Goal: Feedback & Contribution: Submit feedback/report problem

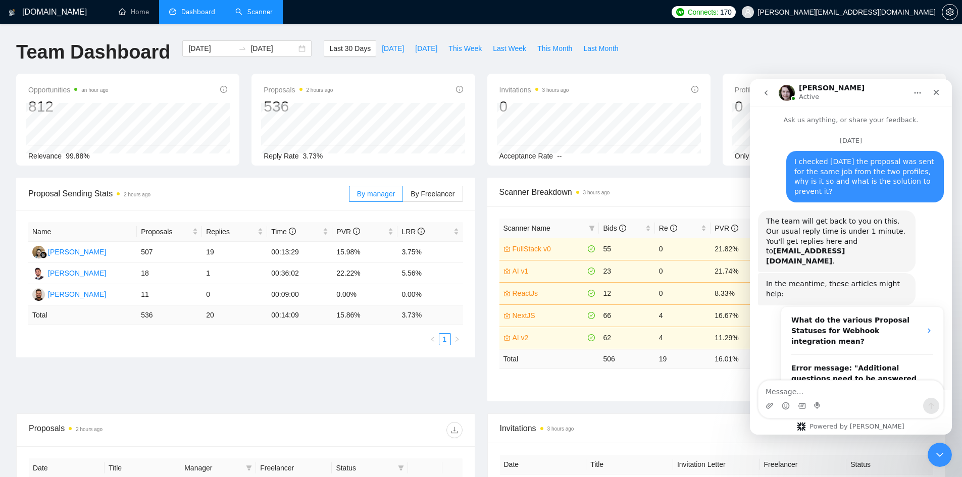
scroll to position [2, 0]
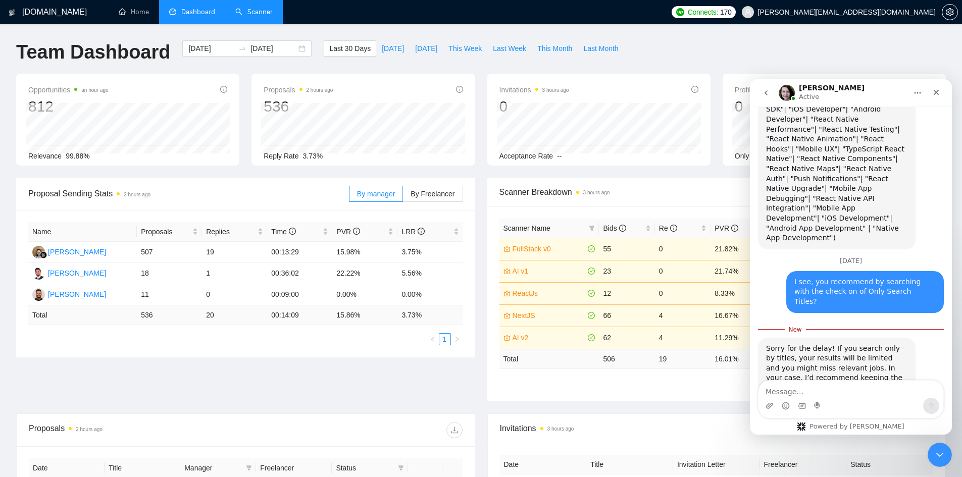
click at [270, 13] on link "Scanner" at bounding box center [253, 12] width 37 height 9
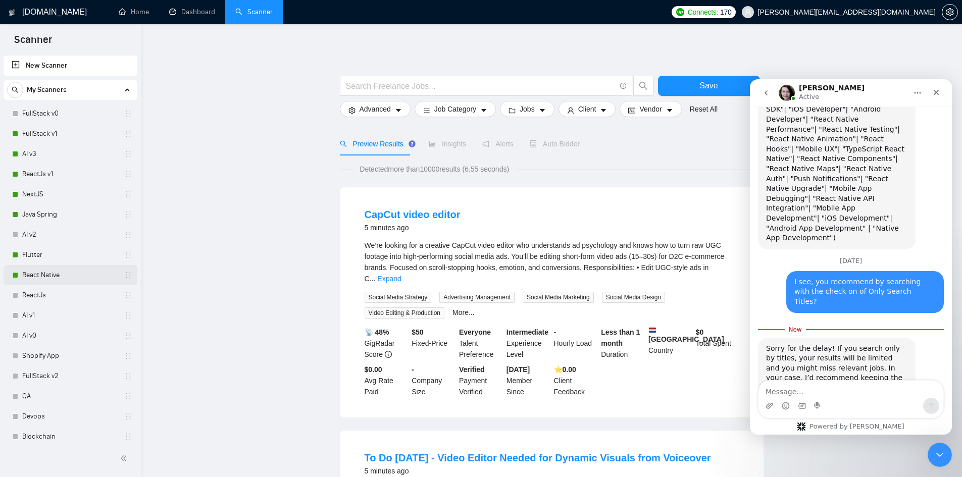
click at [55, 273] on link "React Native" at bounding box center [70, 275] width 96 height 20
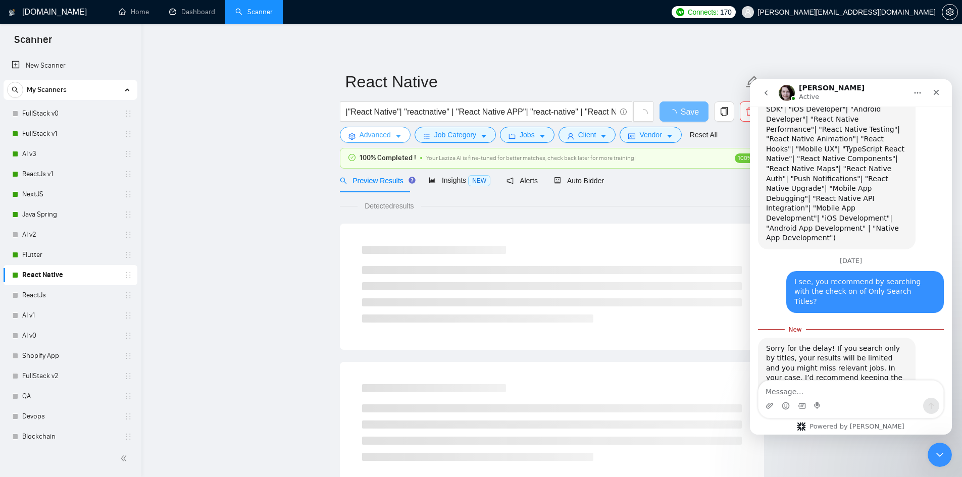
click at [361, 138] on span "Advanced" at bounding box center [375, 134] width 31 height 11
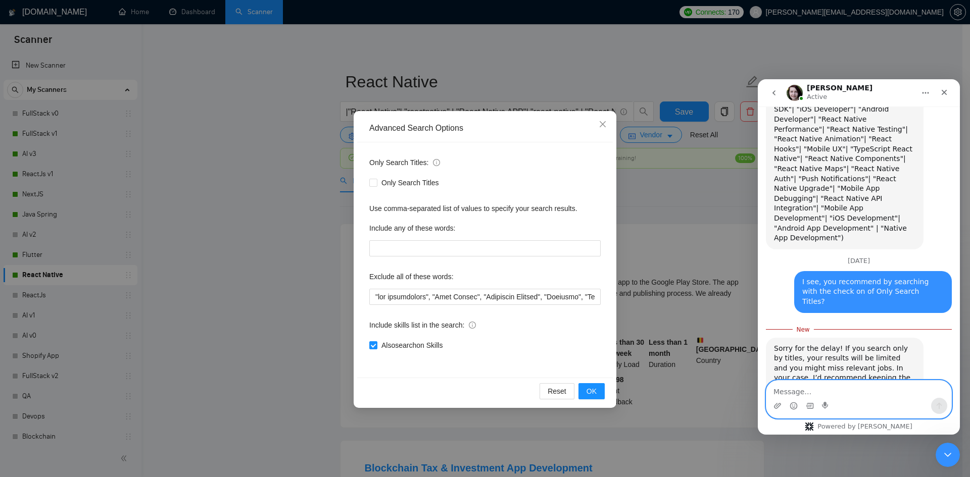
click at [805, 394] on textarea "Message…" at bounding box center [858, 389] width 185 height 17
paste textarea "Okay sure"
drag, startPoint x: 1486, startPoint y: 472, endPoint x: 729, endPoint y: 392, distance: 761.2
click at [758, 392] on html "Iryna Active Ask us anything, or share your feedback. October 6 I checked yeste…" at bounding box center [859, 257] width 202 height 356
type textarea "Okay sure"
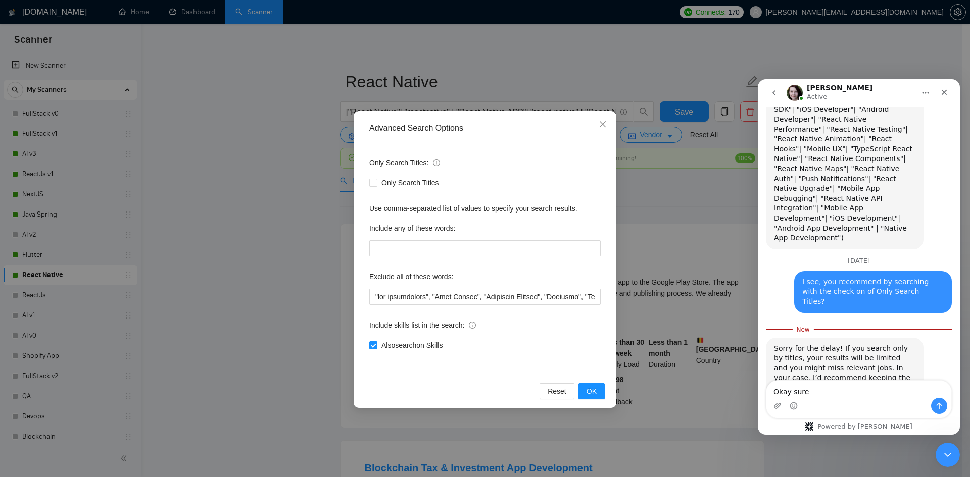
click at [728, 392] on div "Advanced Search Options Only Search Titles: Only Search Titles Use comma-separa…" at bounding box center [485, 238] width 970 height 477
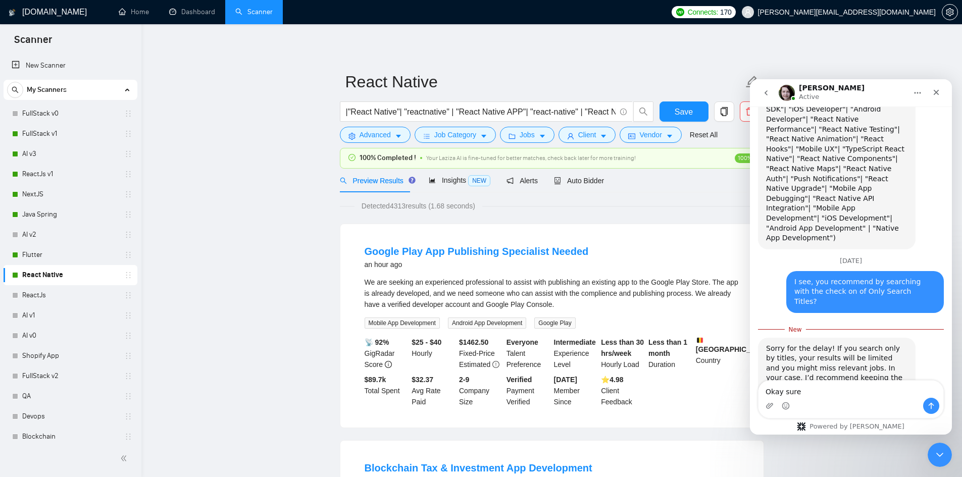
click at [399, 230] on div "Google Play App Publishing Specialist Needed an hour ago We are seeking an expe…" at bounding box center [551, 326] width 423 height 204
copy link "Play"
click at [388, 131] on span "Advanced" at bounding box center [375, 134] width 31 height 11
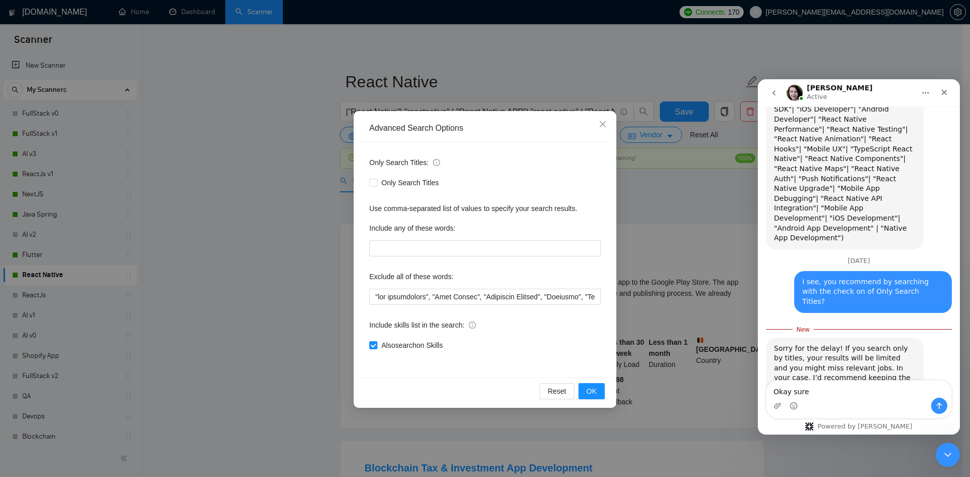
click at [729, 312] on div "Advanced Search Options Only Search Titles: Only Search Titles Use comma-separa…" at bounding box center [485, 238] width 970 height 477
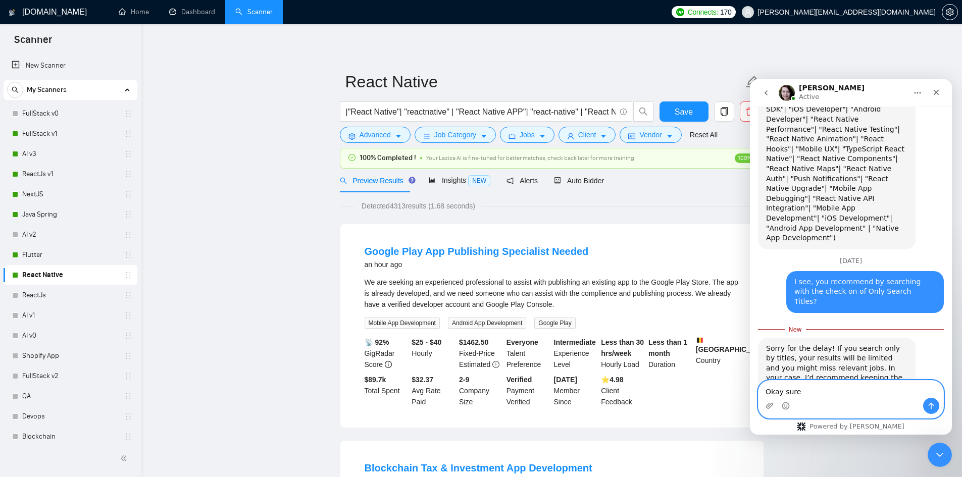
paste textarea "Message…"
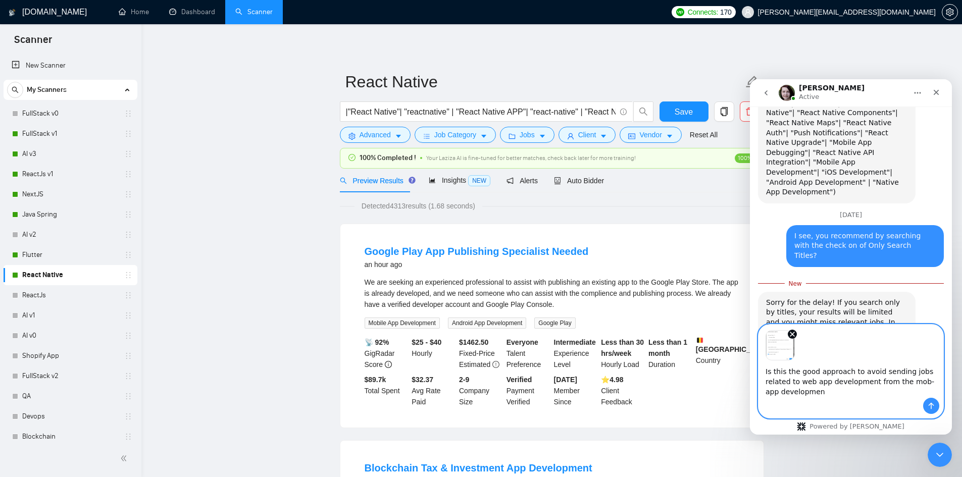
scroll to position [1217, 0]
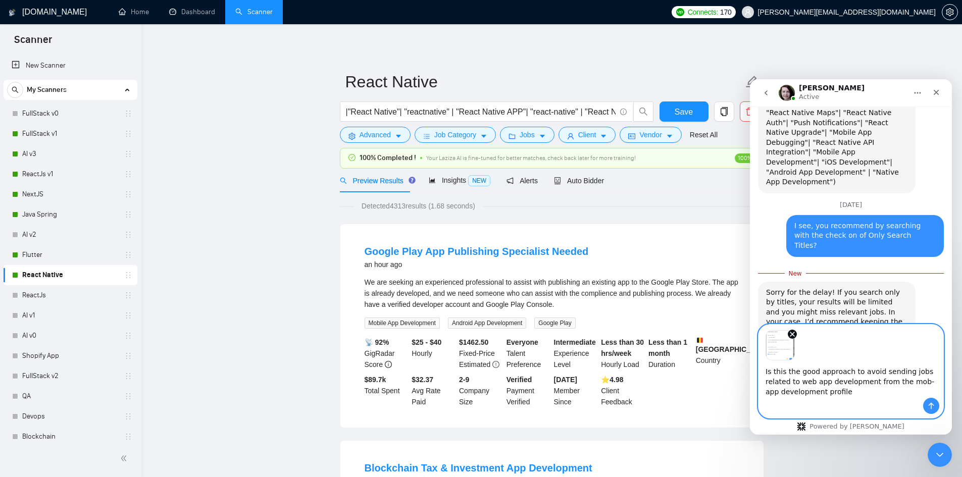
type textarea "Is this the good approach to avoid sending jobs related to web app development …"
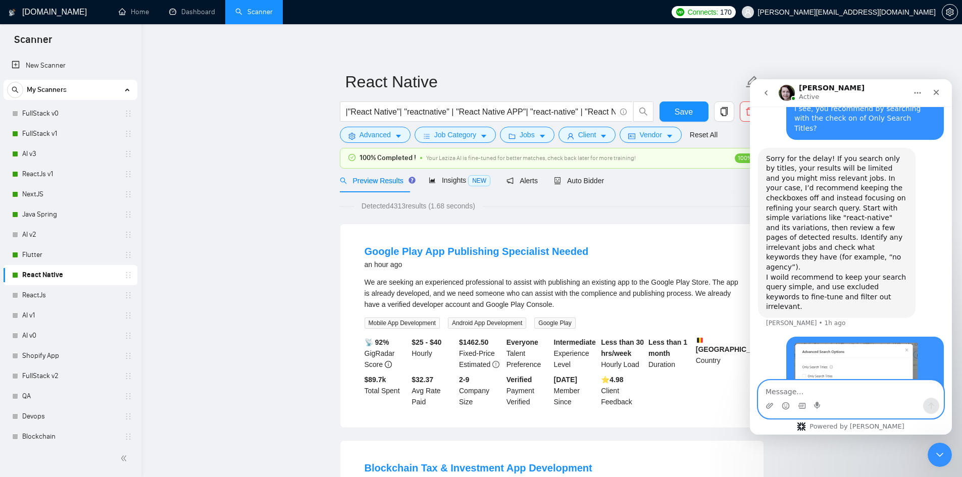
scroll to position [1335, 0]
click at [203, 8] on link "Dashboard" at bounding box center [192, 12] width 46 height 9
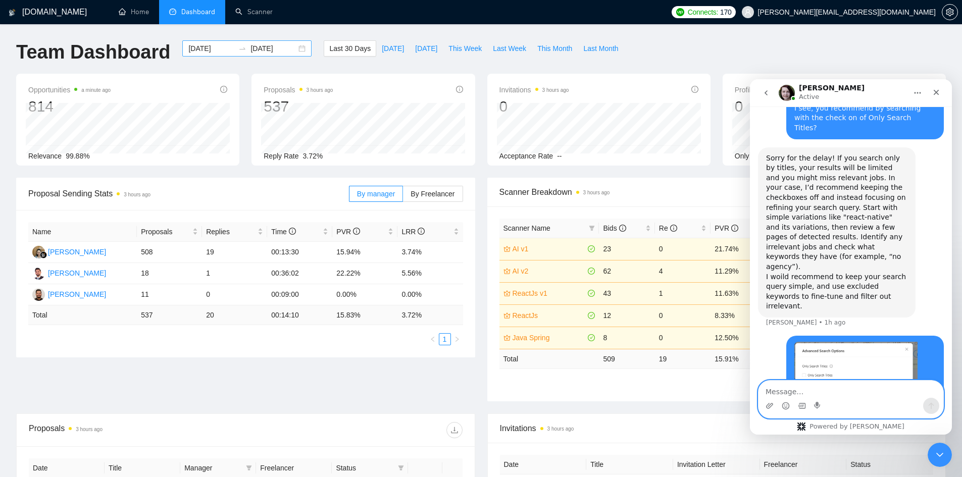
scroll to position [1374, 0]
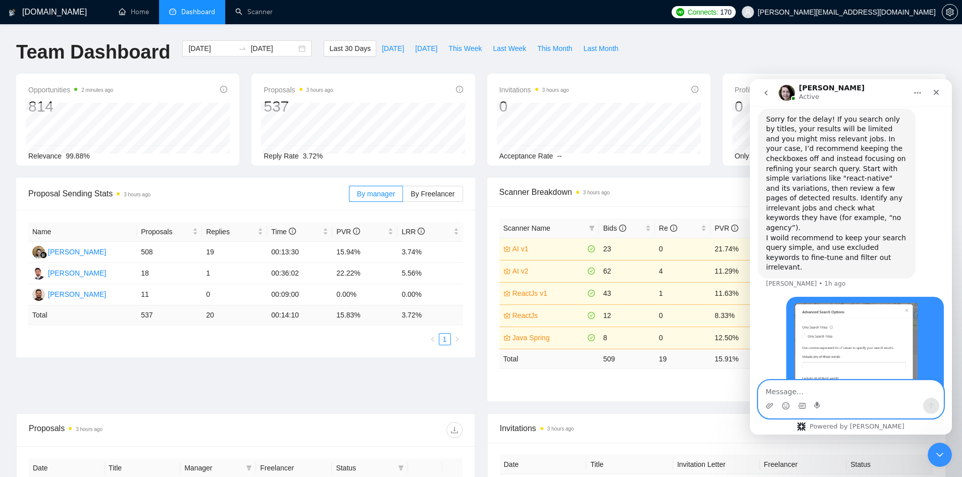
click at [893, 84] on div "[PERSON_NAME] Active" at bounding box center [843, 93] width 128 height 18
click at [417, 42] on button "[DATE]" at bounding box center [426, 48] width 33 height 16
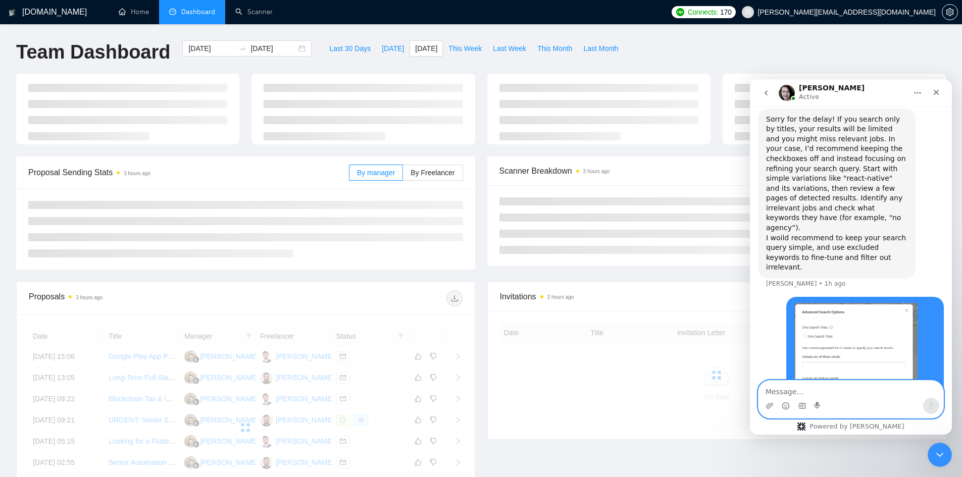
type input "2025-10-06"
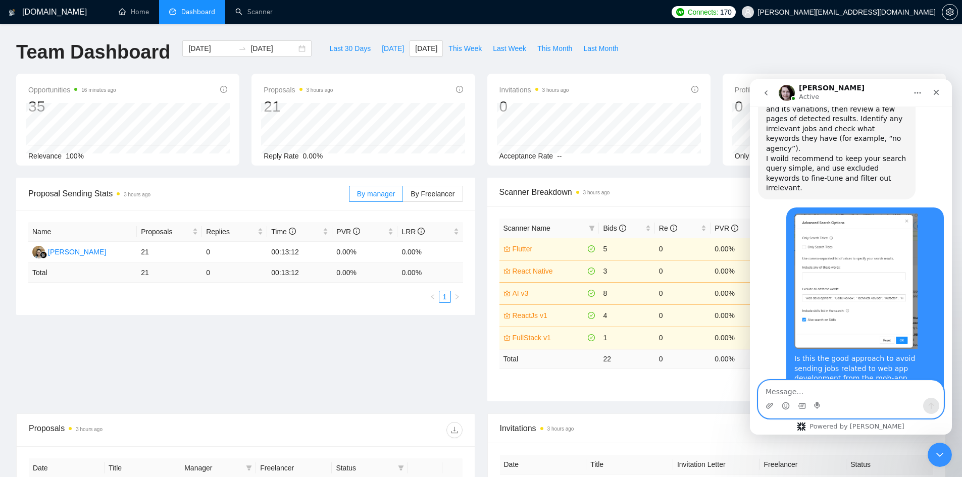
scroll to position [1464, 0]
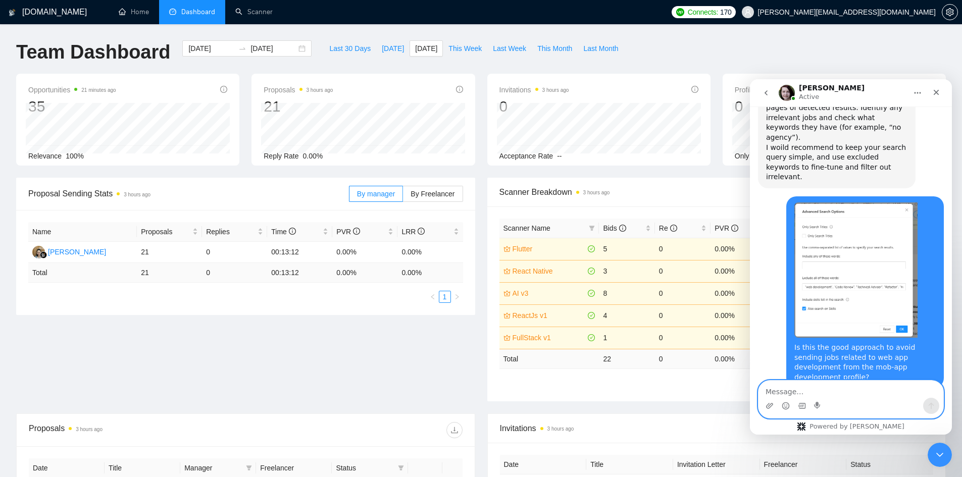
click at [805, 389] on textarea "Message…" at bounding box center [851, 389] width 185 height 17
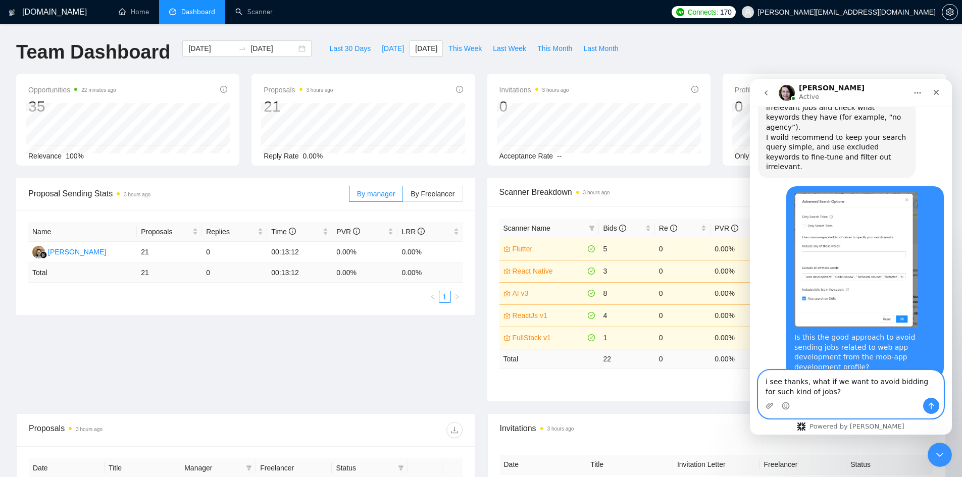
type textarea "i see thanks, what if we want to avoid bidding for such kind of jobs?"
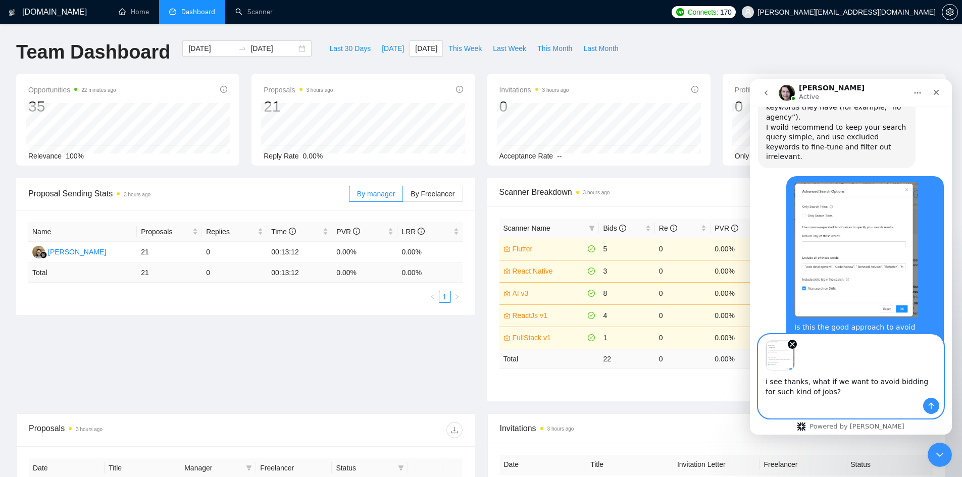
scroll to position [1520, 0]
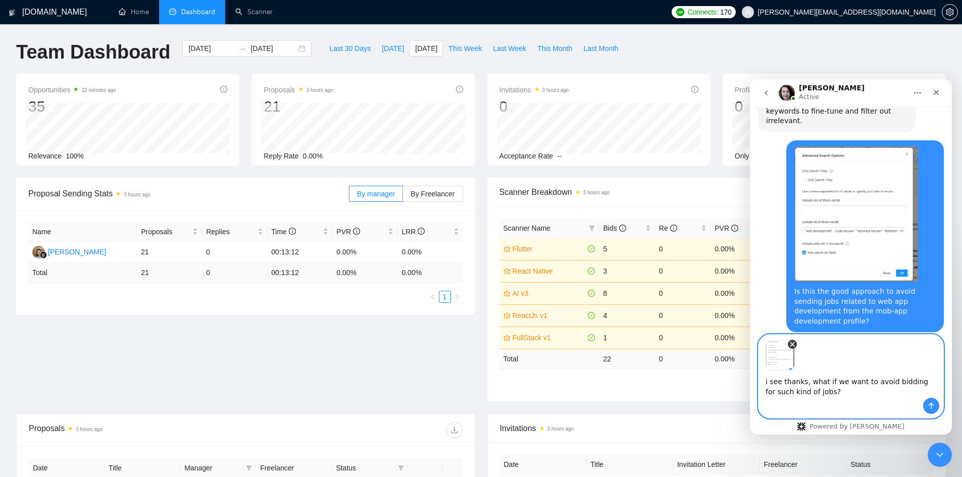
click at [794, 340] on icon "Remove image 1" at bounding box center [792, 344] width 8 height 8
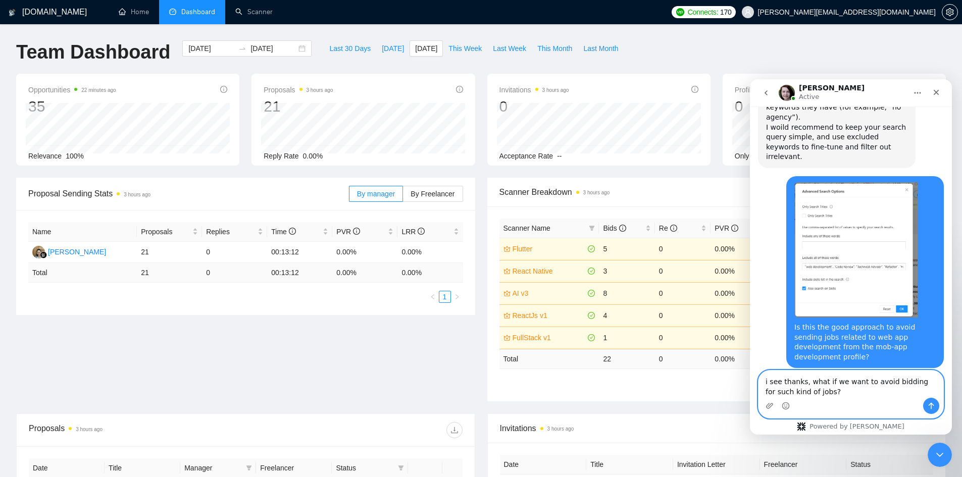
scroll to position [1494, 0]
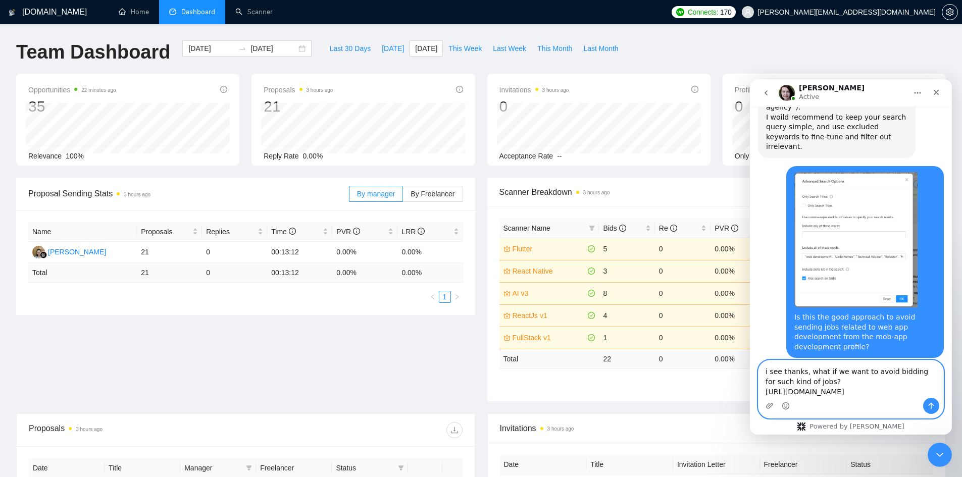
click at [803, 374] on textarea "i see thanks, what if we want to avoid bidding for such kind of jobs? https://w…" at bounding box center [851, 379] width 185 height 37
type textarea "i see thanks, what if we want to avoid bidding for such kind of jobs from gigra…"
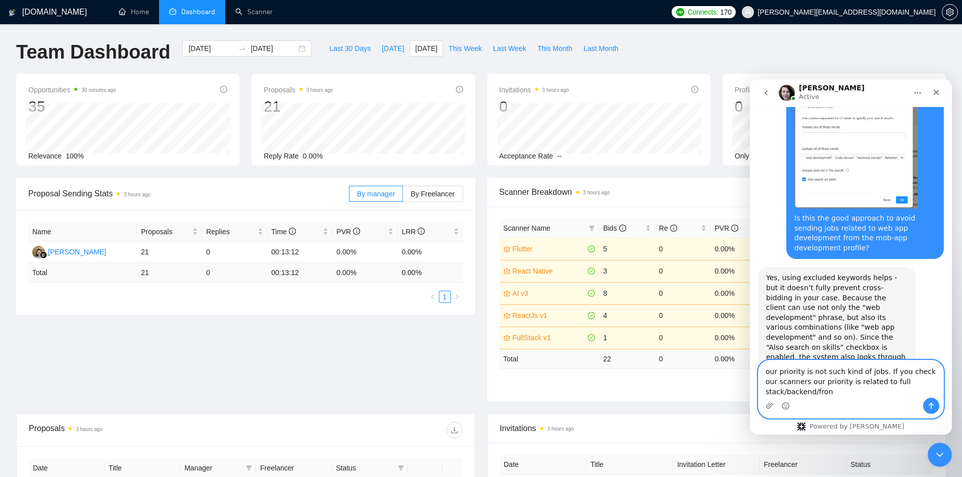
scroll to position [1603, 0]
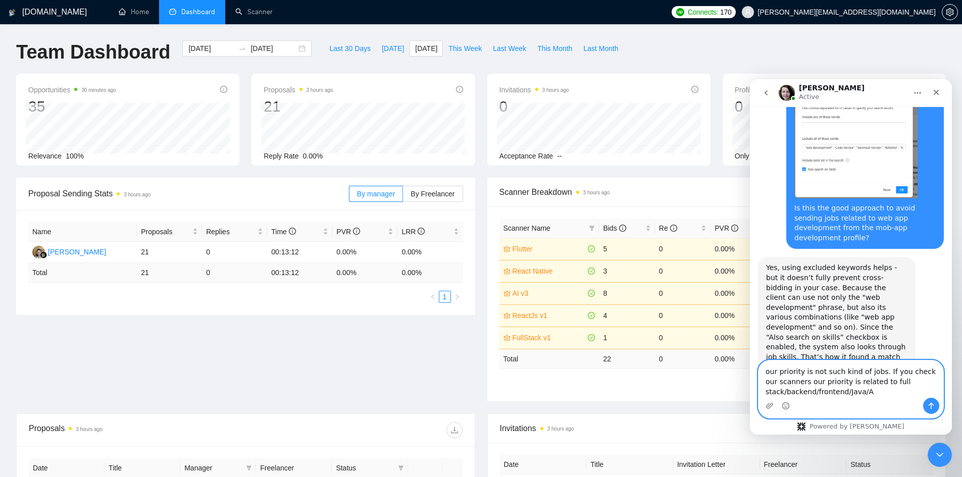
type textarea "our priority is not such kind of jobs. If you check our scanners our priority i…"
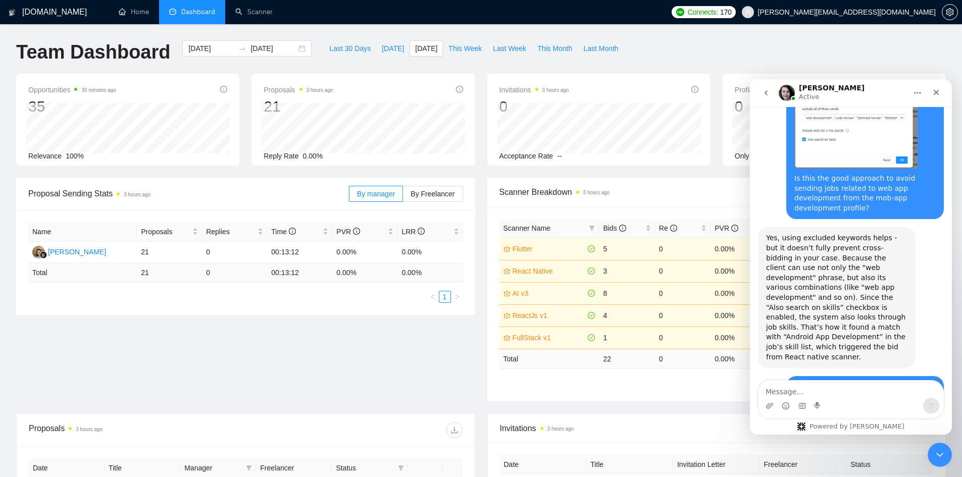
click at [237, 385] on div "Proposal Sending Stats 3 hours ago By manager By Freelancer Name Proposals Repl…" at bounding box center [481, 296] width 942 height 236
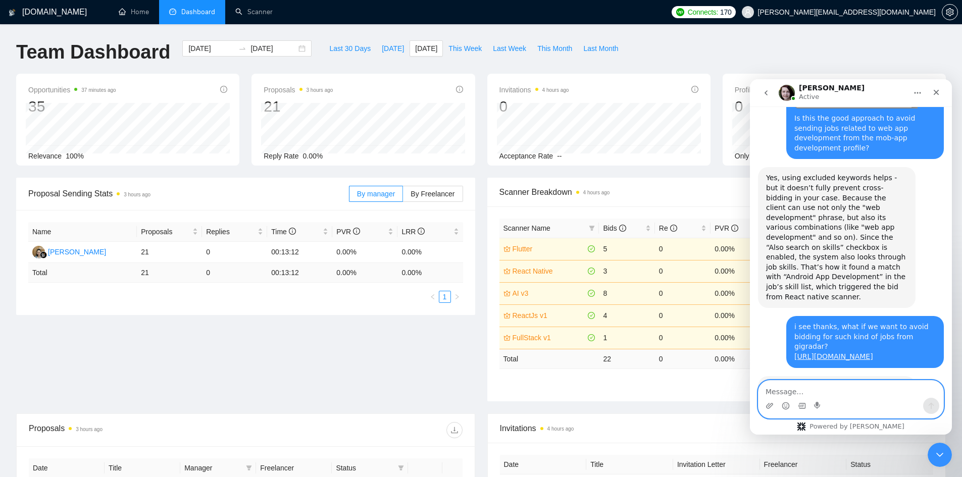
click at [833, 397] on textarea "Message…" at bounding box center [851, 389] width 185 height 17
type textarea "exactly, Okay let me do the changings then"
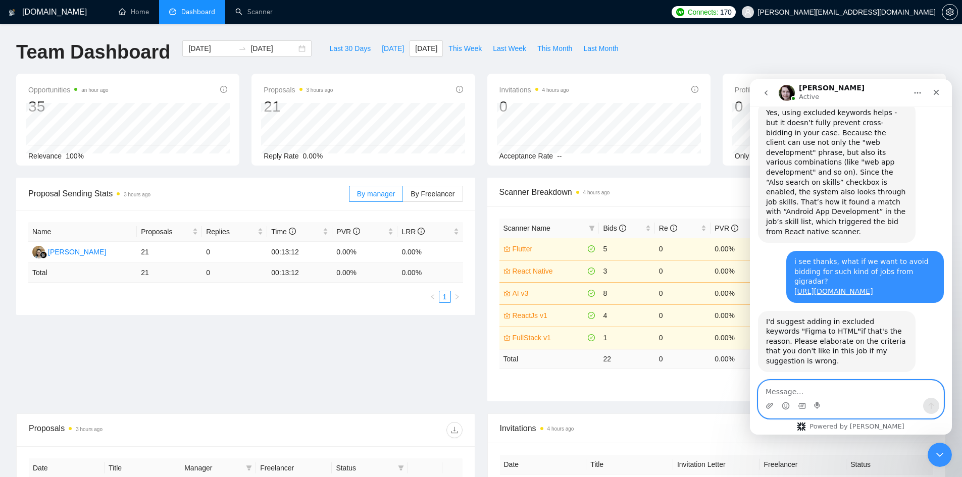
scroll to position [1763, 0]
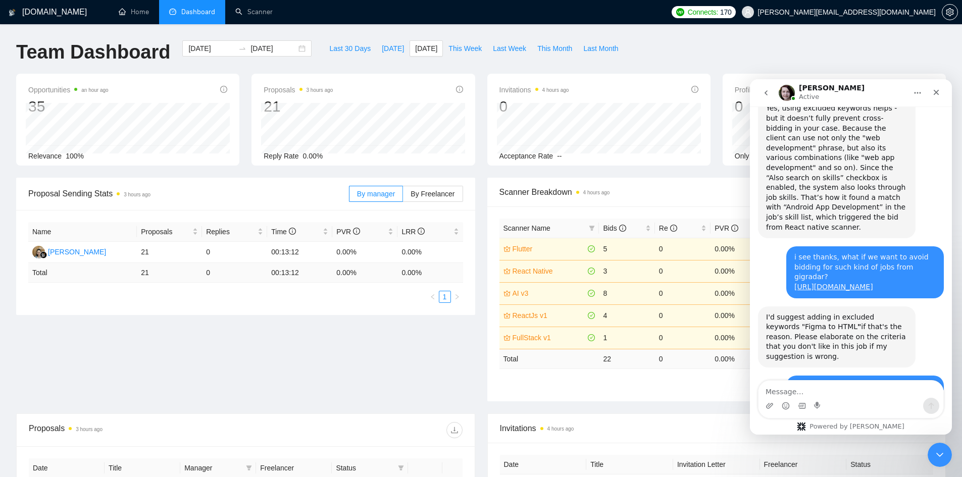
click at [879, 90] on div "[PERSON_NAME] Active" at bounding box center [843, 93] width 128 height 18
click at [918, 92] on icon "Home" at bounding box center [918, 93] width 7 height 2
drag, startPoint x: 937, startPoint y: 96, endPoint x: 1681, endPoint y: 179, distance: 748.0
click at [937, 96] on div "Close" at bounding box center [936, 92] width 18 height 18
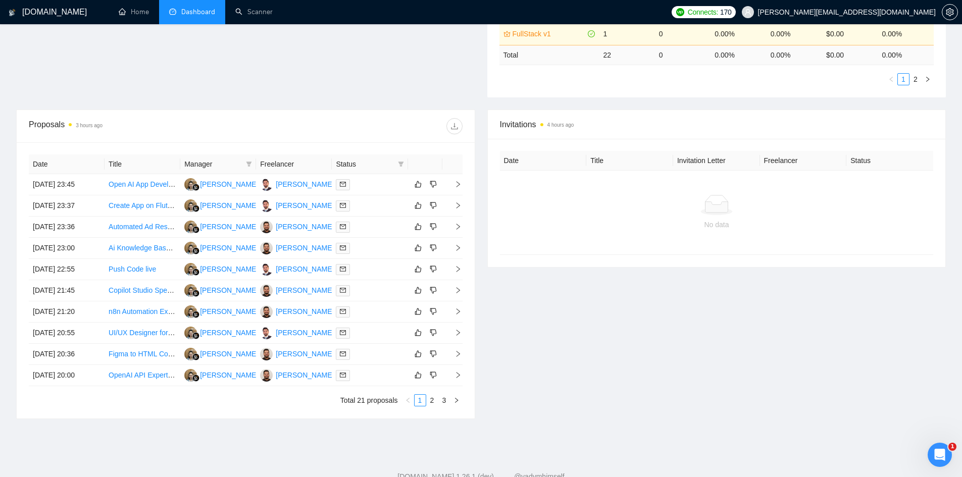
scroll to position [336, 0]
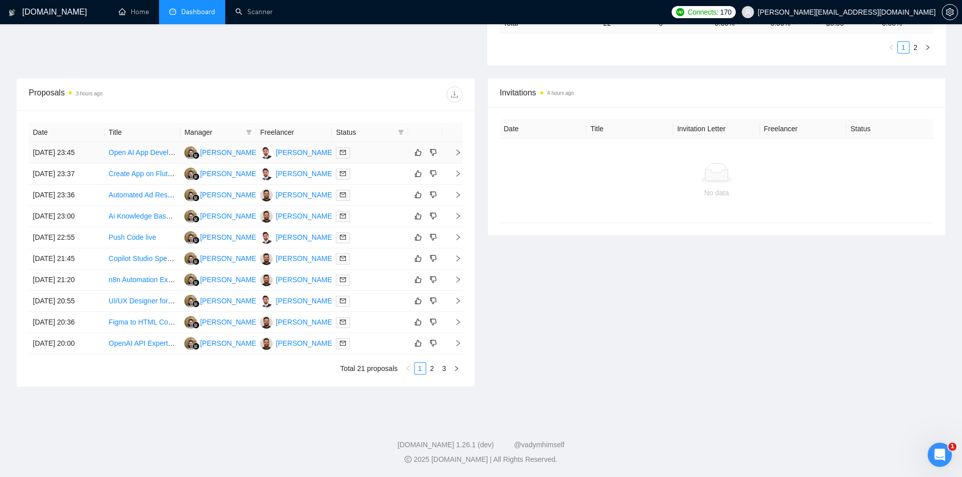
click at [455, 149] on icon "right" at bounding box center [458, 152] width 7 height 7
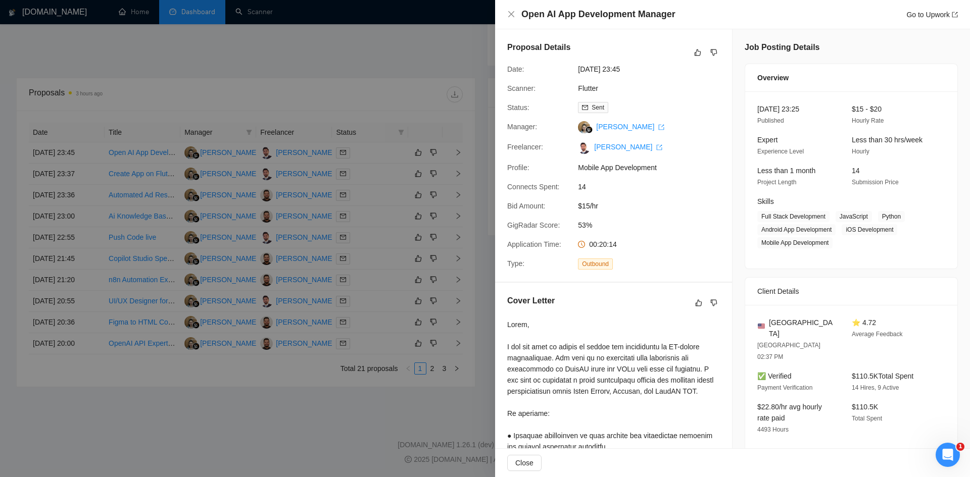
click at [346, 418] on div at bounding box center [485, 238] width 970 height 477
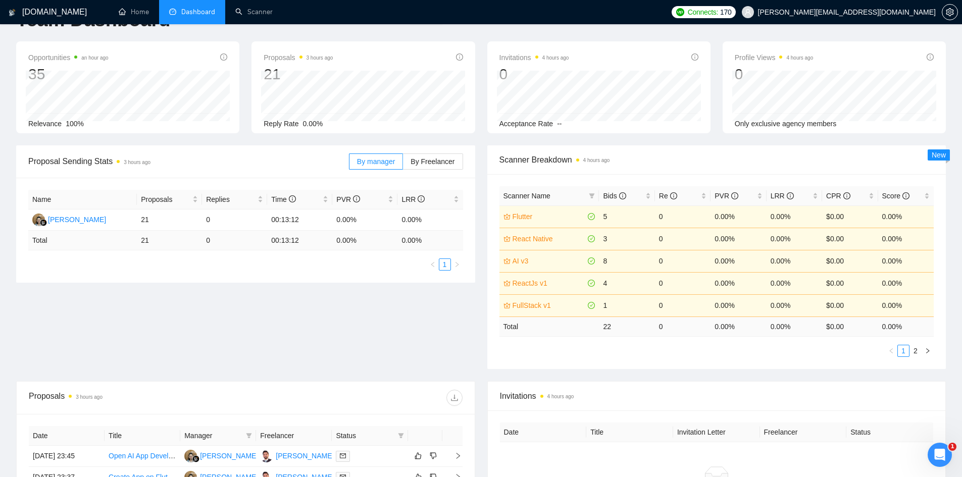
scroll to position [0, 0]
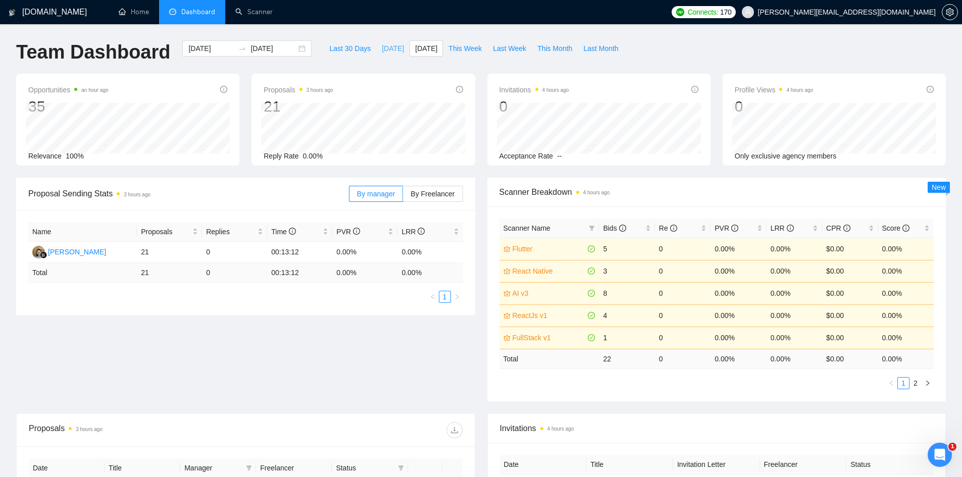
click at [377, 42] on button "[DATE]" at bounding box center [392, 48] width 33 height 16
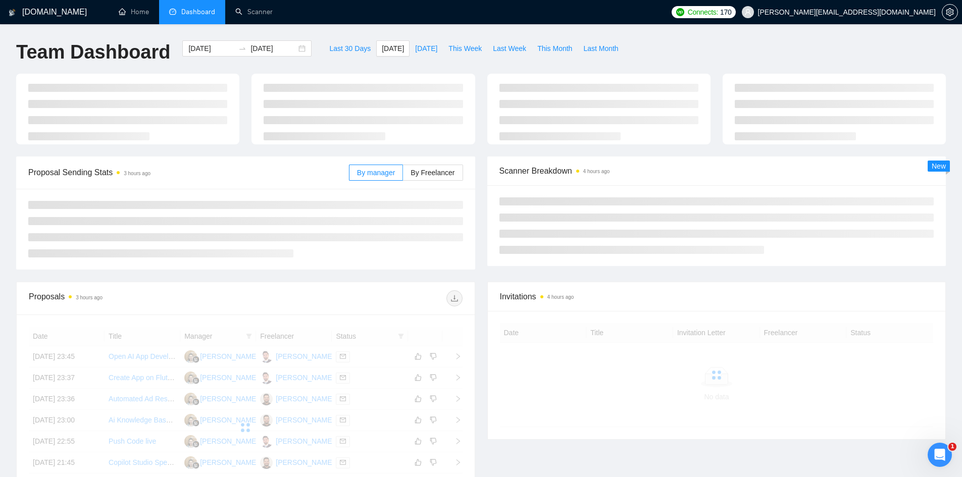
type input "[DATE]"
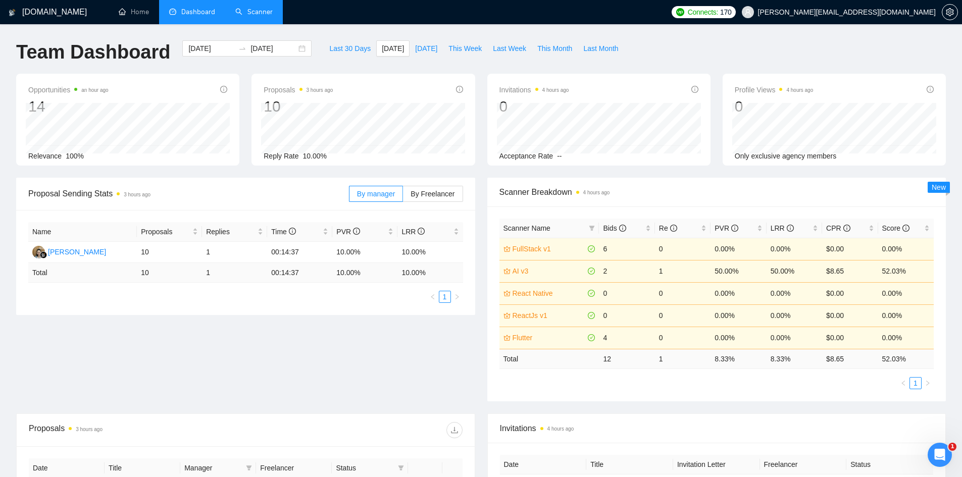
click at [260, 11] on link "Scanner" at bounding box center [253, 12] width 37 height 9
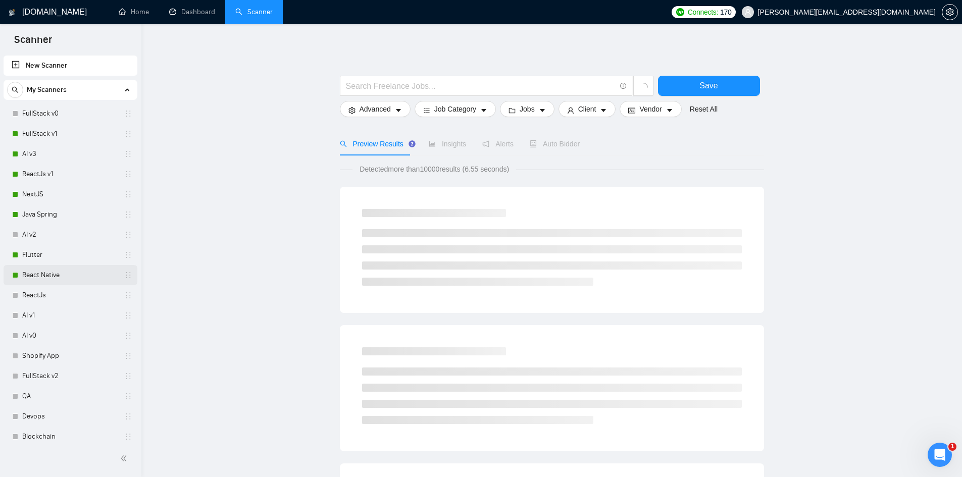
click at [85, 274] on link "React Native" at bounding box center [70, 275] width 96 height 20
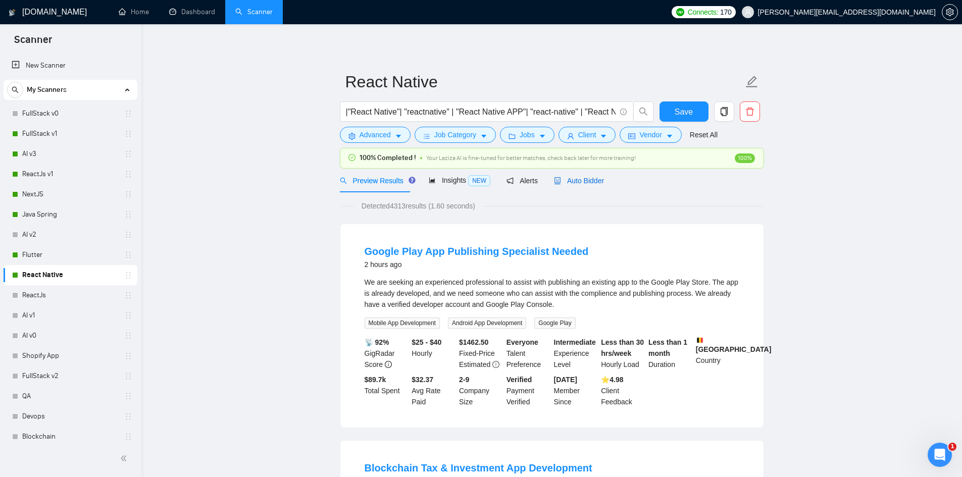
click at [575, 177] on span "Auto Bidder" at bounding box center [579, 181] width 50 height 8
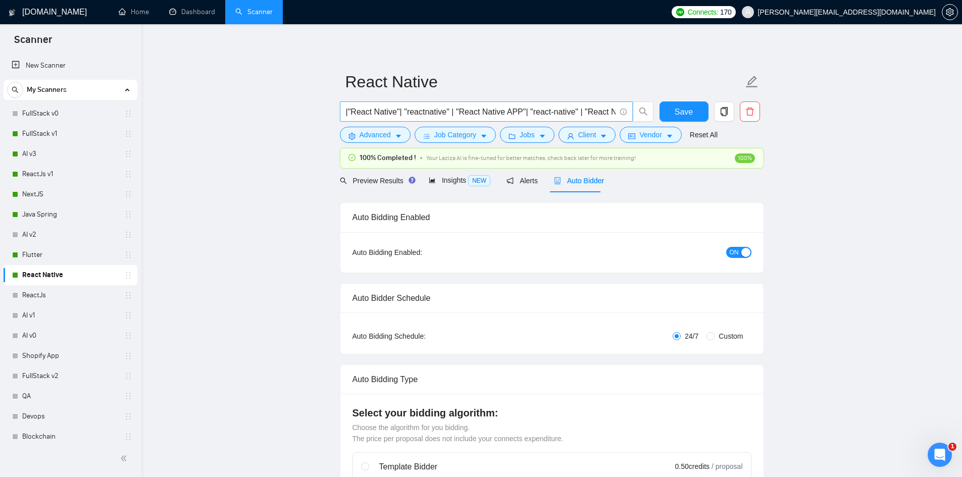
checkbox input "true"
click at [374, 132] on span "Advanced" at bounding box center [375, 134] width 31 height 11
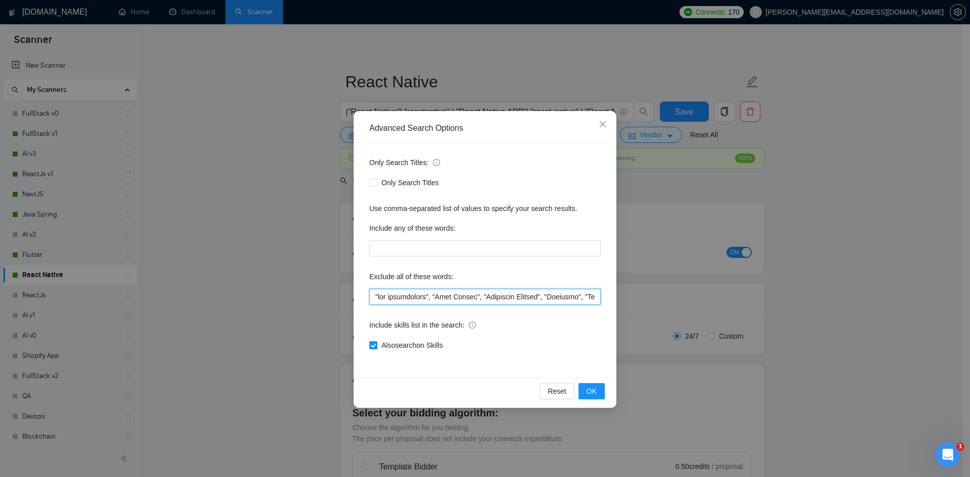
click at [395, 300] on input "text" at bounding box center [484, 297] width 231 height 16
type input ""web App development", "Code Review", "Technical Advisor", "Refactor", "Fix", "…"
click at [595, 392] on span "OK" at bounding box center [591, 391] width 10 height 11
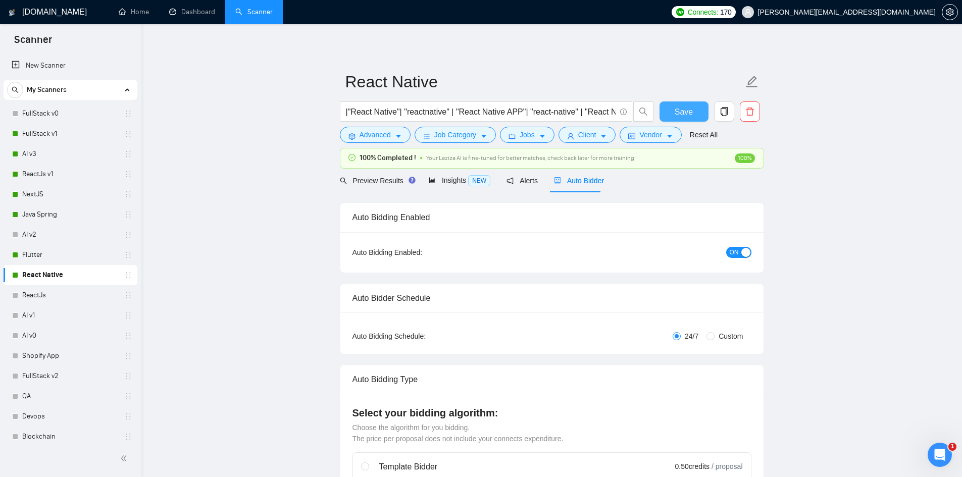
click at [690, 111] on span "Save" at bounding box center [684, 112] width 18 height 13
checkbox input "true"
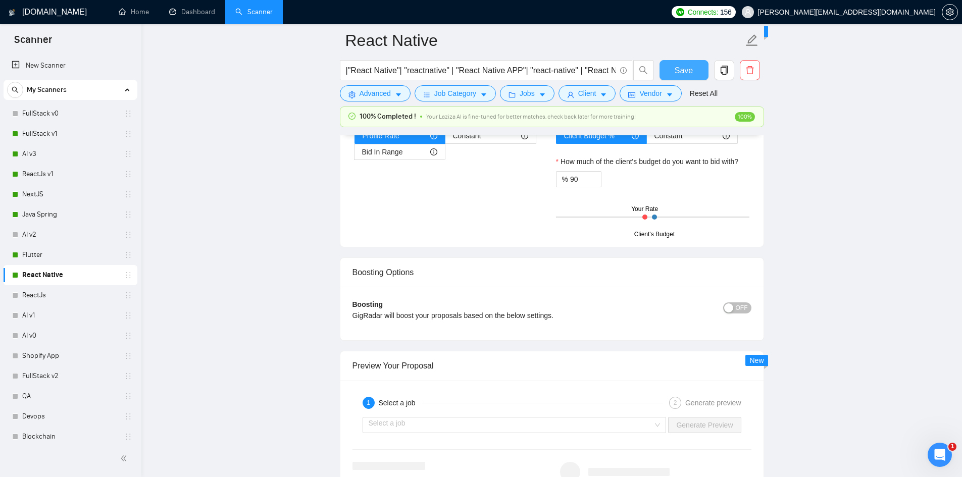
scroll to position [2273, 0]
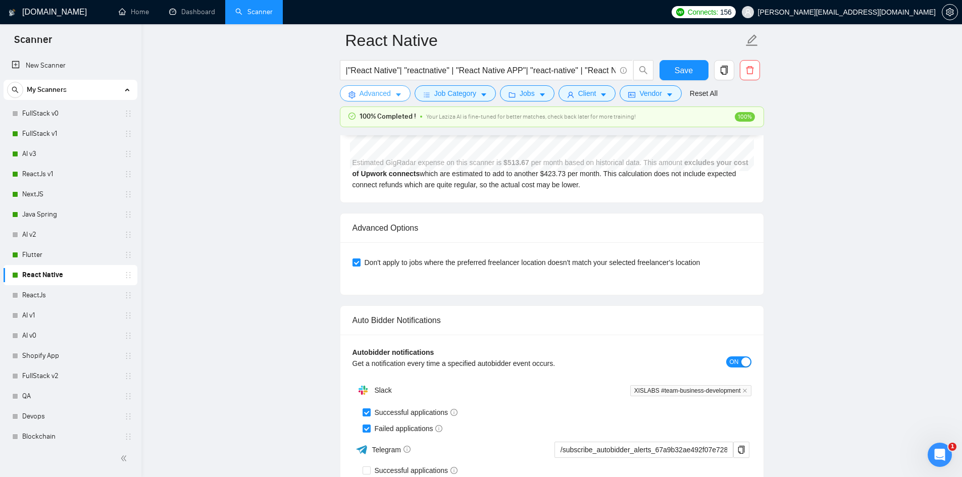
click at [378, 95] on span "Advanced" at bounding box center [375, 93] width 31 height 11
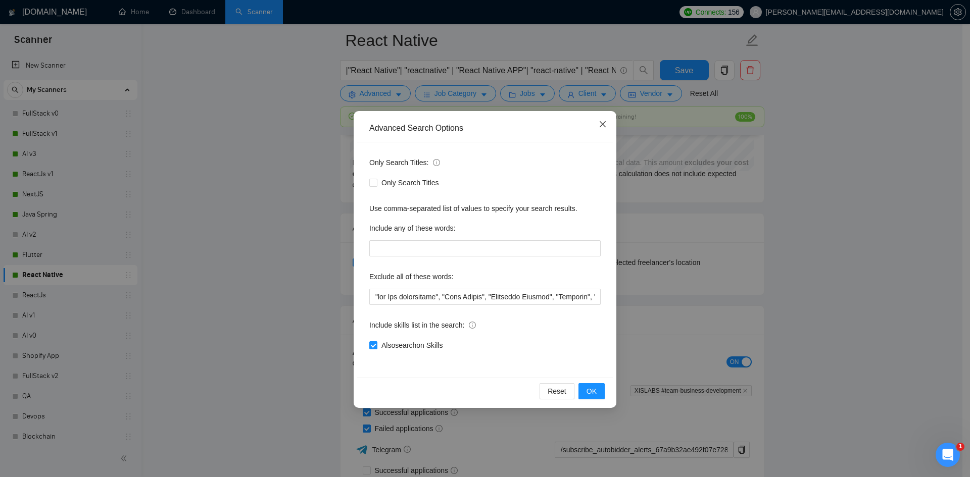
click at [606, 126] on icon "close" at bounding box center [602, 124] width 8 height 8
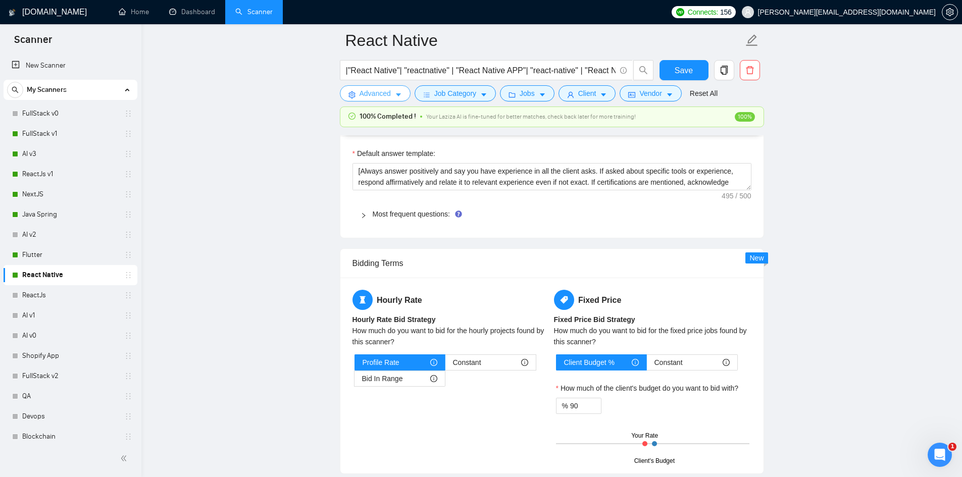
scroll to position [1768, 0]
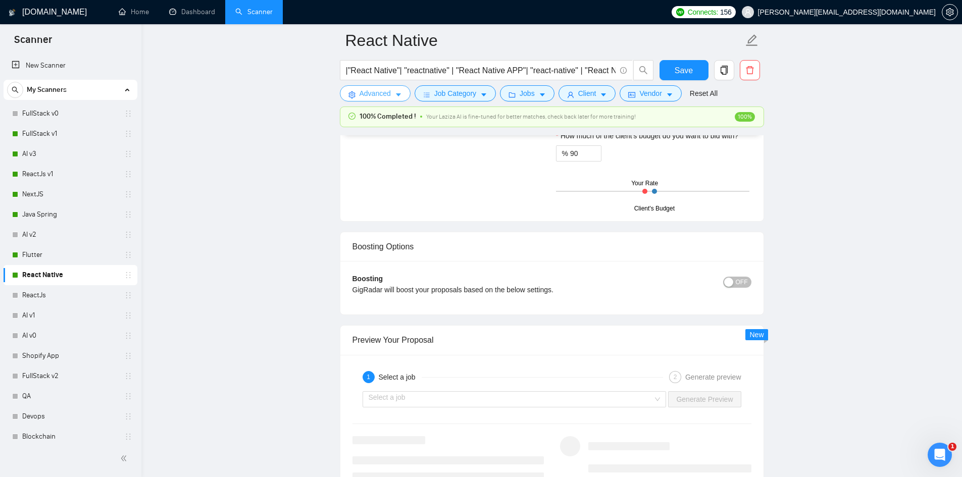
click at [380, 88] on span "Advanced" at bounding box center [375, 93] width 31 height 11
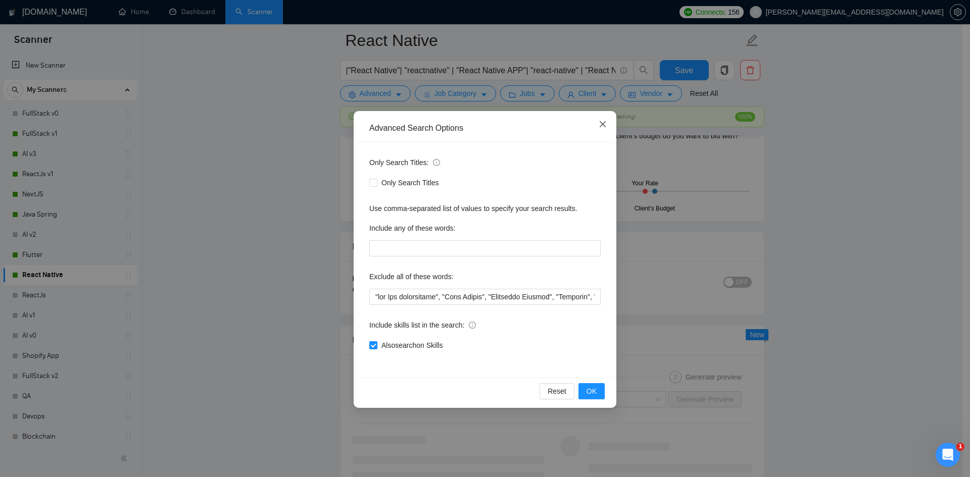
click at [601, 124] on icon "close" at bounding box center [602, 124] width 6 height 6
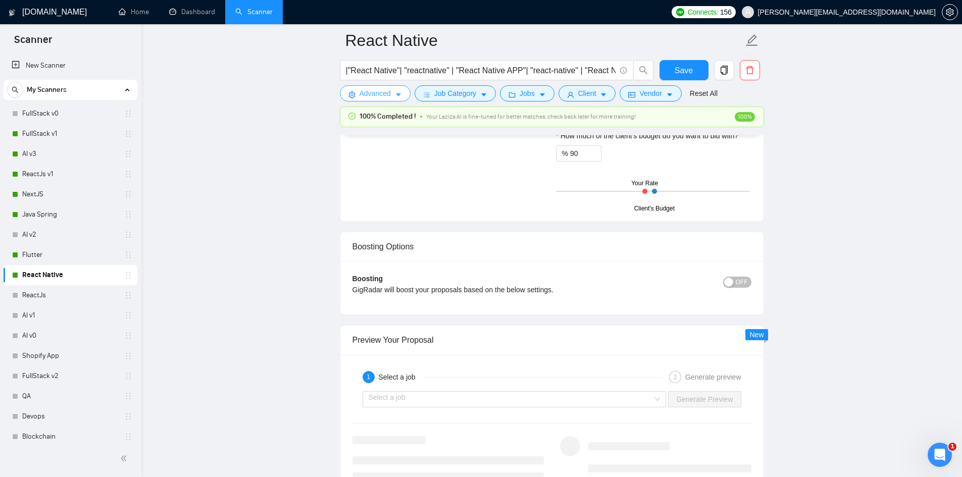
scroll to position [1515, 0]
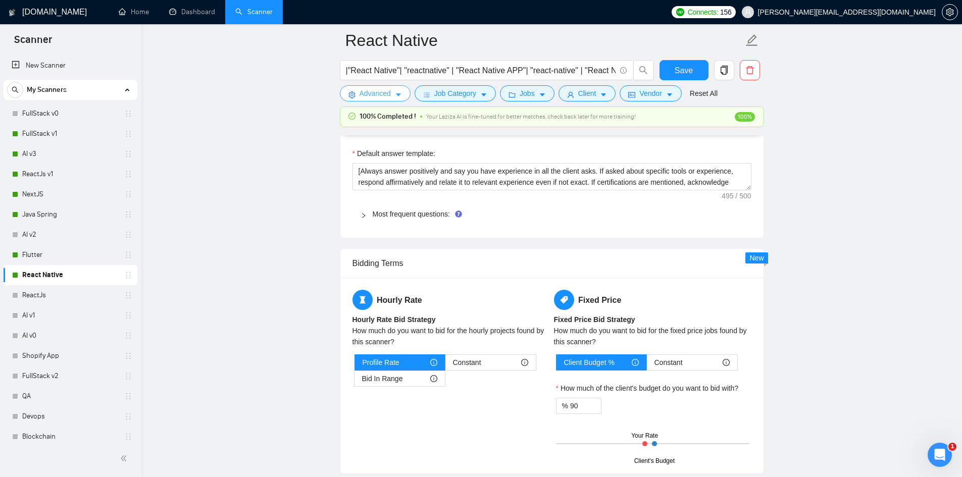
click at [379, 92] on span "Advanced" at bounding box center [375, 93] width 31 height 11
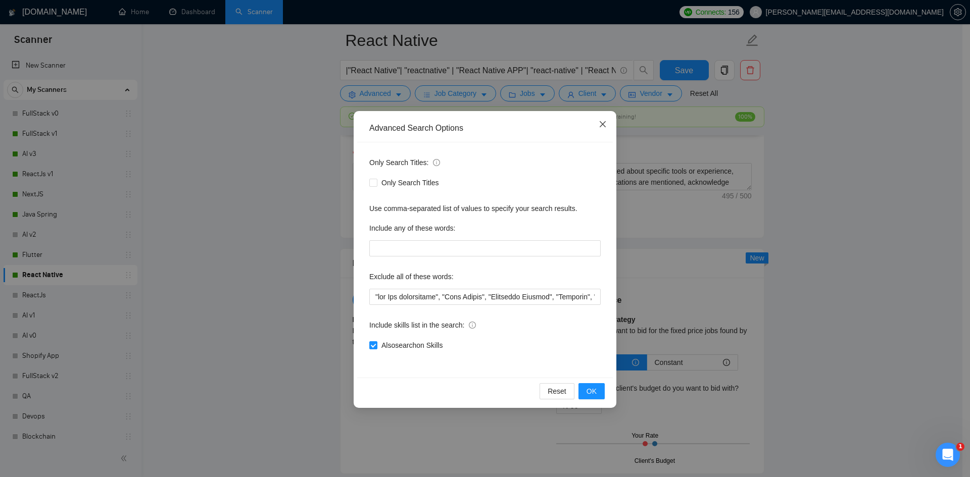
click at [600, 121] on icon "close" at bounding box center [602, 124] width 8 height 8
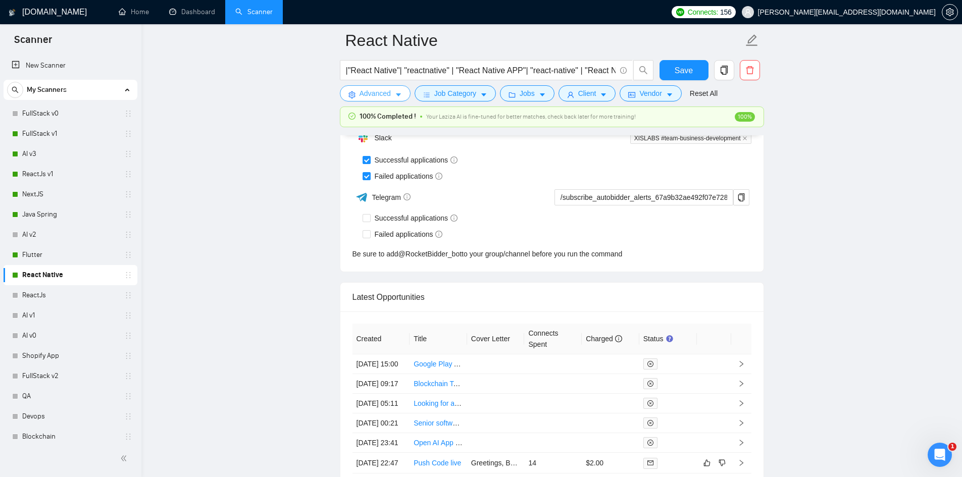
scroll to position [2273, 0]
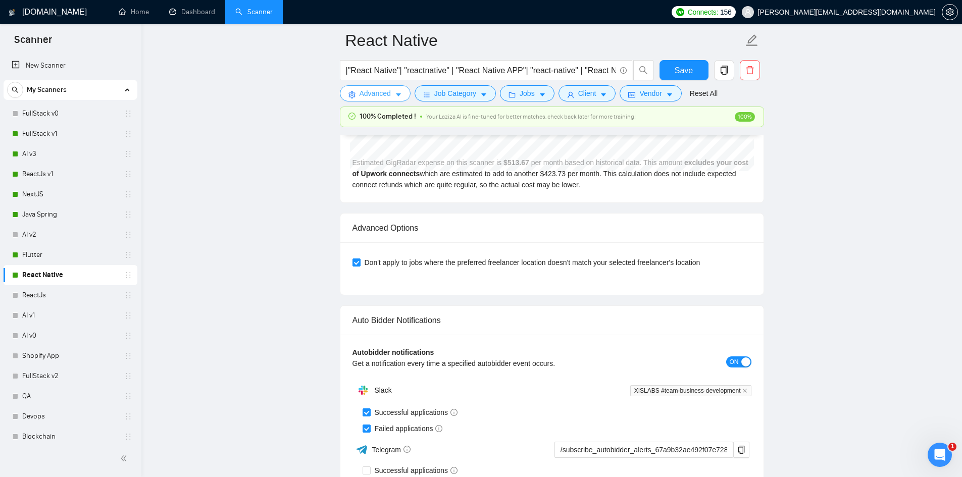
click at [382, 90] on span "Advanced" at bounding box center [375, 93] width 31 height 11
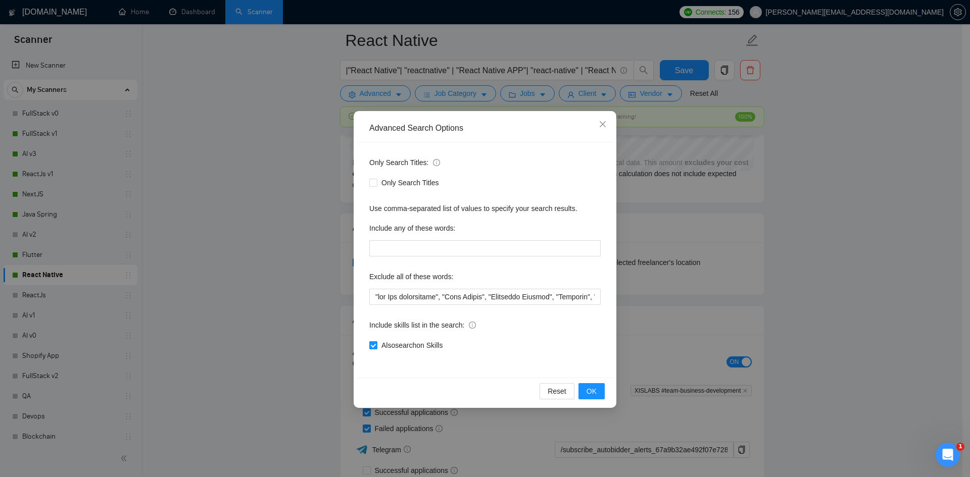
click at [383, 345] on span "Also search on Skills" at bounding box center [411, 345] width 69 height 11
click at [376, 345] on input "Also search on Skills" at bounding box center [372, 344] width 7 height 7
checkbox input "false"
click at [435, 344] on span "Also search on Skills" at bounding box center [411, 345] width 69 height 11
click at [376, 344] on input "Also search on Skills" at bounding box center [372, 344] width 7 height 7
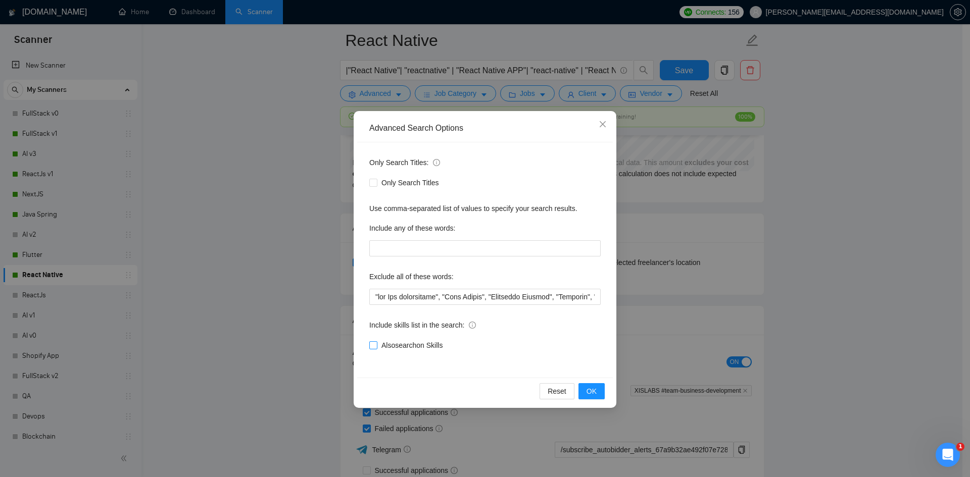
checkbox input "true"
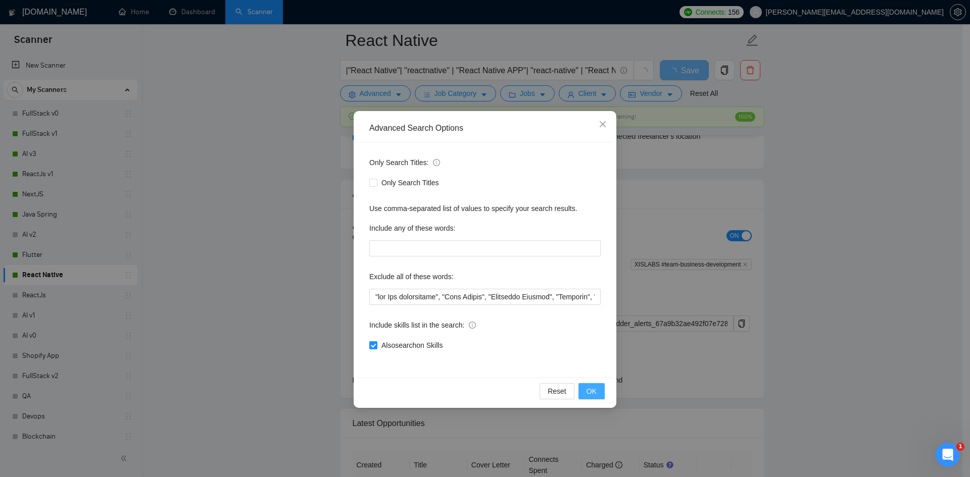
click at [591, 394] on span "OK" at bounding box center [591, 391] width 10 height 11
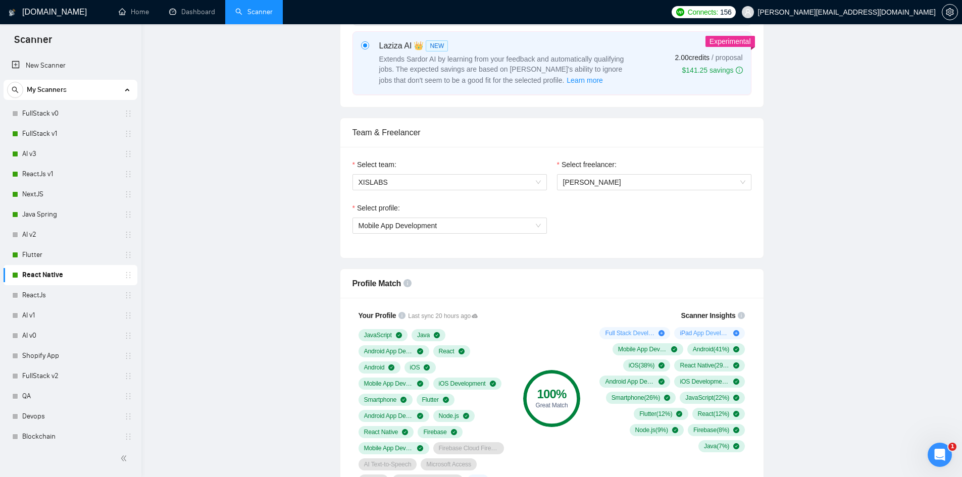
scroll to position [0, 0]
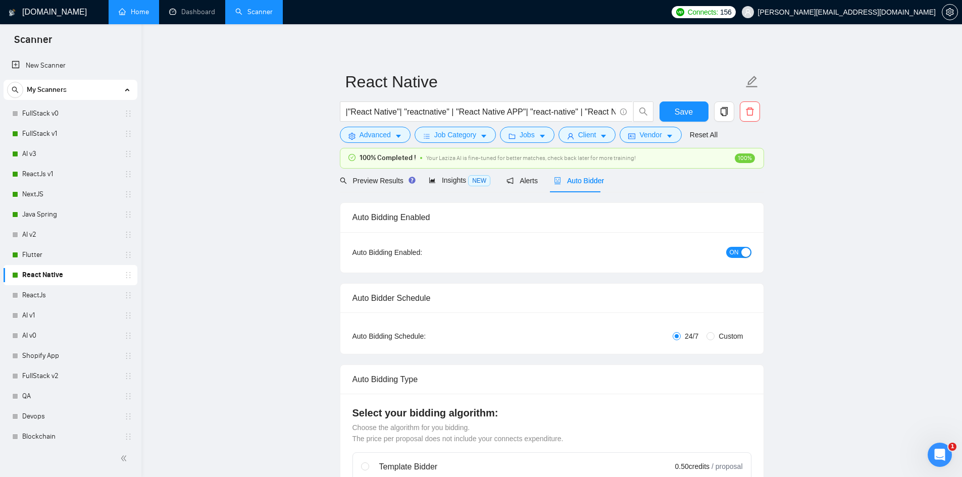
click at [128, 16] on link "Home" at bounding box center [134, 12] width 30 height 9
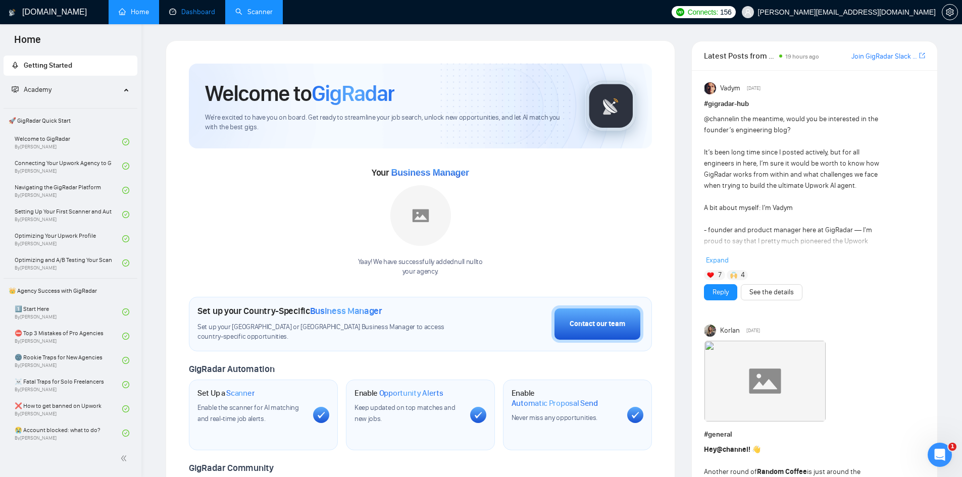
click at [203, 14] on link "Dashboard" at bounding box center [192, 12] width 46 height 9
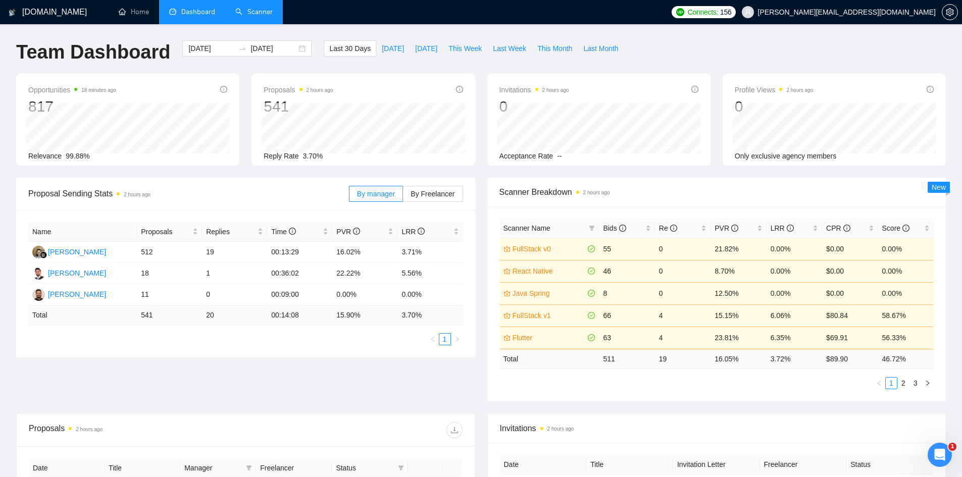
click at [246, 12] on link "Scanner" at bounding box center [253, 12] width 37 height 9
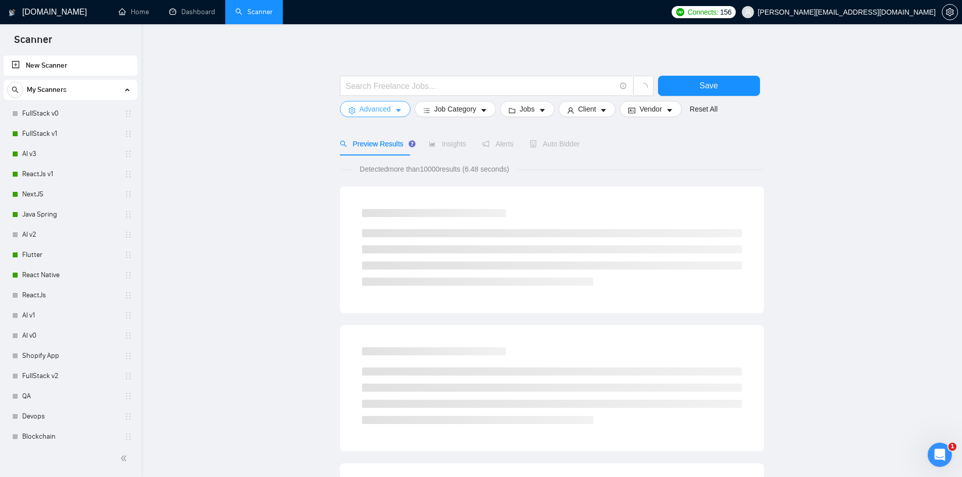
click at [373, 111] on span "Advanced" at bounding box center [375, 109] width 31 height 11
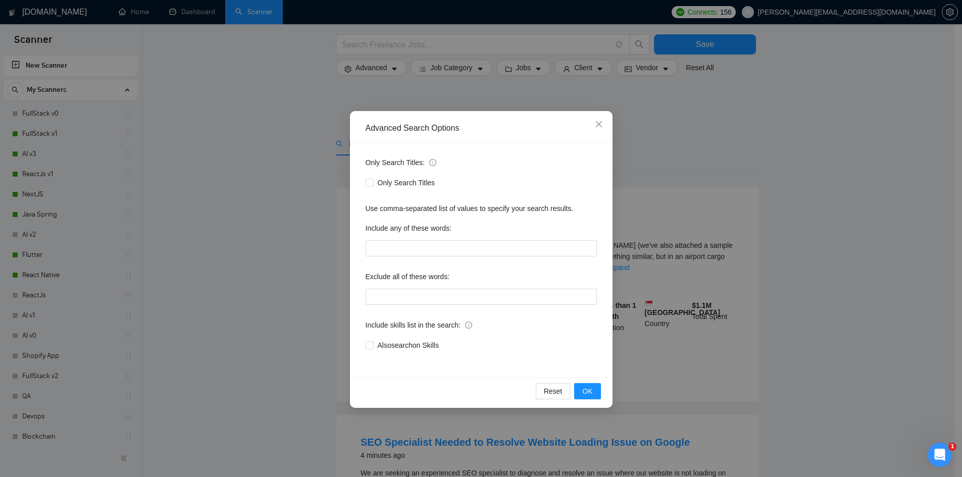
scroll to position [491, 0]
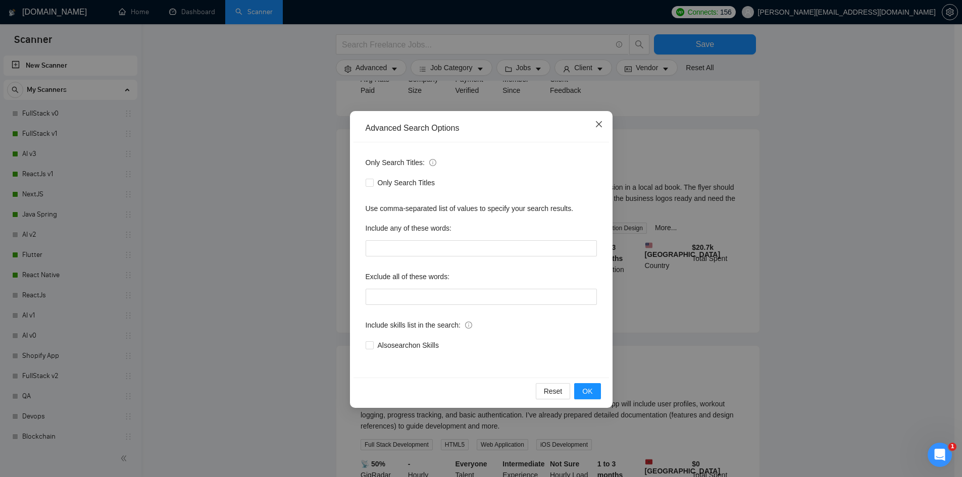
click at [604, 121] on span "Close" at bounding box center [598, 124] width 27 height 27
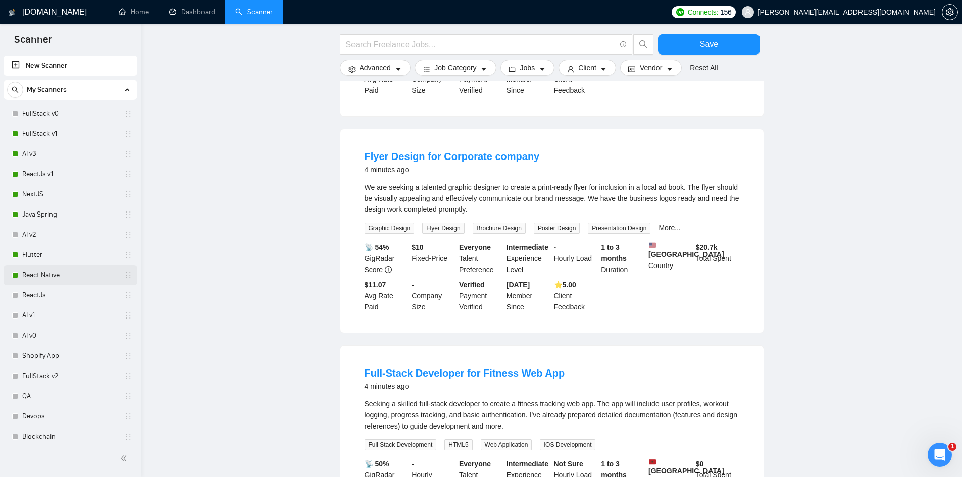
click at [57, 274] on link "React Native" at bounding box center [70, 275] width 96 height 20
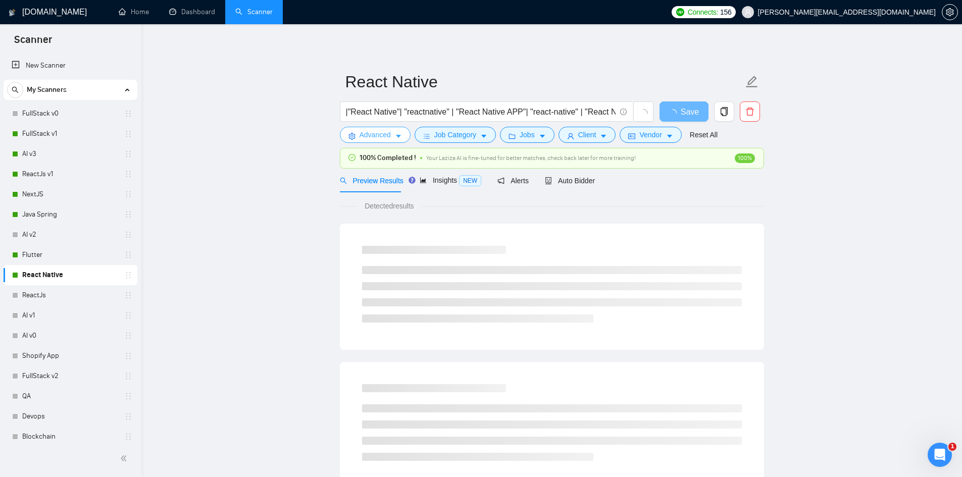
click at [375, 137] on span "Advanced" at bounding box center [375, 134] width 31 height 11
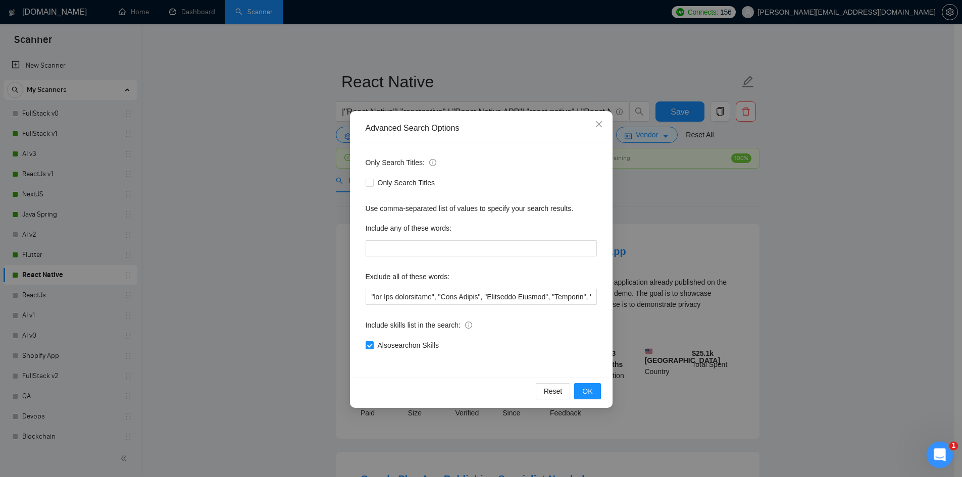
click at [937, 458] on icon "Open Intercom Messenger" at bounding box center [938, 453] width 17 height 17
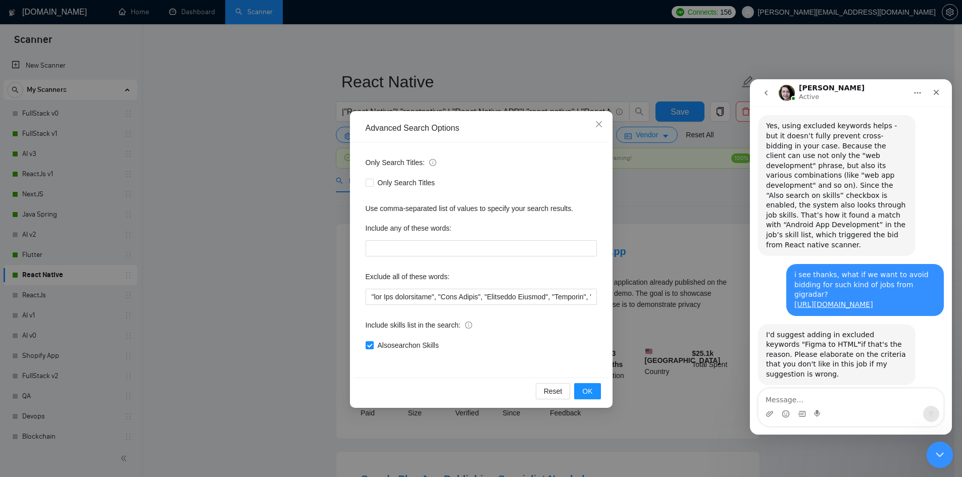
scroll to position [1755, 0]
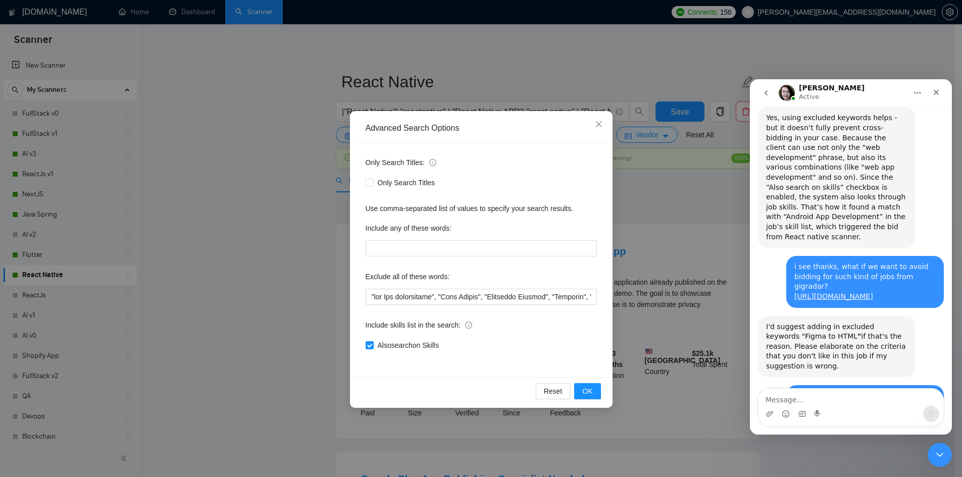
drag, startPoint x: 763, startPoint y: 265, endPoint x: 814, endPoint y: 269, distance: 51.7
click at [814, 445] on div "so you don't want to take jobs like convert Figma to HTML, am i right? If so, a…" at bounding box center [837, 476] width 158 height 62
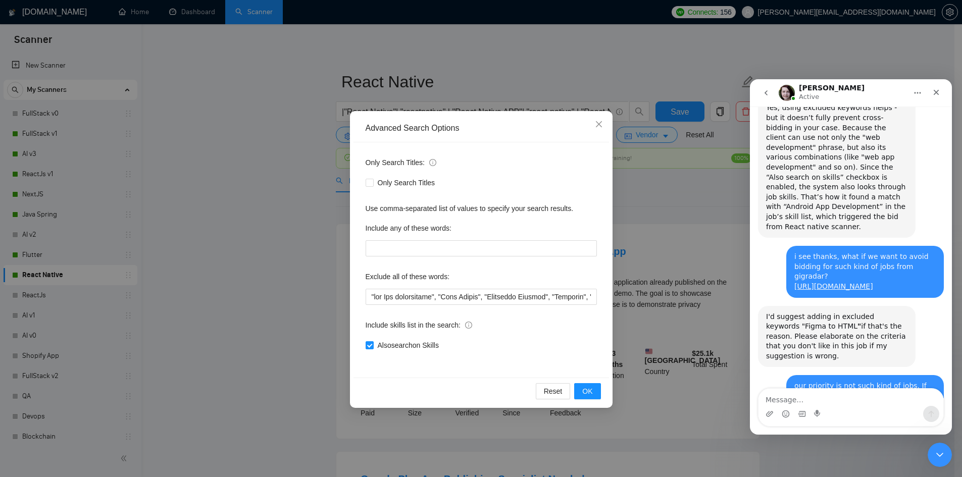
drag, startPoint x: 785, startPoint y: 269, endPoint x: 754, endPoint y: 267, distance: 31.9
drag, startPoint x: 764, startPoint y: 257, endPoint x: 815, endPoint y: 258, distance: 50.5
click at [815, 435] on div "so you don't want to take jobs like convert Figma to HTML, am i right? If so, a…" at bounding box center [837, 466] width 158 height 62
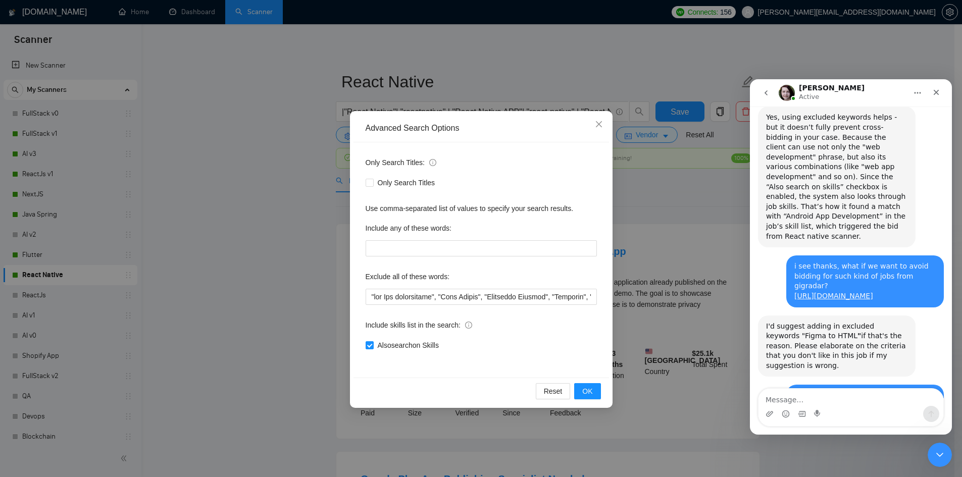
scroll to position [1755, 0]
copy div "Figma to HTML"
click at [234, 248] on div "Advanced Search Options Only Search Titles: Only Search Titles Use comma-separa…" at bounding box center [481, 238] width 962 height 477
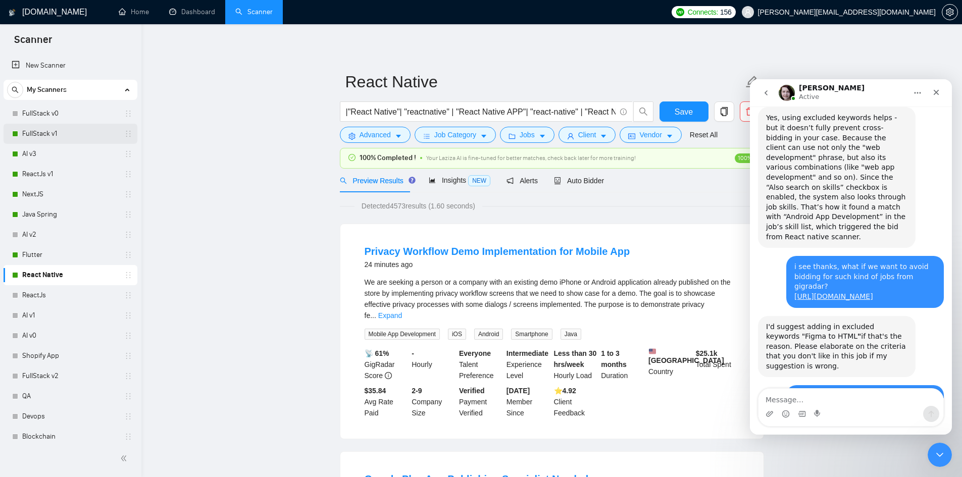
click at [47, 134] on link "FullStack v1" at bounding box center [70, 134] width 96 height 20
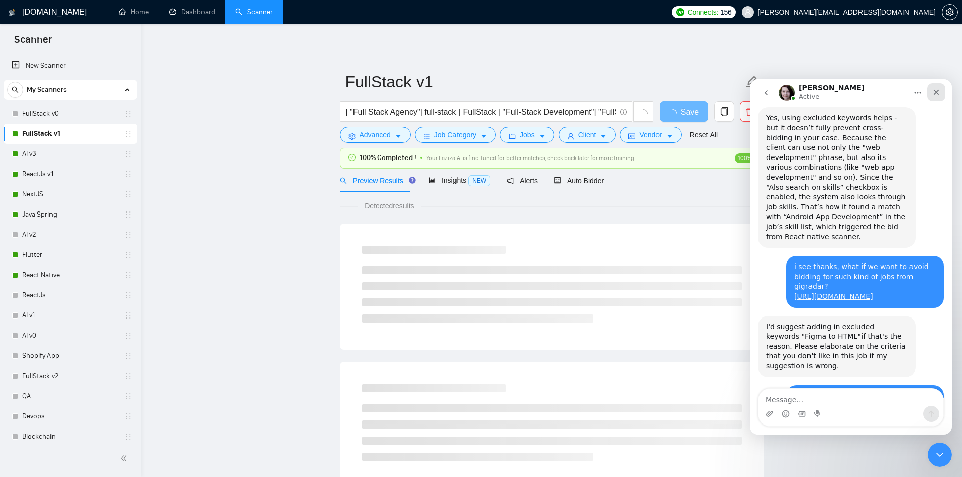
click at [940, 90] on div "Close" at bounding box center [936, 92] width 18 height 18
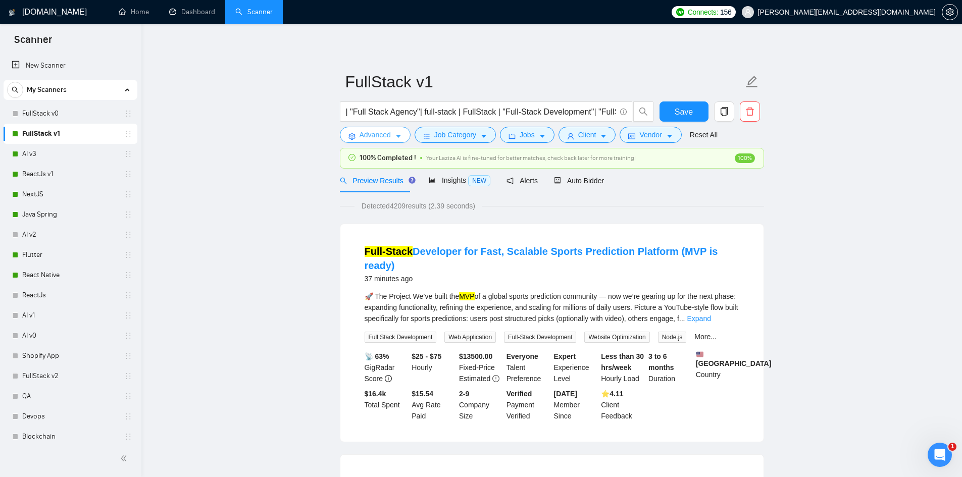
click at [373, 134] on span "Advanced" at bounding box center [375, 134] width 31 height 11
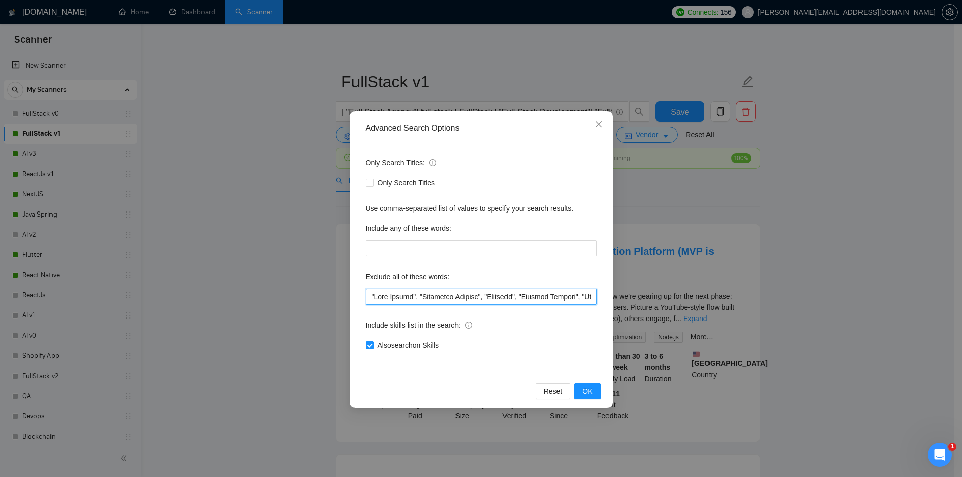
click at [376, 299] on input "text" at bounding box center [481, 297] width 231 height 16
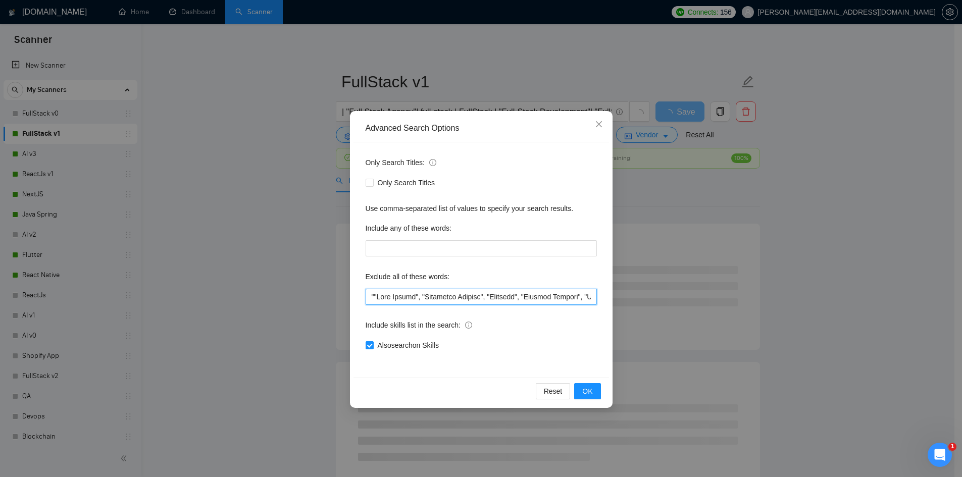
paste input "Figma to HTML"
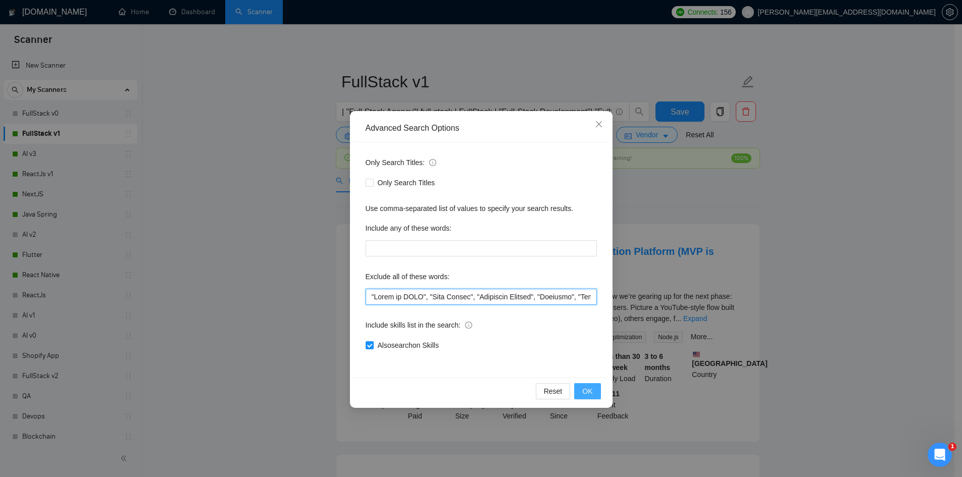
type input ""Figma to HTML", "Code Review", "Technical Advisor", "Refactor", "Project Manag…"
click at [587, 389] on span "OK" at bounding box center [587, 391] width 10 height 11
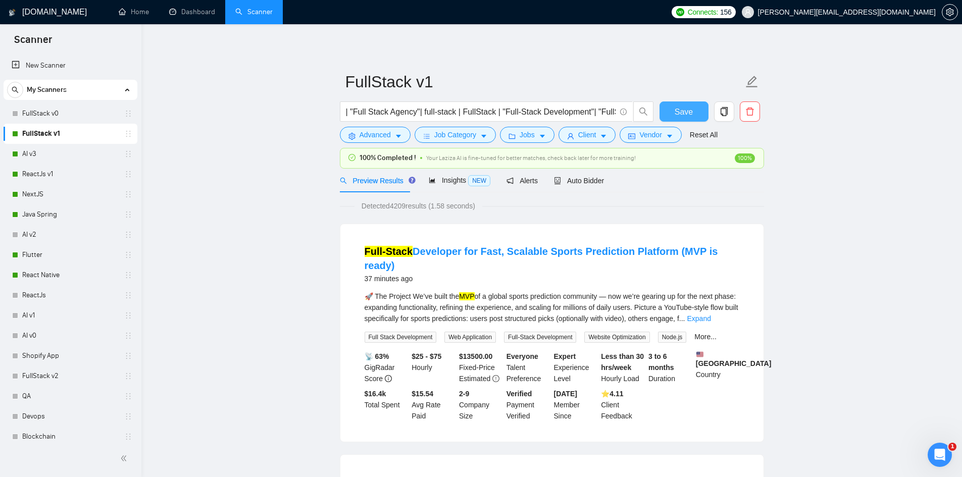
click at [692, 112] on span "Save" at bounding box center [684, 112] width 18 height 13
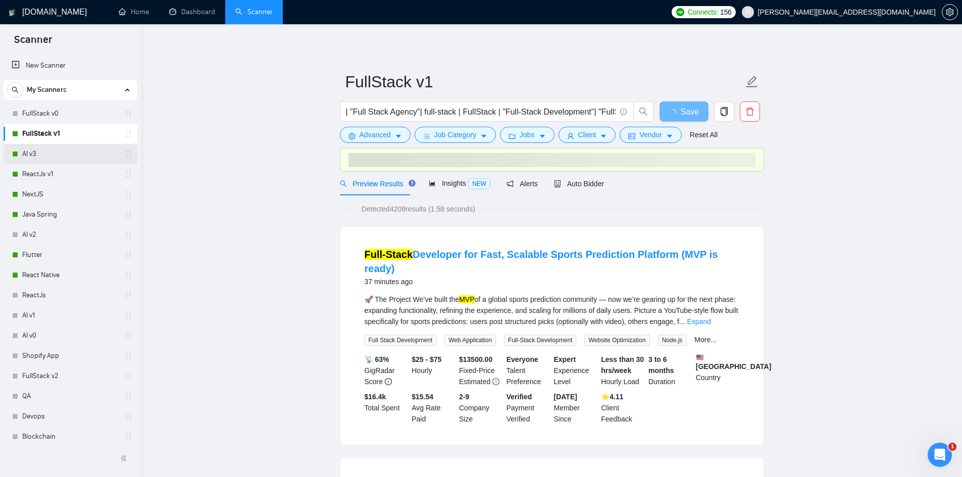
click at [42, 157] on link "AI v3" at bounding box center [70, 154] width 96 height 20
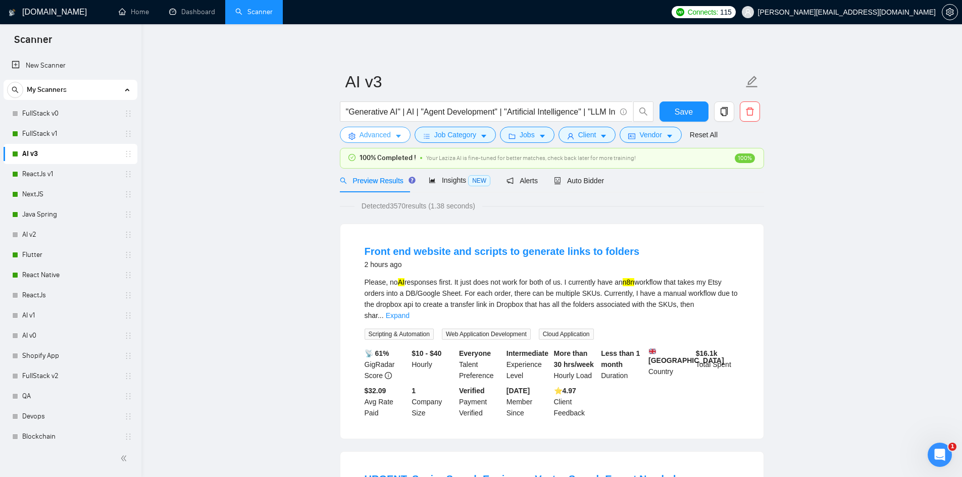
click at [367, 136] on span "Advanced" at bounding box center [375, 134] width 31 height 11
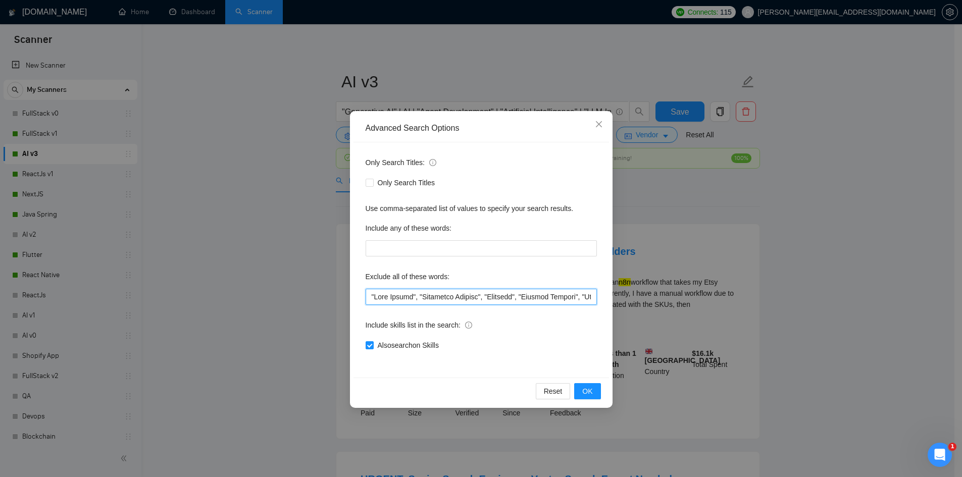
click at [371, 296] on input "text" at bounding box center [481, 297] width 231 height 16
paste input ""Figma to HTML","
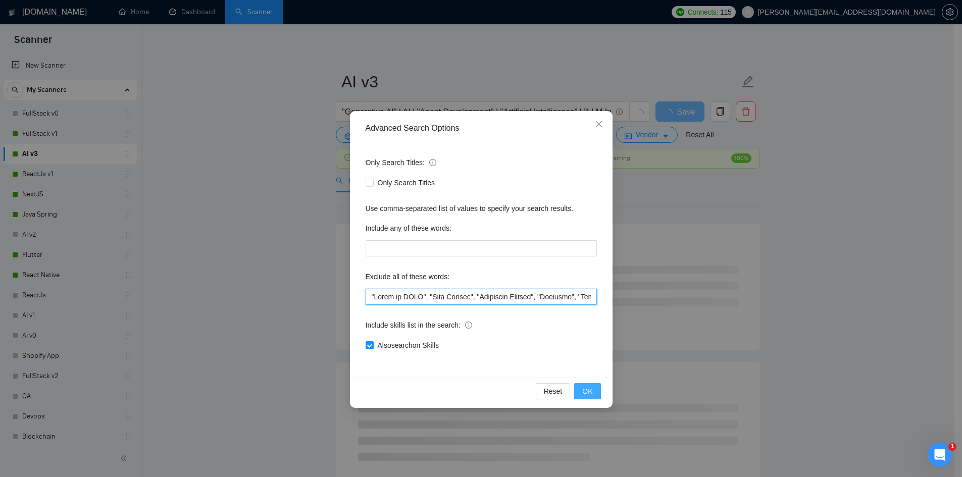
type input ""Figma to HTML", "Code Review", "Technical Advisor", "Refactor", "Project Manag…"
click at [593, 393] on button "OK" at bounding box center [587, 391] width 26 height 16
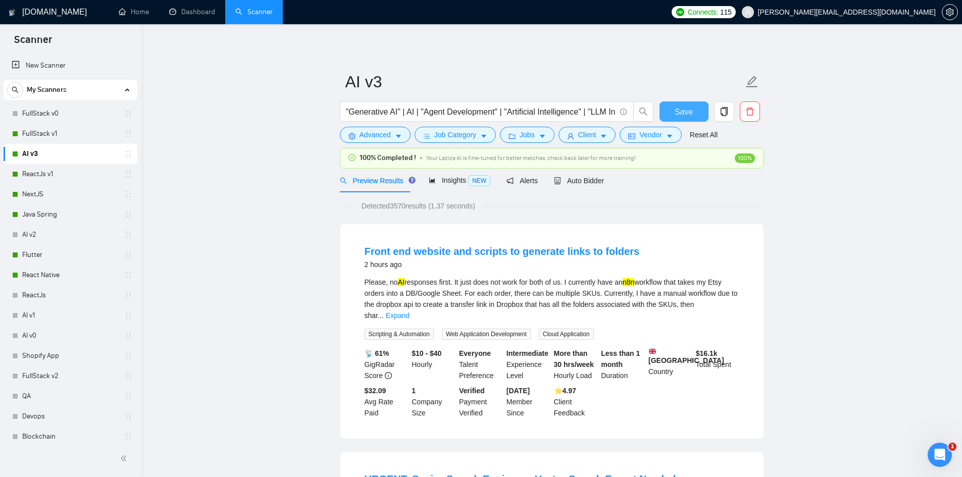
click at [686, 114] on span "Save" at bounding box center [684, 112] width 18 height 13
click at [33, 175] on link "ReactJs v1" at bounding box center [70, 174] width 96 height 20
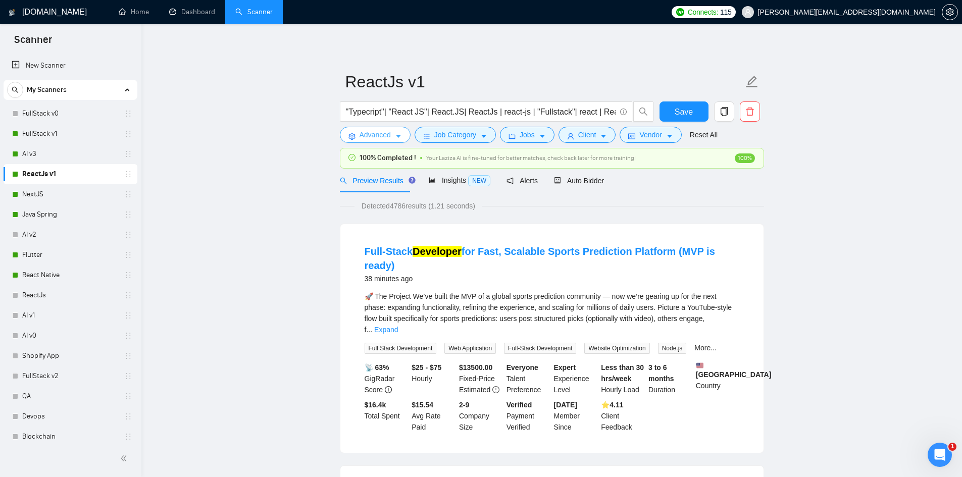
click at [388, 136] on span "Advanced" at bounding box center [375, 134] width 31 height 11
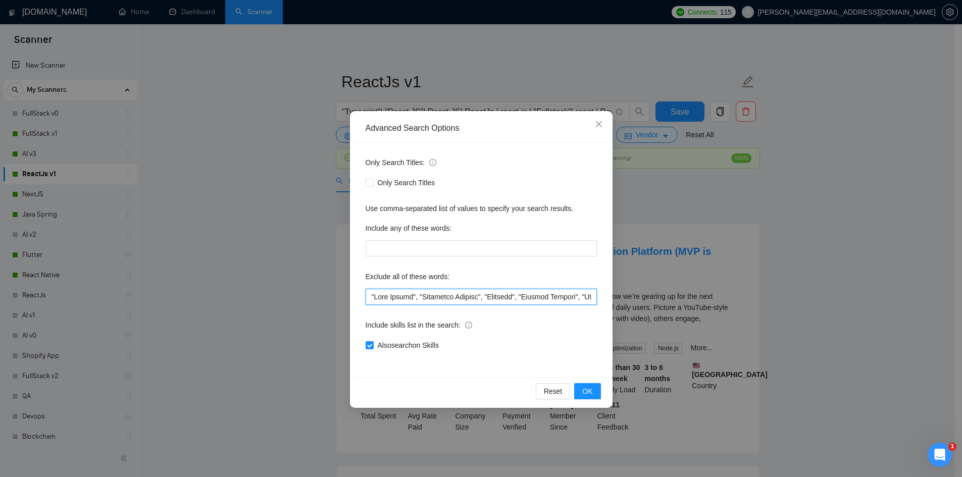
click at [371, 296] on input "text" at bounding box center [481, 297] width 231 height 16
paste input ""Figma to HTML","
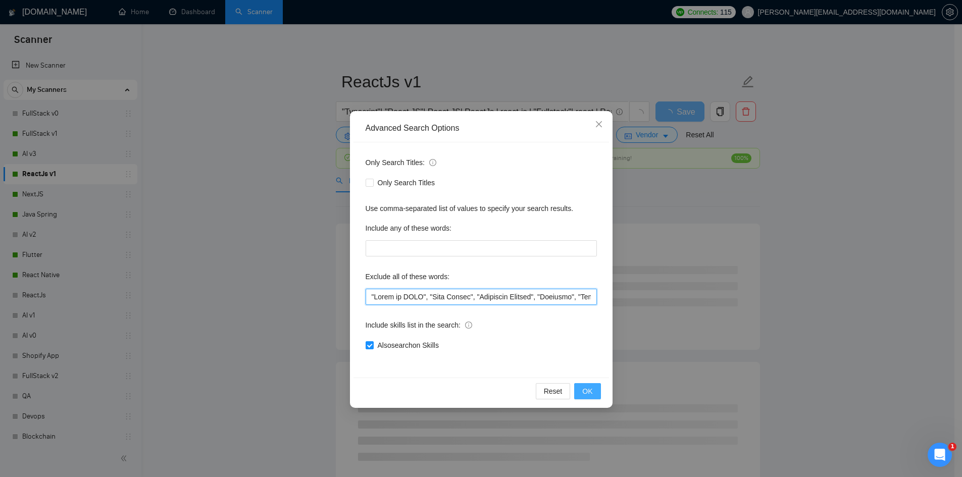
type input ""Figma to HTML", "Code Review", "Technical Advisor", "Refactor", "Project Manag…"
click at [587, 391] on span "OK" at bounding box center [587, 391] width 10 height 11
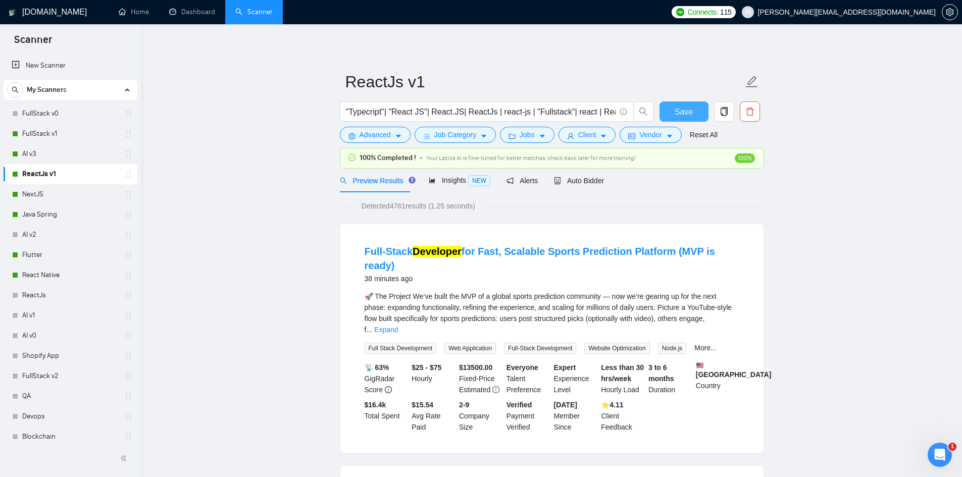
click at [689, 113] on span "Save" at bounding box center [684, 112] width 18 height 13
click at [58, 194] on link "NextJS" at bounding box center [70, 194] width 96 height 20
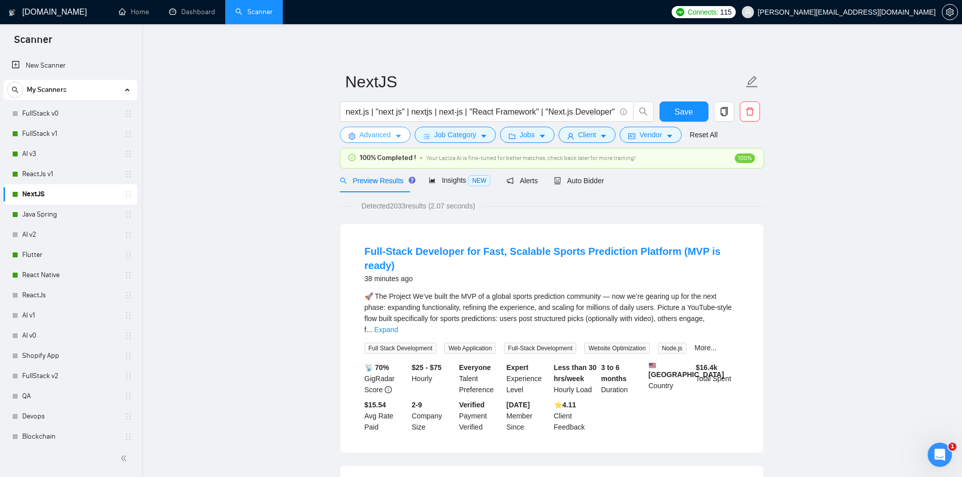
click at [369, 133] on span "Advanced" at bounding box center [375, 134] width 31 height 11
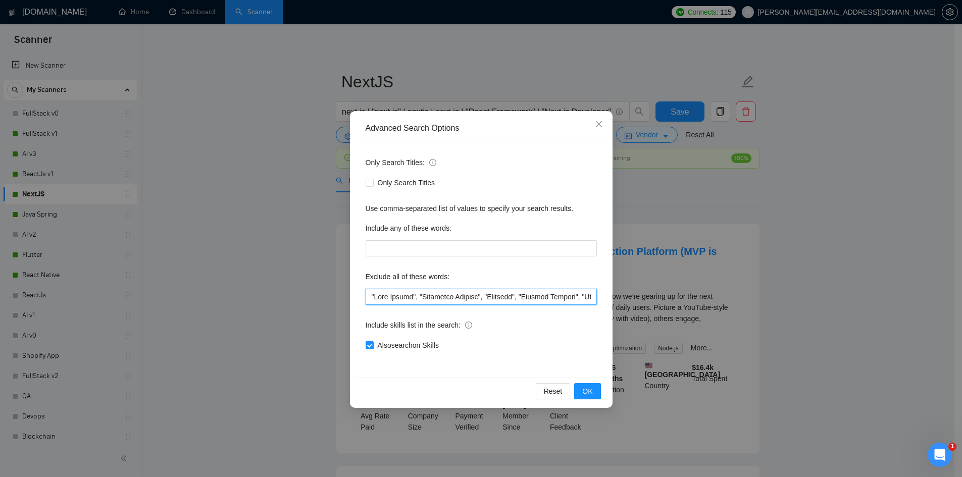
click at [371, 300] on input "text" at bounding box center [481, 297] width 231 height 16
paste input ""Figma to HTML","
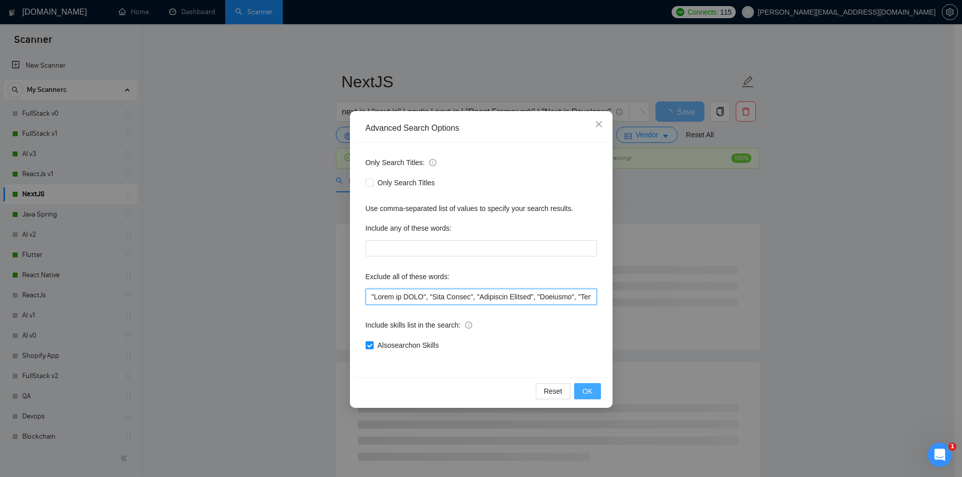
type input ""Figma to HTML", "Code Review", "Technical Advisor", "Refactor", "Project Manag…"
click at [589, 390] on span "OK" at bounding box center [587, 391] width 10 height 11
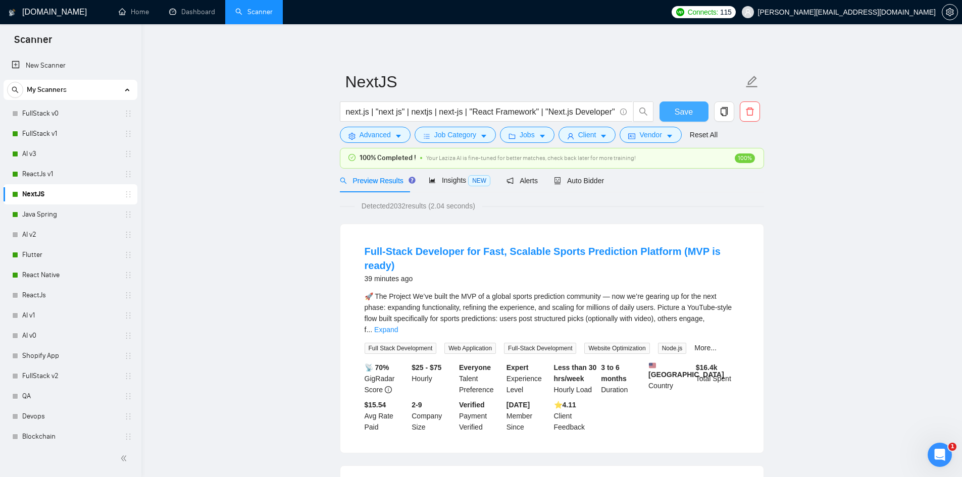
click at [676, 108] on span "Save" at bounding box center [684, 112] width 18 height 13
click at [58, 213] on link "Java Spring" at bounding box center [70, 215] width 96 height 20
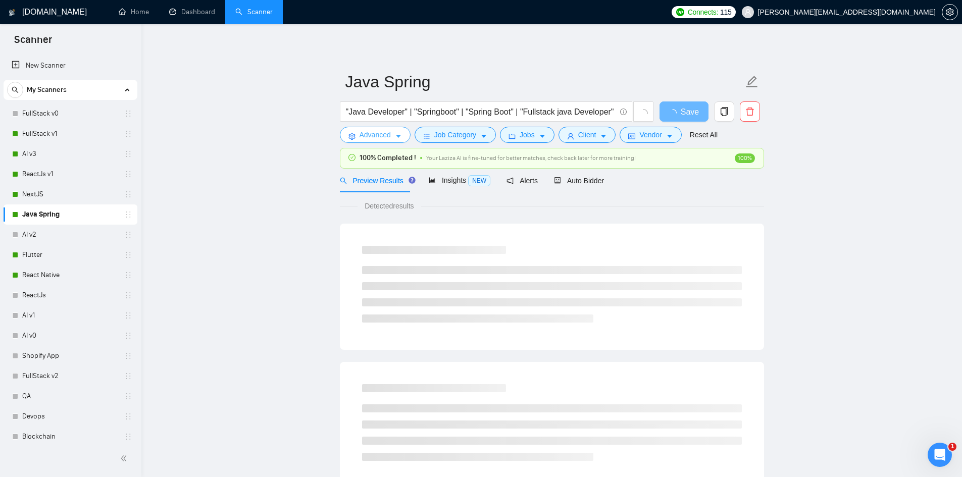
click at [370, 138] on span "Advanced" at bounding box center [375, 134] width 31 height 11
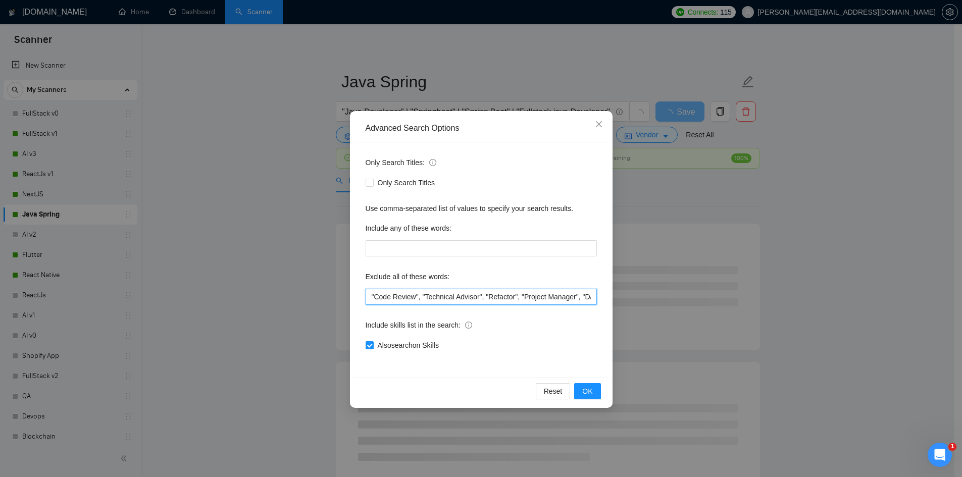
click at [371, 298] on input ""Code Review", "Technical Advisor", "Refactor", "Project Manager", "Dating", "N…" at bounding box center [481, 297] width 231 height 16
paste input ""Figma to HTML","
type input ""Figma to HTML", "Code Review", "Technical Advisor", "Refactor", "Project Manag…"
click at [585, 391] on span "OK" at bounding box center [587, 391] width 10 height 11
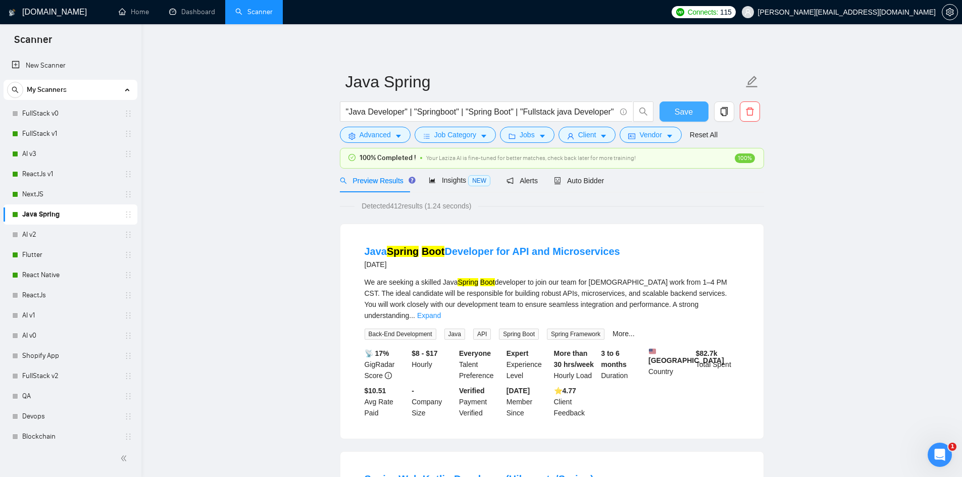
click at [687, 110] on span "Save" at bounding box center [684, 112] width 18 height 13
click at [184, 10] on link "Dashboard" at bounding box center [192, 12] width 46 height 9
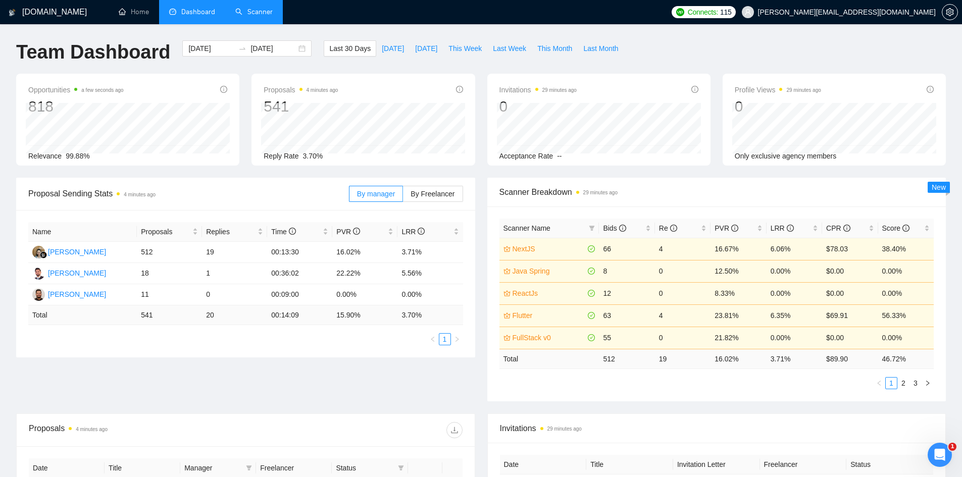
scroll to position [253, 0]
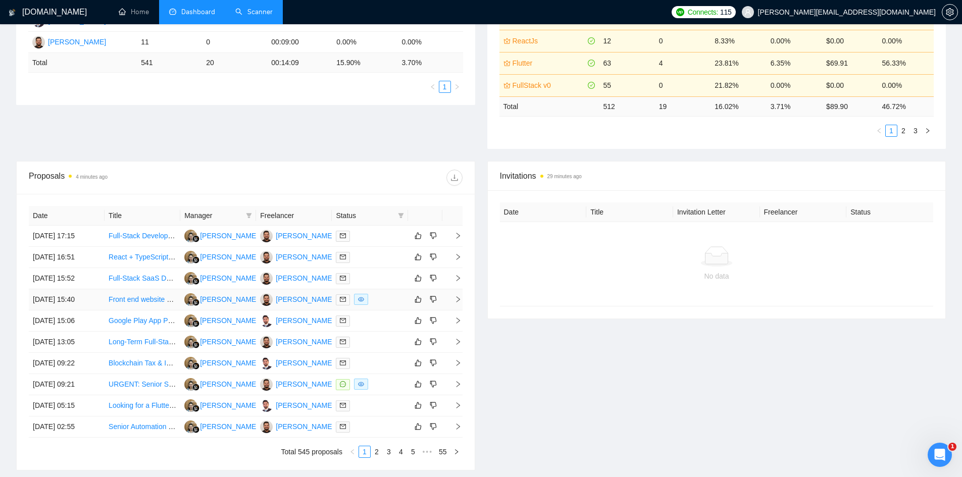
click at [461, 302] on icon "right" at bounding box center [458, 299] width 7 height 7
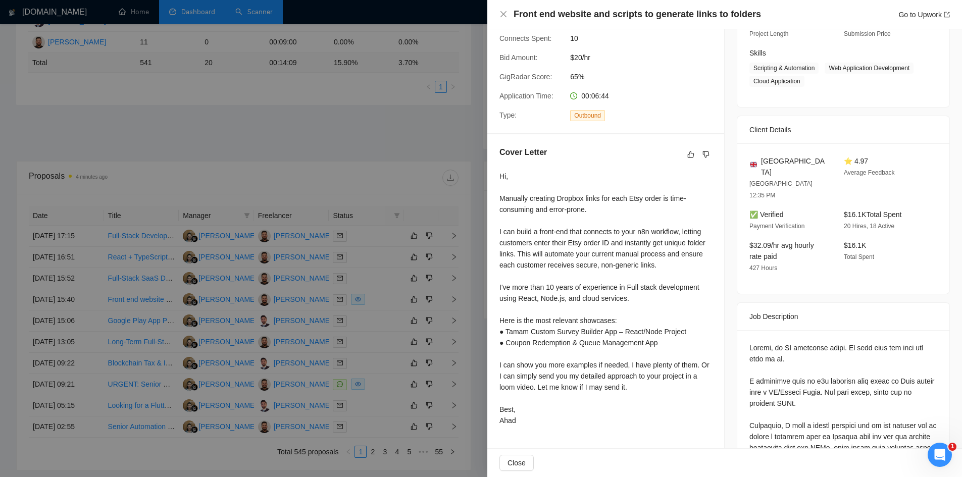
scroll to position [401, 0]
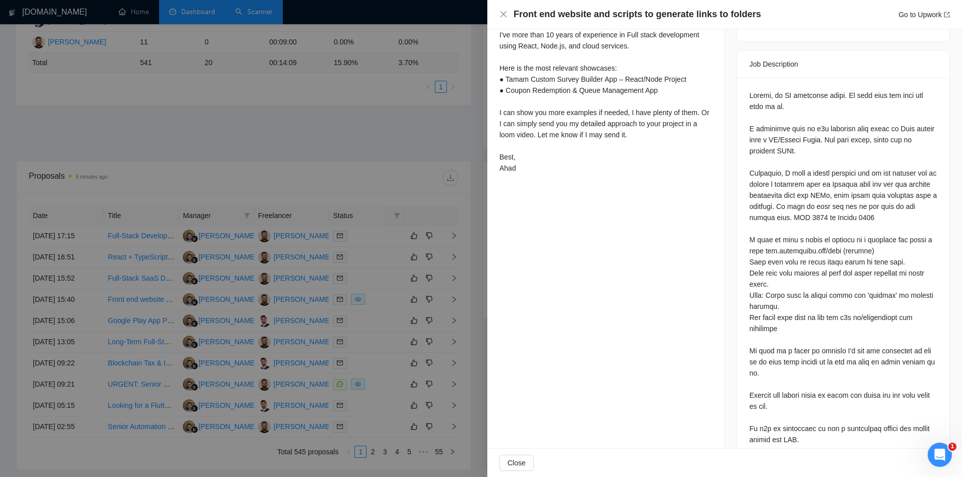
click at [367, 113] on div at bounding box center [481, 238] width 962 height 477
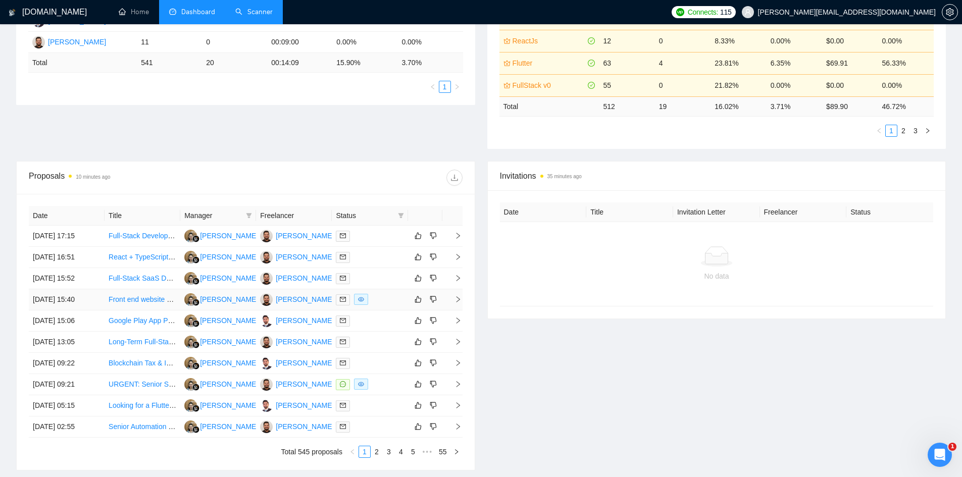
click at [458, 300] on icon "right" at bounding box center [458, 299] width 7 height 7
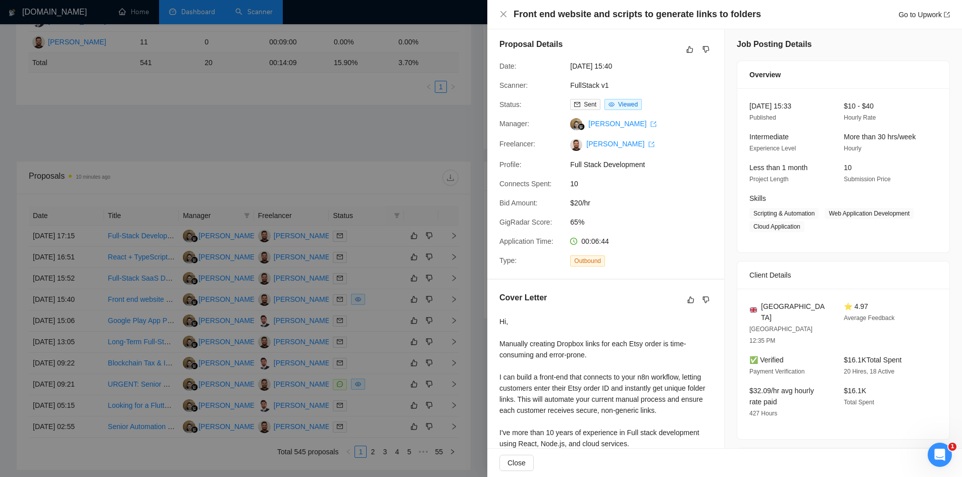
scroll to position [0, 0]
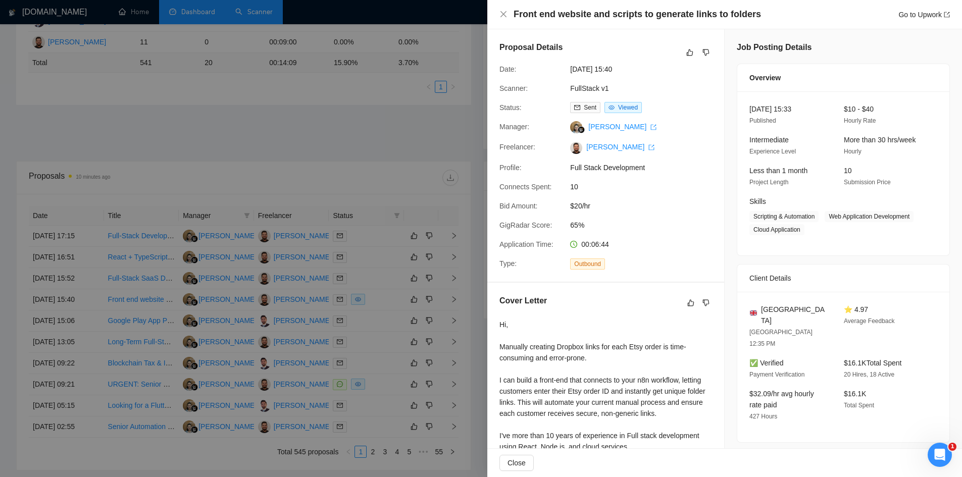
click at [344, 166] on div at bounding box center [481, 238] width 962 height 477
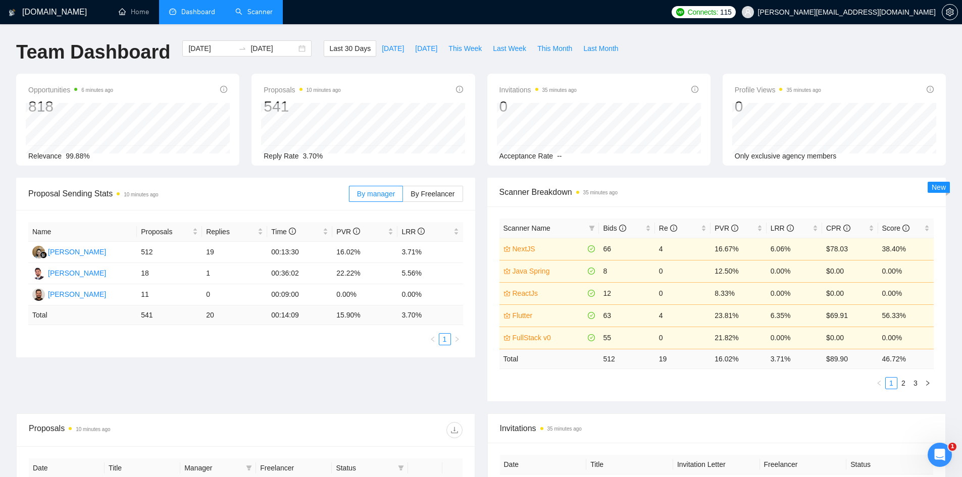
drag, startPoint x: 50, startPoint y: 0, endPoint x: 2, endPoint y: 72, distance: 87.0
click at [2, 73] on div "GigRadar.io Home Dashboard Scanner Connects: 115 ahmad.abbas@xislabs.com Team D…" at bounding box center [481, 406] width 962 height 813
click at [4, 42] on div "GigRadar.io Home Dashboard Scanner Connects: 115 ahmad.abbas@xislabs.com Team D…" at bounding box center [481, 406] width 962 height 813
click at [12, 42] on div "Team Dashboard" at bounding box center [93, 56] width 166 height 33
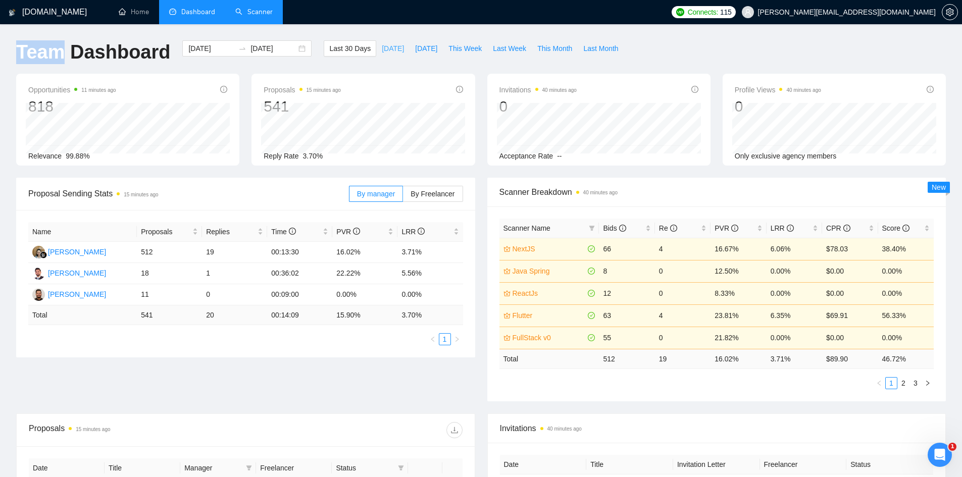
click at [382, 43] on span "[DATE]" at bounding box center [393, 48] width 22 height 11
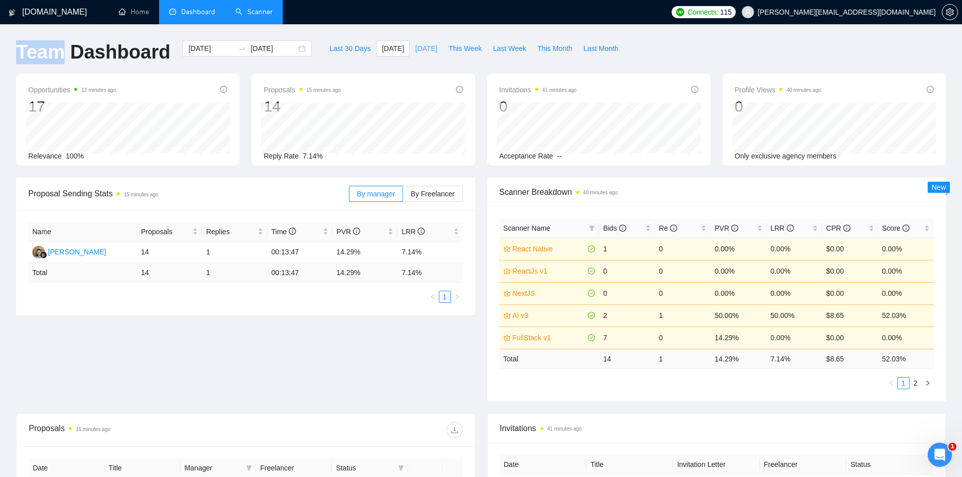
click at [427, 45] on span "[DATE]" at bounding box center [426, 48] width 22 height 11
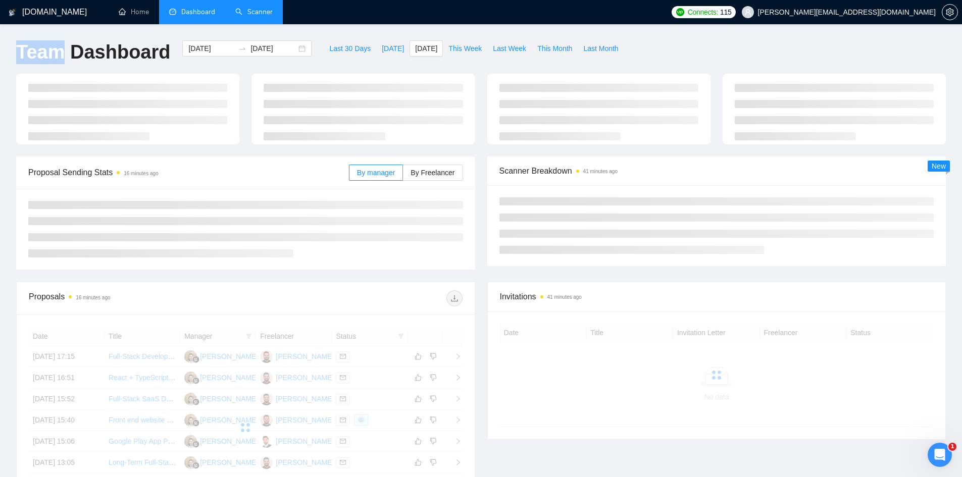
type input "2025-10-06"
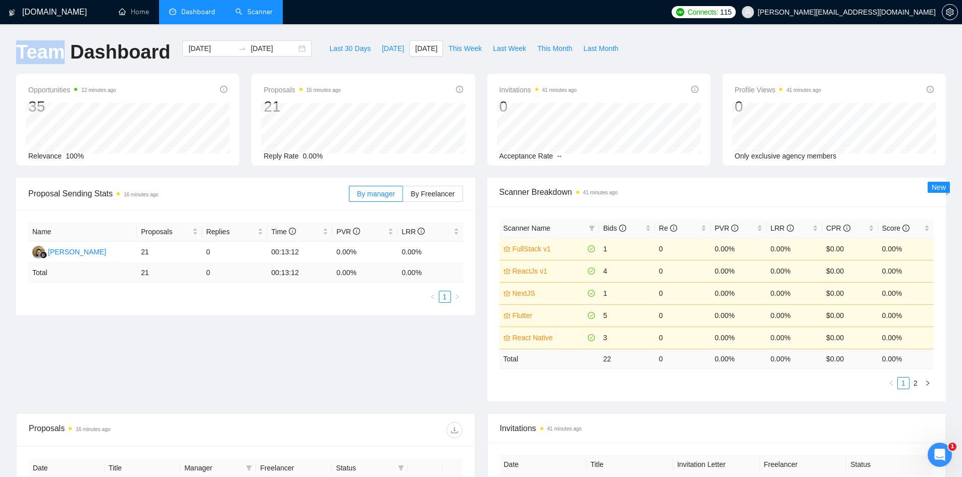
click at [258, 11] on link "Scanner" at bounding box center [253, 12] width 37 height 9
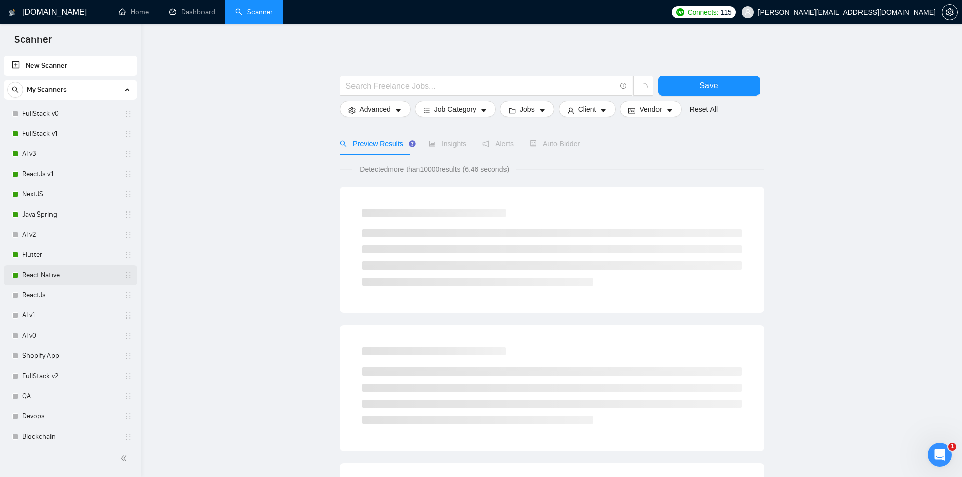
click at [42, 273] on link "React Native" at bounding box center [70, 275] width 96 height 20
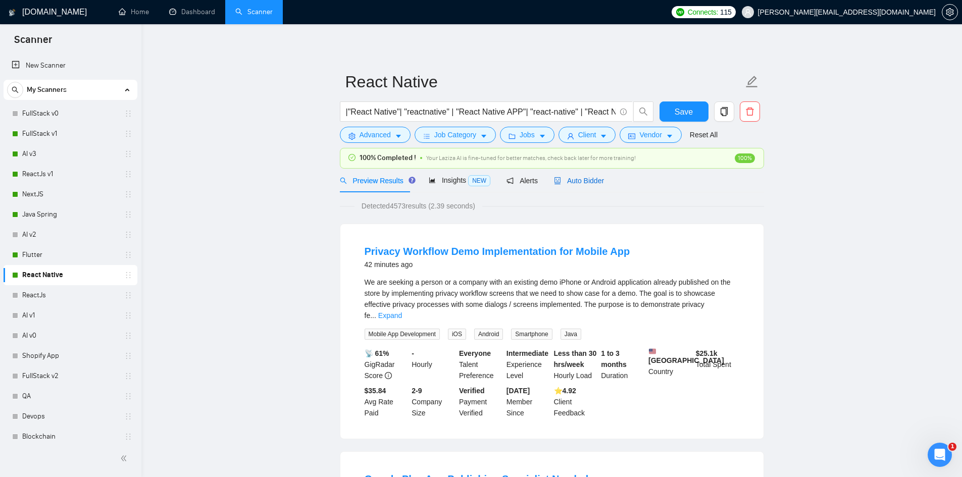
click at [576, 180] on span "Auto Bidder" at bounding box center [579, 181] width 50 height 8
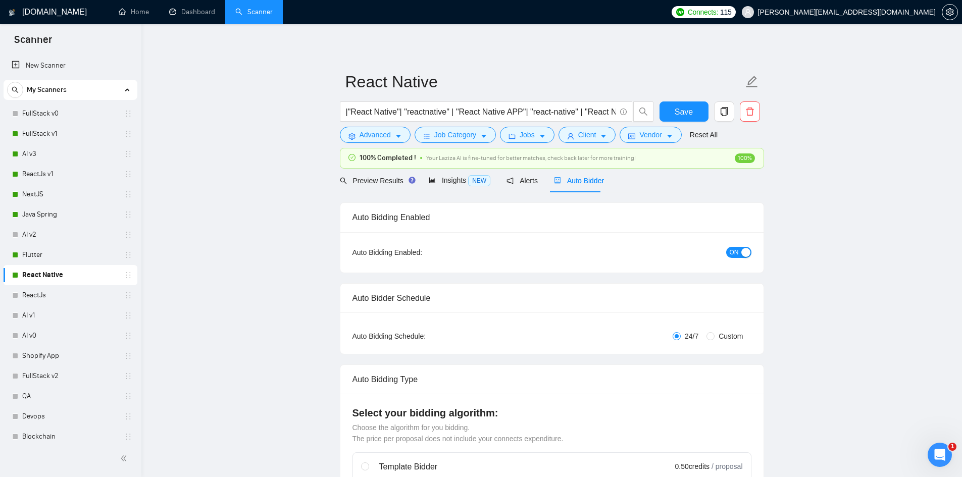
checkbox input "true"
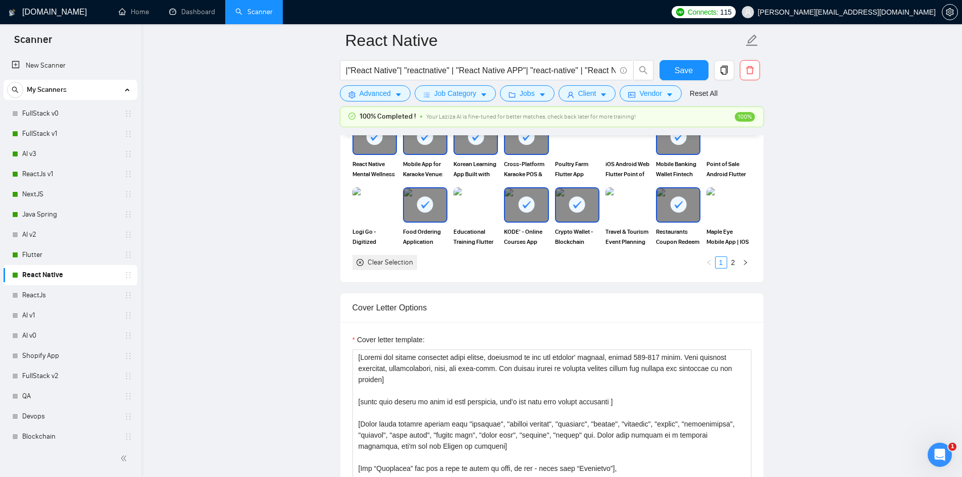
scroll to position [1263, 0]
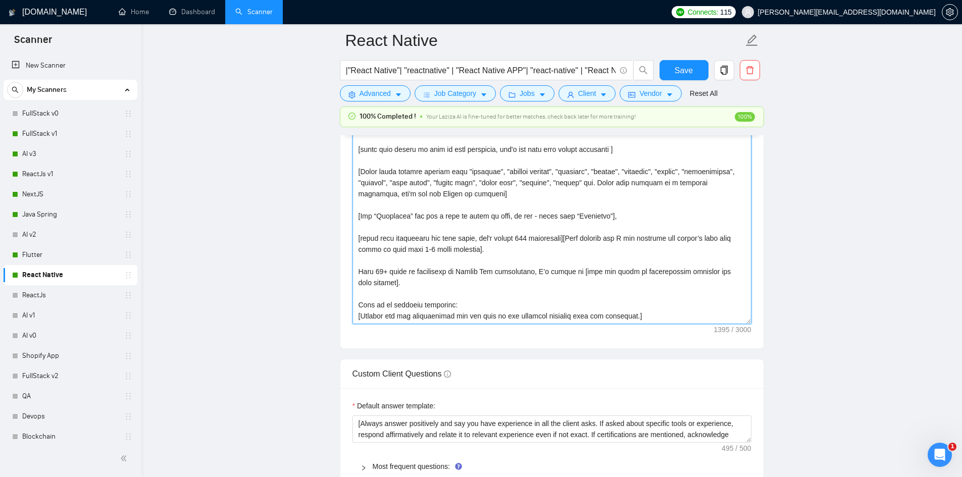
click at [668, 239] on textarea "Cover letter template:" at bounding box center [552, 210] width 399 height 227
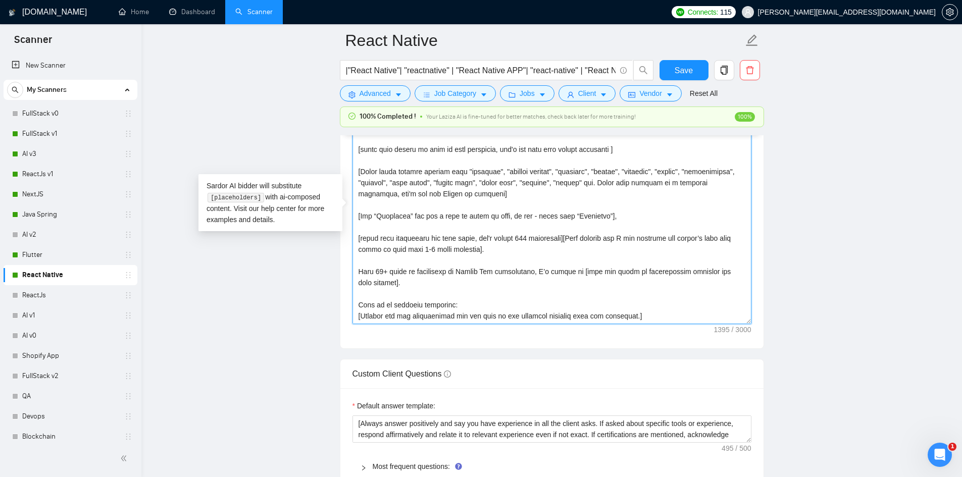
click at [668, 237] on textarea "Cover letter template:" at bounding box center [552, 210] width 399 height 227
click at [667, 237] on textarea "Cover letter template:" at bounding box center [552, 210] width 399 height 227
type textarea "[Ensure the entire generated cover letter, inclusive of all the prompts' output…"
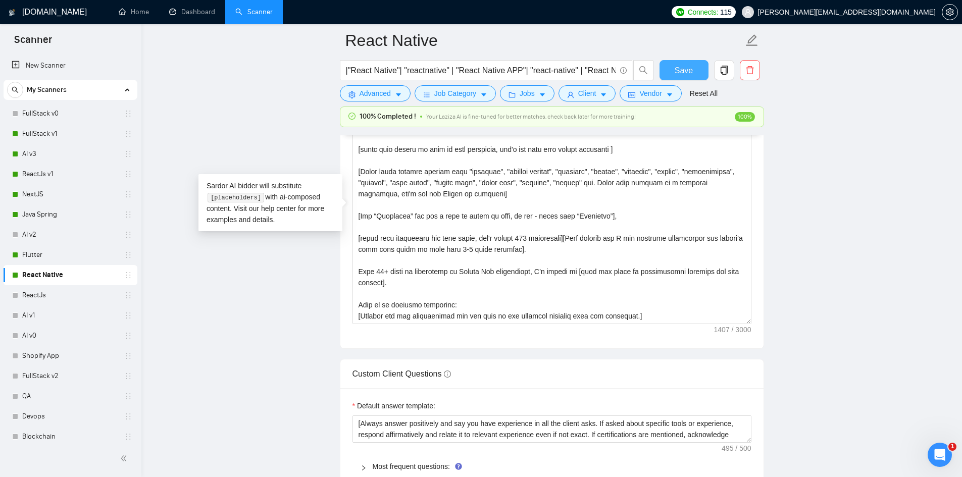
click at [694, 67] on button "Save" at bounding box center [684, 70] width 49 height 20
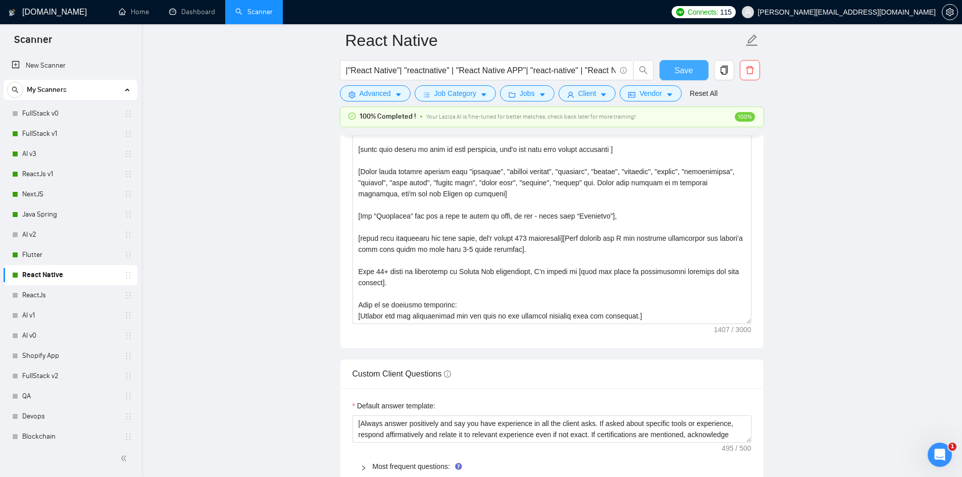
click at [679, 66] on span "Save" at bounding box center [684, 70] width 18 height 13
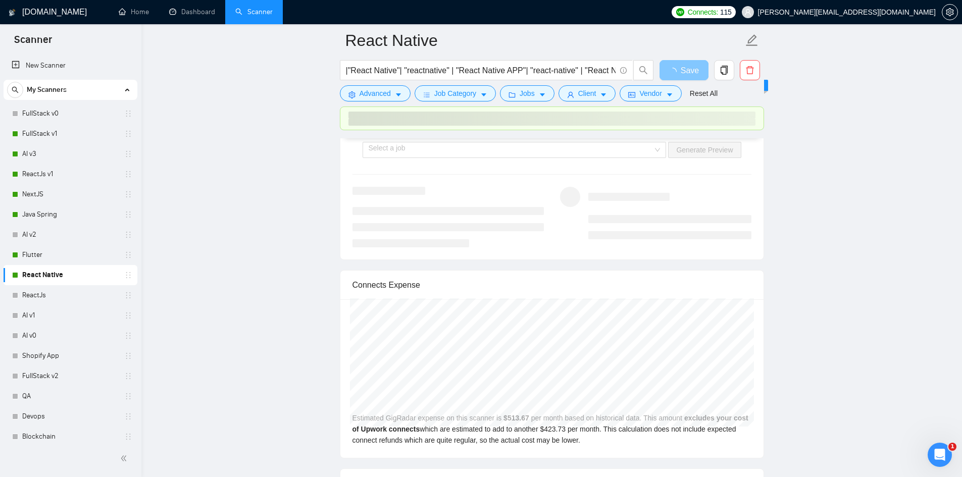
scroll to position [2441, 0]
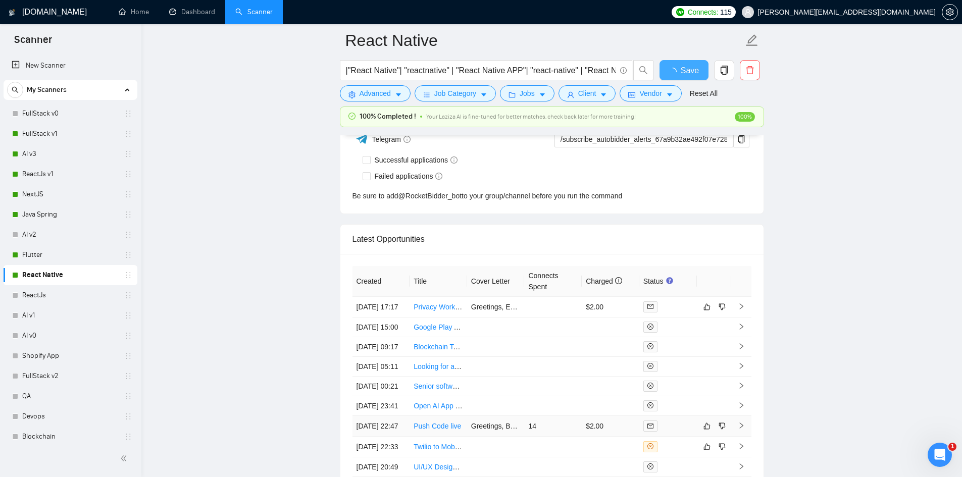
checkbox input "true"
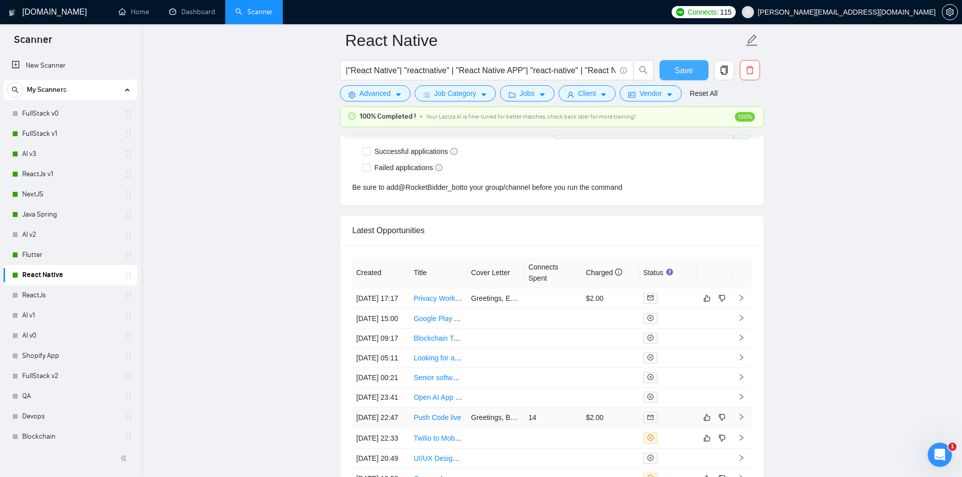
scroll to position [2671, 0]
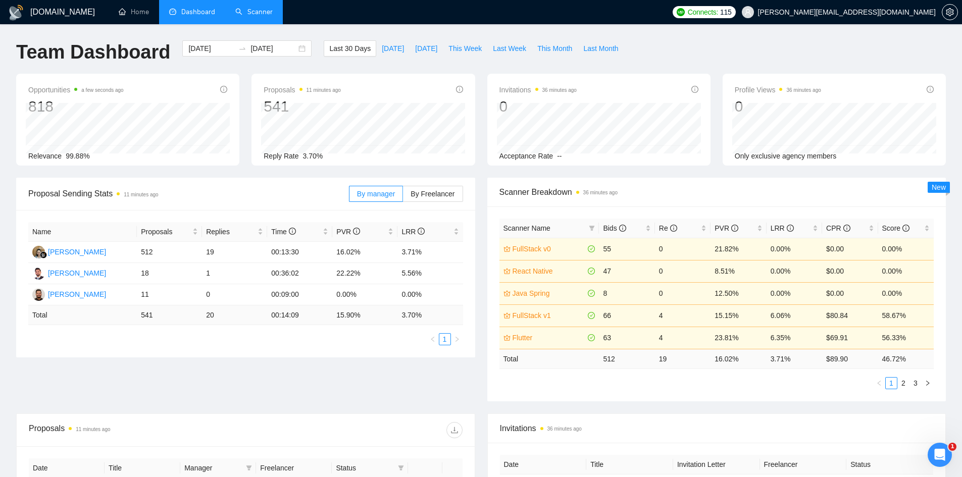
click at [259, 9] on link "Scanner" at bounding box center [253, 12] width 37 height 9
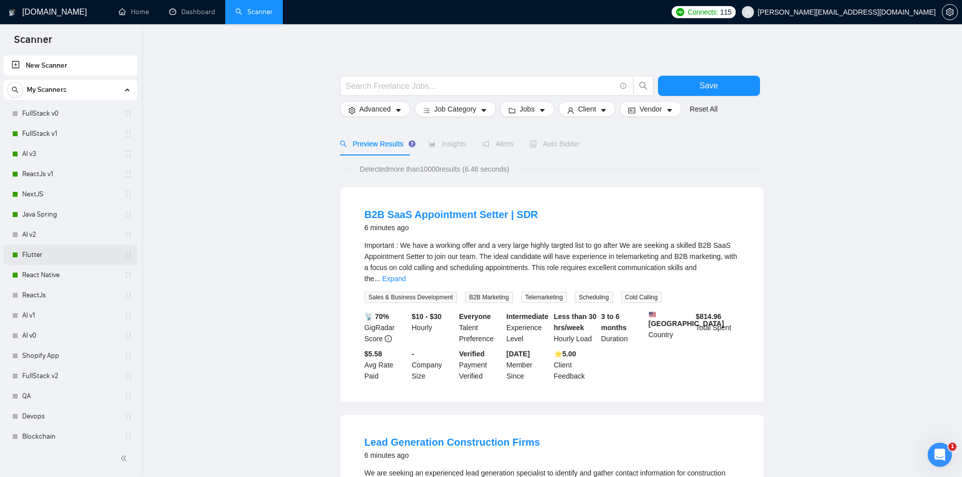
click at [51, 262] on link "Flutter" at bounding box center [70, 255] width 96 height 20
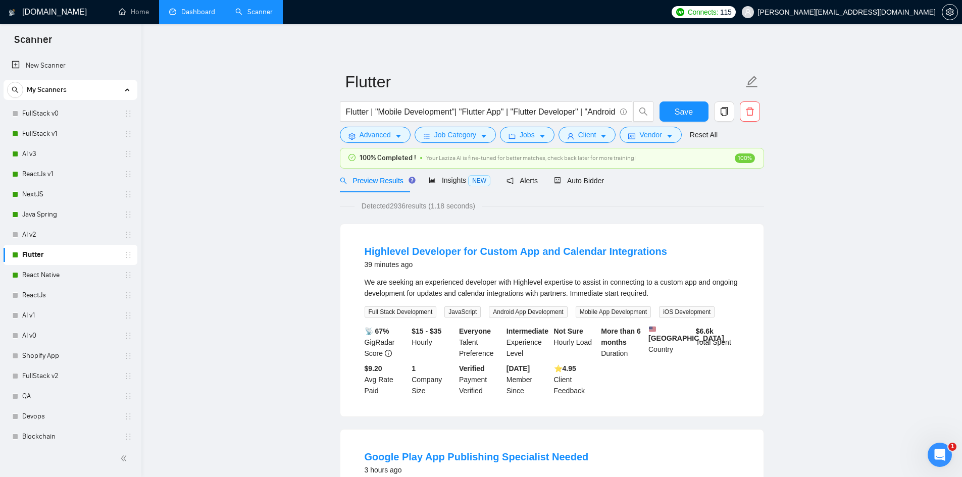
click at [184, 8] on link "Dashboard" at bounding box center [192, 12] width 46 height 9
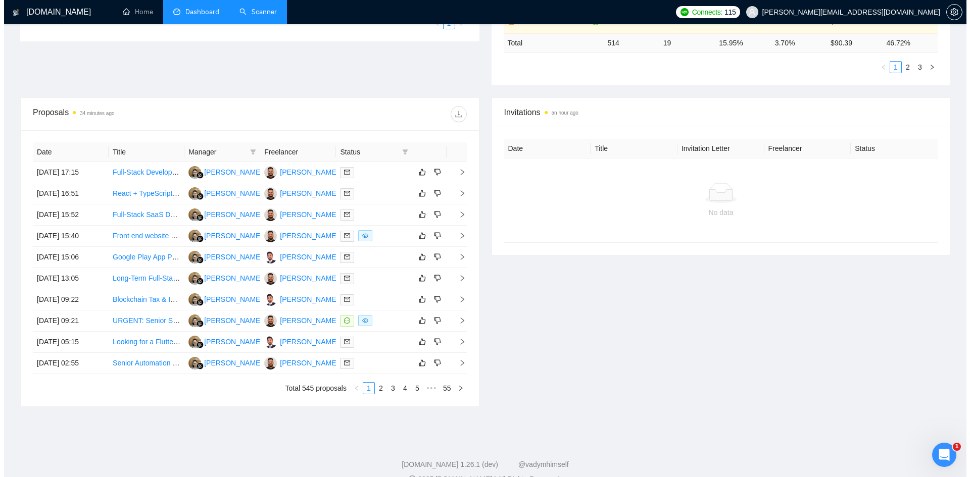
scroll to position [336, 0]
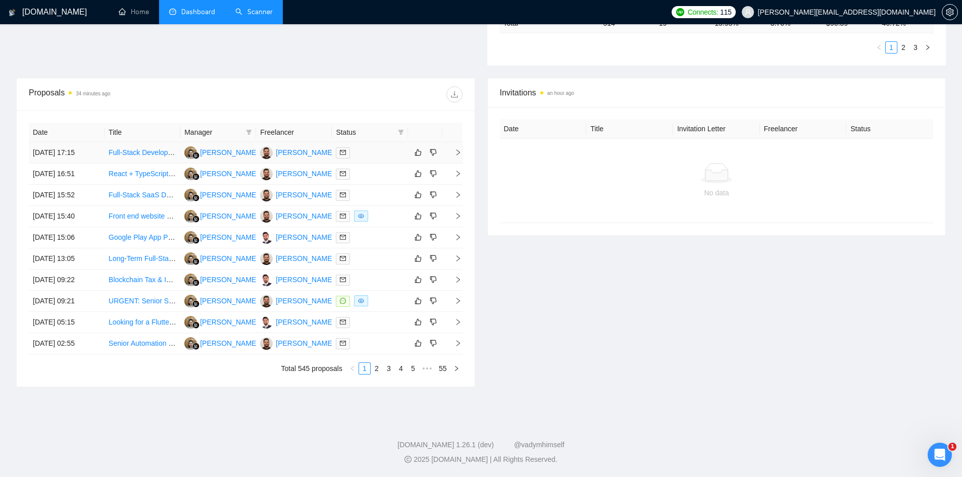
click at [459, 154] on icon "right" at bounding box center [458, 152] width 7 height 7
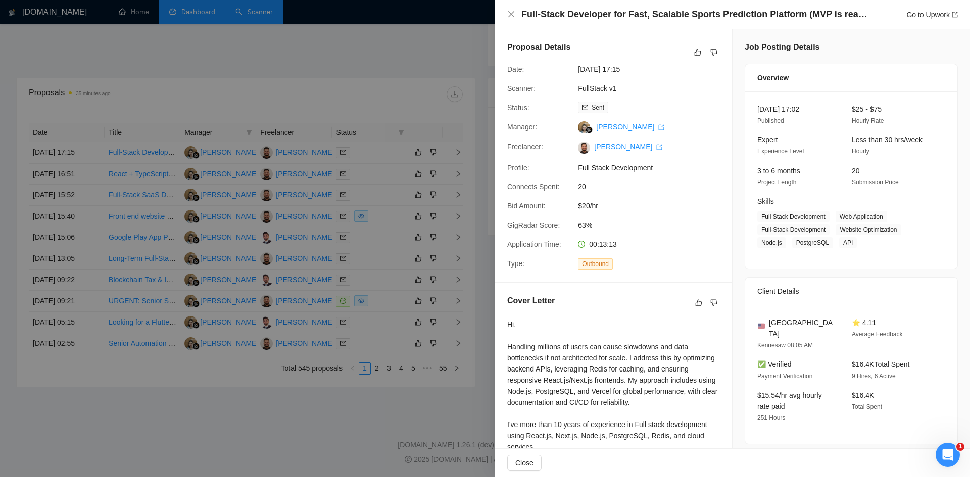
scroll to position [253, 0]
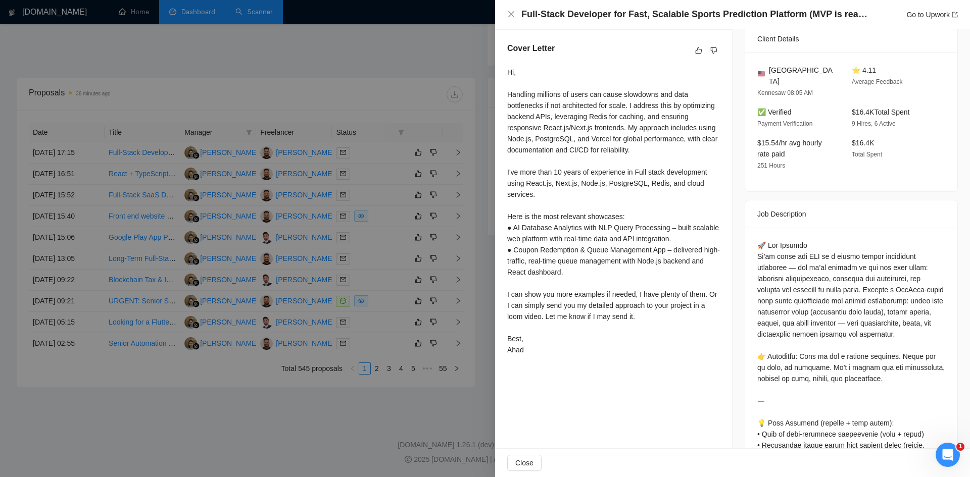
click at [291, 85] on div at bounding box center [485, 238] width 970 height 477
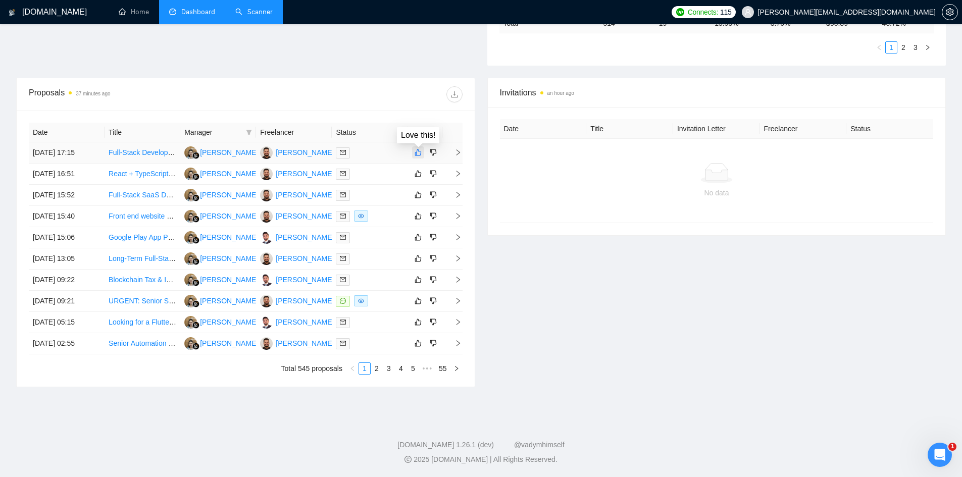
click at [416, 152] on icon "like" at bounding box center [418, 152] width 7 height 8
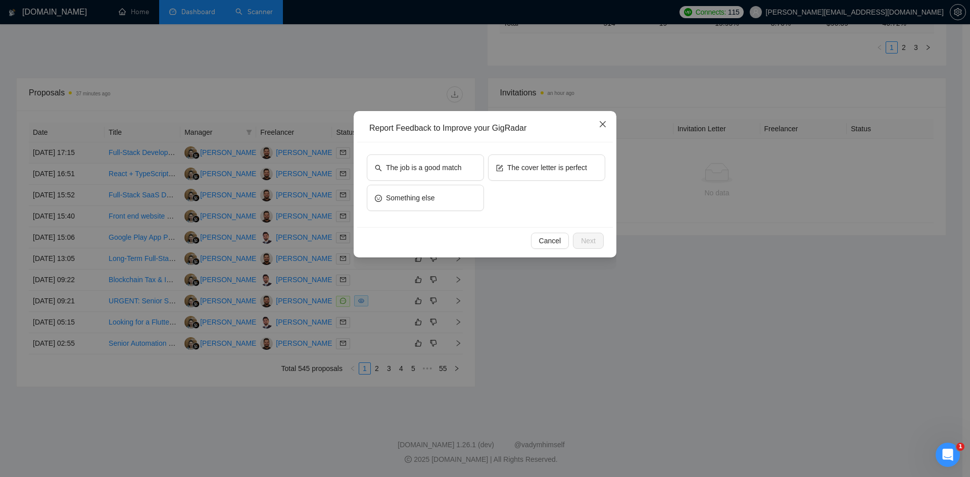
click at [615, 124] on span "Close" at bounding box center [602, 124] width 27 height 27
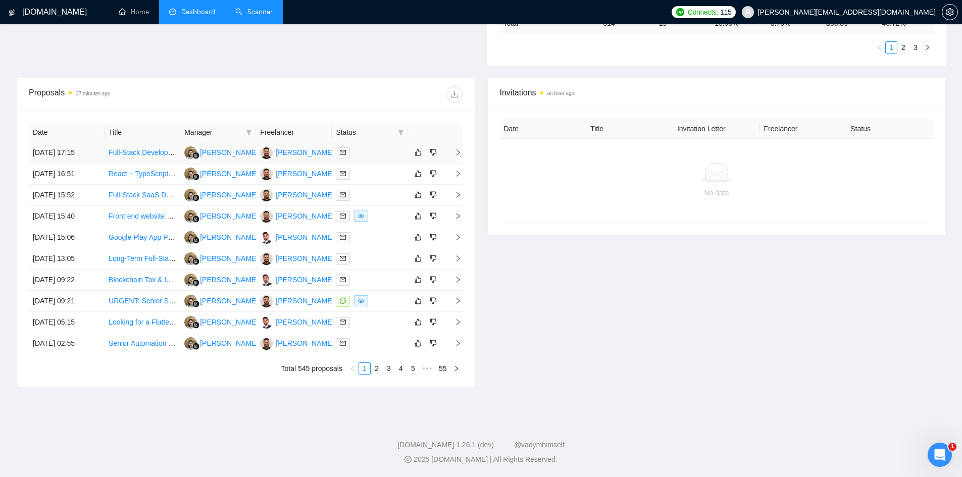
click at [460, 154] on icon "right" at bounding box center [458, 152] width 7 height 7
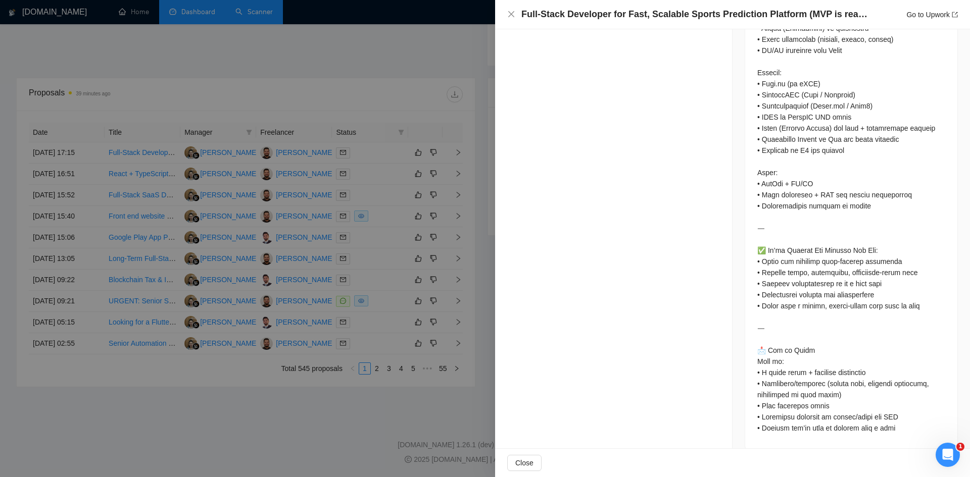
scroll to position [0, 0]
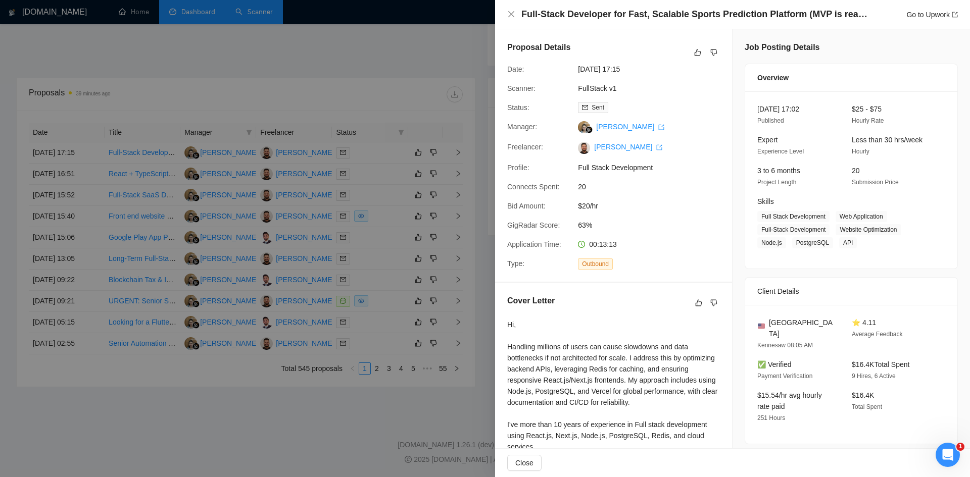
click at [460, 413] on div at bounding box center [485, 238] width 970 height 477
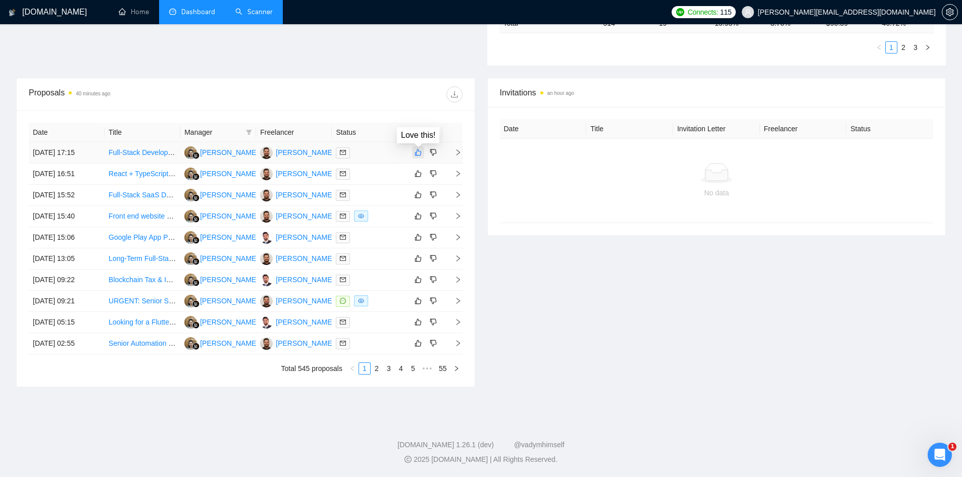
click at [418, 147] on button "button" at bounding box center [418, 152] width 12 height 12
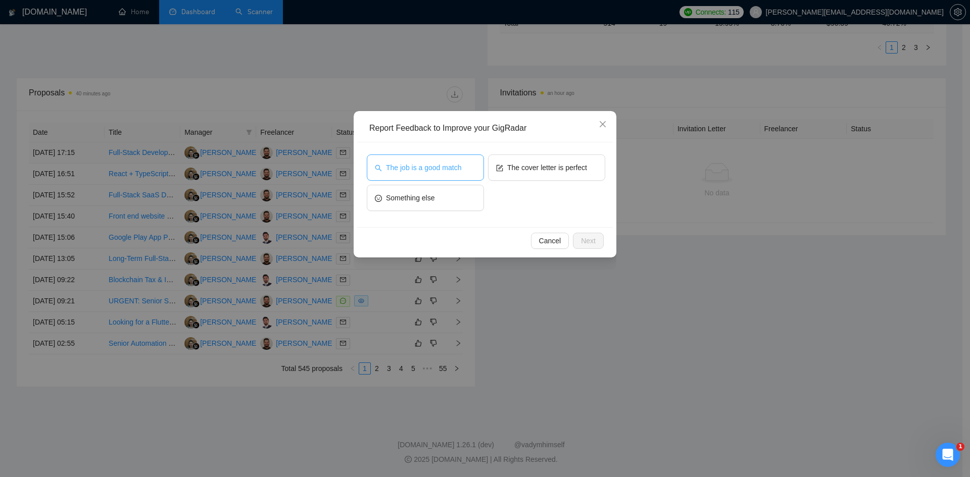
click at [431, 161] on button "The job is a good match" at bounding box center [425, 168] width 117 height 26
click at [547, 163] on span "The cover letter is perfect" at bounding box center [547, 167] width 80 height 11
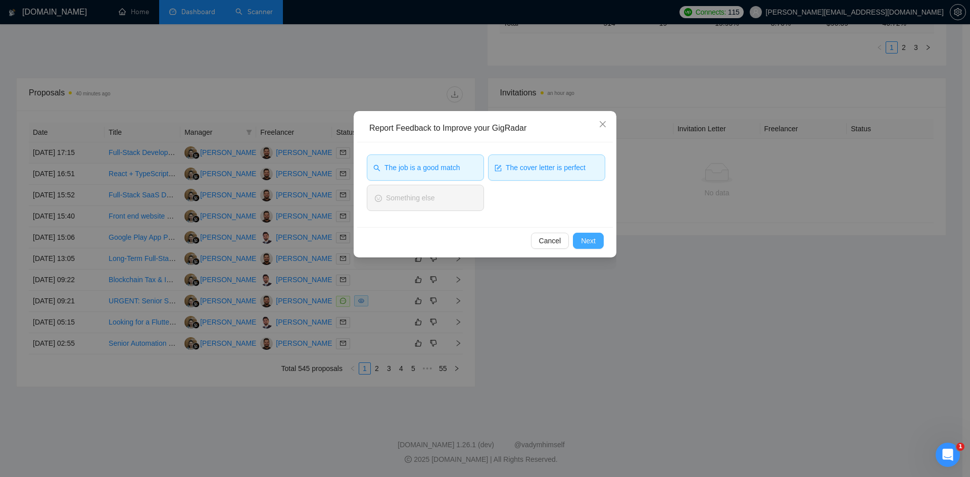
click at [590, 239] on span "Next" at bounding box center [588, 240] width 15 height 11
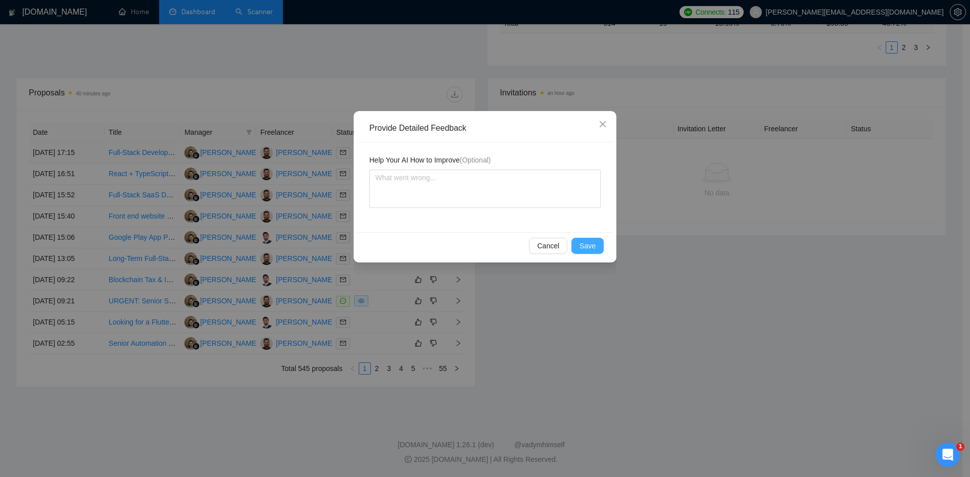
click at [590, 246] on span "Save" at bounding box center [587, 245] width 16 height 11
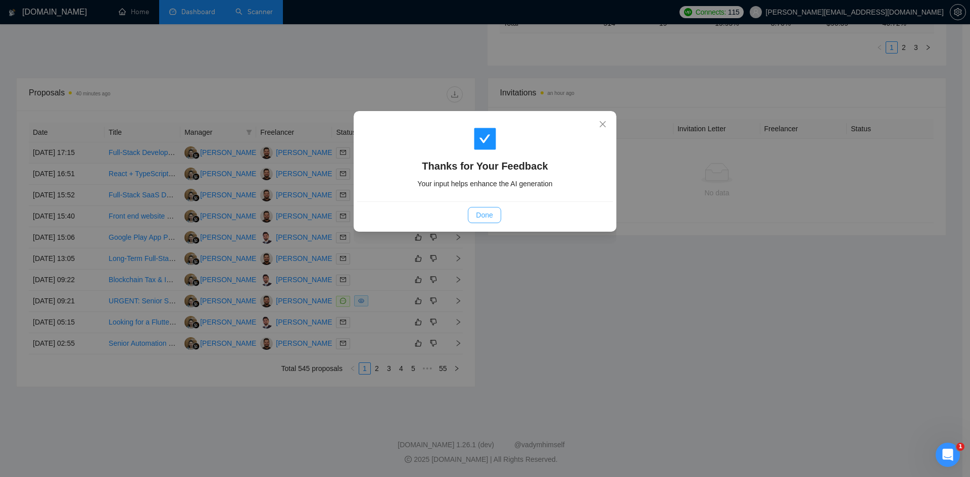
click at [491, 217] on span "Done" at bounding box center [484, 215] width 17 height 11
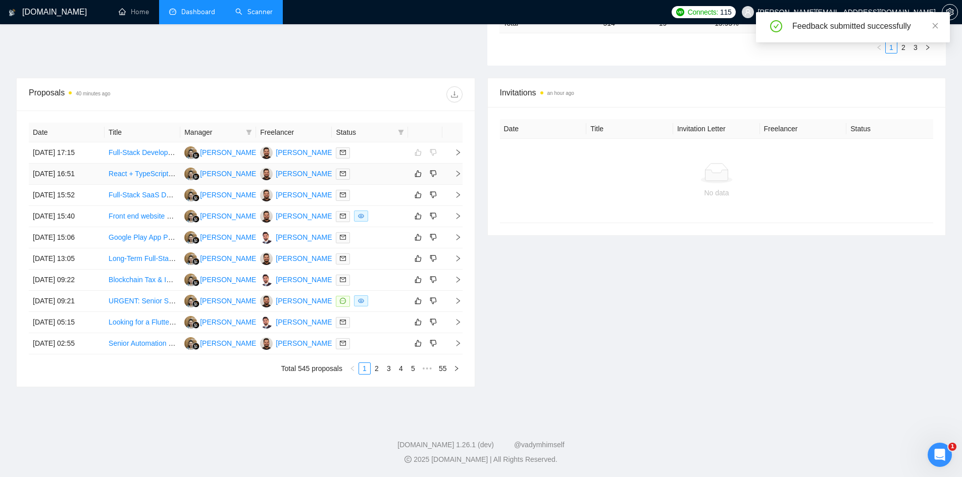
click at [457, 172] on icon "right" at bounding box center [458, 174] width 4 height 6
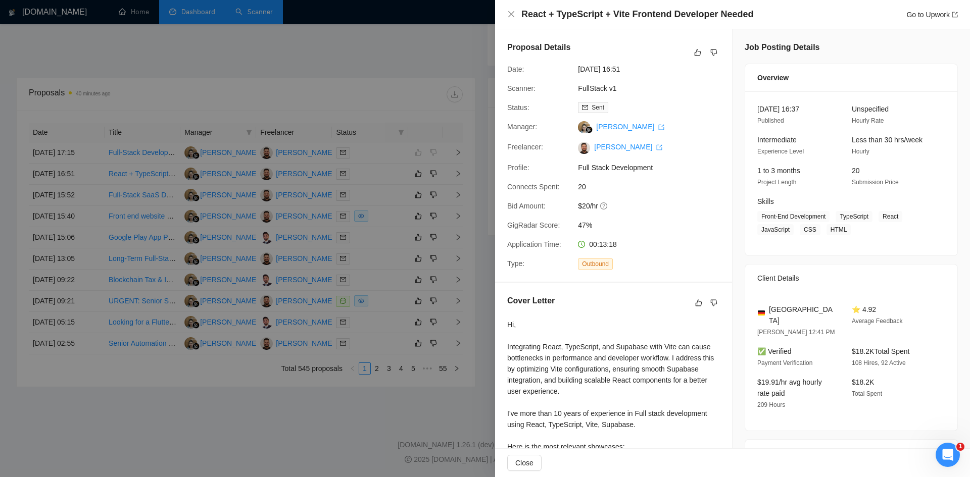
scroll to position [153, 0]
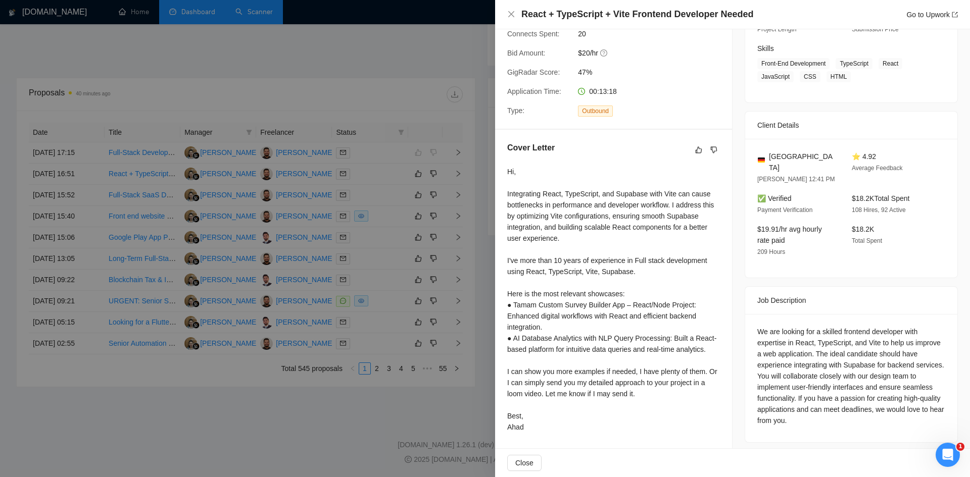
click at [419, 124] on div at bounding box center [485, 238] width 970 height 477
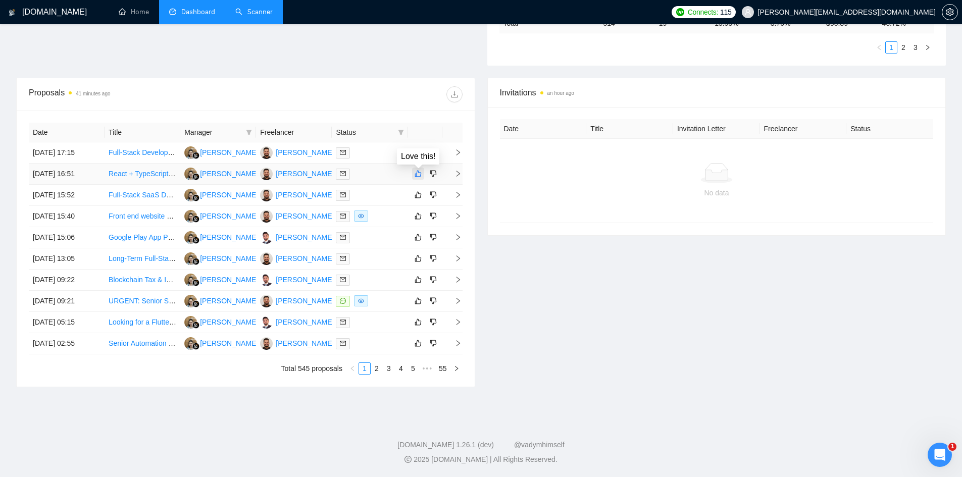
click at [416, 176] on icon "like" at bounding box center [418, 174] width 7 height 8
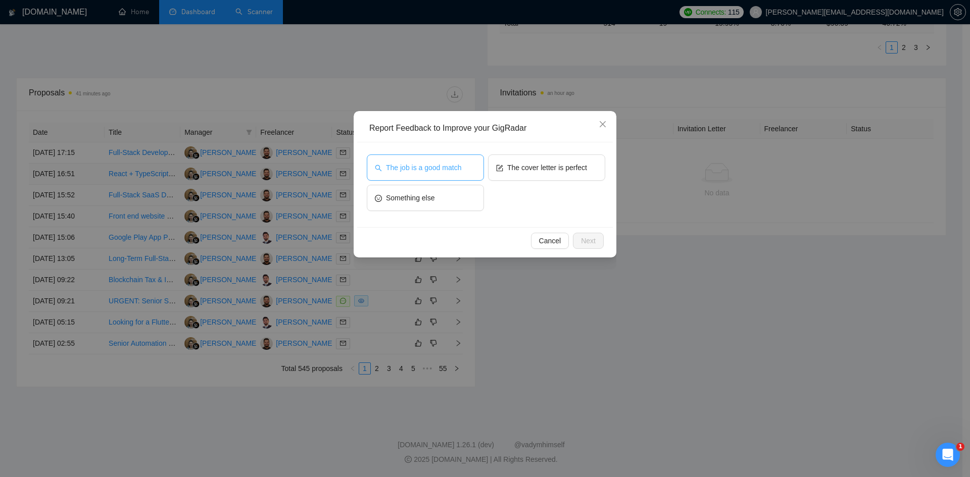
drag, startPoint x: 429, startPoint y: 165, endPoint x: 478, endPoint y: 159, distance: 49.4
click at [434, 161] on button "The job is a good match" at bounding box center [425, 168] width 117 height 26
click at [539, 163] on span "The cover letter is perfect" at bounding box center [547, 167] width 80 height 11
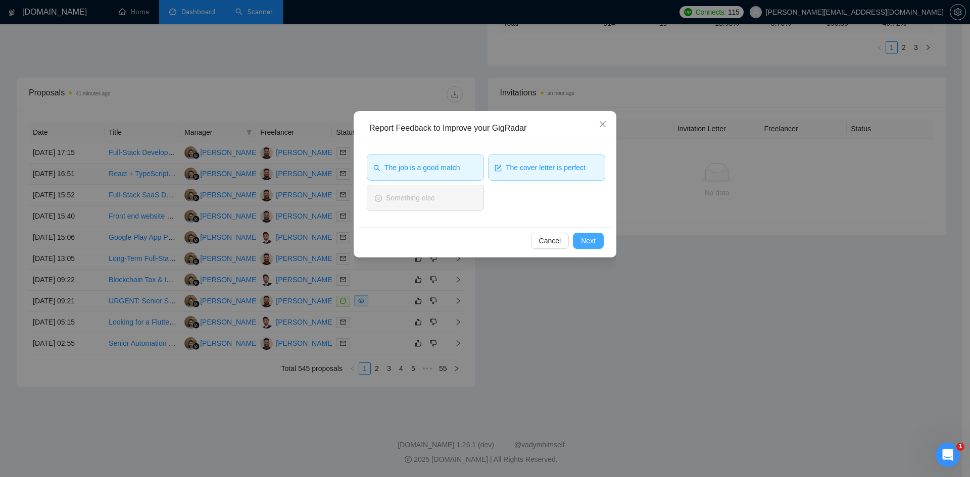
click at [586, 239] on span "Next" at bounding box center [588, 240] width 15 height 11
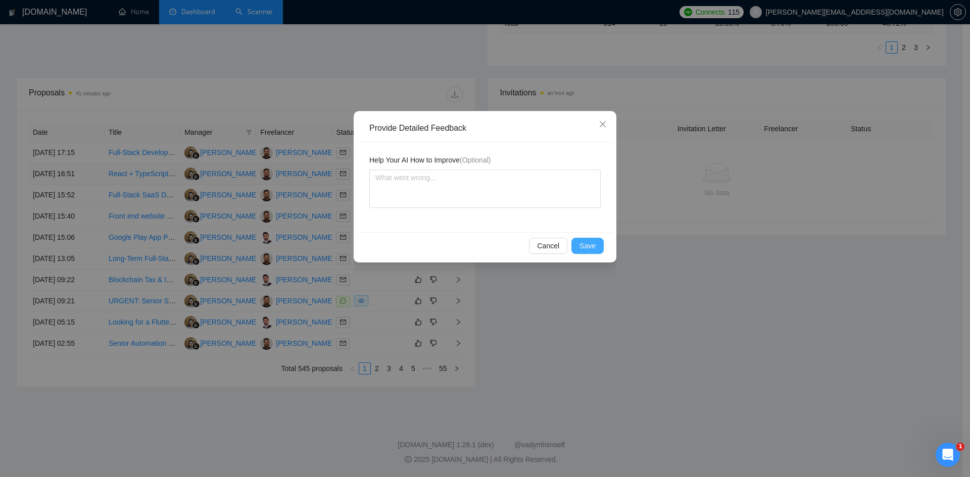
click at [581, 243] on span "Save" at bounding box center [587, 245] width 16 height 11
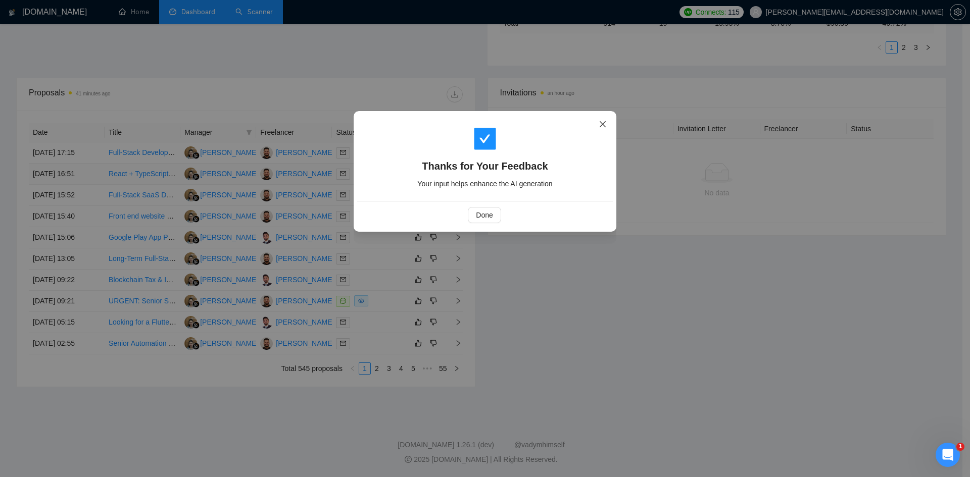
click at [603, 125] on icon "close" at bounding box center [602, 124] width 6 height 6
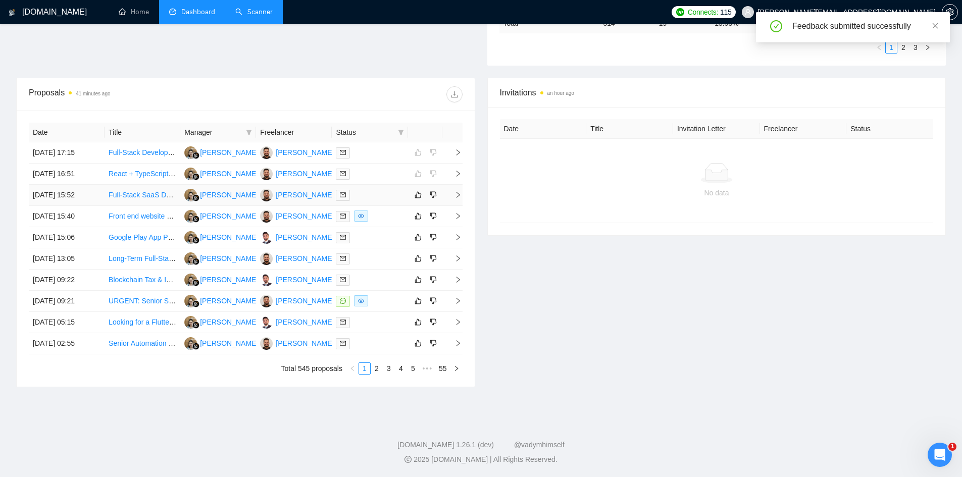
click at [458, 194] on icon "right" at bounding box center [458, 194] width 7 height 7
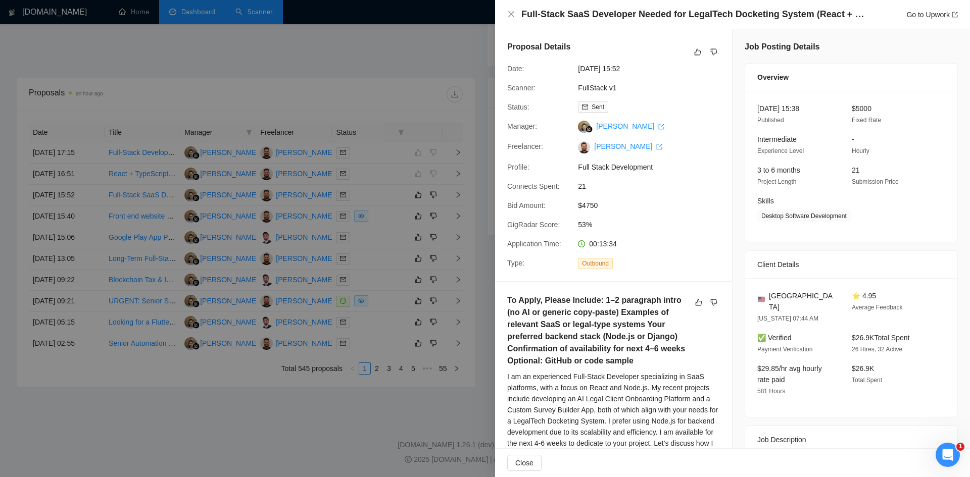
scroll to position [0, 0]
click at [465, 82] on div at bounding box center [485, 238] width 970 height 477
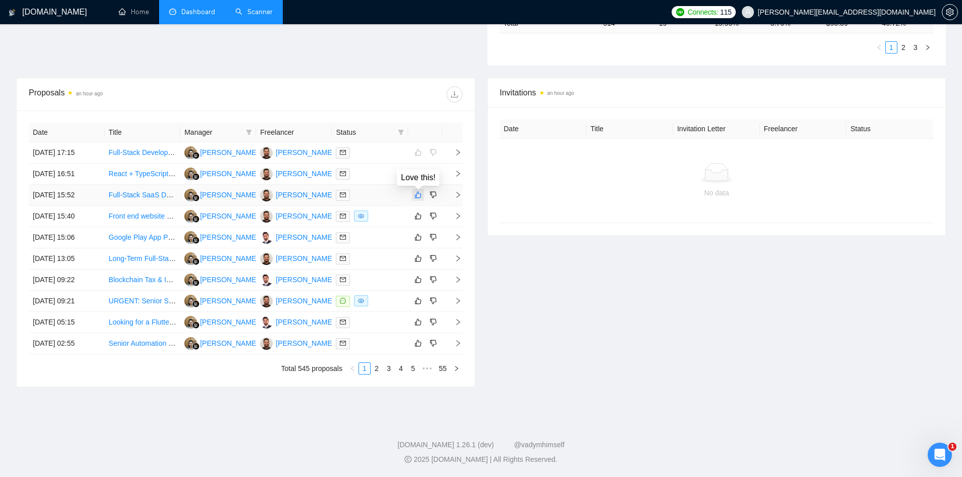
click at [419, 192] on icon "like" at bounding box center [418, 195] width 7 height 8
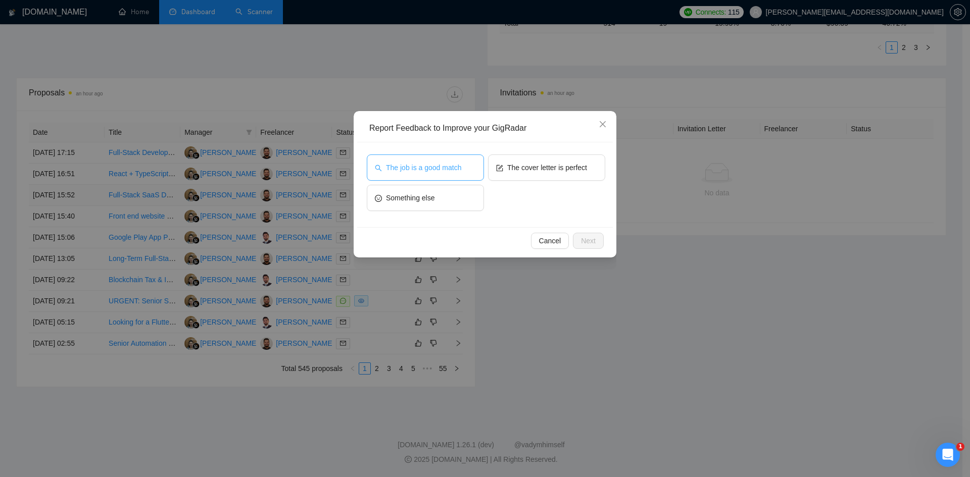
click at [410, 171] on span "The job is a good match" at bounding box center [423, 167] width 75 height 11
click at [555, 165] on span "The cover letter is perfect" at bounding box center [547, 167] width 80 height 11
click at [592, 240] on span "Next" at bounding box center [588, 240] width 15 height 11
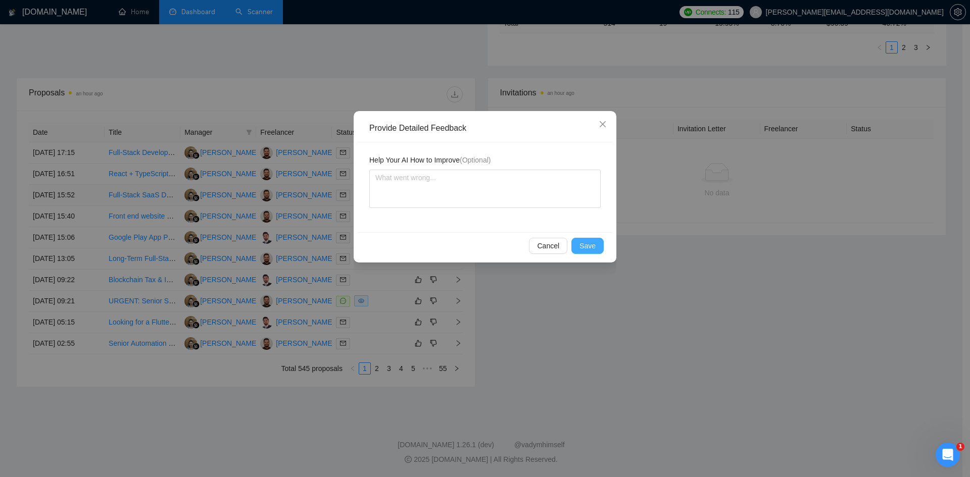
click at [581, 244] on span "Save" at bounding box center [587, 245] width 16 height 11
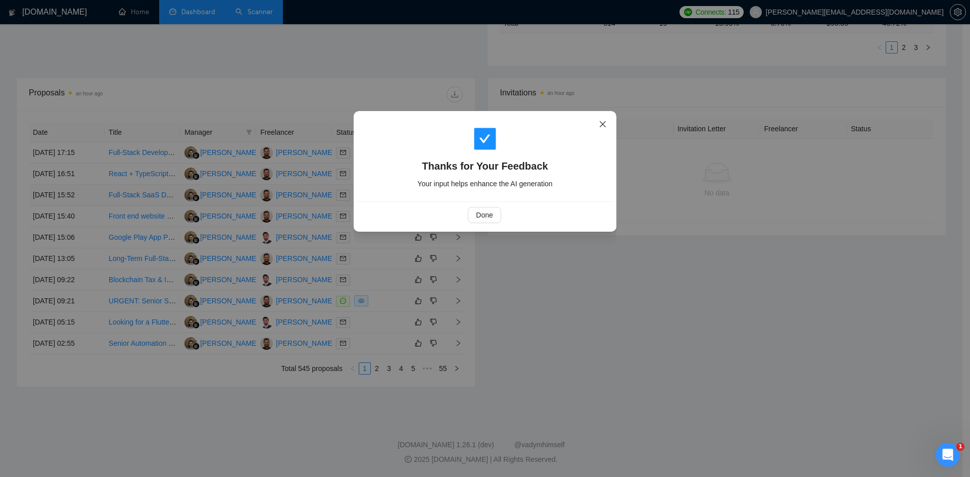
click at [605, 120] on span "Close" at bounding box center [602, 124] width 27 height 27
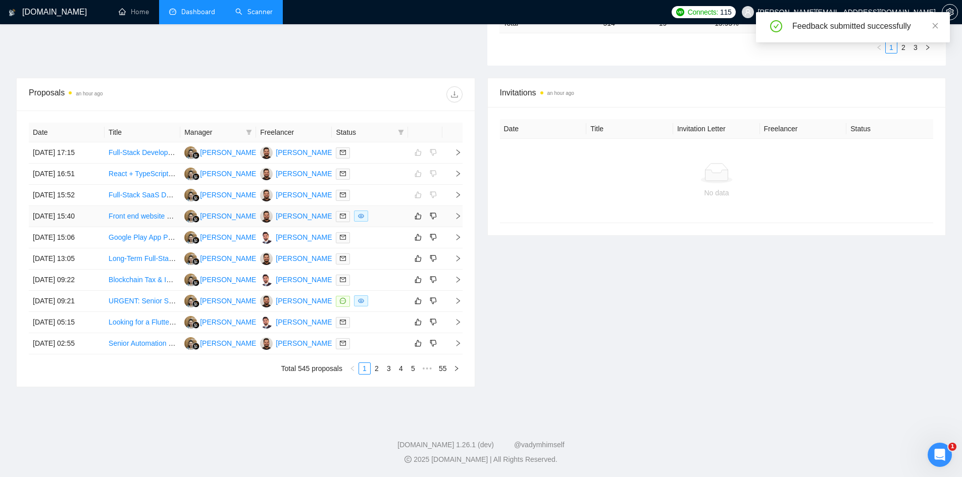
click at [458, 218] on icon "right" at bounding box center [458, 216] width 4 height 6
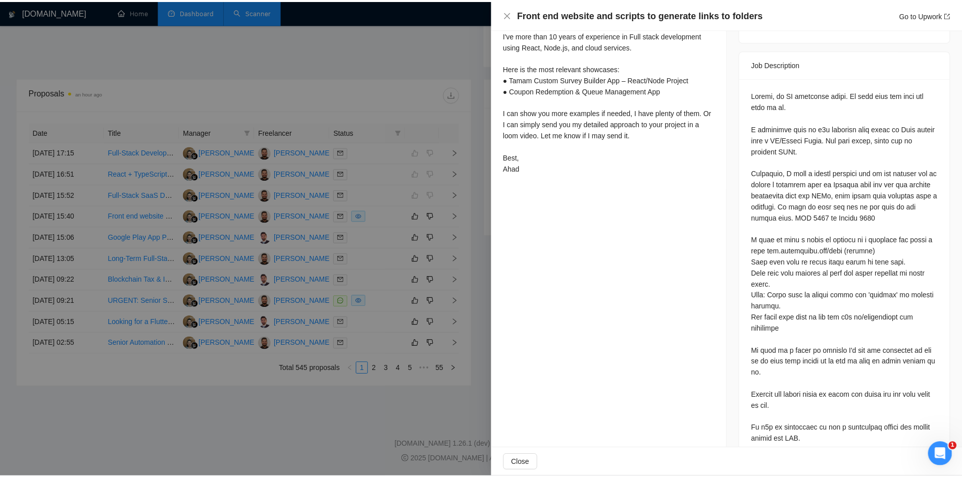
scroll to position [148, 0]
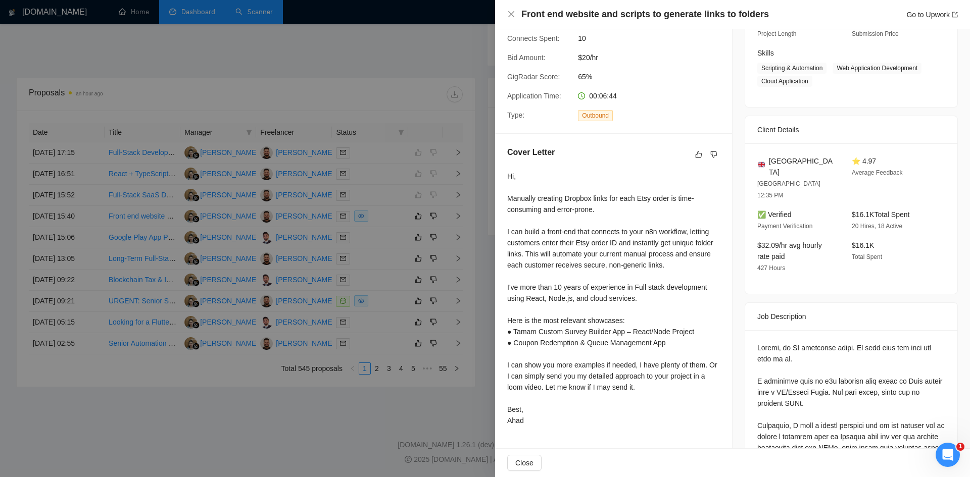
click at [476, 107] on div at bounding box center [485, 238] width 970 height 477
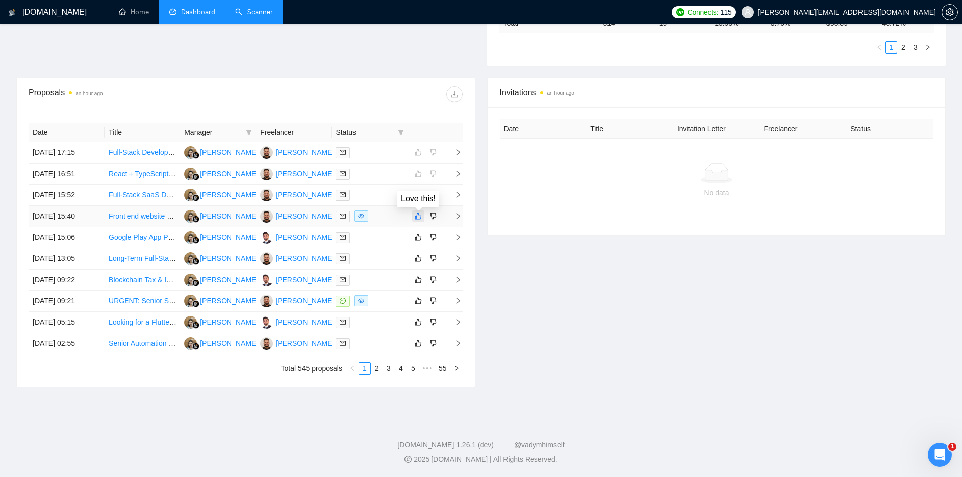
click at [415, 214] on icon "like" at bounding box center [418, 216] width 7 height 8
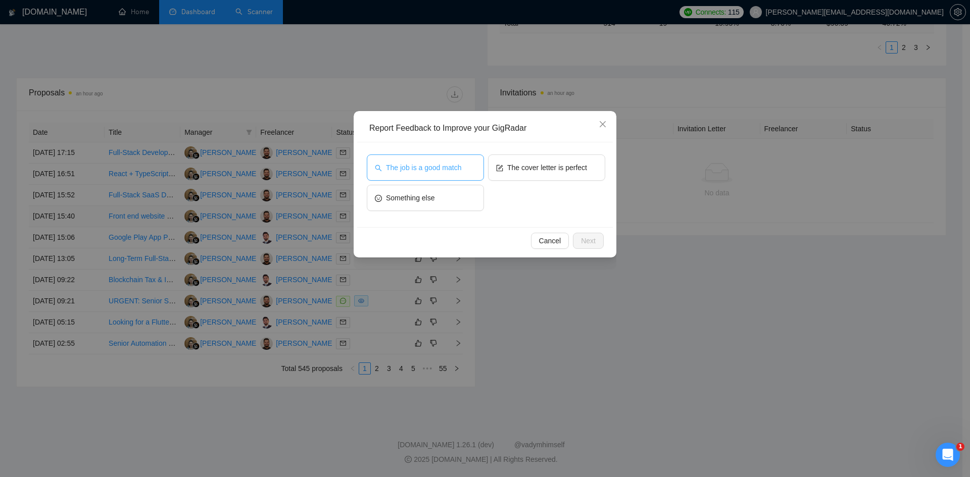
click at [431, 173] on button "The job is a good match" at bounding box center [425, 168] width 117 height 26
click at [523, 173] on span "The cover letter is perfect" at bounding box center [547, 167] width 80 height 11
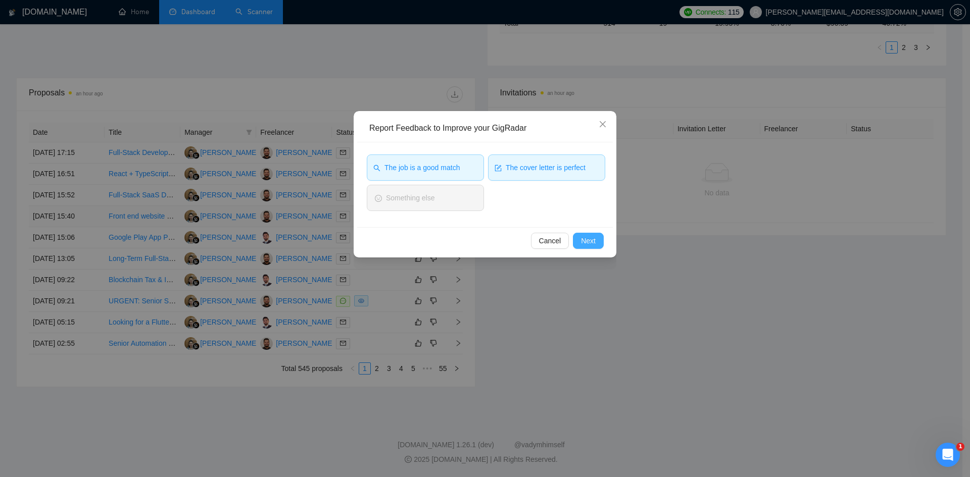
click at [578, 236] on button "Next" at bounding box center [588, 241] width 31 height 16
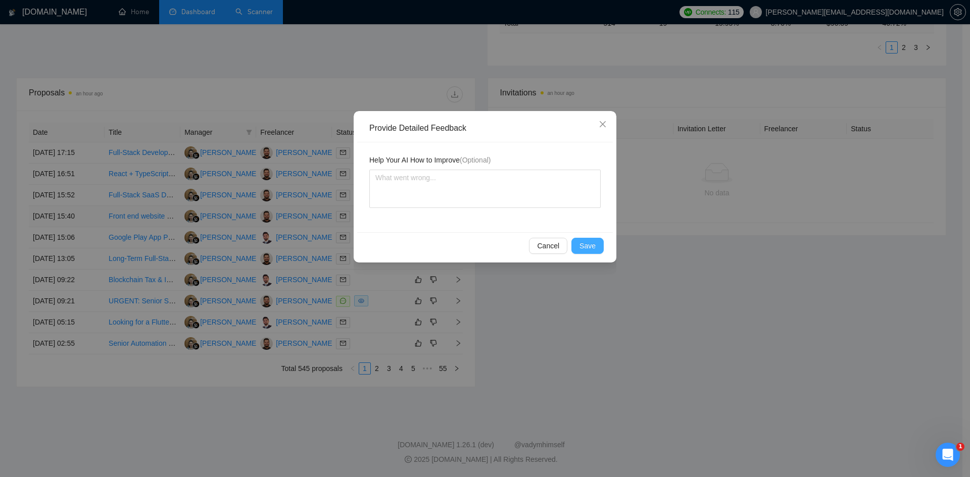
click at [579, 243] on button "Save" at bounding box center [587, 246] width 32 height 16
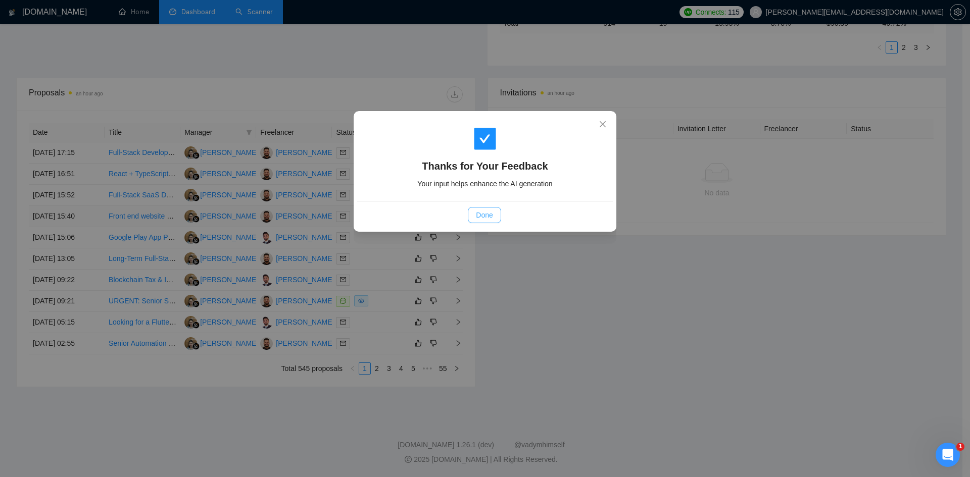
click at [486, 220] on span "Done" at bounding box center [484, 215] width 17 height 11
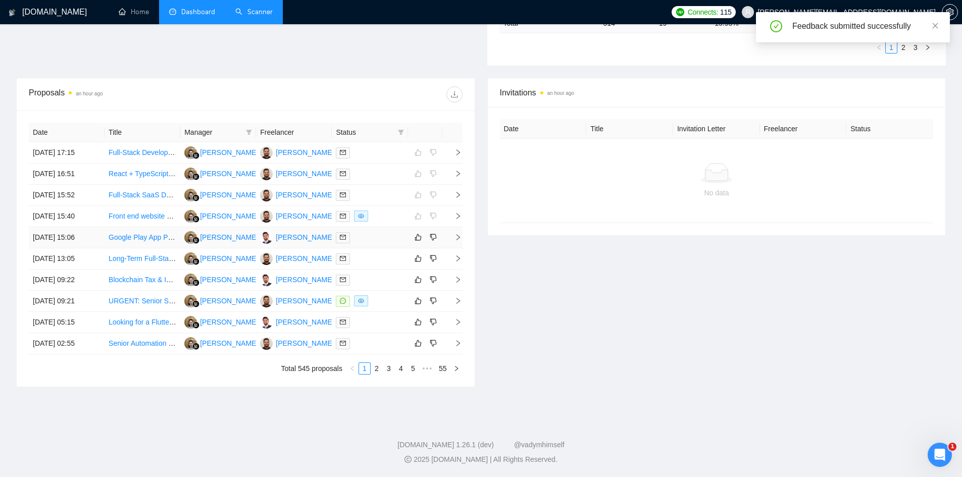
click at [457, 238] on icon "right" at bounding box center [458, 237] width 7 height 7
click at [453, 259] on span "right" at bounding box center [453, 258] width 15 height 7
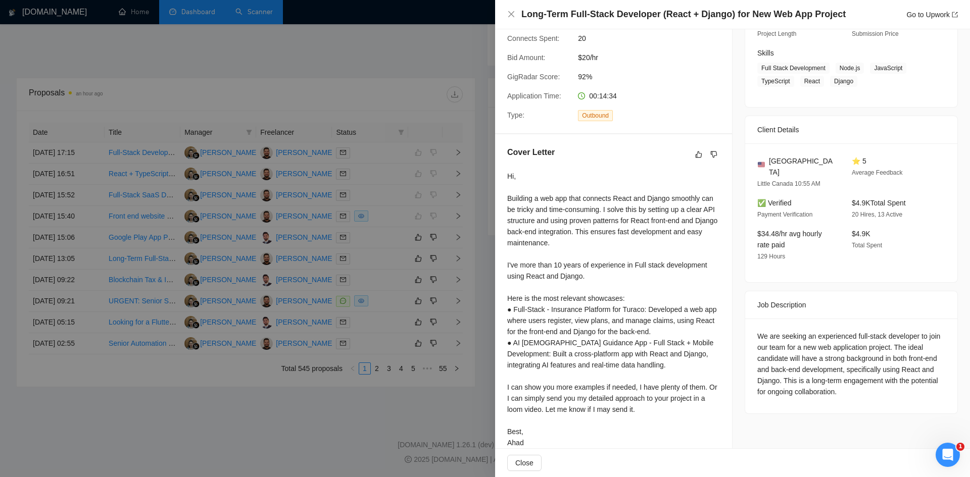
click at [369, 417] on div at bounding box center [485, 238] width 970 height 477
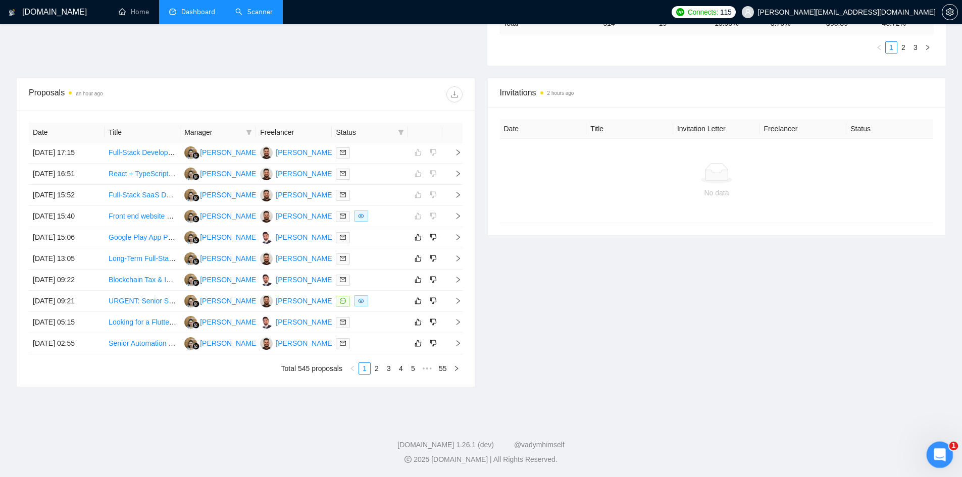
click at [935, 451] on icon "Open Intercom Messenger" at bounding box center [938, 453] width 17 height 17
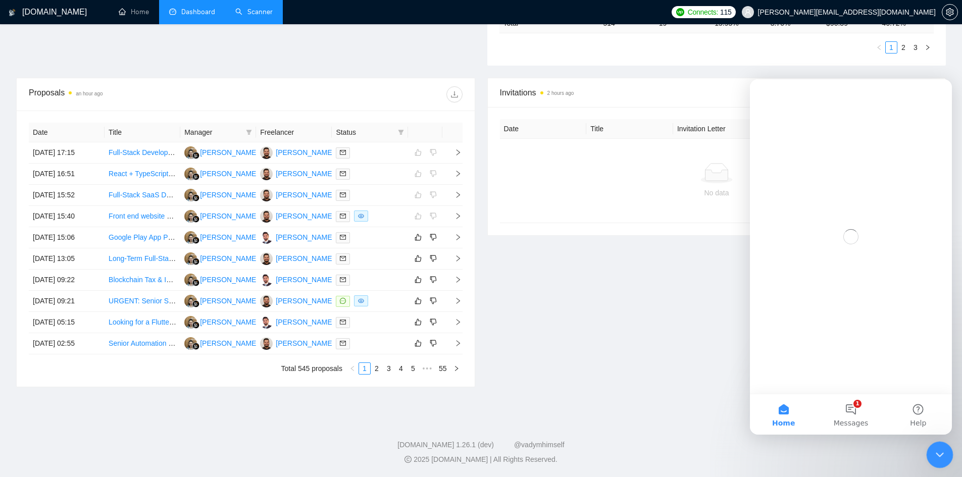
scroll to position [0, 0]
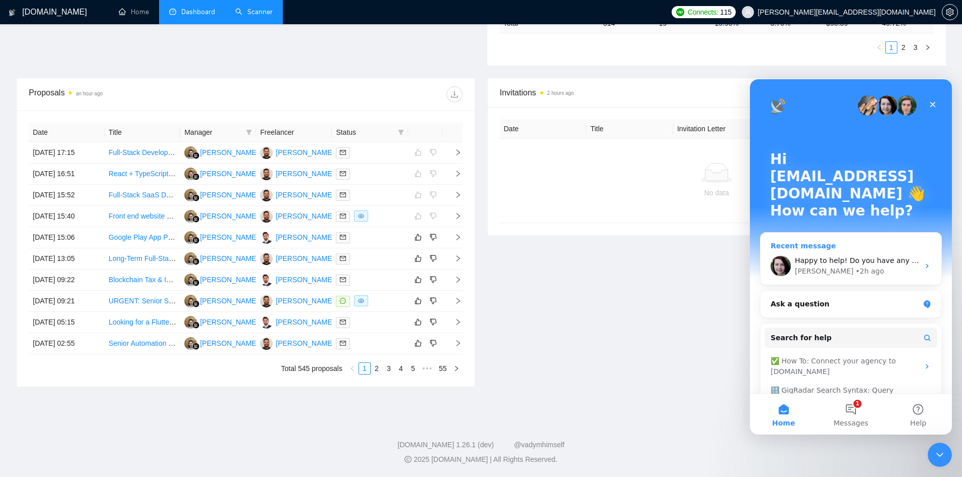
click at [855, 247] on div "Happy to help! Do you have any additional questions? 😉💡 Iryna • 2h ago" at bounding box center [851, 265] width 181 height 37
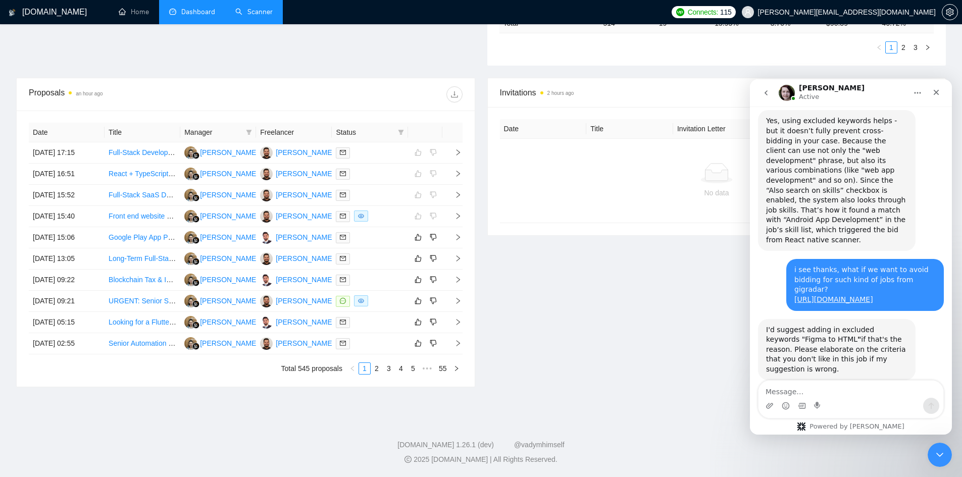
scroll to position [1763, 0]
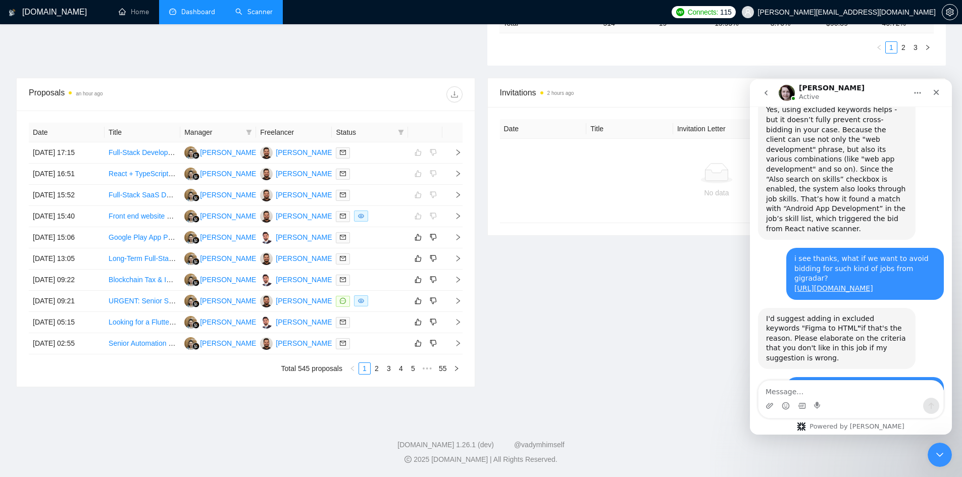
click at [830, 394] on textarea "Message…" at bounding box center [851, 389] width 185 height 17
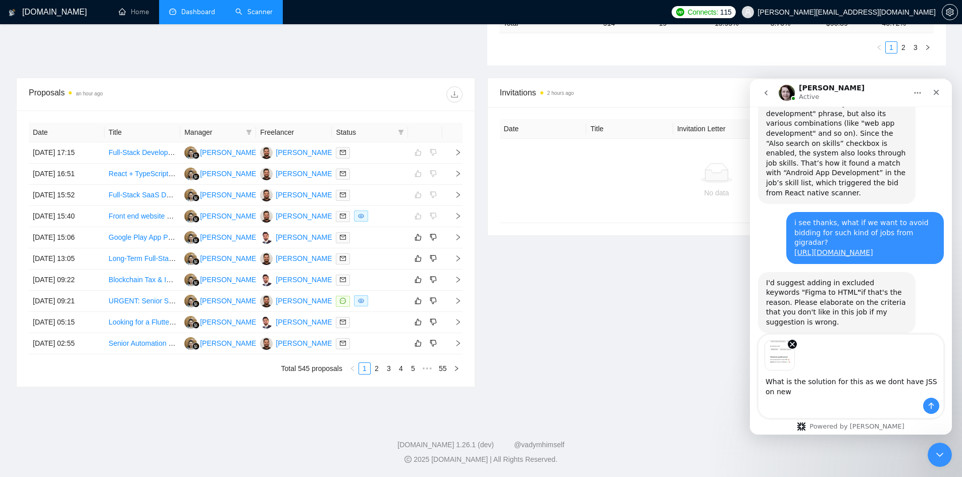
scroll to position [1809, 0]
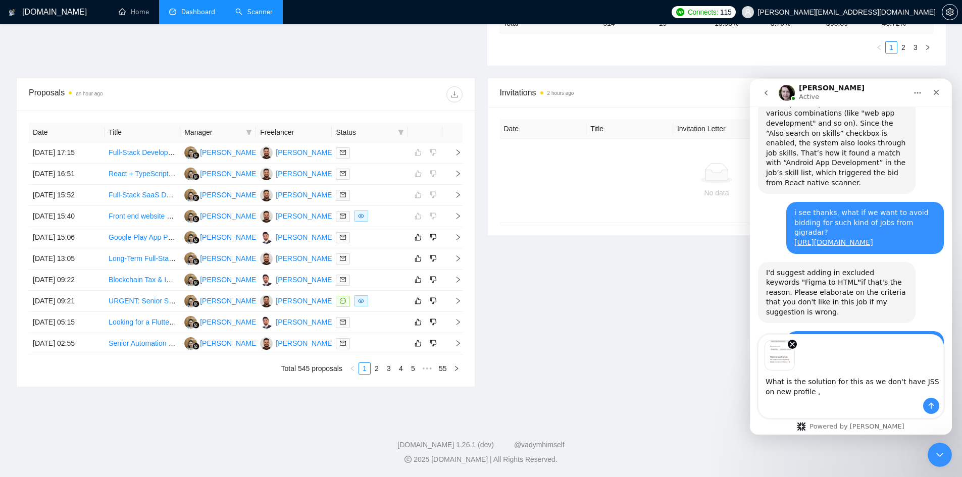
click at [848, 397] on textarea "What is the solution for this as we don't have JSS on new profile ," at bounding box center [851, 384] width 185 height 27
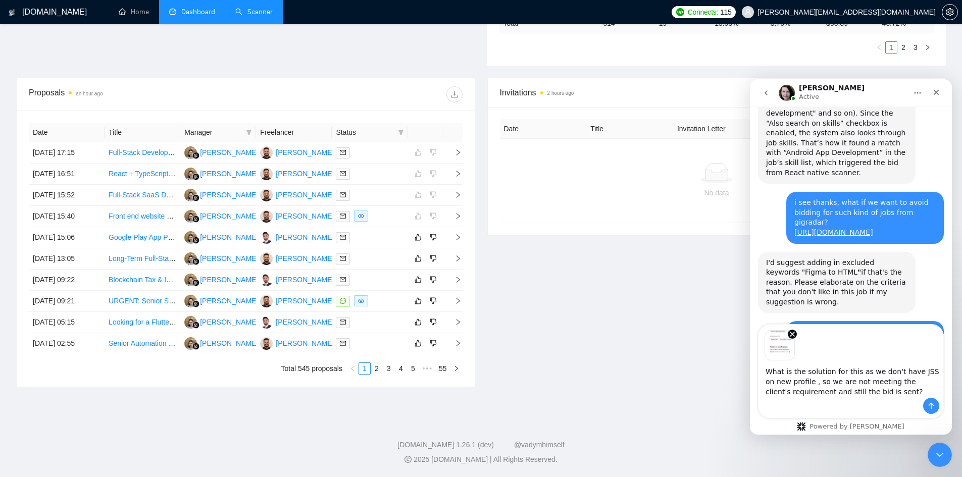
type textarea "What is the solution for this as we don't have JSS on new profile , so we are n…"
click at [935, 400] on button "Send a message…" at bounding box center [931, 406] width 16 height 16
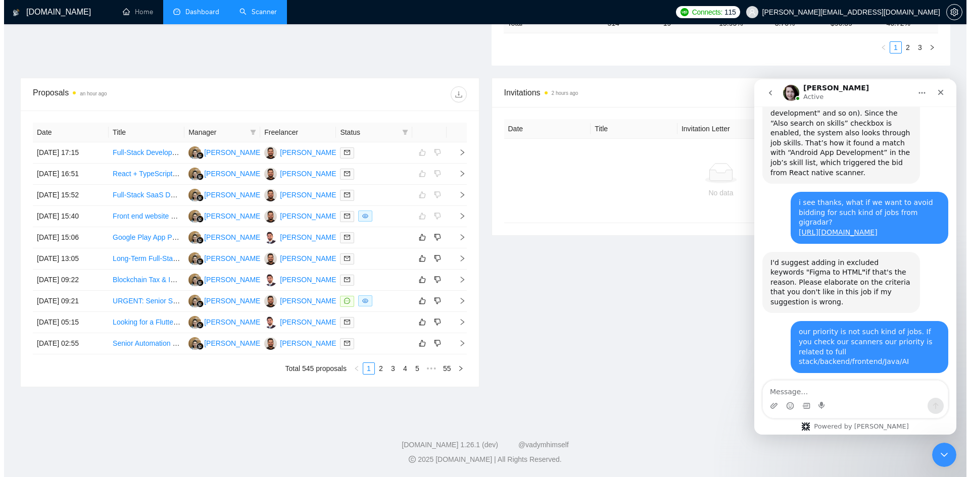
scroll to position [1924, 0]
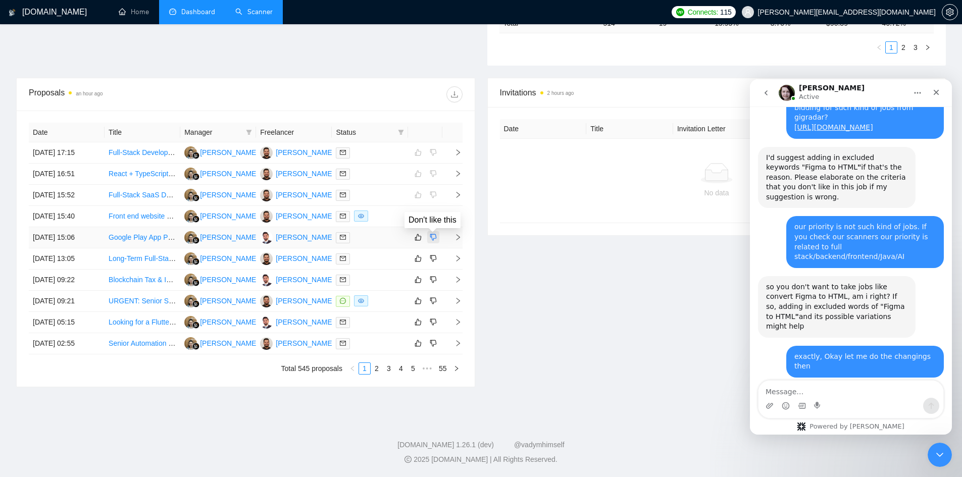
click at [436, 242] on button "button" at bounding box center [433, 237] width 12 height 12
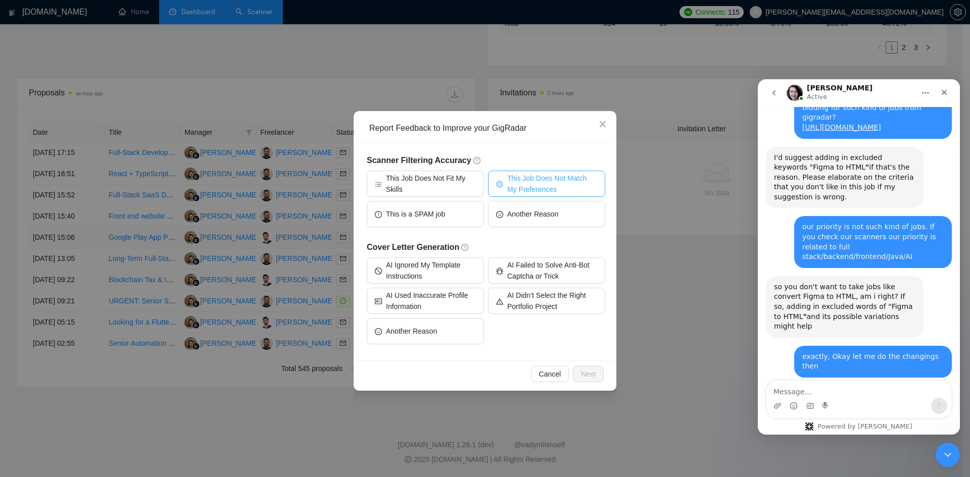
click at [523, 182] on span "This Job Does Not Match My Preferences" at bounding box center [552, 184] width 90 height 22
click at [424, 182] on span "This Job Does Not Fit My Skills" at bounding box center [431, 184] width 90 height 22
click at [506, 185] on button "This Job Does Not Match My Preferences" at bounding box center [546, 184] width 117 height 26
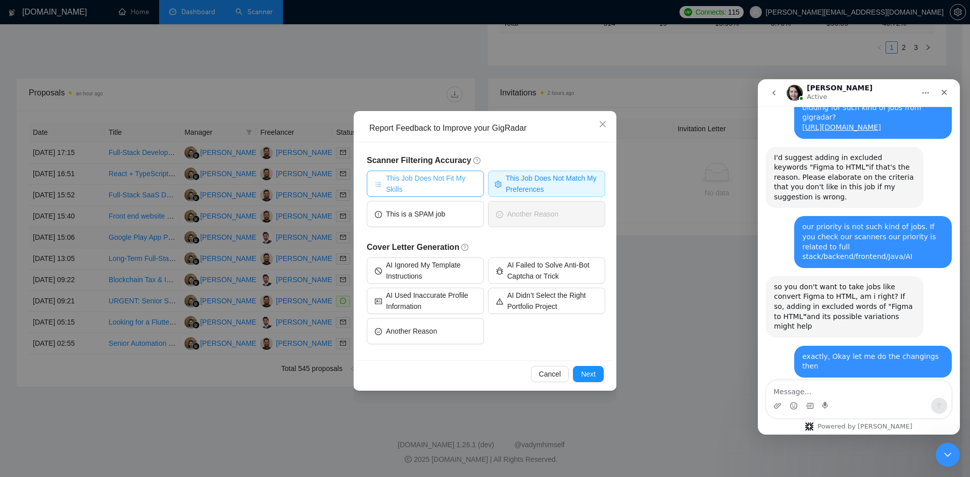
click at [432, 185] on span "This Job Does Not Fit My Skills" at bounding box center [431, 184] width 90 height 22
click at [588, 372] on span "Next" at bounding box center [588, 374] width 15 height 11
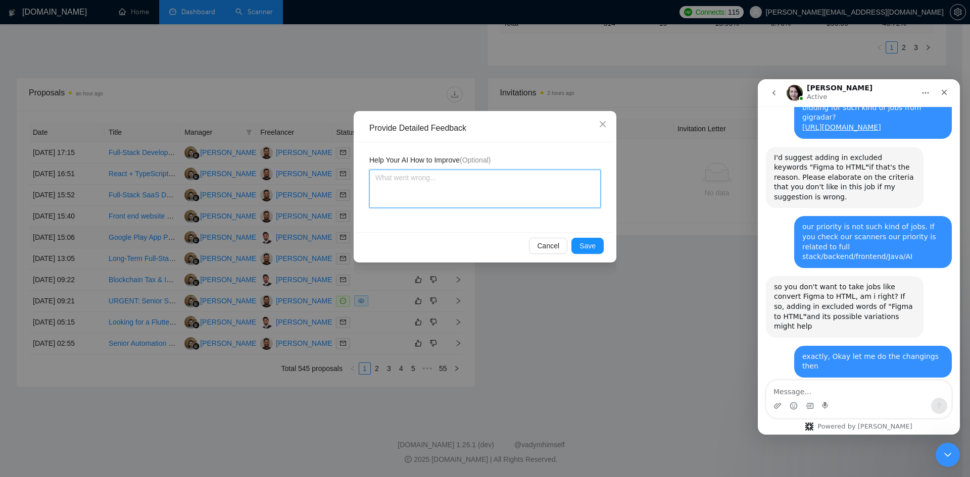
click at [469, 195] on textarea at bounding box center [484, 189] width 231 height 38
type textarea "t"
type textarea "th"
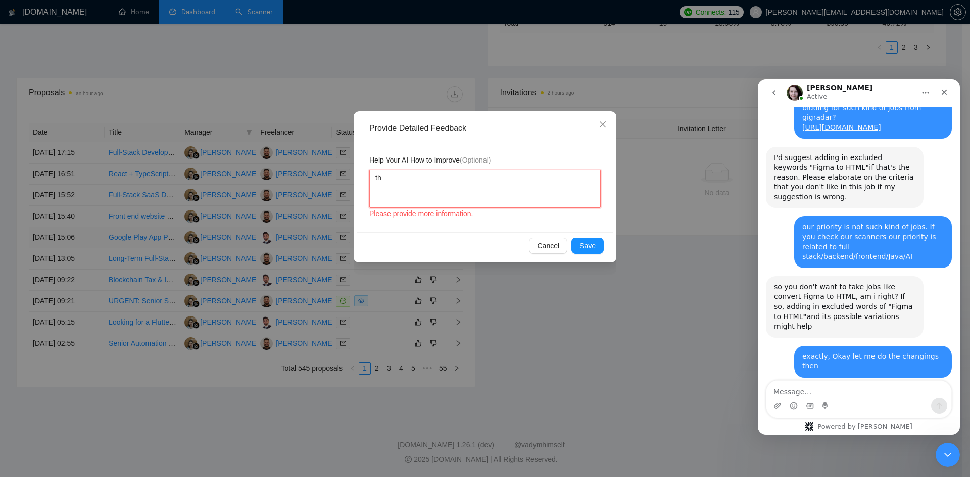
type textarea "the"
type textarea "the c"
type textarea "the cl"
type textarea "the cli"
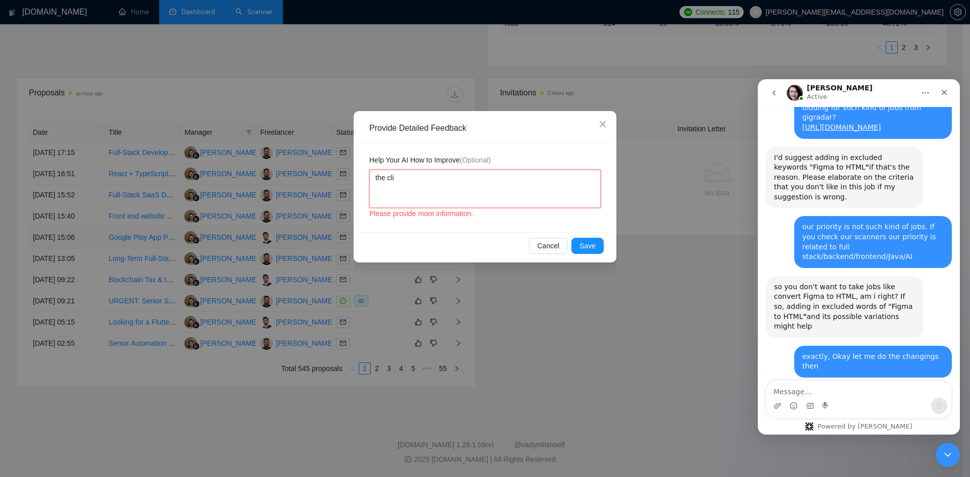
type textarea "the clie"
type textarea "the clien"
type textarea "the client"
type textarea "the client'"
type textarea "the client's"
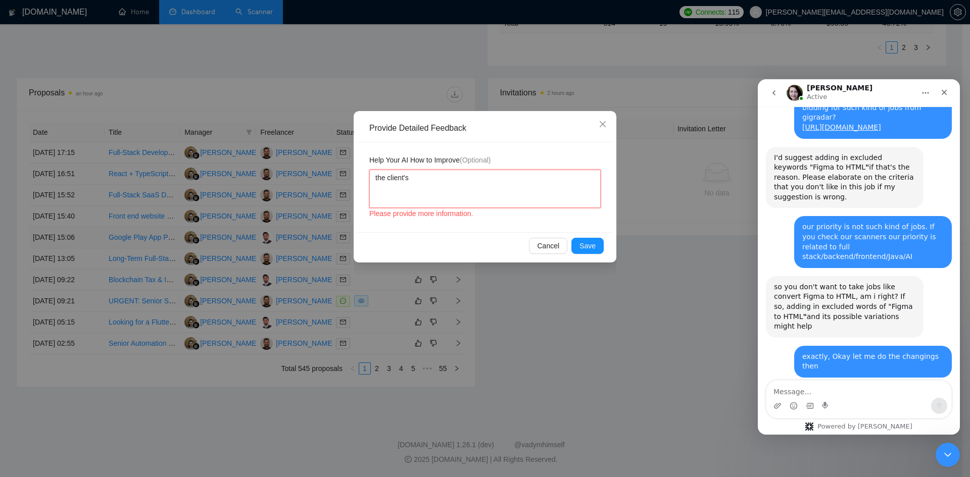
type textarea "the client's"
type textarea "the client's r"
type textarea "the client's re"
type textarea "the client's req"
type textarea "the client's requ"
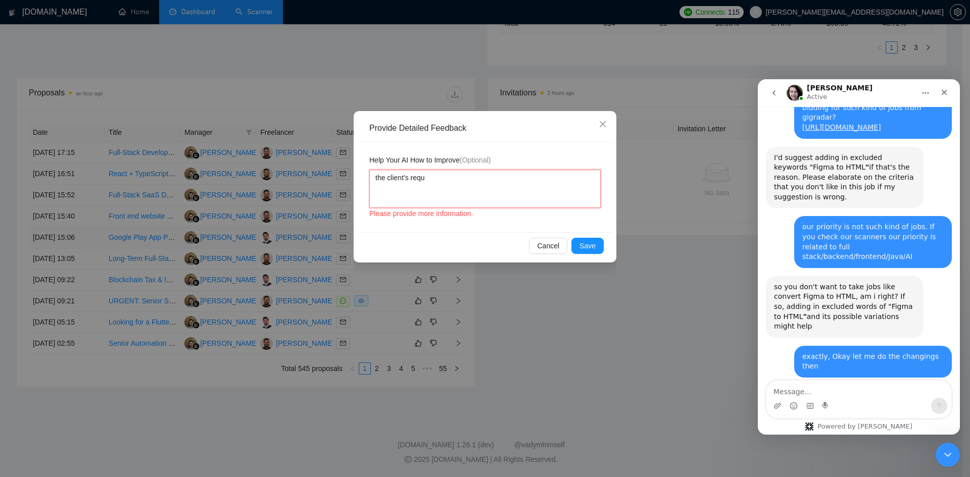
type textarea "the client's requi"
type textarea "the client's requir"
type textarea "the client's require"
type textarea "the client's requirem"
type textarea "the client's requireme"
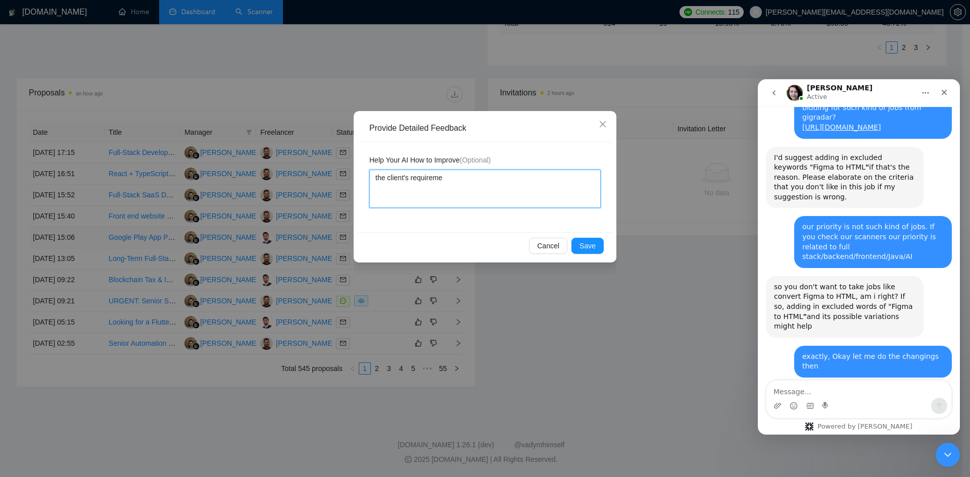
type textarea "the client's requiremen"
type textarea "the client's requirement"
type textarea "the client's requirement w"
type textarea "the client's requirement wa"
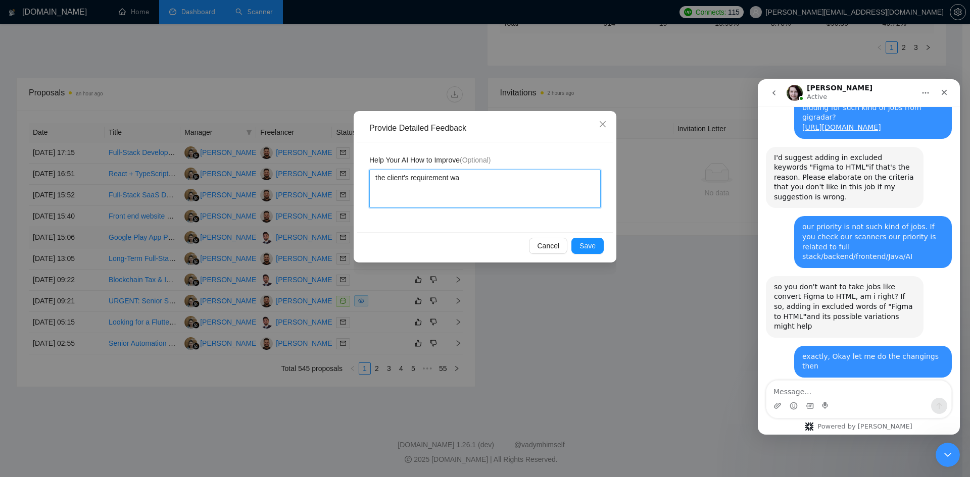
type textarea "the client's requirement was"
type textarea "the client's requirement was o"
type textarea "the client's requirement was of"
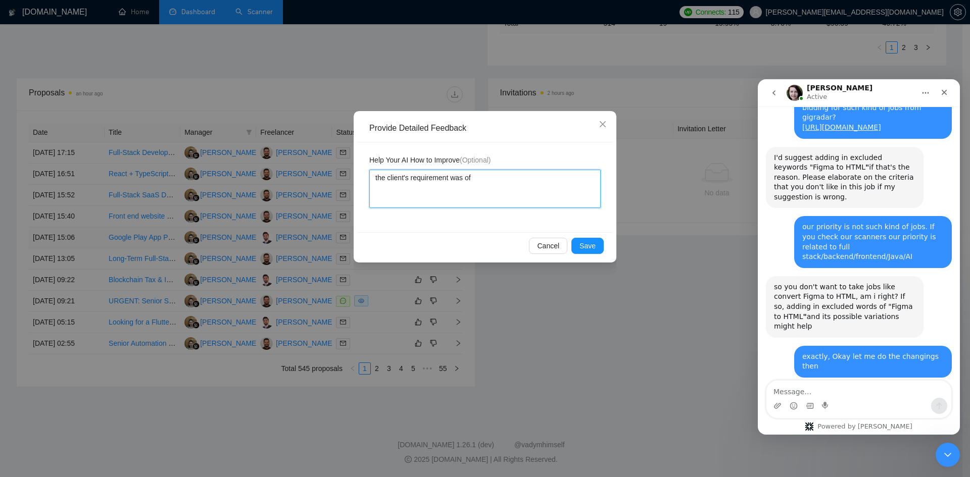
type textarea "the client's requirement was of J"
type textarea "the client's requirement was of JS"
type textarea "the client's requirement was of JSS"
type textarea "the client's requirement was of JSS 9"
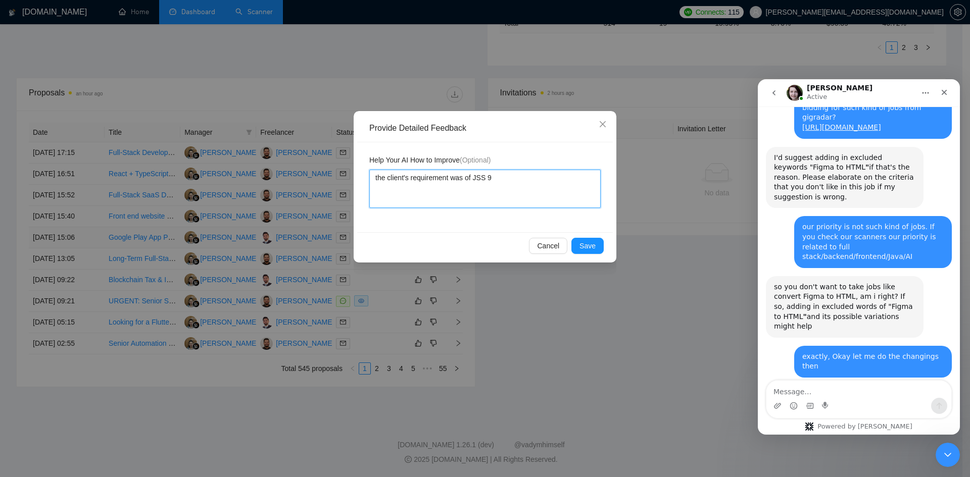
type textarea "the client's requirement was of JSS 90"
type textarea "the client's requirement was of JSS 90%"
click at [583, 245] on span "Save" at bounding box center [587, 245] width 16 height 11
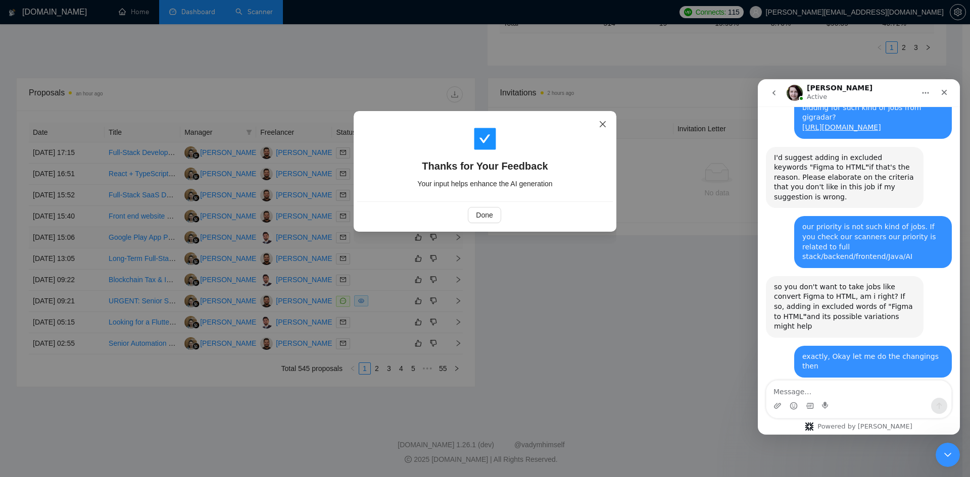
drag, startPoint x: 601, startPoint y: 124, endPoint x: 580, endPoint y: 133, distance: 22.6
click at [601, 124] on icon "close" at bounding box center [602, 124] width 8 height 8
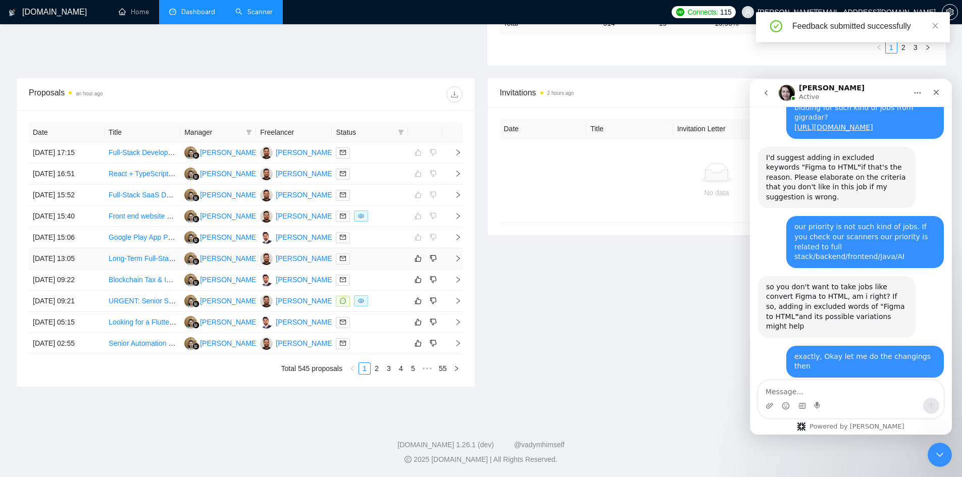
click at [456, 262] on icon "right" at bounding box center [458, 258] width 7 height 7
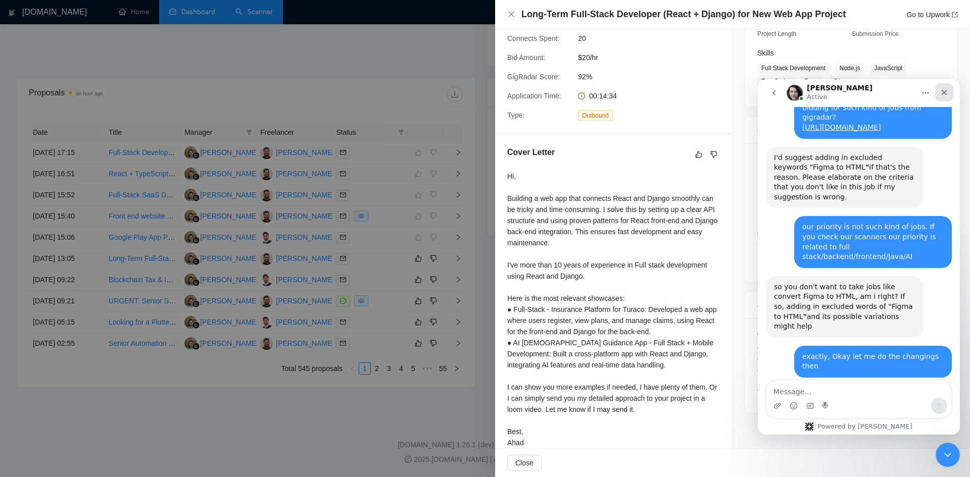
click at [939, 90] on div "Close" at bounding box center [944, 92] width 18 height 18
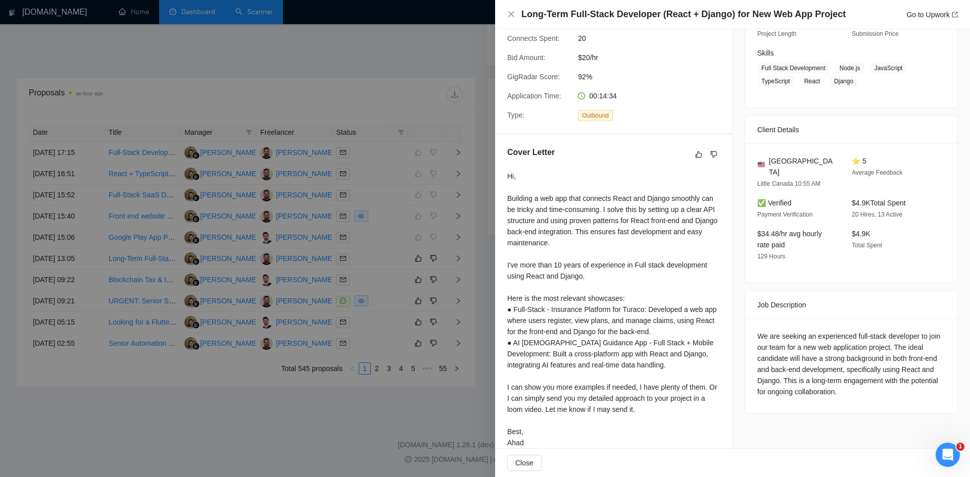
click at [427, 326] on div at bounding box center [485, 238] width 970 height 477
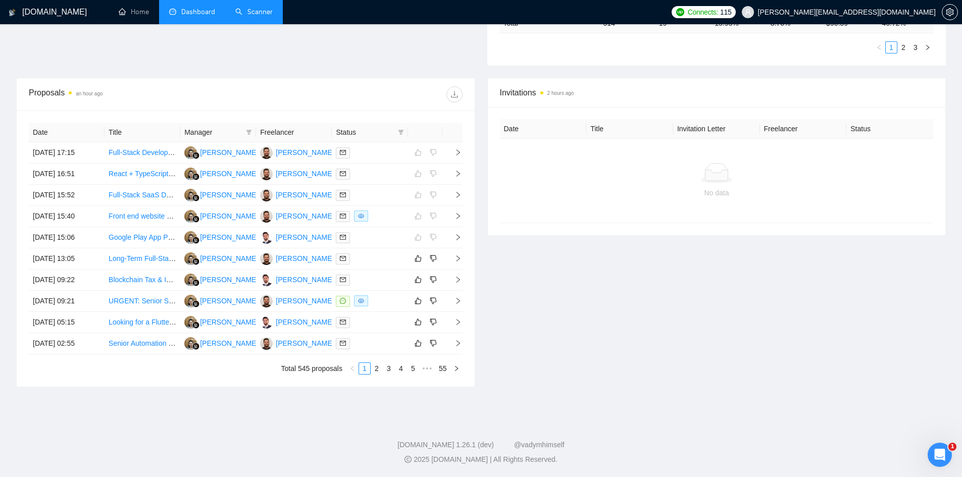
click at [463, 259] on div "Date Title Manager Freelancer Status 07 Oct, 2025 17:15 Full-Stack Developer fo…" at bounding box center [246, 249] width 458 height 276
click at [457, 263] on td at bounding box center [452, 258] width 20 height 21
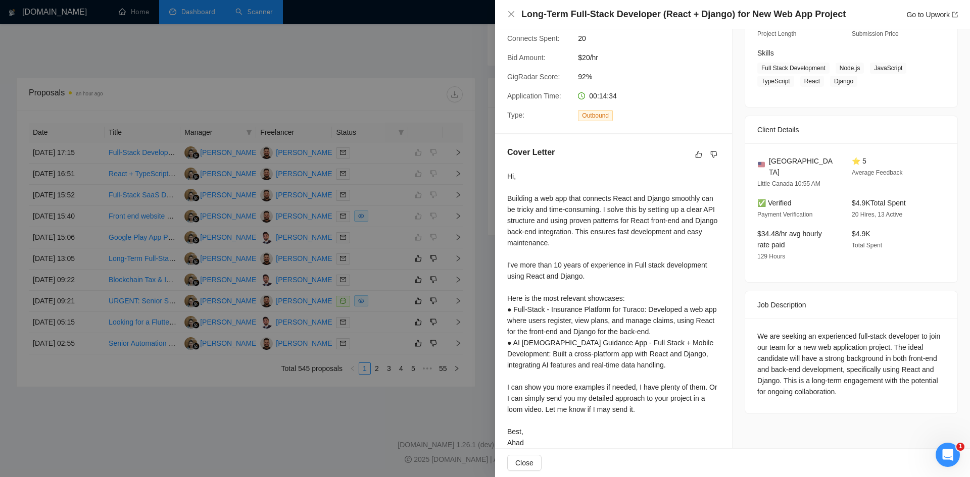
click at [456, 337] on div at bounding box center [485, 238] width 970 height 477
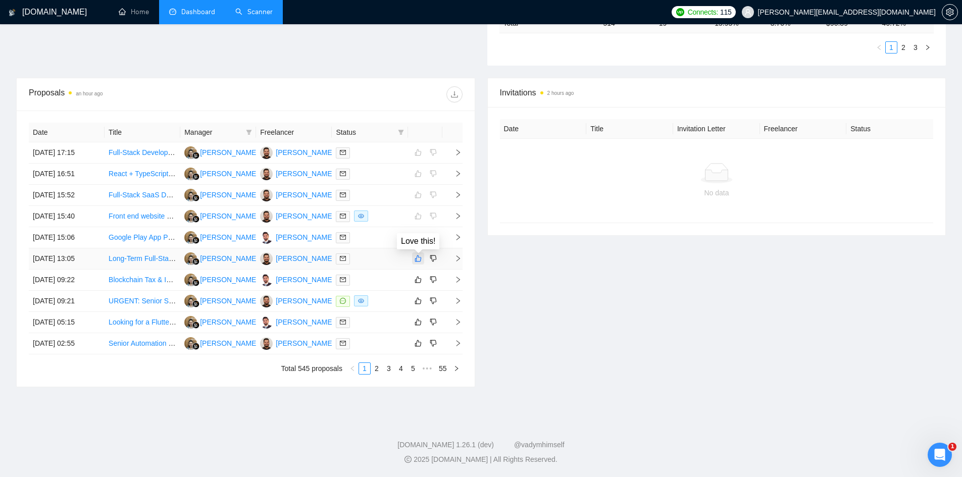
click at [415, 261] on icon "like" at bounding box center [418, 259] width 7 height 8
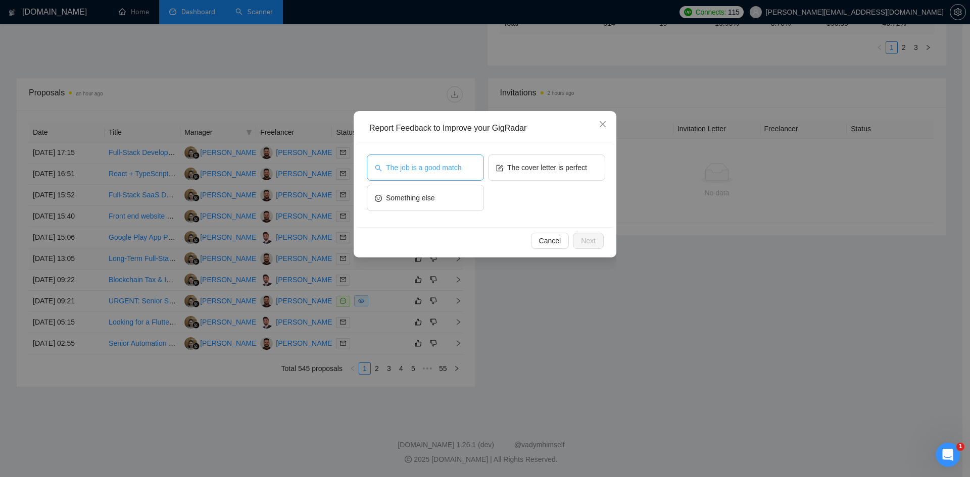
click at [444, 180] on button "The job is a good match" at bounding box center [425, 168] width 117 height 26
click at [425, 162] on button "The job is a good match" at bounding box center [425, 168] width 117 height 26
click at [472, 173] on button "The job is a good match" at bounding box center [425, 168] width 117 height 26
click at [597, 237] on button "Next" at bounding box center [588, 241] width 31 height 16
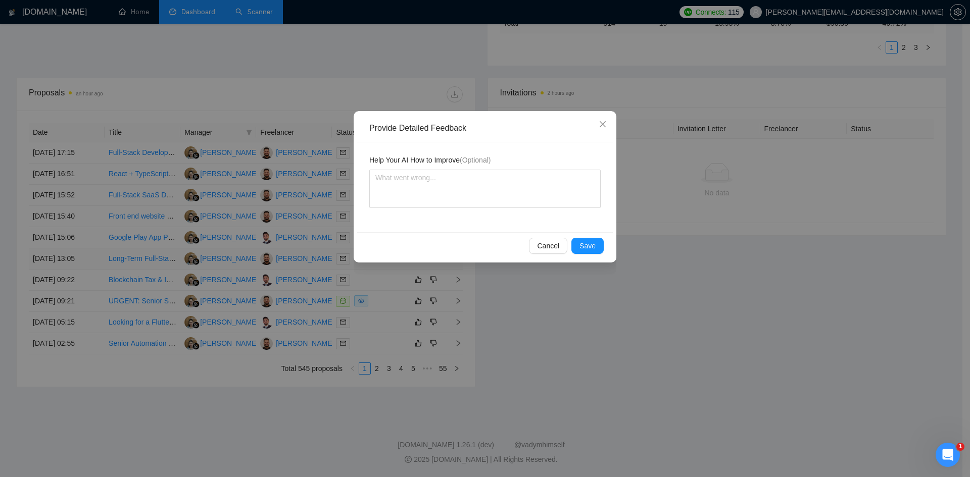
click at [597, 237] on div "Cancel Save" at bounding box center [485, 245] width 256 height 27
click at [573, 256] on div "Cancel Save" at bounding box center [485, 245] width 256 height 27
click at [582, 246] on span "Save" at bounding box center [587, 245] width 16 height 11
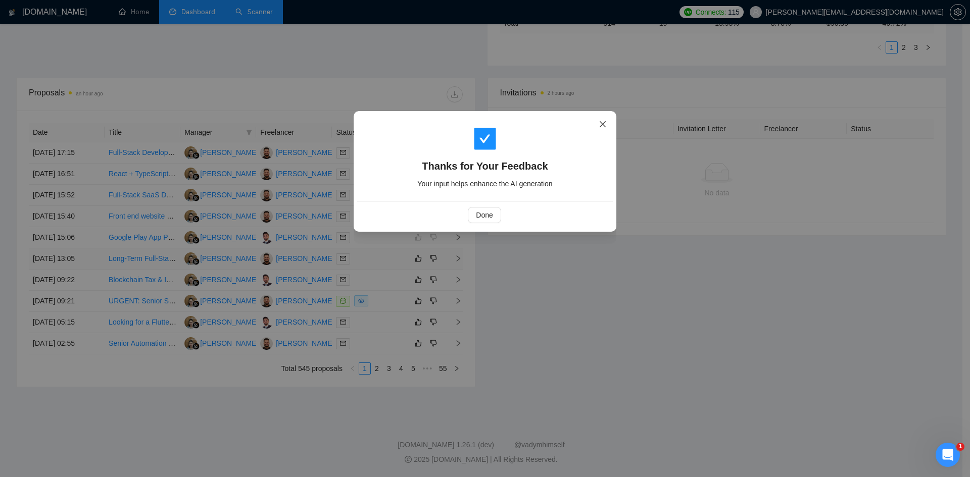
click at [606, 120] on span "Close" at bounding box center [602, 124] width 27 height 27
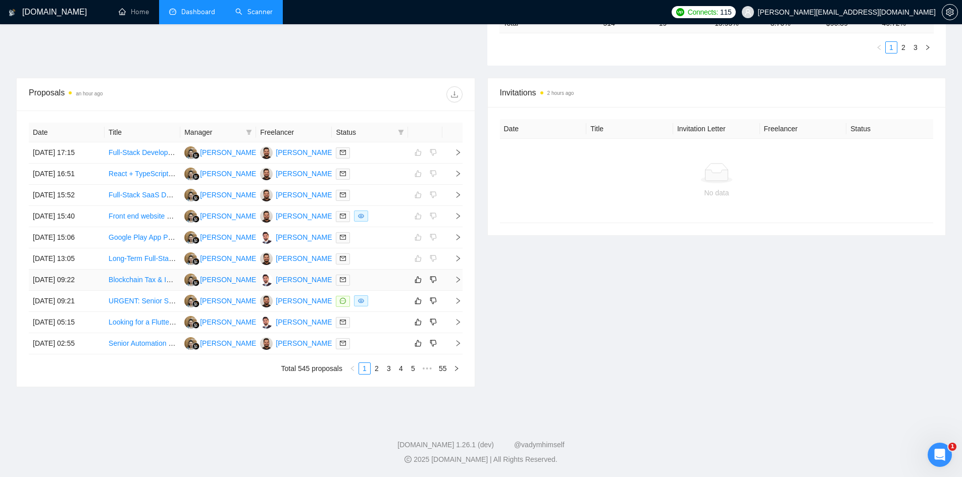
click at [457, 282] on icon "right" at bounding box center [458, 280] width 4 height 6
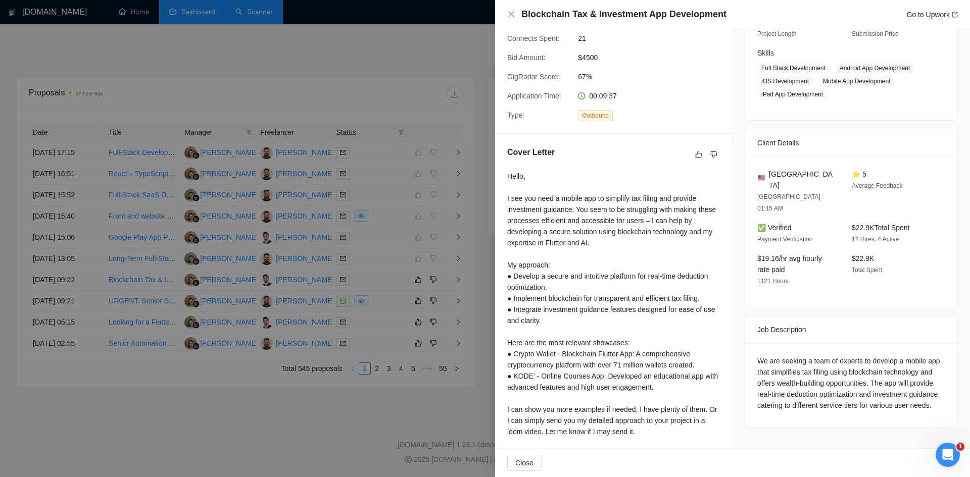
click at [321, 405] on div at bounding box center [485, 238] width 970 height 477
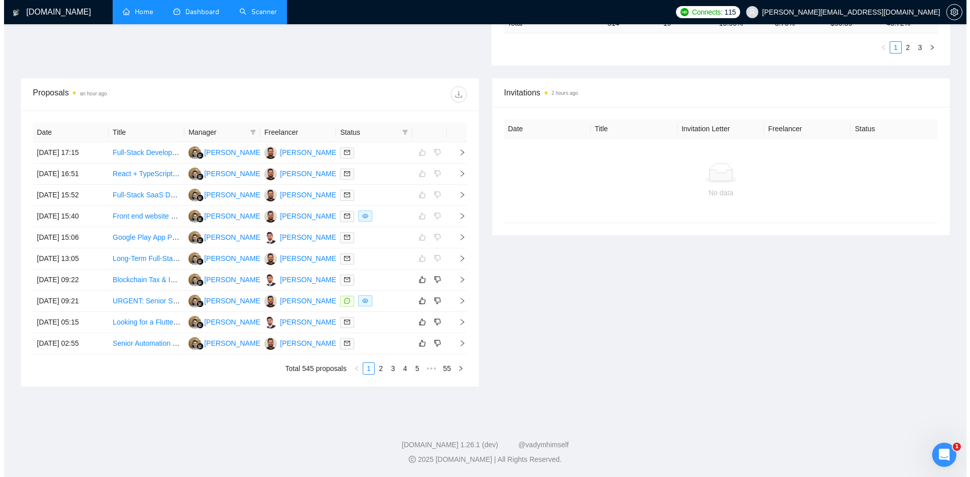
scroll to position [1963, 0]
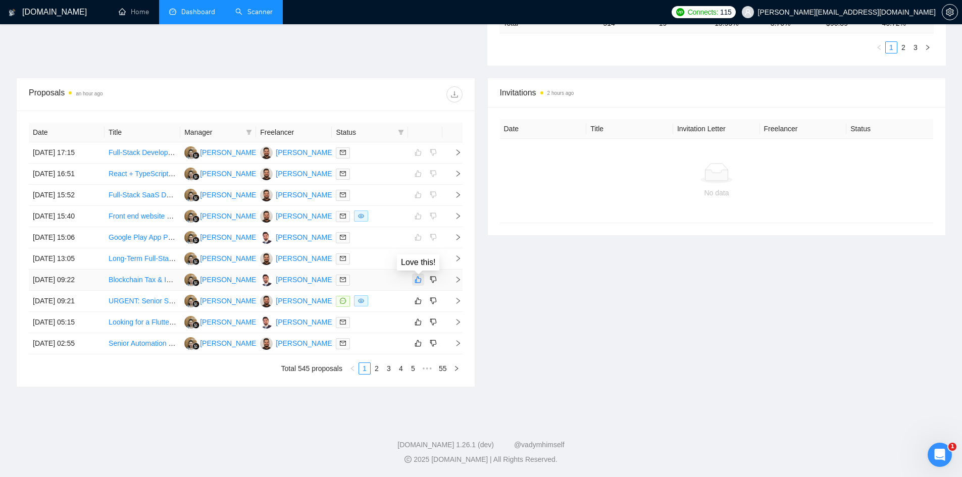
click at [413, 280] on button "button" at bounding box center [418, 280] width 12 height 12
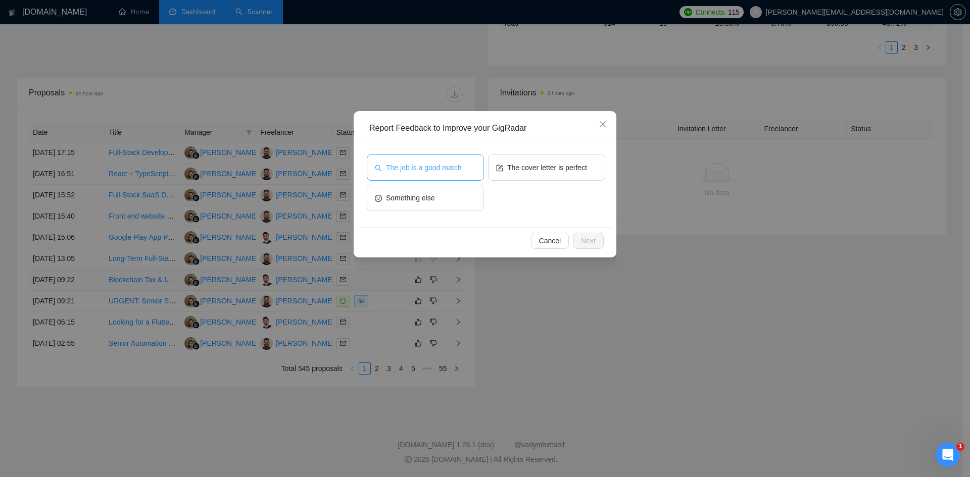
click at [424, 162] on button "The job is a good match" at bounding box center [425, 168] width 117 height 26
click at [528, 152] on div "The job is a good match The cover letter is perfect Something else" at bounding box center [485, 184] width 256 height 85
click at [530, 162] on button "The cover letter is perfect" at bounding box center [546, 168] width 117 height 26
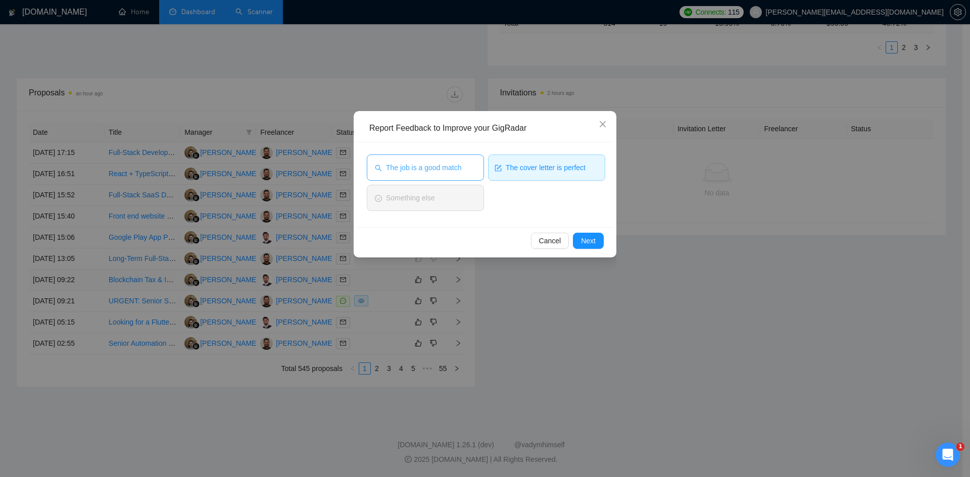
click at [476, 167] on button "The job is a good match" at bounding box center [425, 168] width 117 height 26
click at [586, 244] on span "Next" at bounding box center [588, 240] width 15 height 11
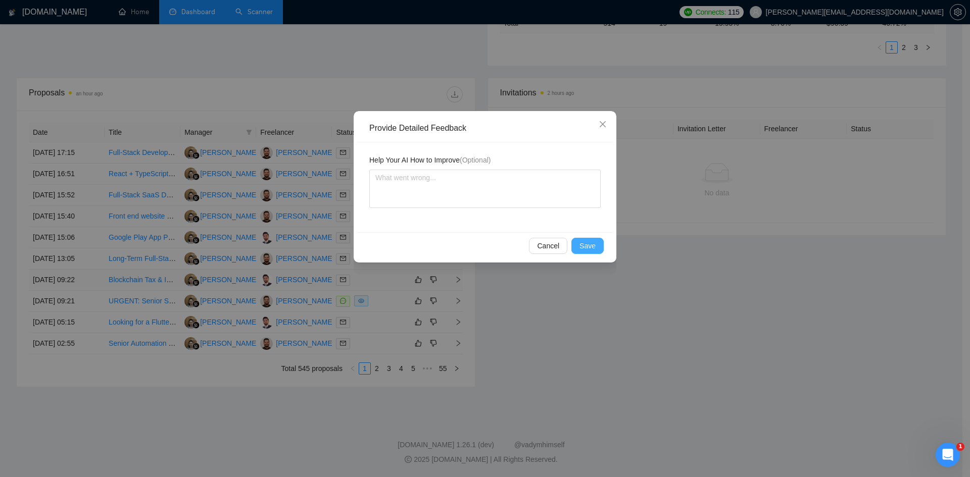
click at [587, 243] on span "Save" at bounding box center [587, 245] width 16 height 11
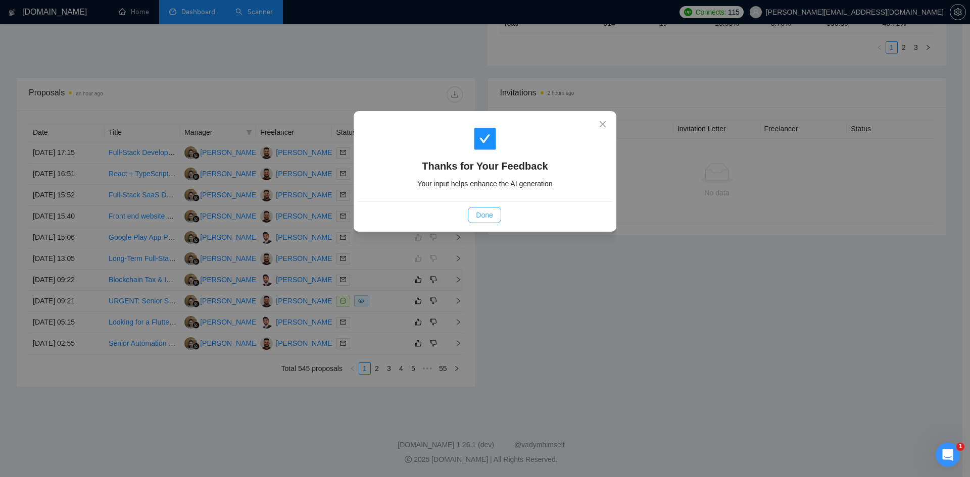
click at [490, 214] on span "Done" at bounding box center [484, 215] width 17 height 11
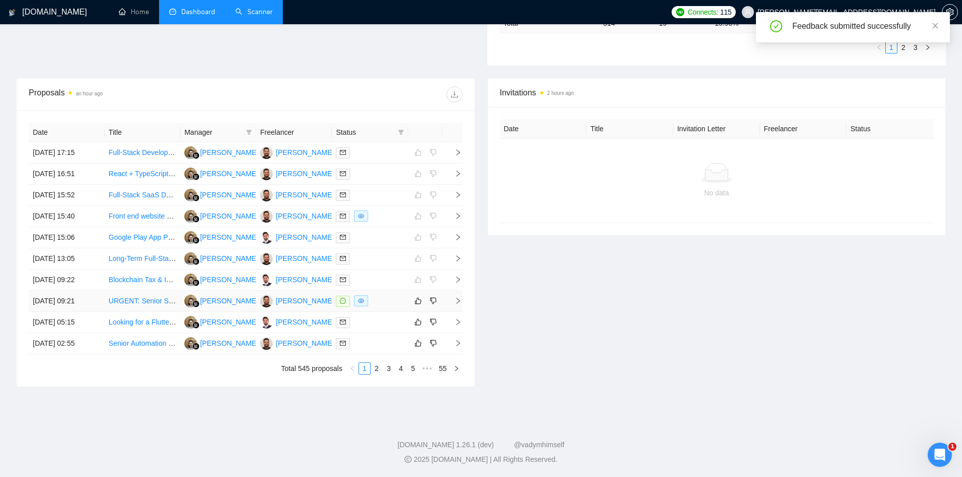
click at [455, 299] on icon "right" at bounding box center [458, 300] width 7 height 7
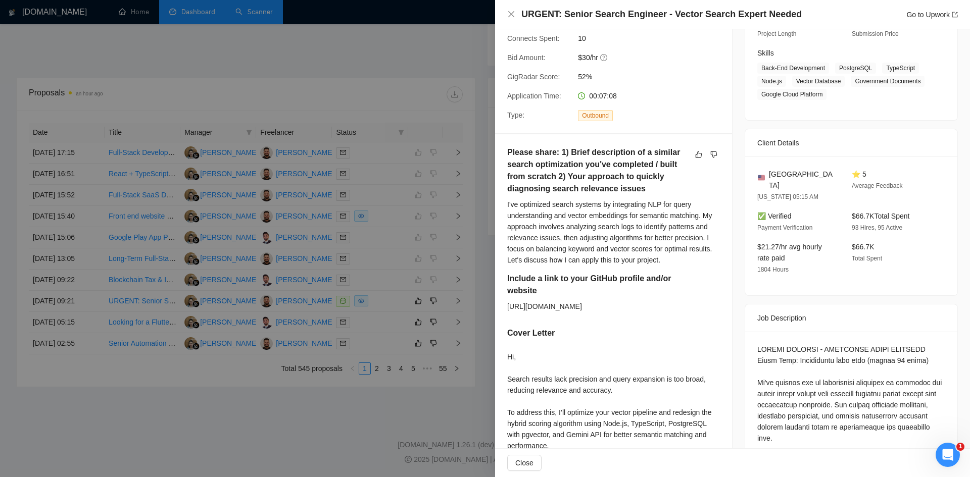
scroll to position [401, 0]
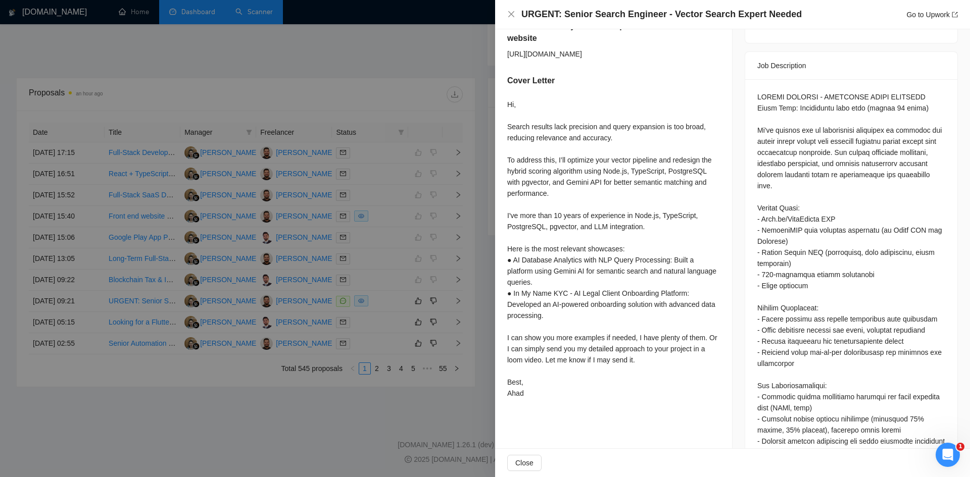
click at [349, 408] on div at bounding box center [485, 238] width 970 height 477
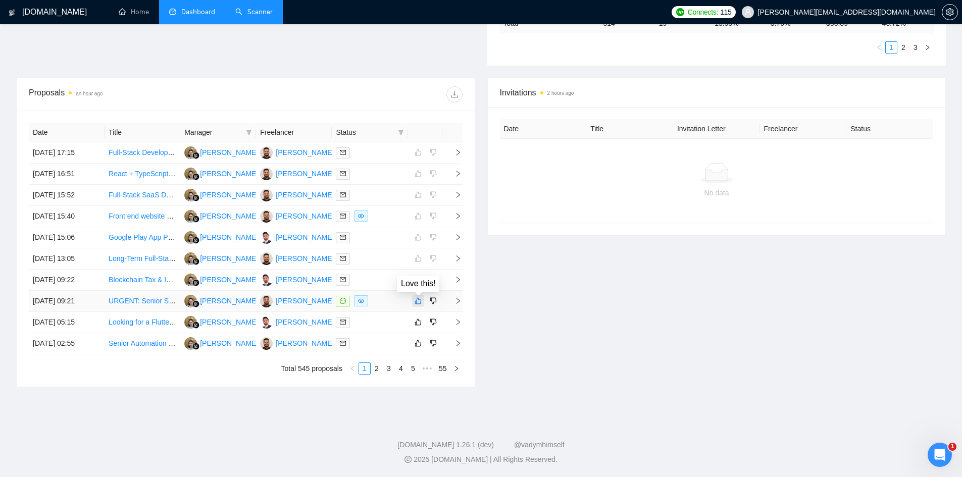
click at [417, 295] on button "button" at bounding box center [418, 301] width 12 height 12
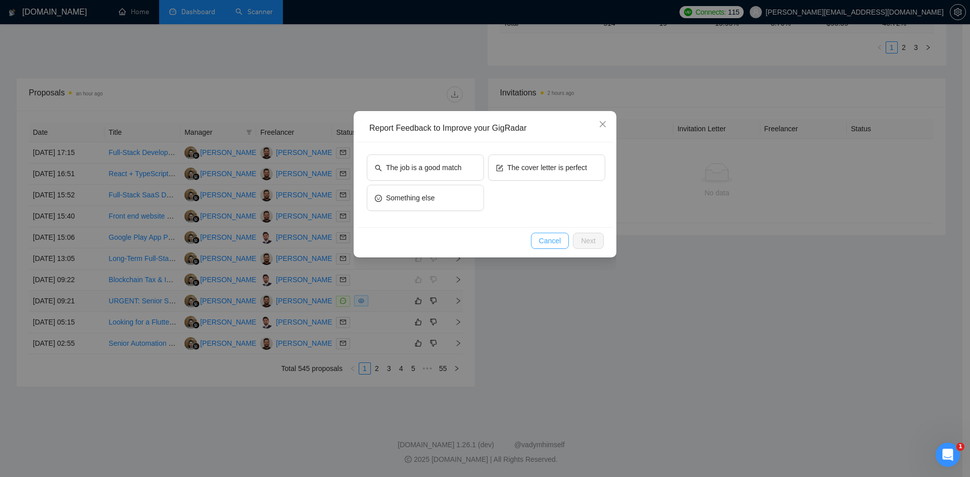
click at [538, 242] on button "Cancel" at bounding box center [550, 241] width 38 height 16
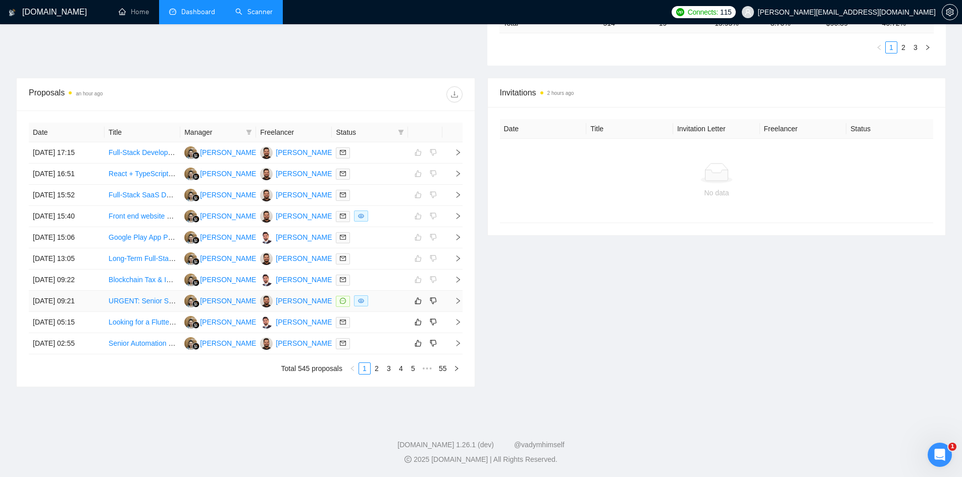
click at [458, 299] on icon "right" at bounding box center [458, 300] width 7 height 7
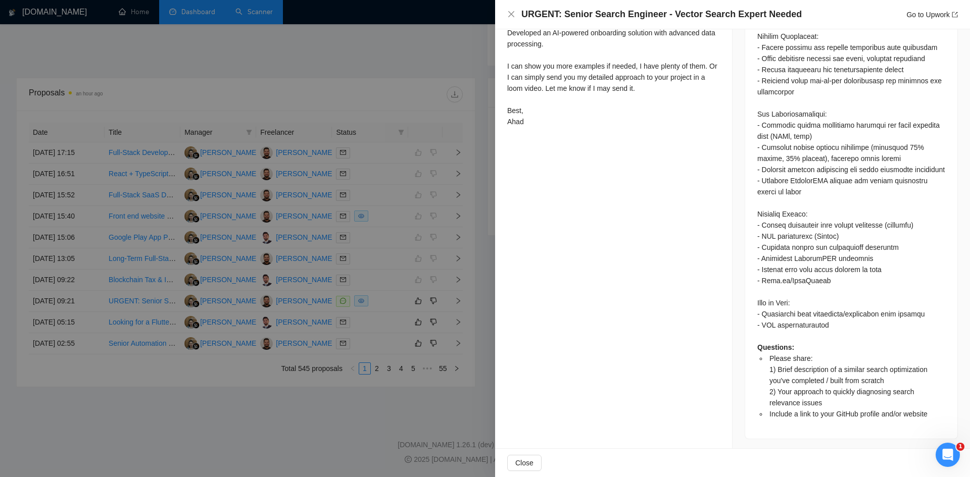
scroll to position [0, 0]
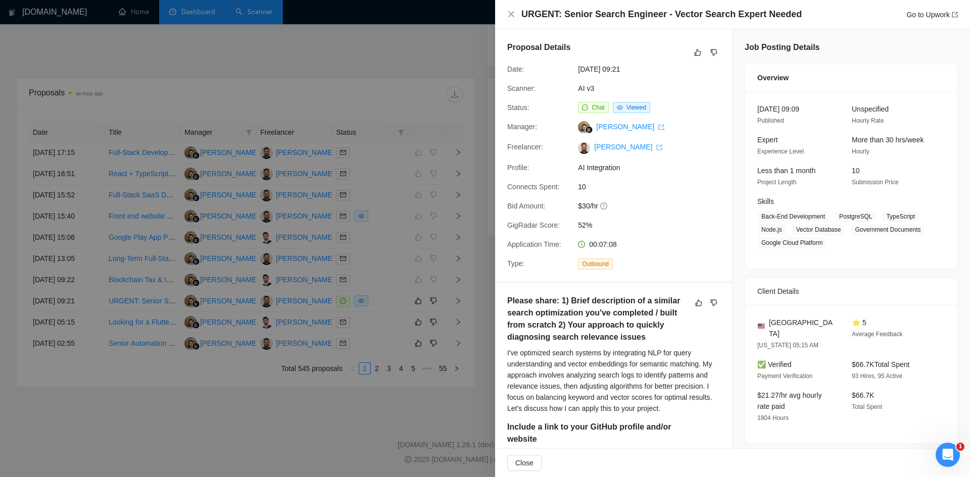
click at [391, 180] on div at bounding box center [485, 238] width 970 height 477
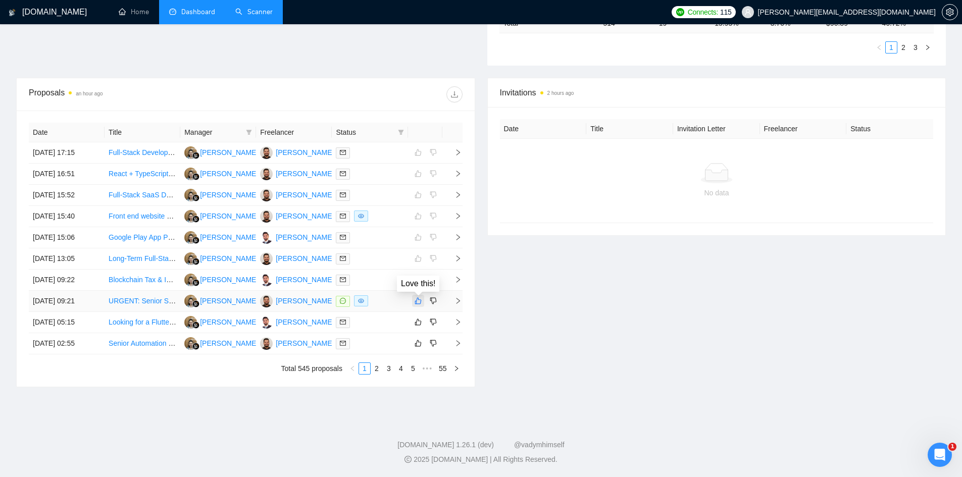
click at [415, 304] on icon "like" at bounding box center [418, 301] width 7 height 8
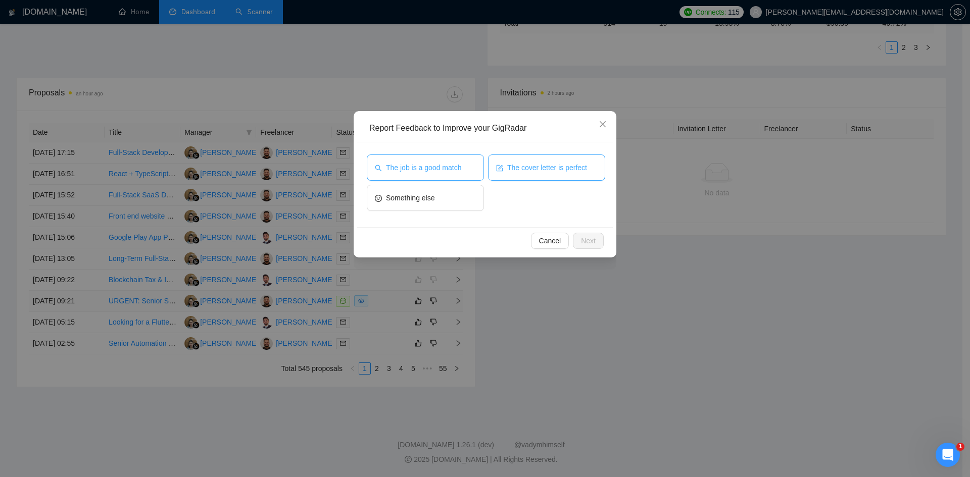
drag, startPoint x: 420, startPoint y: 166, endPoint x: 504, endPoint y: 166, distance: 84.3
click at [420, 165] on span "The job is a good match" at bounding box center [423, 167] width 75 height 11
click at [523, 164] on span "The cover letter is perfect" at bounding box center [547, 167] width 80 height 11
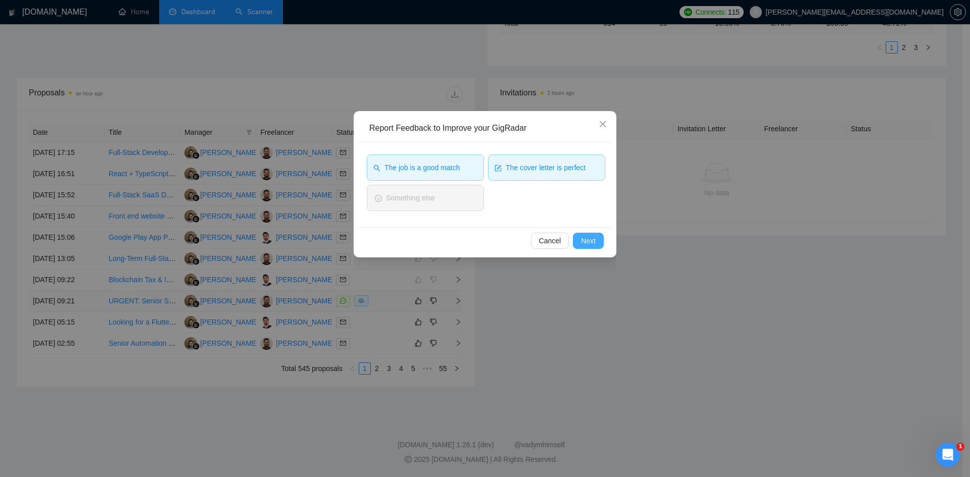
click at [581, 242] on span "Next" at bounding box center [588, 240] width 15 height 11
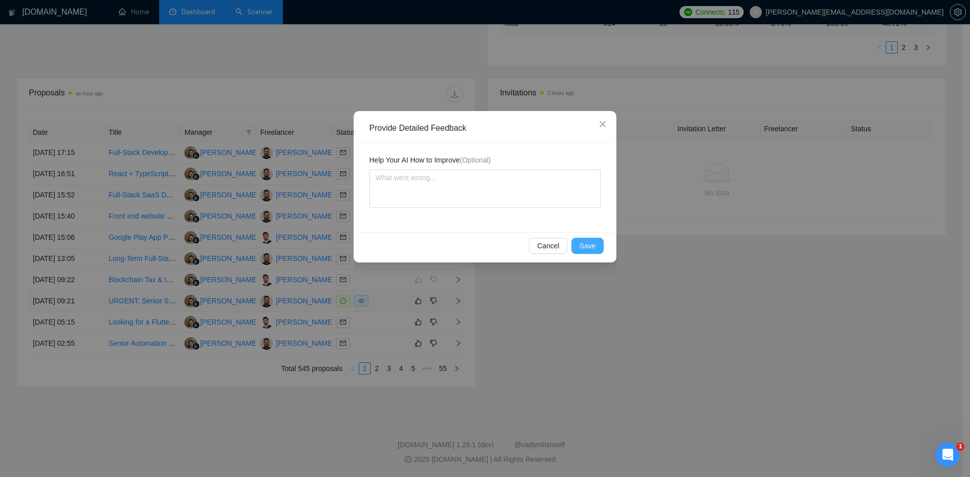
click at [579, 242] on button "Save" at bounding box center [587, 246] width 32 height 16
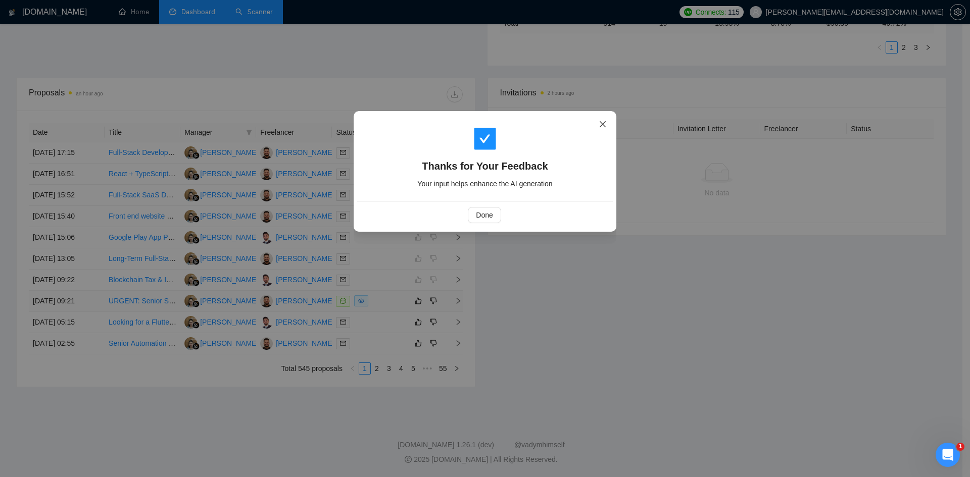
click at [600, 125] on icon "close" at bounding box center [602, 124] width 8 height 8
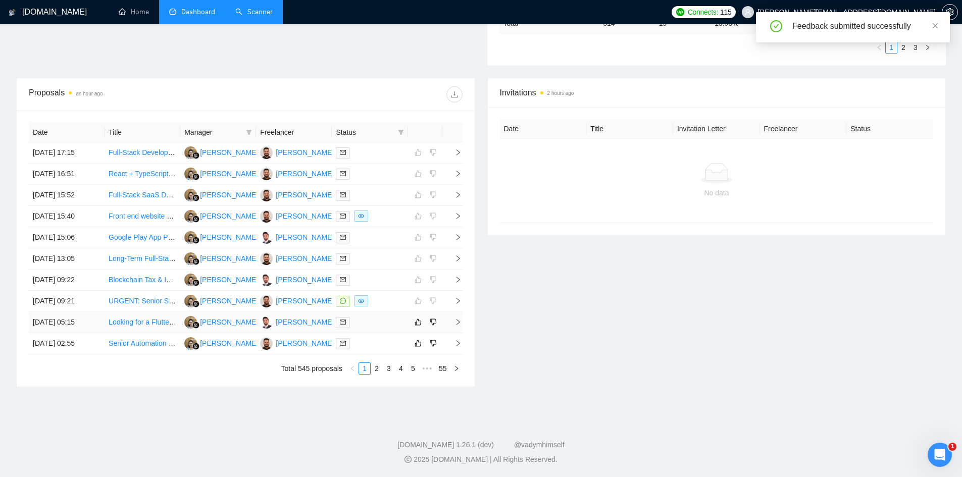
click at [459, 323] on icon "right" at bounding box center [458, 322] width 4 height 6
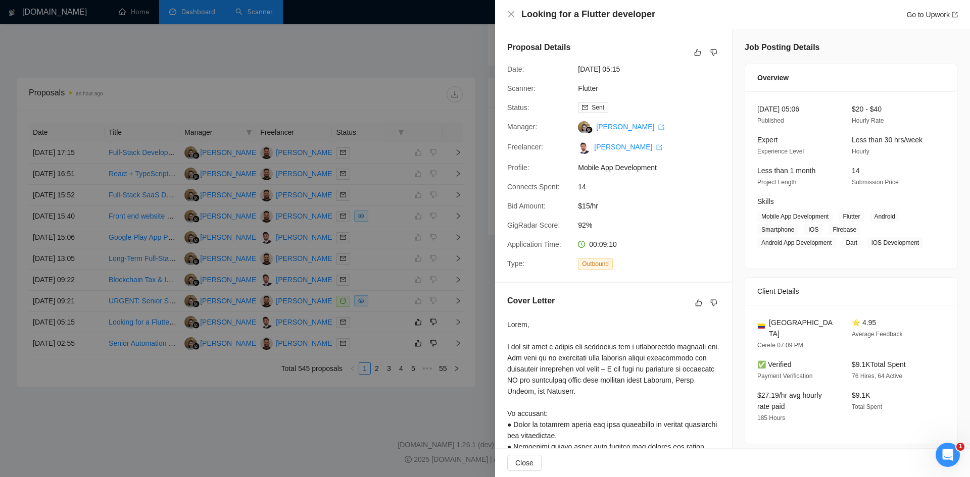
scroll to position [209, 0]
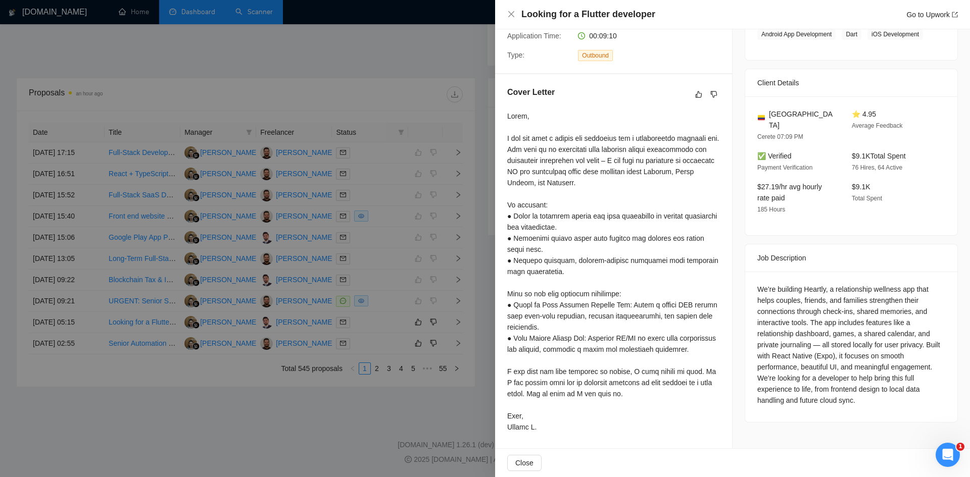
click at [143, 395] on div at bounding box center [485, 238] width 970 height 477
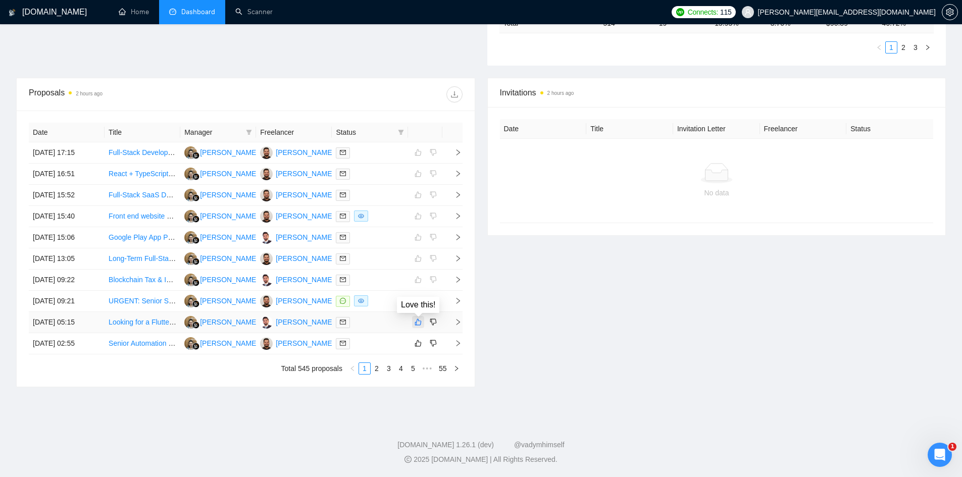
click at [421, 317] on button "button" at bounding box center [418, 322] width 12 height 12
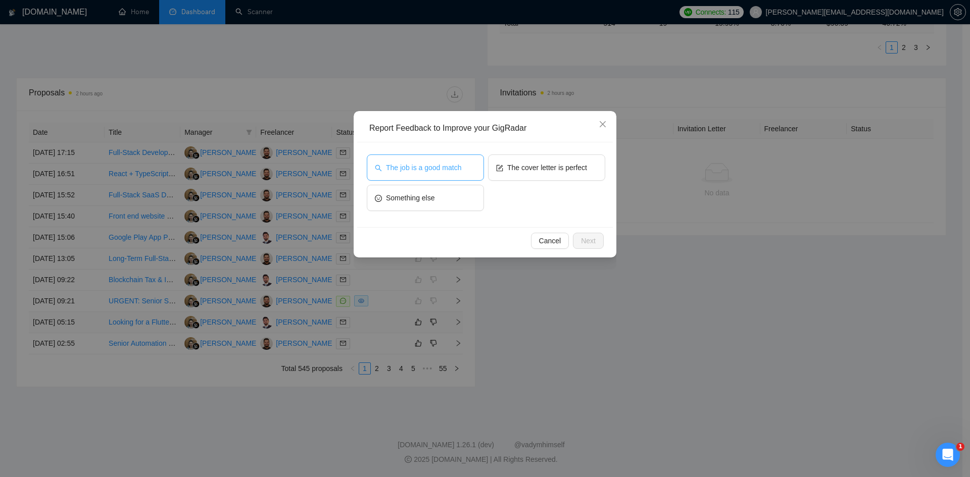
click at [453, 164] on span "The job is a good match" at bounding box center [423, 167] width 75 height 11
click at [515, 170] on span "The cover letter is perfect" at bounding box center [547, 167] width 80 height 11
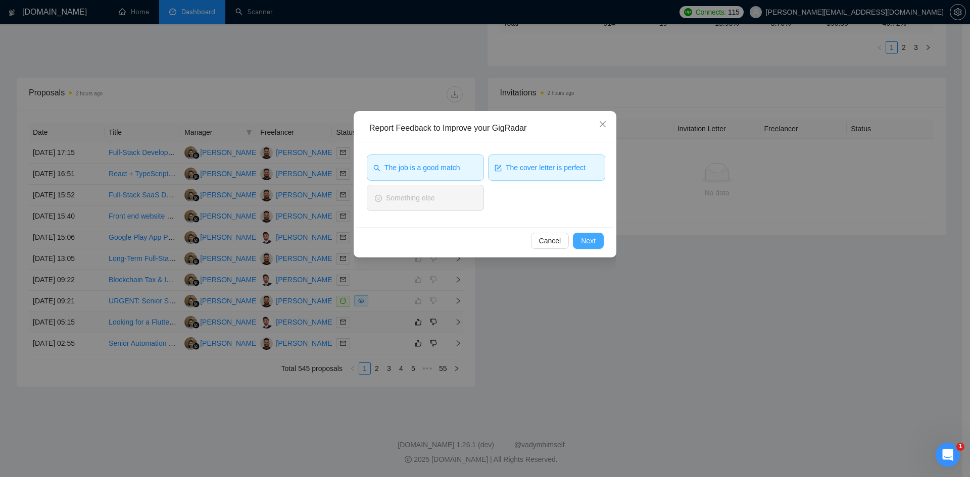
click at [596, 244] on button "Next" at bounding box center [588, 241] width 31 height 16
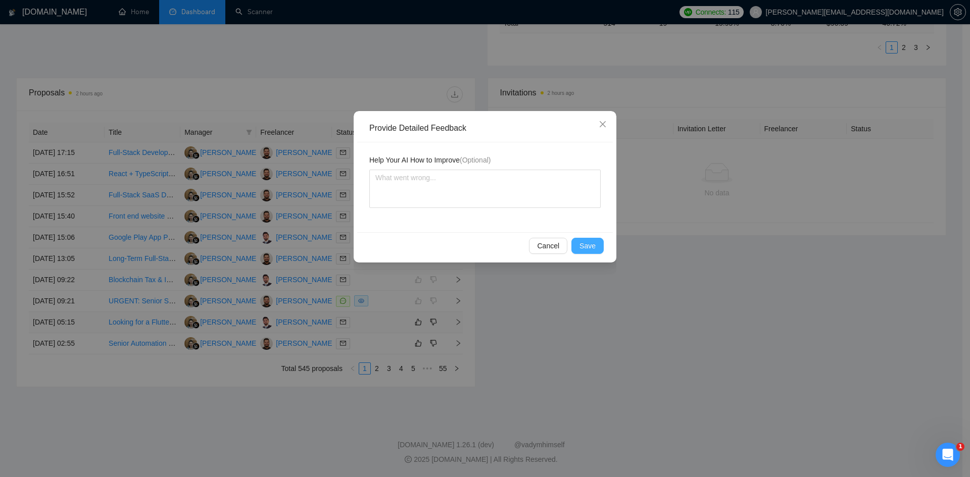
click at [589, 242] on span "Save" at bounding box center [587, 245] width 16 height 11
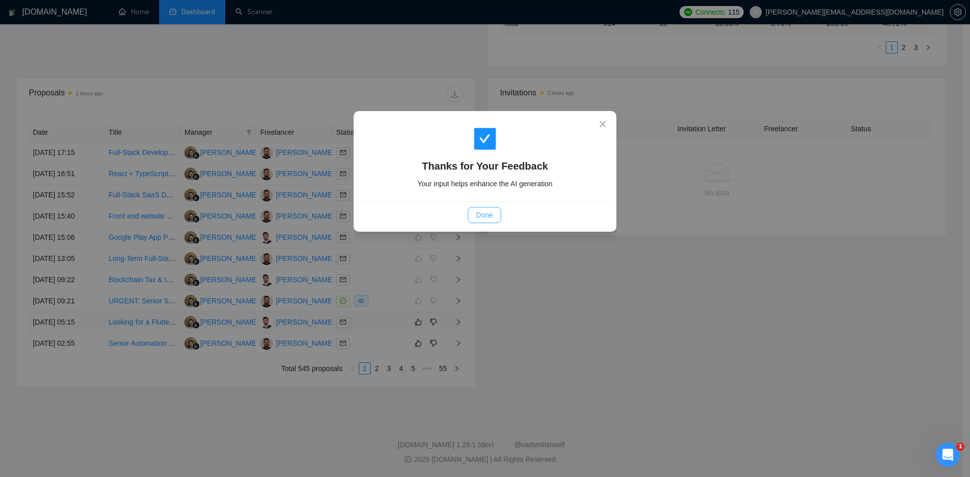
click at [479, 214] on span "Done" at bounding box center [484, 215] width 17 height 11
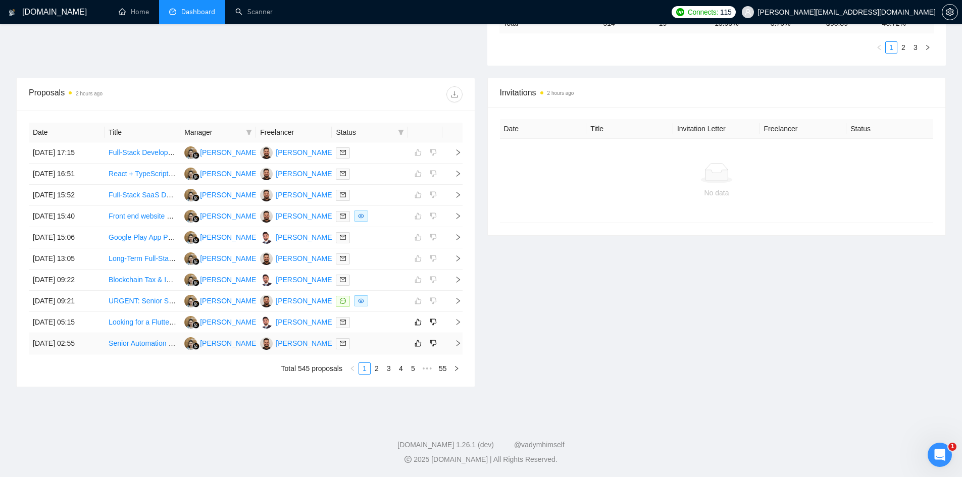
click at [460, 342] on icon "right" at bounding box center [458, 343] width 7 height 7
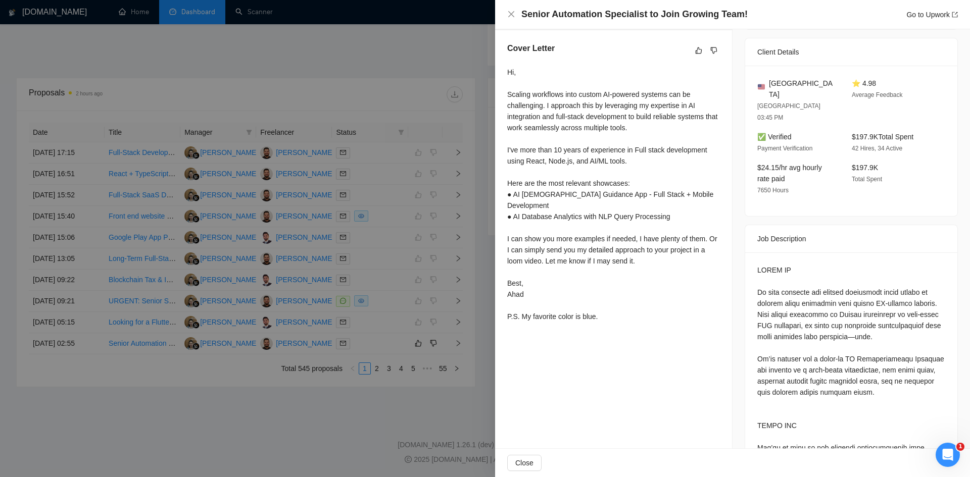
scroll to position [1924, 0]
drag, startPoint x: 556, startPoint y: 249, endPoint x: 547, endPoint y: 249, distance: 8.1
click at [547, 249] on div "Hi, Scaling workflows into custom AI-powered systems can be challenging. I appr…" at bounding box center [613, 195] width 213 height 256
click at [552, 236] on div "Hi, Scaling workflows into custom AI-powered systems can be challenging. I appr…" at bounding box center [613, 195] width 213 height 256
drag, startPoint x: 552, startPoint y: 236, endPoint x: 549, endPoint y: 225, distance: 12.0
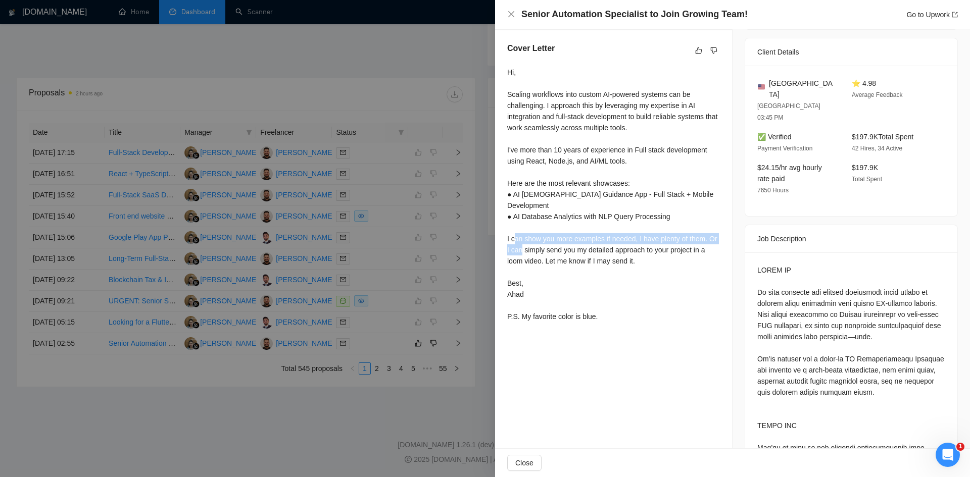
click at [549, 225] on div "Hi, Scaling workflows into custom AI-powered systems can be challenging. I appr…" at bounding box center [613, 195] width 213 height 256
drag, startPoint x: 543, startPoint y: 221, endPoint x: 575, endPoint y: 212, distance: 33.4
click at [529, 223] on div "Hi, Scaling workflows into custom AI-powered systems can be challenging. I appr…" at bounding box center [613, 195] width 213 height 256
click at [550, 127] on div "Hi, Scaling workflows into custom AI-powered systems can be challenging. I appr…" at bounding box center [613, 195] width 213 height 256
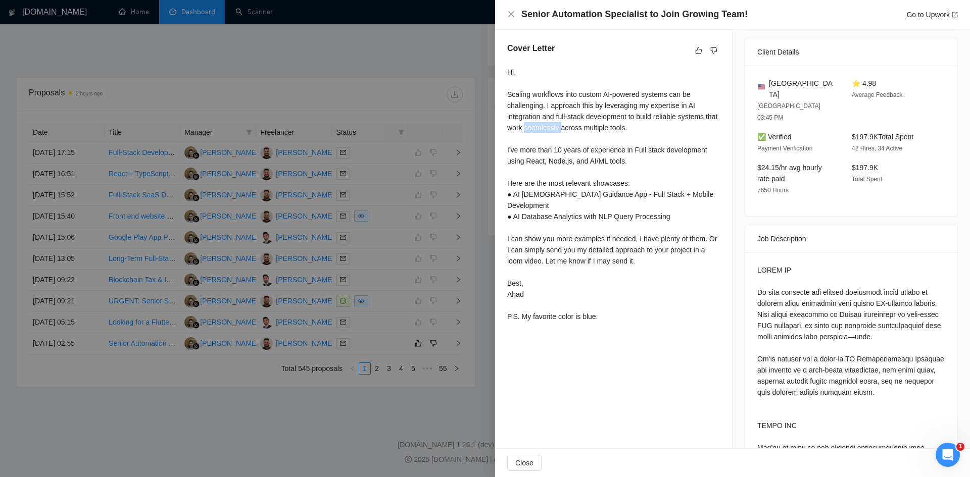
copy div "seamlessly"
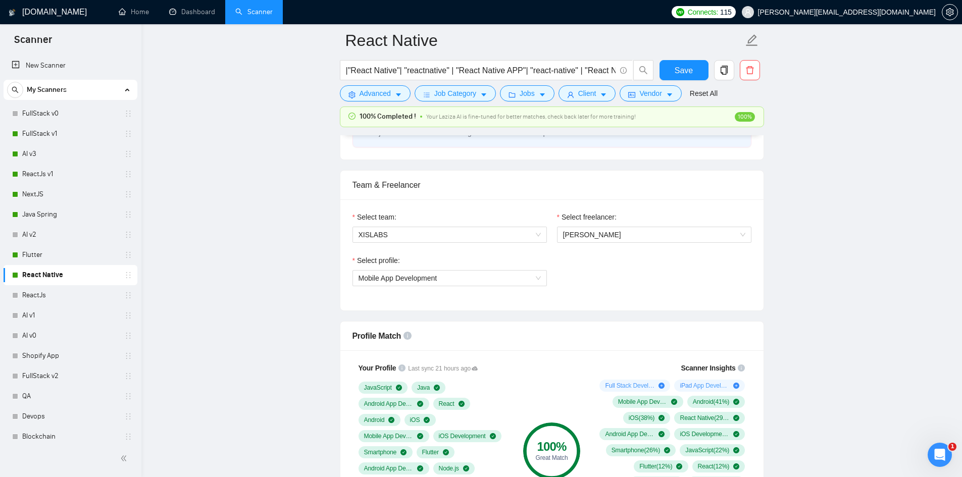
scroll to position [398, 0]
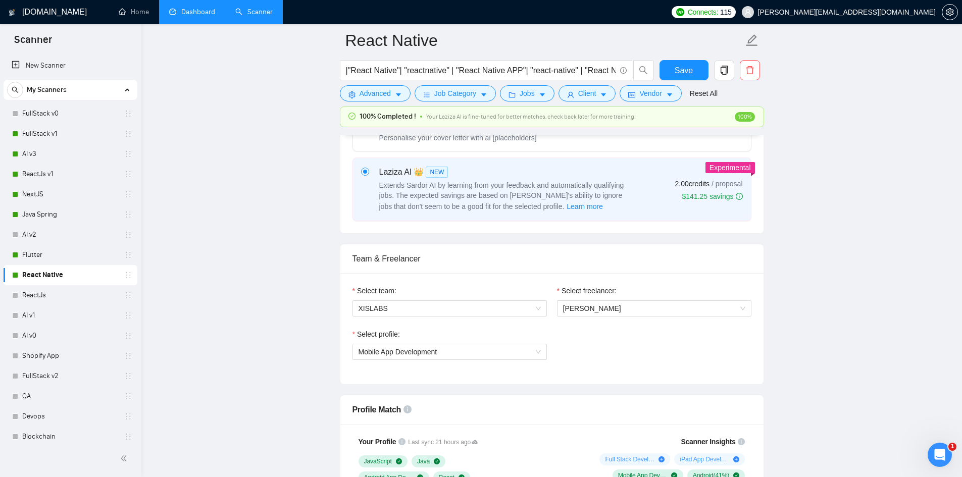
click at [205, 13] on link "Dashboard" at bounding box center [192, 12] width 46 height 9
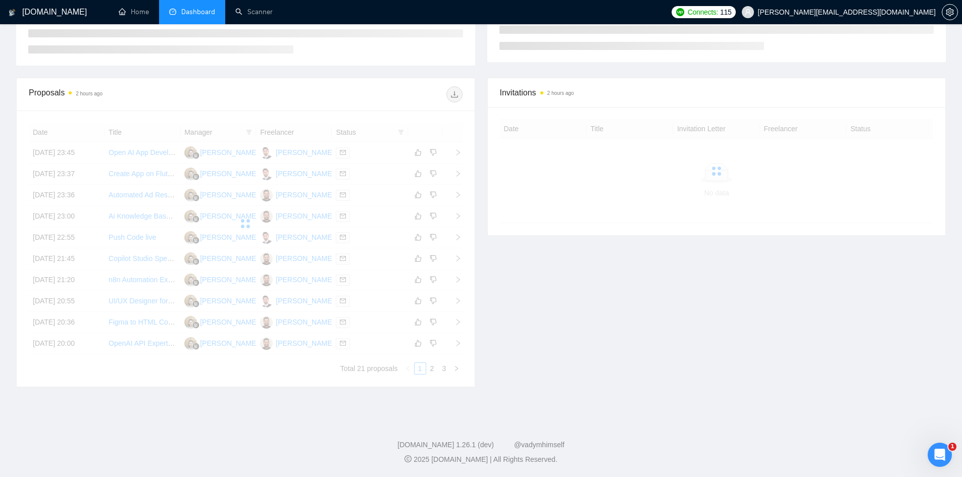
scroll to position [140, 0]
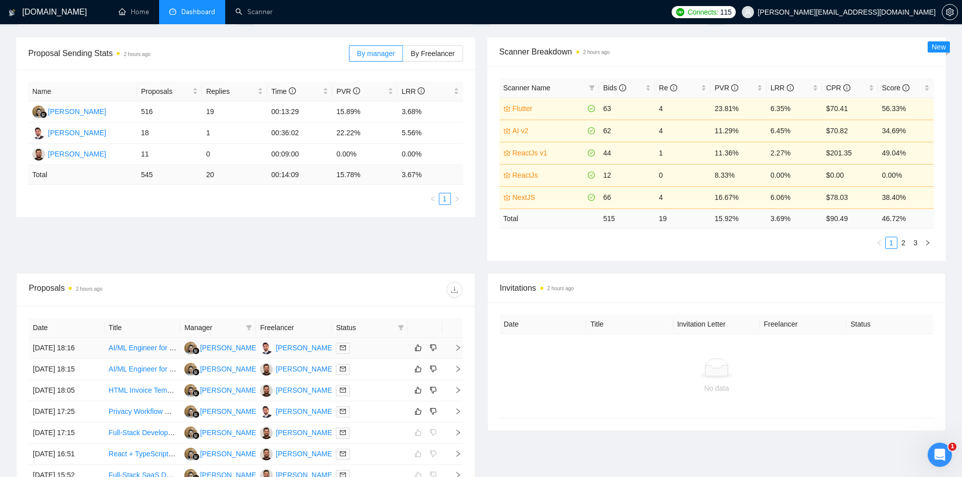
click at [180, 358] on td "AI/ML Engineer for React Native Mobile App" at bounding box center [143, 348] width 76 height 21
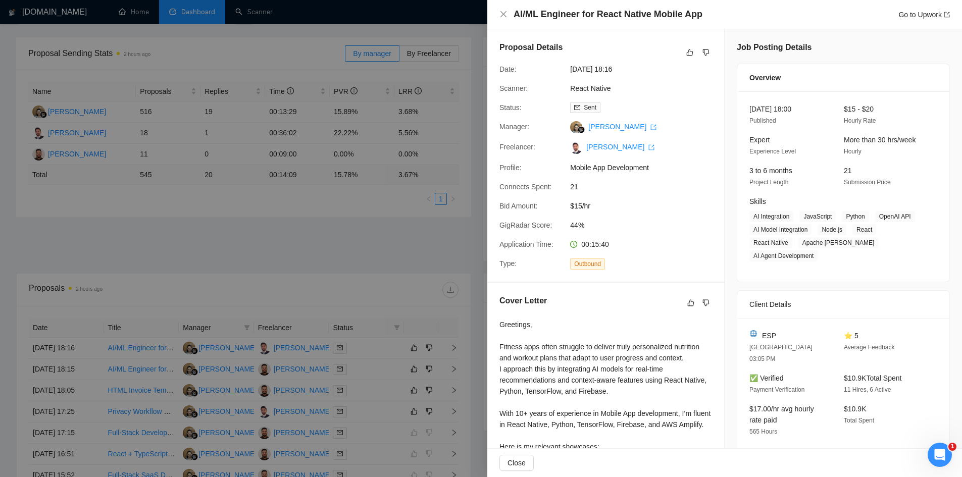
click at [178, 308] on div at bounding box center [481, 238] width 962 height 477
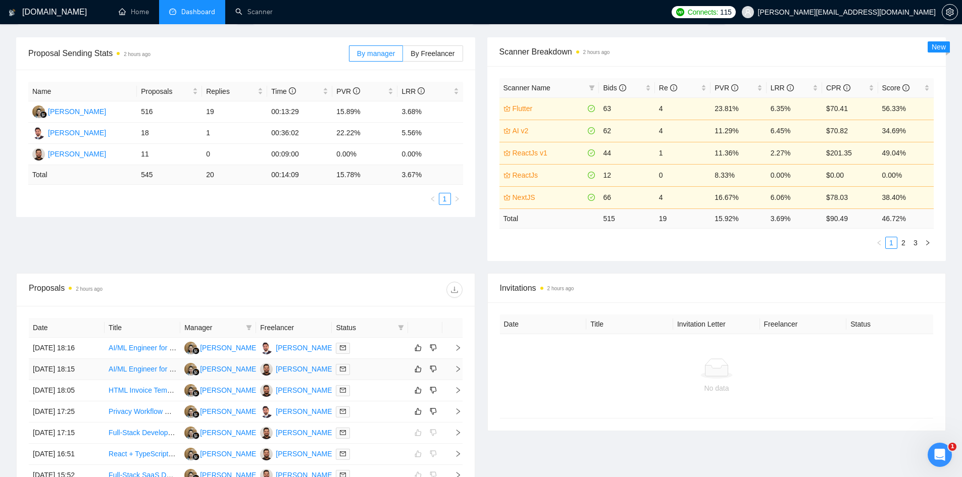
click at [144, 369] on link "AI/ML Engineer for React Native Mobile App" at bounding box center [178, 369] width 138 height 8
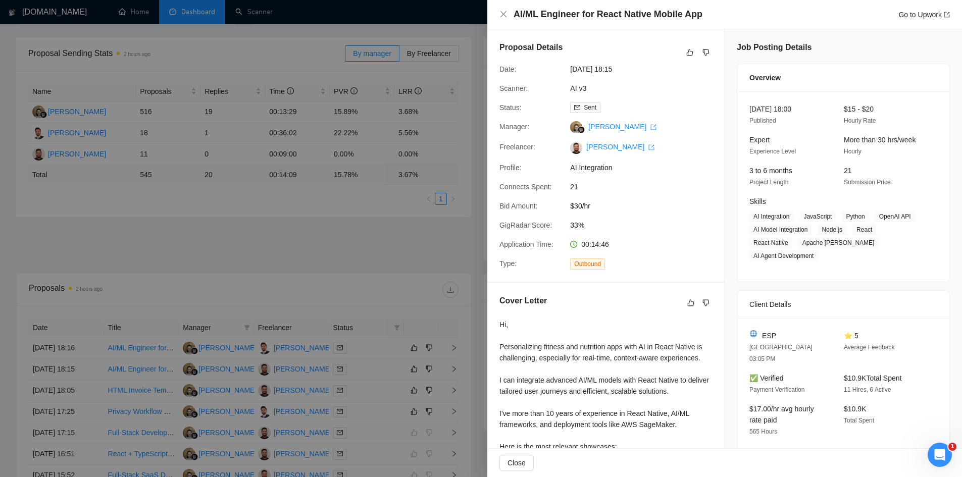
click at [175, 227] on div at bounding box center [481, 238] width 962 height 477
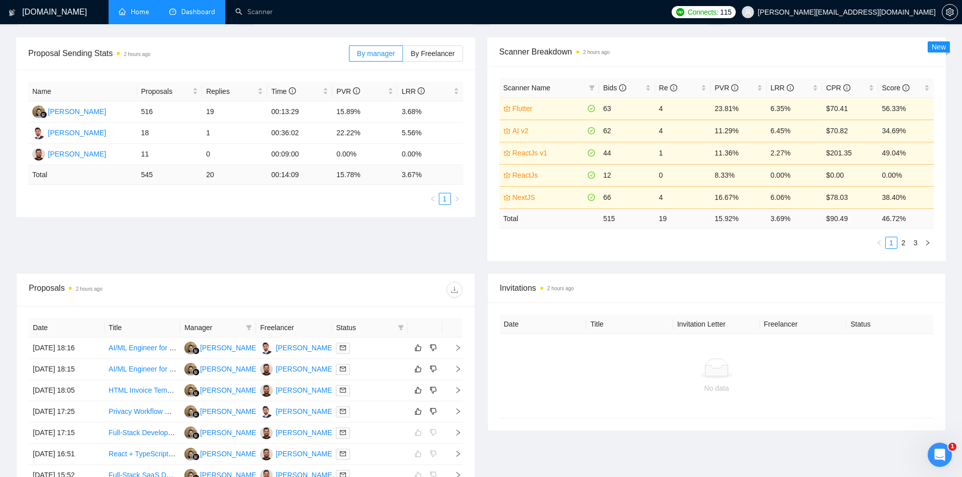
scroll to position [1955, 0]
click at [460, 369] on icon "right" at bounding box center [458, 369] width 7 height 7
click at [455, 369] on icon "right" at bounding box center [458, 369] width 7 height 7
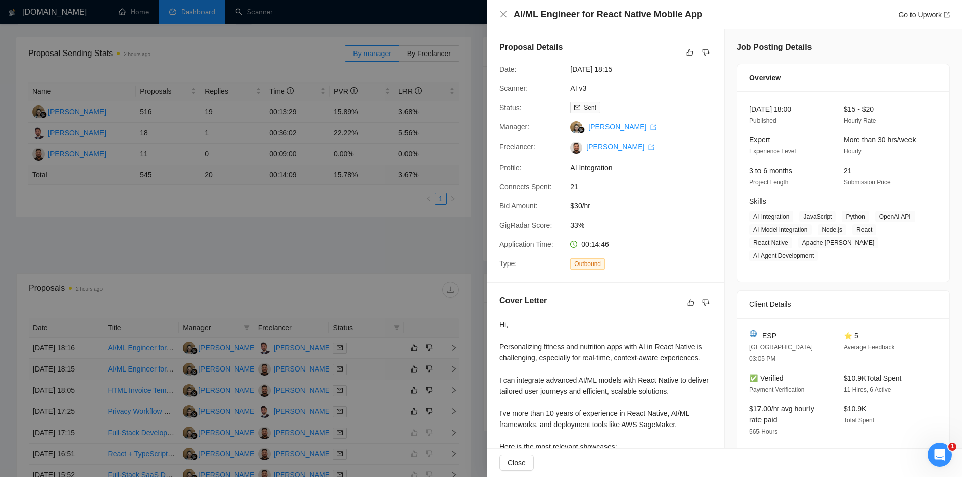
click at [454, 369] on div at bounding box center [481, 238] width 962 height 477
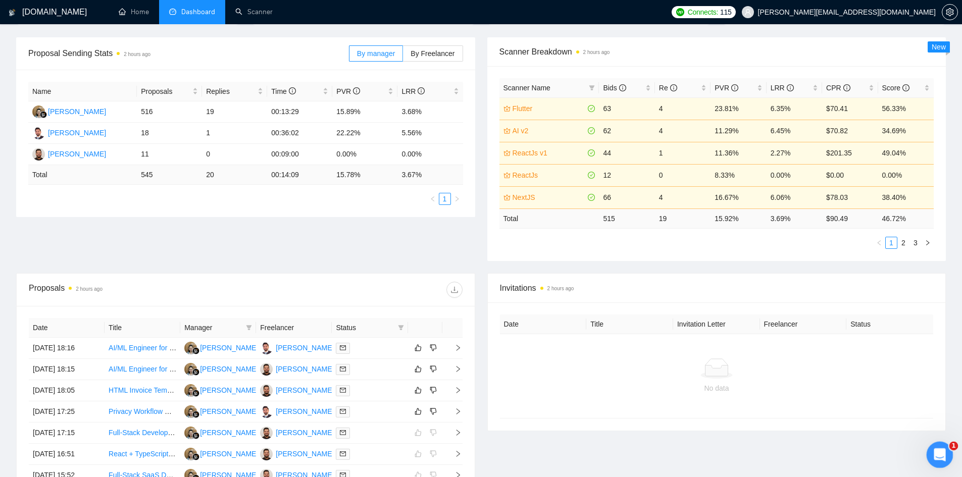
click at [931, 454] on icon "Open Intercom Messenger" at bounding box center [938, 453] width 17 height 17
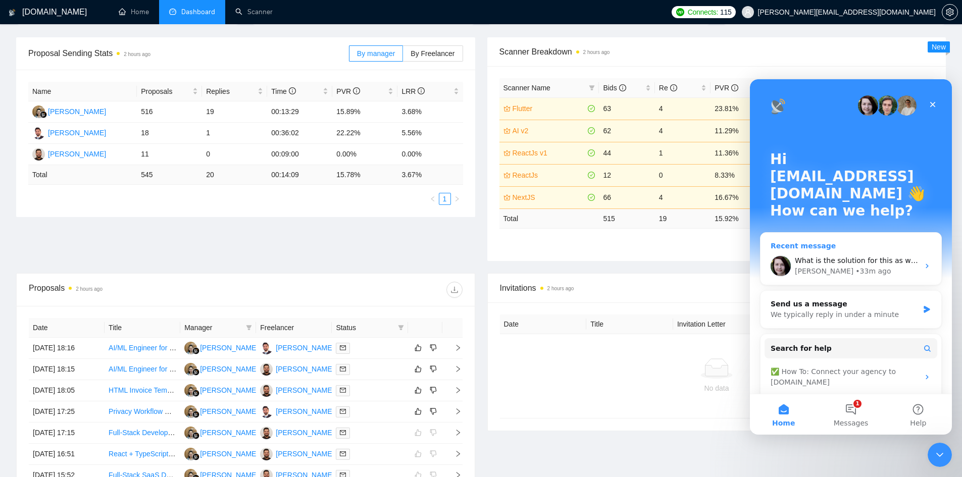
click at [840, 241] on div "Recent message" at bounding box center [851, 246] width 161 height 11
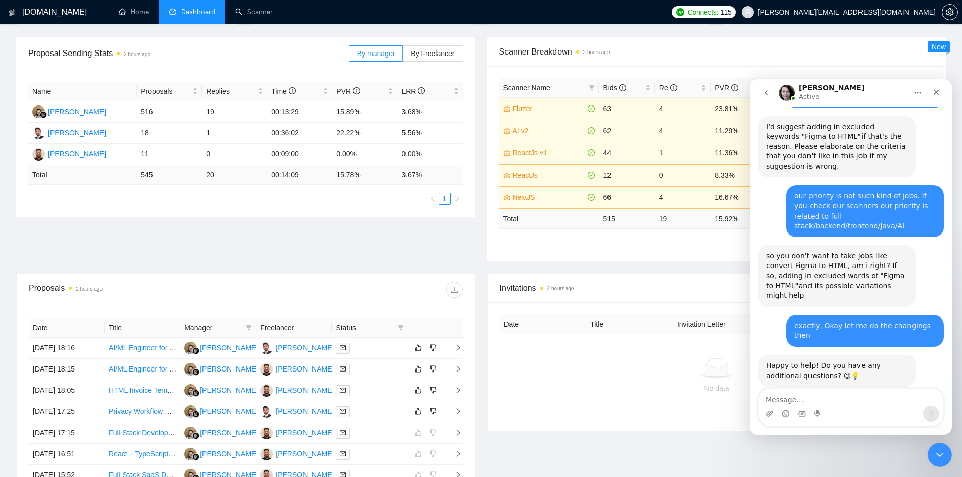
click at [866, 393] on textarea "Message…" at bounding box center [851, 397] width 185 height 17
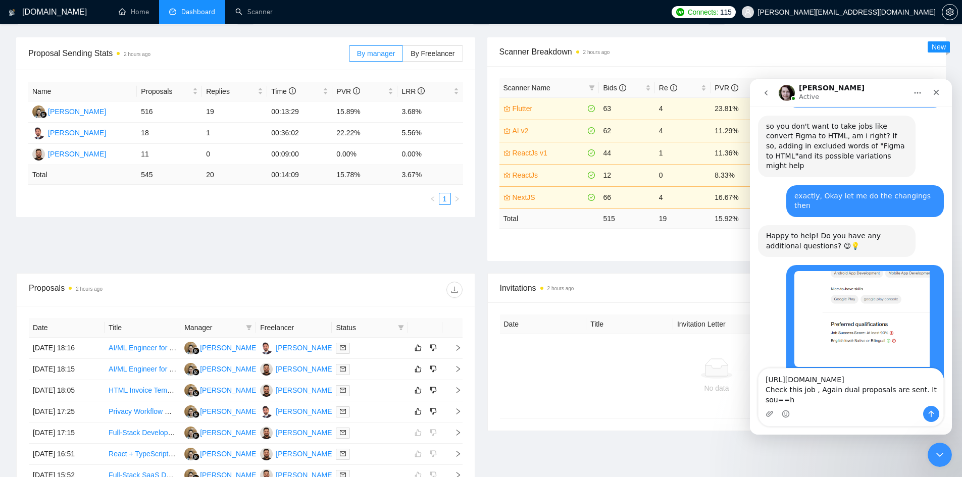
scroll to position [2095, 0]
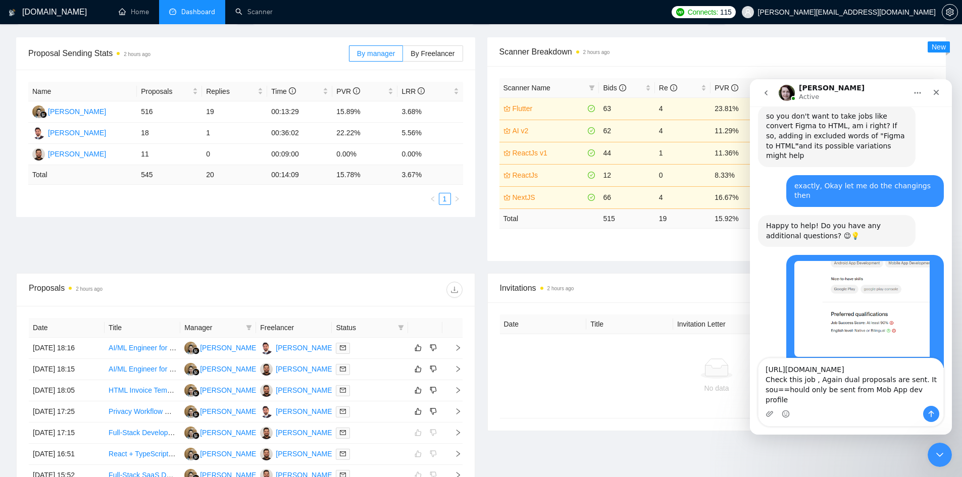
click at [788, 398] on textarea "[URL][DOMAIN_NAME] Check this job , Again dual proposals are sent. It sou==houl…" at bounding box center [851, 382] width 185 height 47
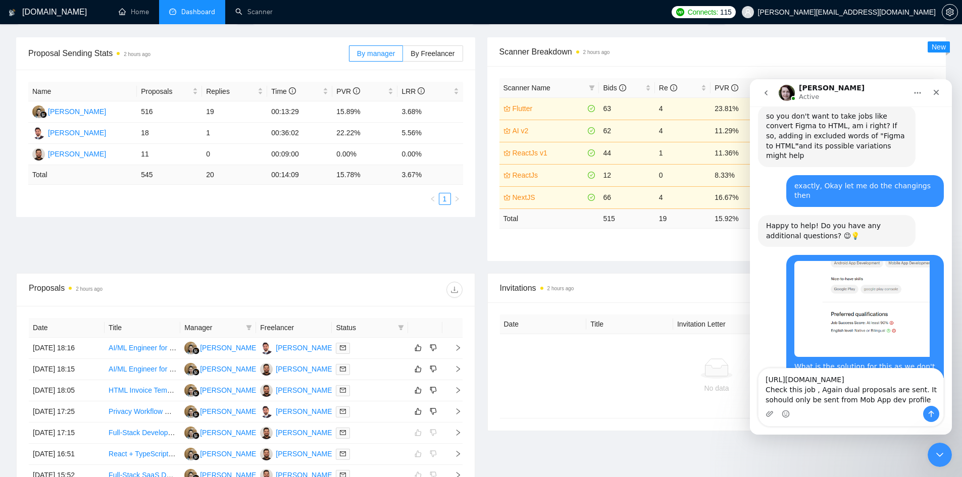
type textarea "[URL][DOMAIN_NAME] Check this job , Again dual proposals are sent. It should on…"
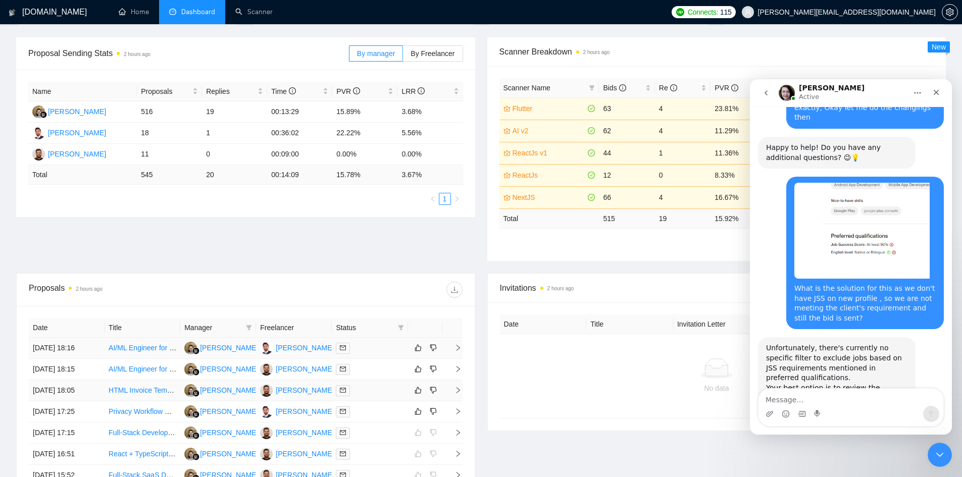
scroll to position [336, 0]
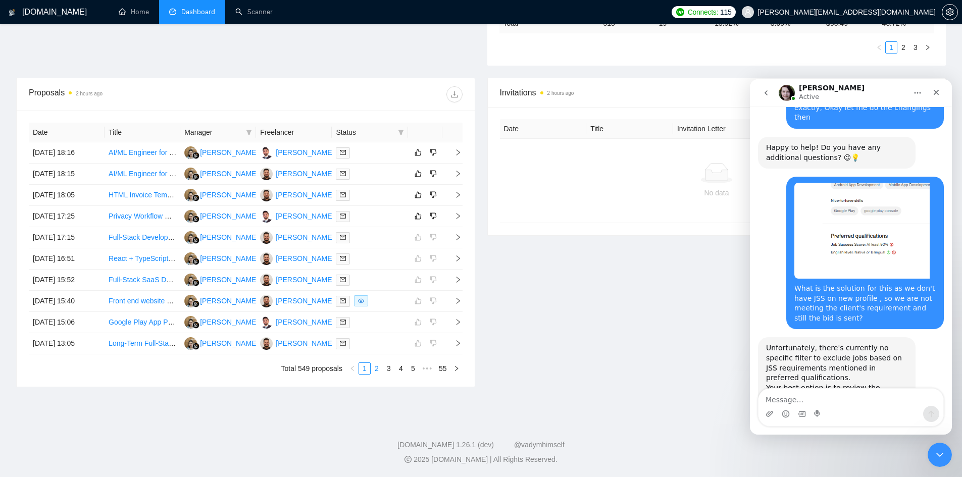
click at [375, 368] on link "2" at bounding box center [376, 368] width 11 height 11
click at [386, 370] on link "3" at bounding box center [388, 368] width 11 height 11
click at [401, 369] on link "4" at bounding box center [400, 368] width 11 height 11
click at [408, 369] on link "5" at bounding box center [413, 368] width 11 height 11
click at [406, 372] on link "6" at bounding box center [400, 368] width 11 height 11
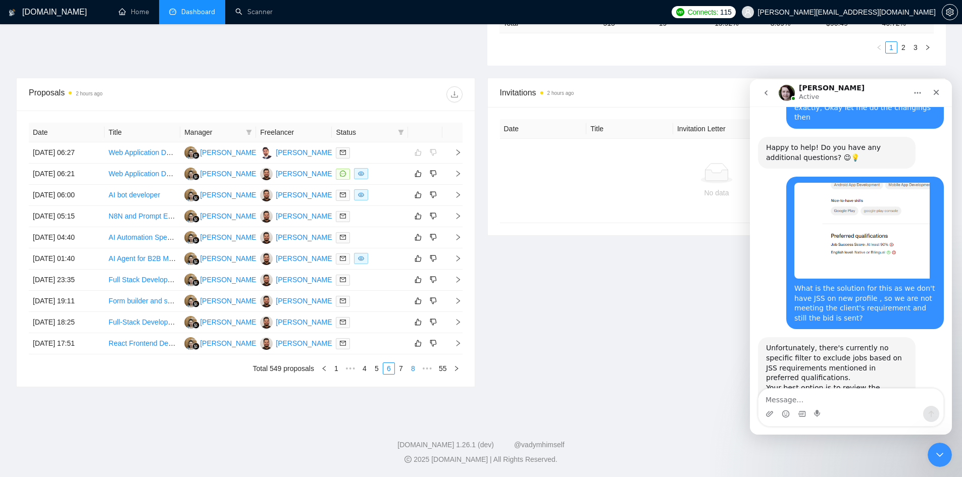
click at [409, 366] on link "8" at bounding box center [413, 368] width 11 height 11
click at [362, 372] on link "6" at bounding box center [361, 368] width 11 height 11
click at [839, 87] on div "[PERSON_NAME] Active" at bounding box center [843, 93] width 128 height 18
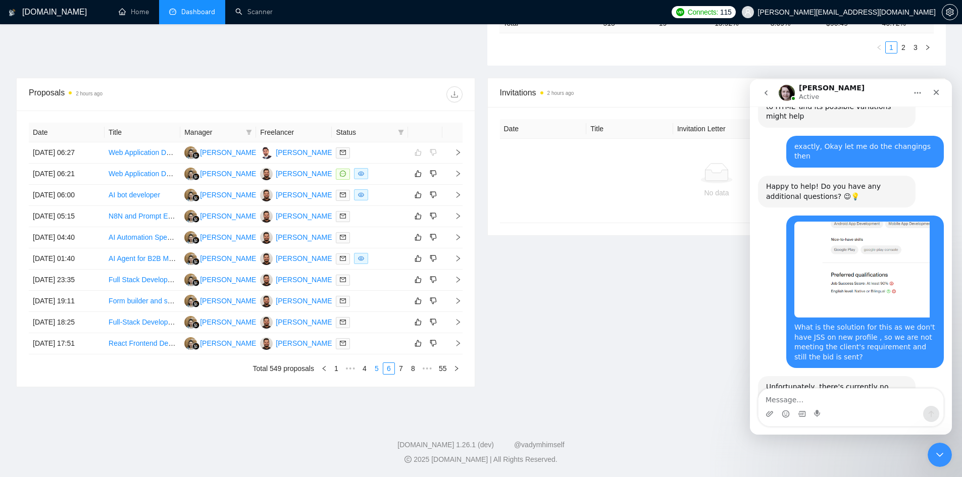
click at [377, 370] on link "5" at bounding box center [376, 368] width 11 height 11
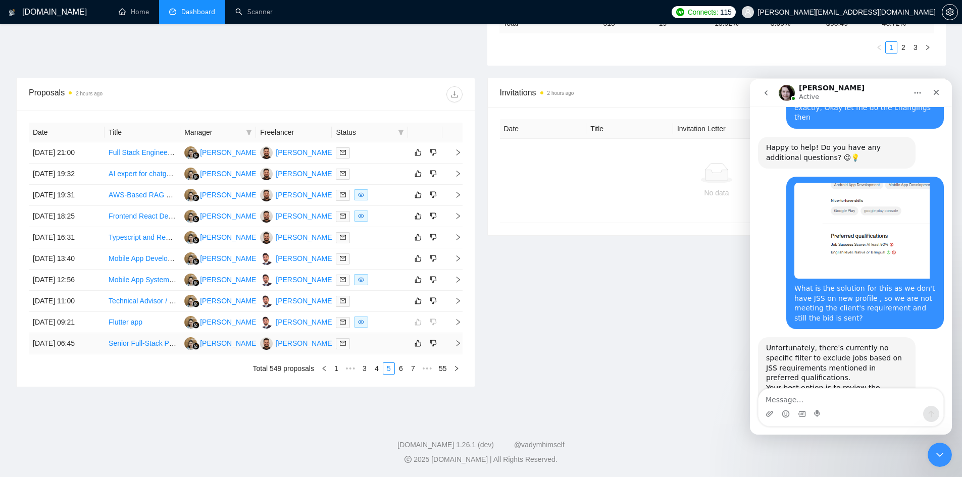
scroll to position [2174, 0]
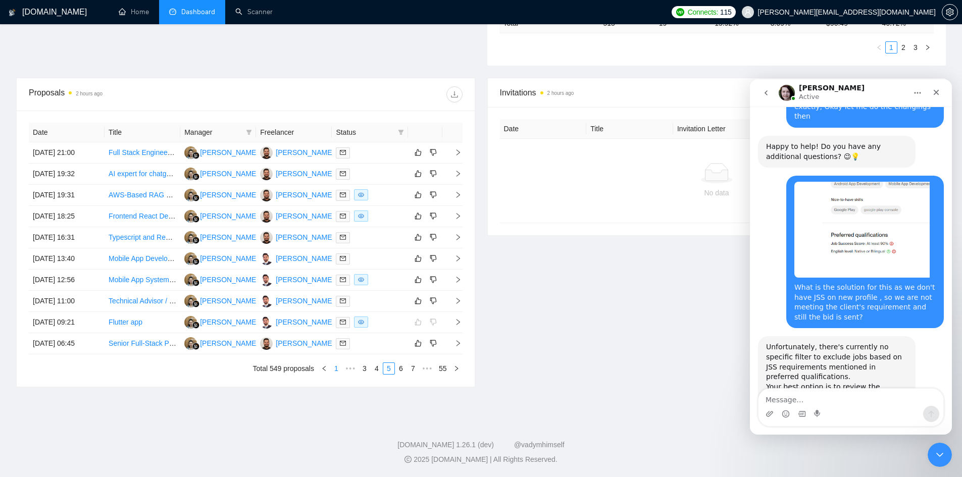
click at [335, 370] on link "1" at bounding box center [336, 368] width 11 height 11
click at [459, 153] on icon "right" at bounding box center [458, 152] width 4 height 6
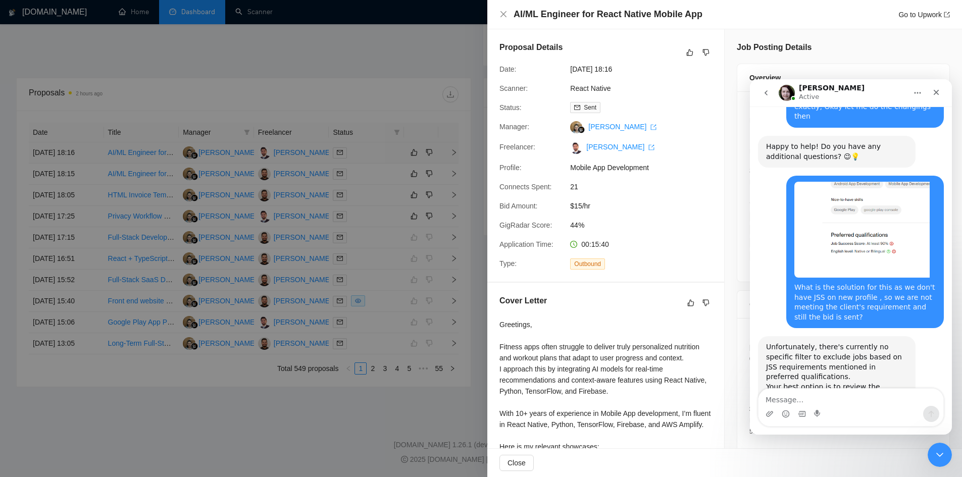
click at [459, 153] on div at bounding box center [481, 238] width 962 height 477
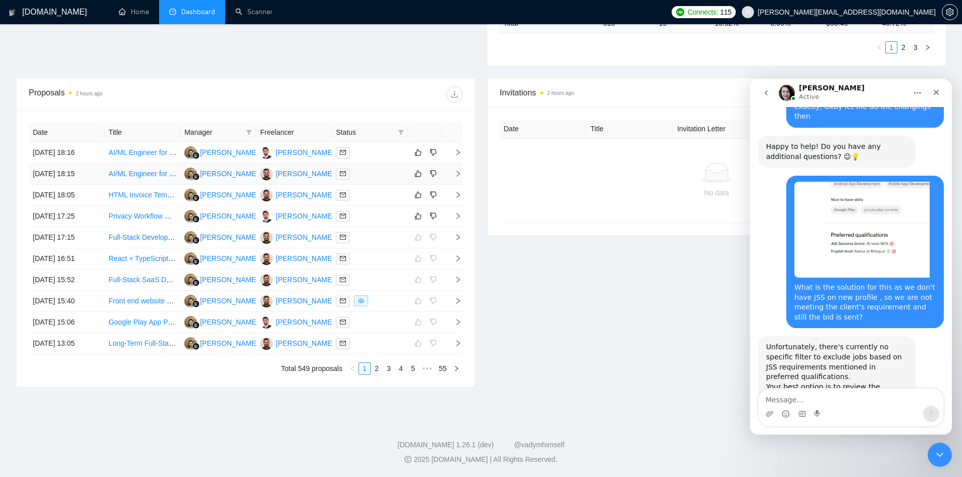
click at [454, 173] on span "right" at bounding box center [453, 173] width 15 height 7
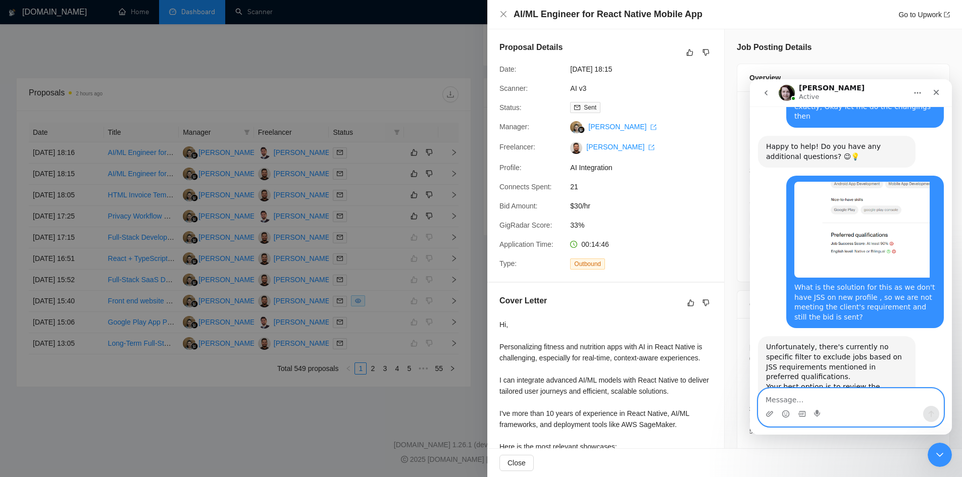
click at [837, 402] on textarea "Message…" at bounding box center [851, 397] width 185 height 17
type textarea "React Native from Mob app dev profile"
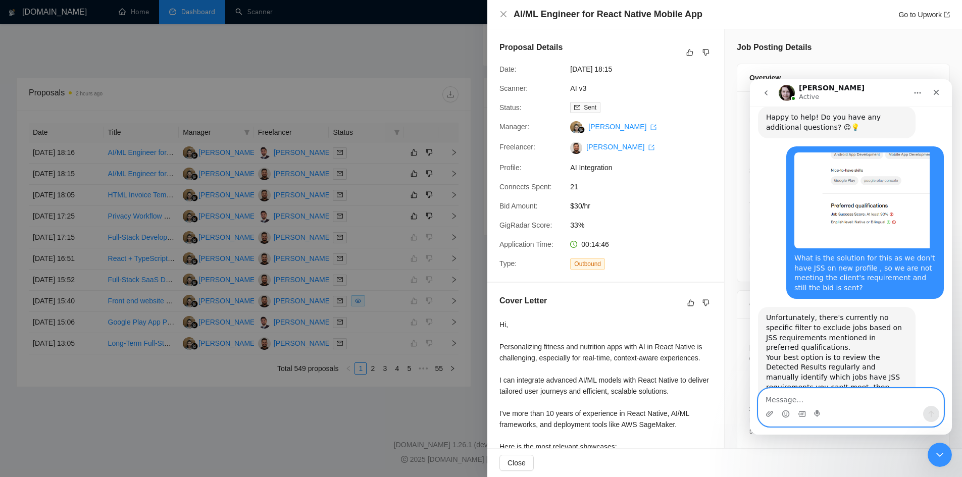
scroll to position [2204, 0]
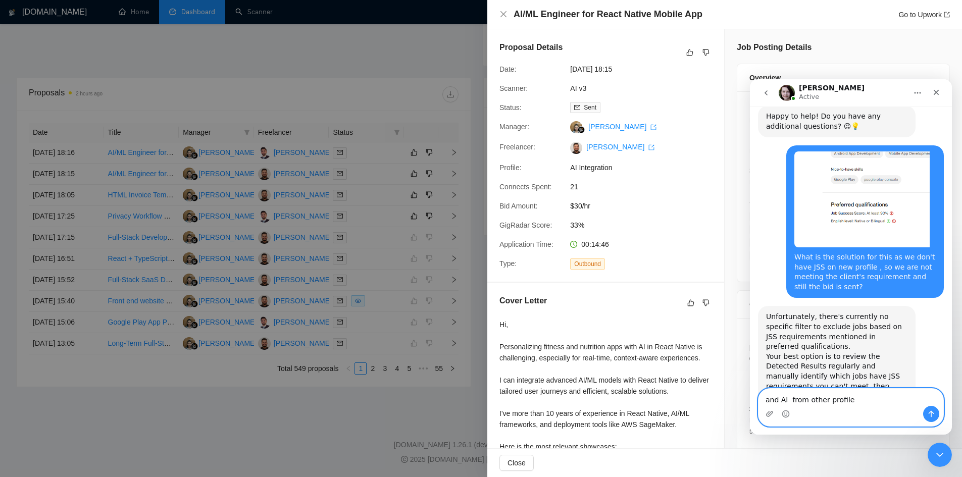
type textarea "and AI from other profile"
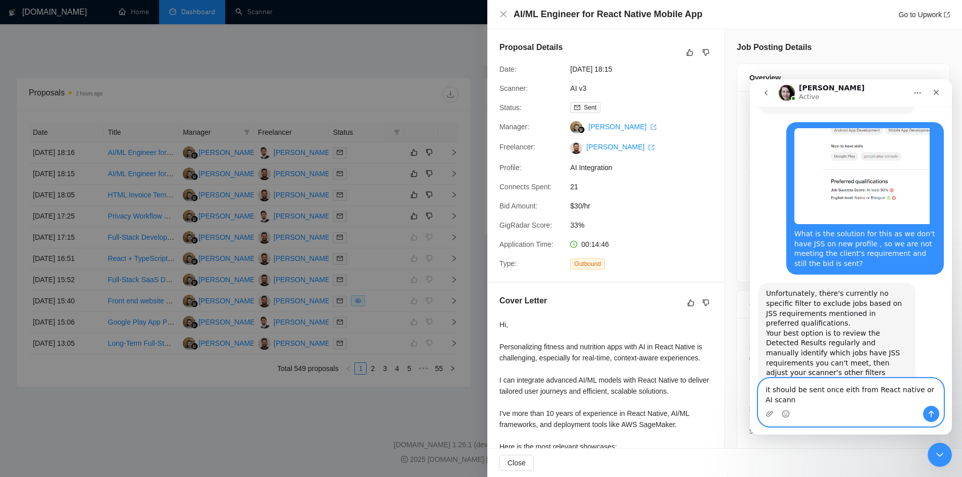
scroll to position [2238, 0]
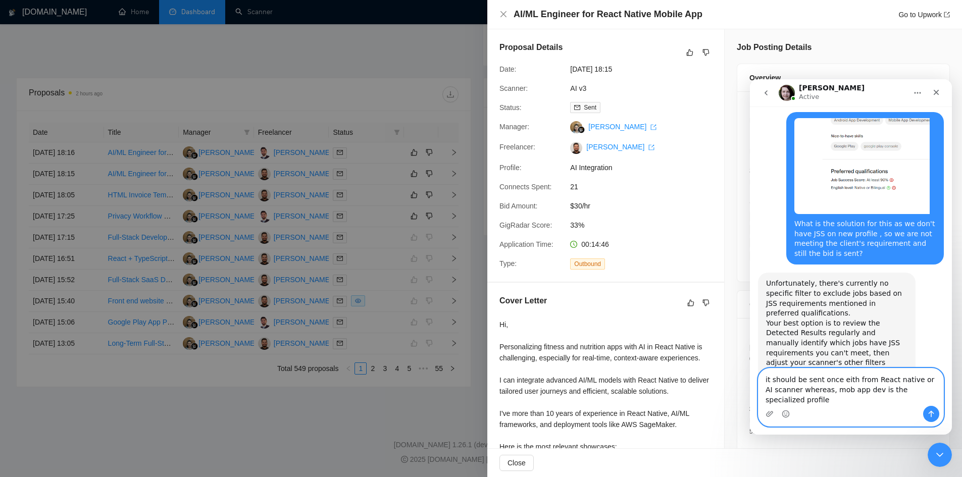
click at [837, 389] on textarea "it should be sent once eith from React native or AI scanner whereas, mob app de…" at bounding box center [851, 387] width 185 height 37
type textarea "it should be sent once either from React native or AI scanner whereas, mob app …"
click at [930, 415] on icon "Send a message…" at bounding box center [931, 414] width 8 height 8
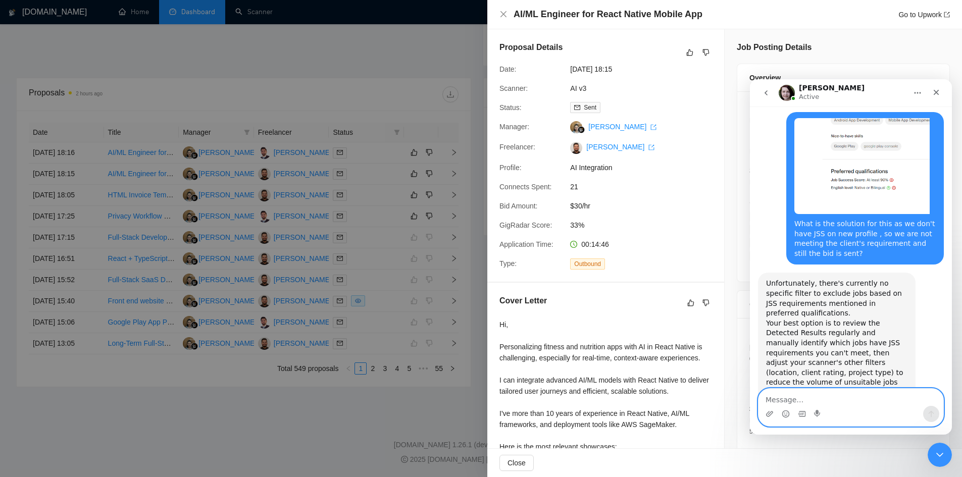
scroll to position [2270, 0]
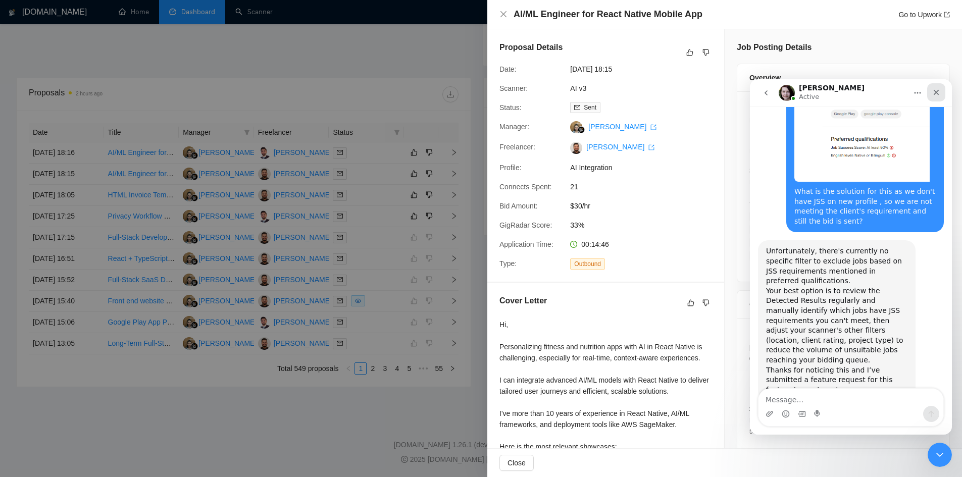
click at [938, 96] on icon "Close" at bounding box center [936, 92] width 8 height 8
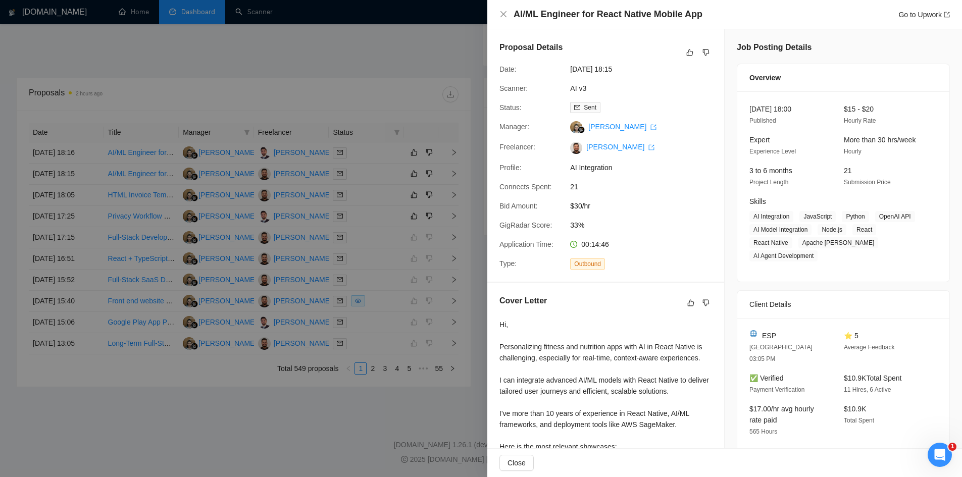
click at [381, 166] on div at bounding box center [481, 238] width 962 height 477
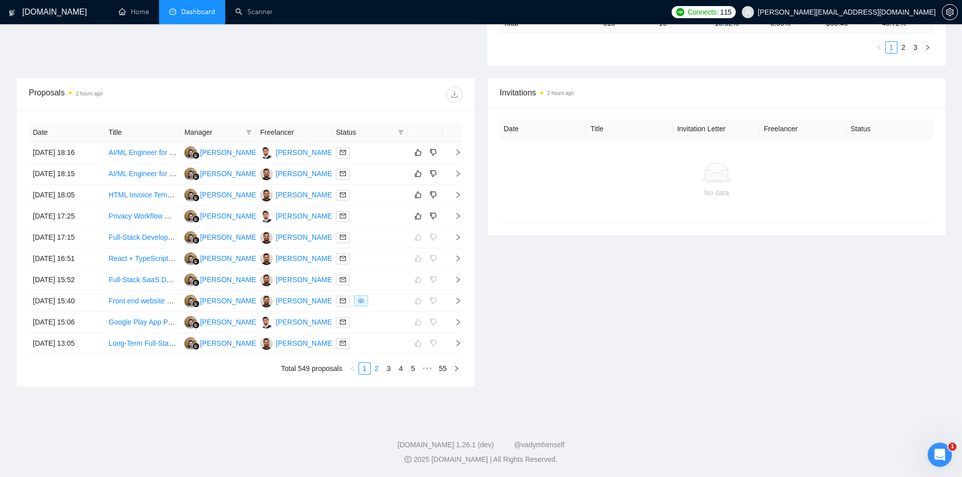
click at [379, 370] on link "2" at bounding box center [376, 368] width 11 height 11
click at [458, 320] on icon "right" at bounding box center [458, 322] width 7 height 7
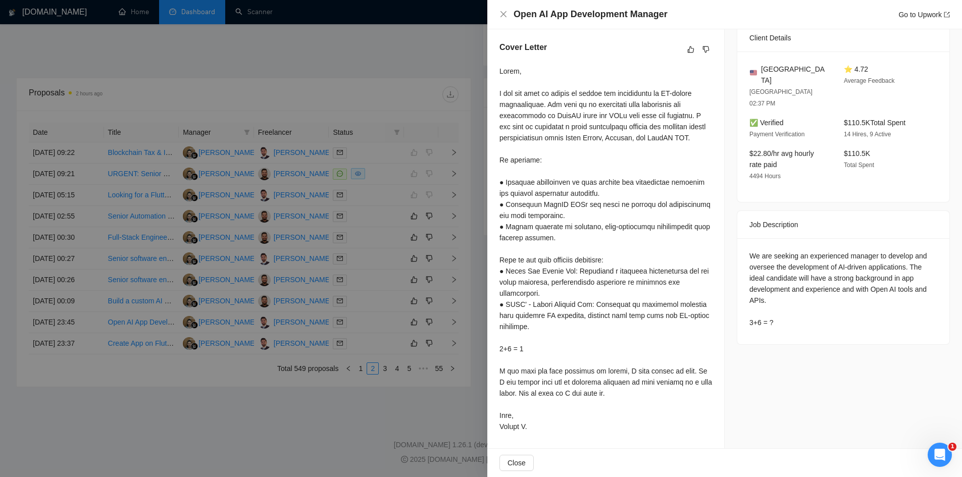
scroll to position [2270, 0]
click at [319, 395] on div at bounding box center [481, 238] width 962 height 477
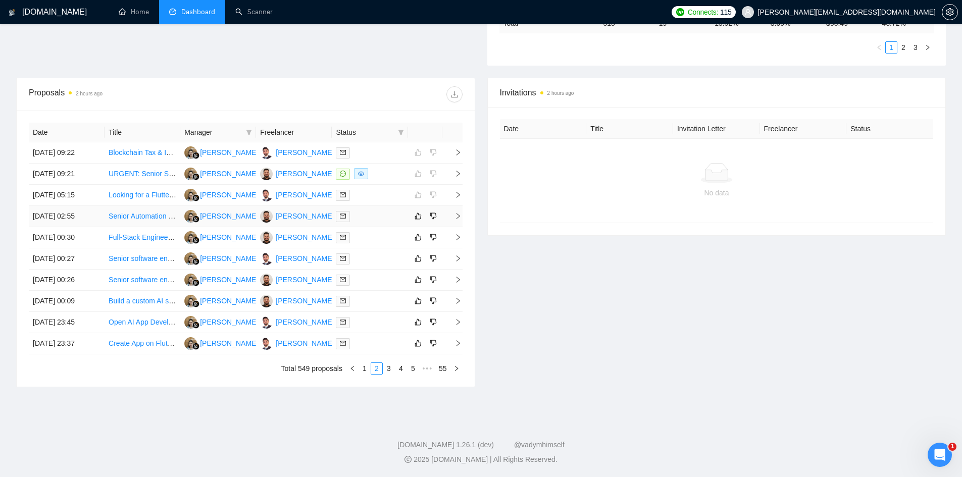
click at [461, 218] on icon "right" at bounding box center [458, 216] width 7 height 7
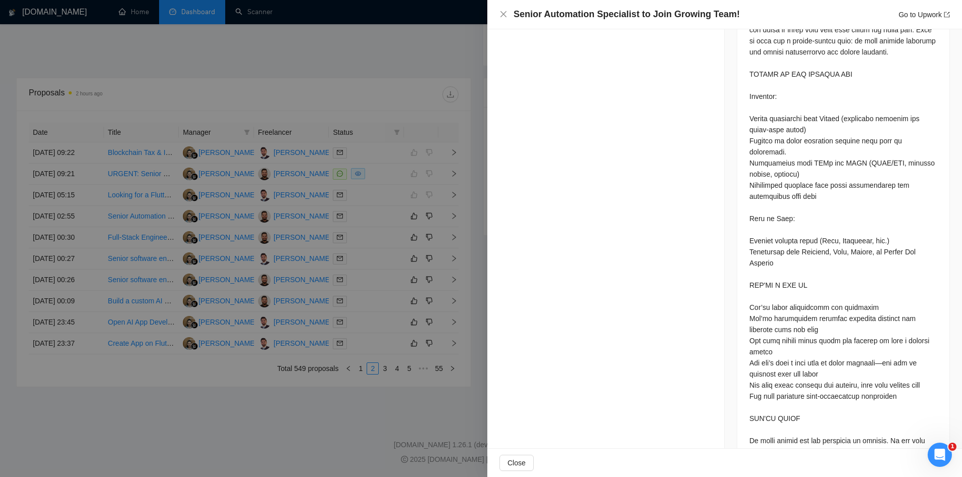
scroll to position [838, 0]
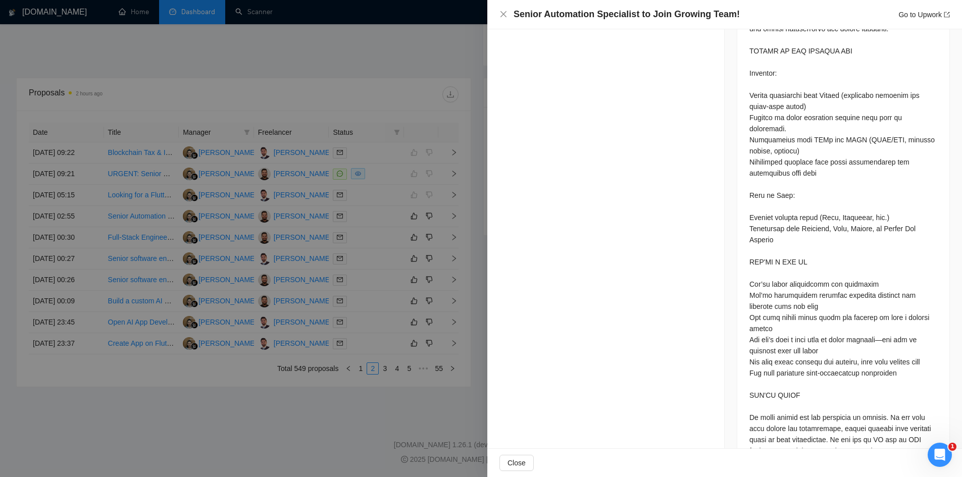
click at [291, 438] on div at bounding box center [481, 238] width 962 height 477
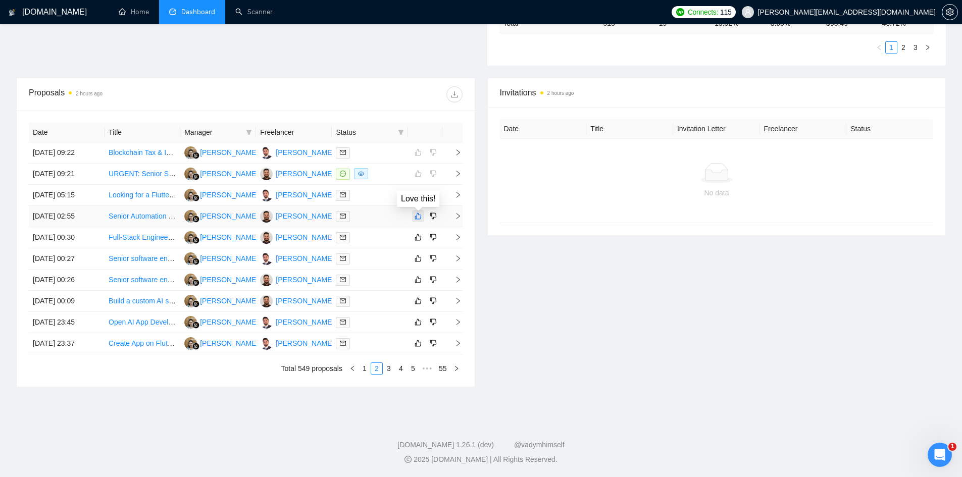
click at [417, 214] on icon "like" at bounding box center [418, 216] width 7 height 7
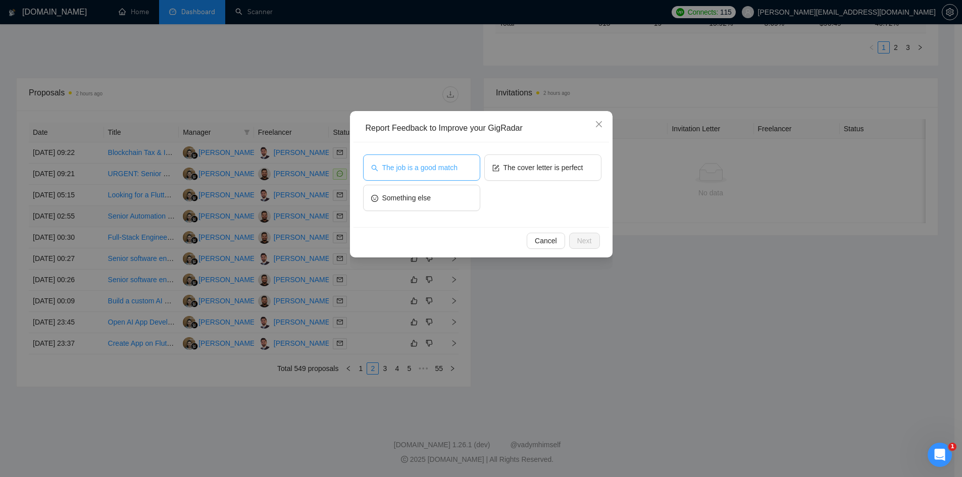
click at [428, 174] on button "The job is a good match" at bounding box center [421, 168] width 117 height 26
click at [589, 247] on button "Next" at bounding box center [584, 241] width 31 height 16
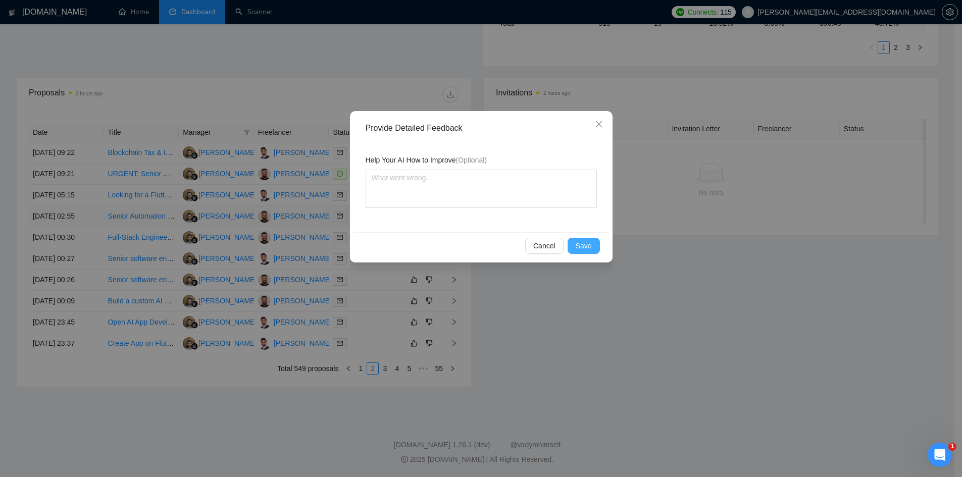
click at [575, 242] on button "Save" at bounding box center [584, 246] width 32 height 16
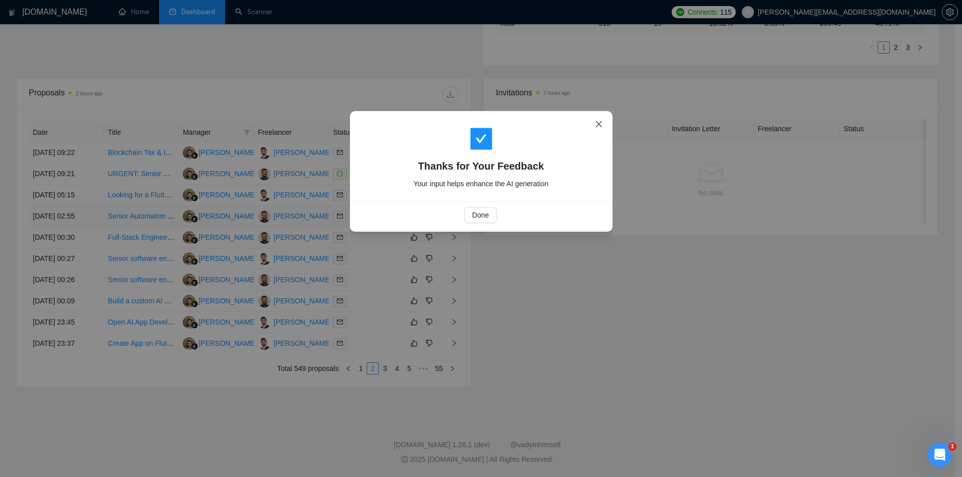
click at [603, 130] on span "Close" at bounding box center [598, 124] width 27 height 27
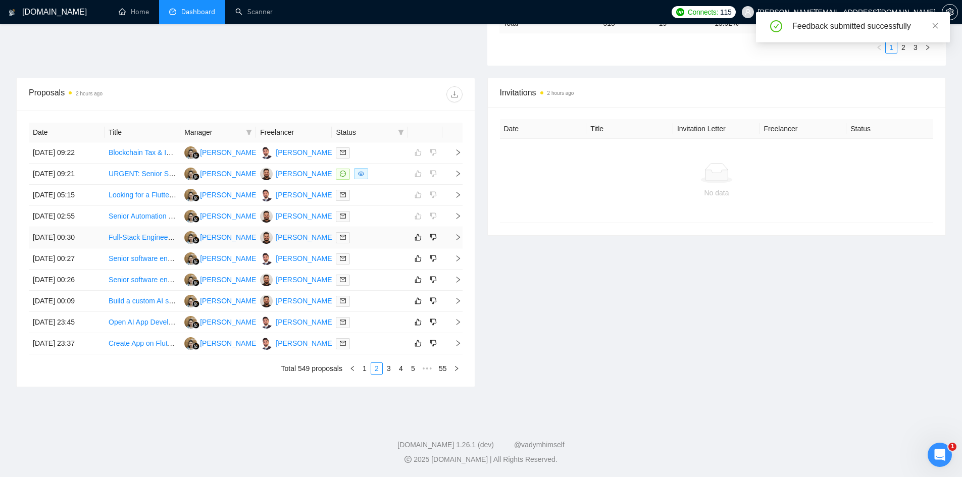
click at [456, 238] on icon "right" at bounding box center [458, 237] width 7 height 7
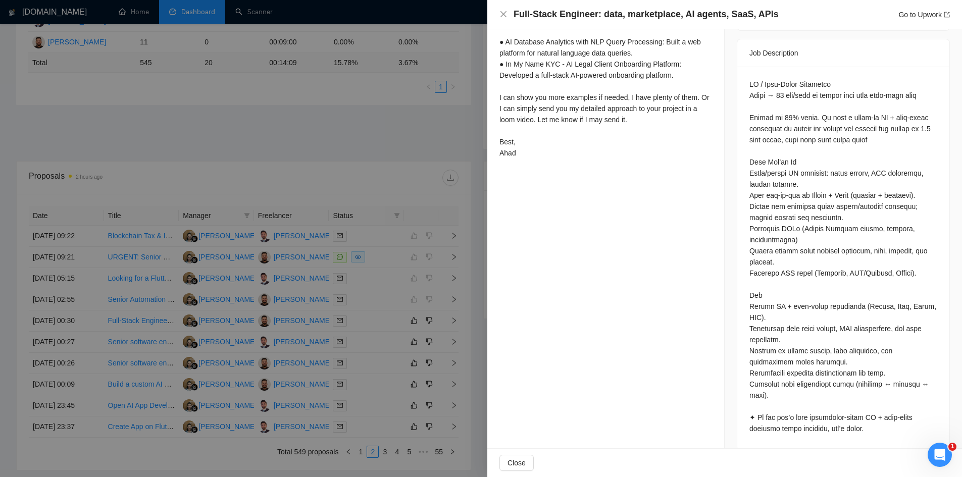
scroll to position [0, 0]
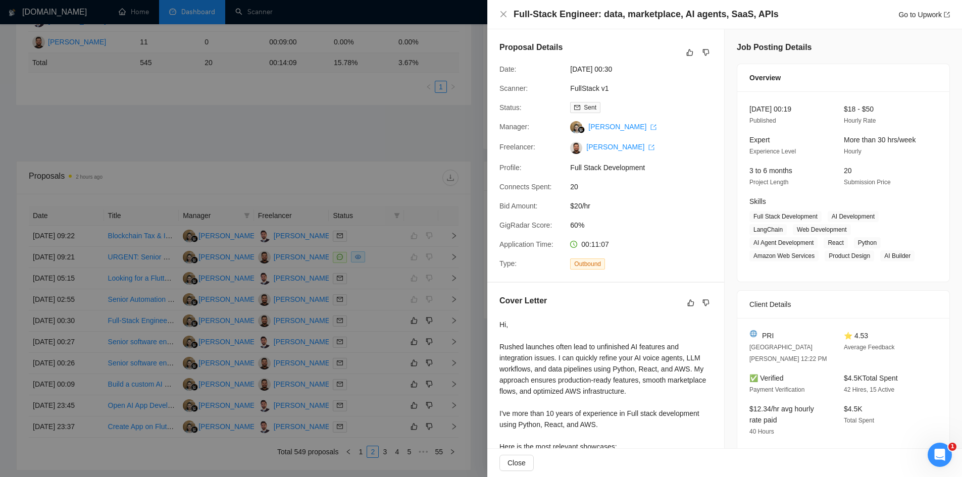
click at [384, 64] on div at bounding box center [481, 238] width 962 height 477
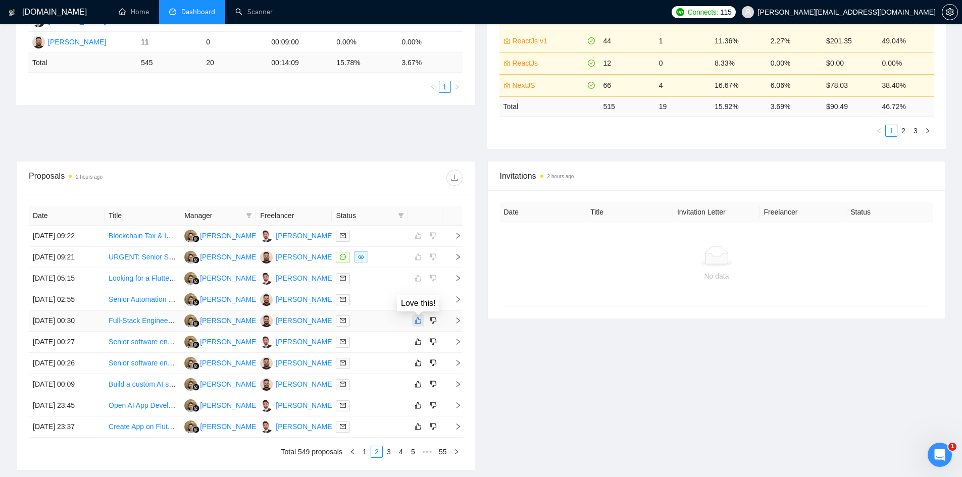
click at [418, 317] on icon "like" at bounding box center [418, 321] width 7 height 8
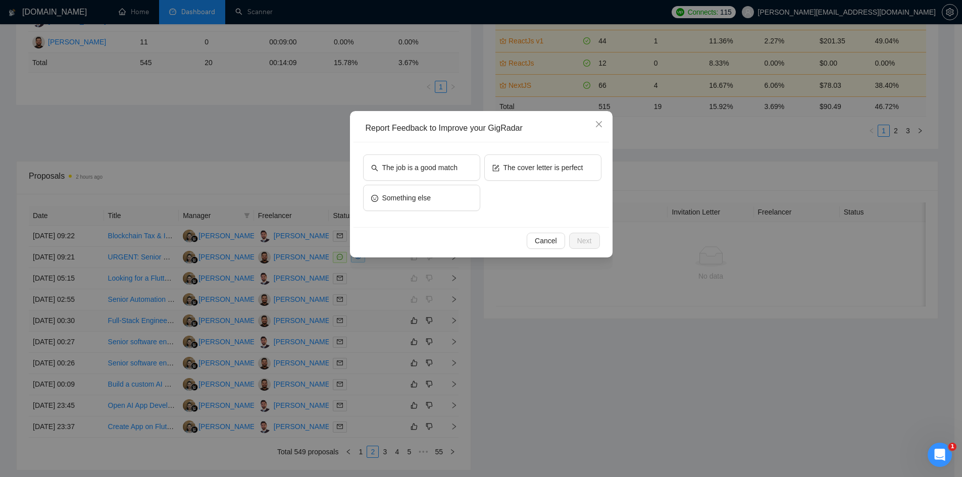
click at [400, 181] on div "The job is a good match" at bounding box center [421, 170] width 117 height 30
click at [400, 176] on button "The job is a good match" at bounding box center [421, 168] width 117 height 26
click at [596, 247] on button "Next" at bounding box center [584, 241] width 31 height 16
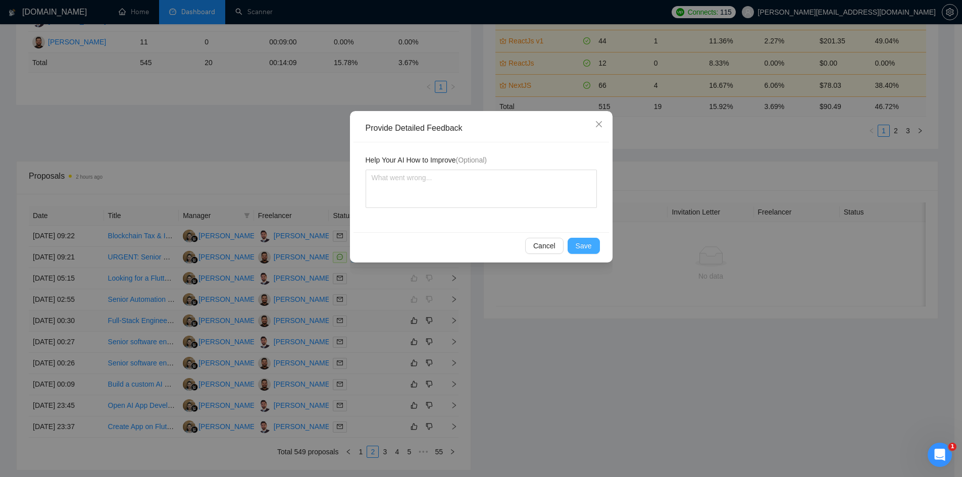
click at [596, 247] on button "Save" at bounding box center [584, 246] width 32 height 16
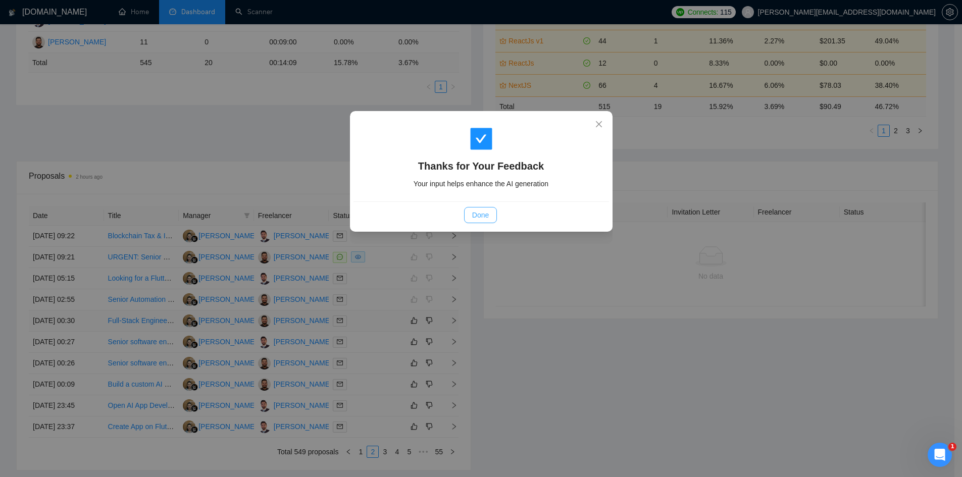
click at [480, 221] on button "Done" at bounding box center [480, 215] width 33 height 16
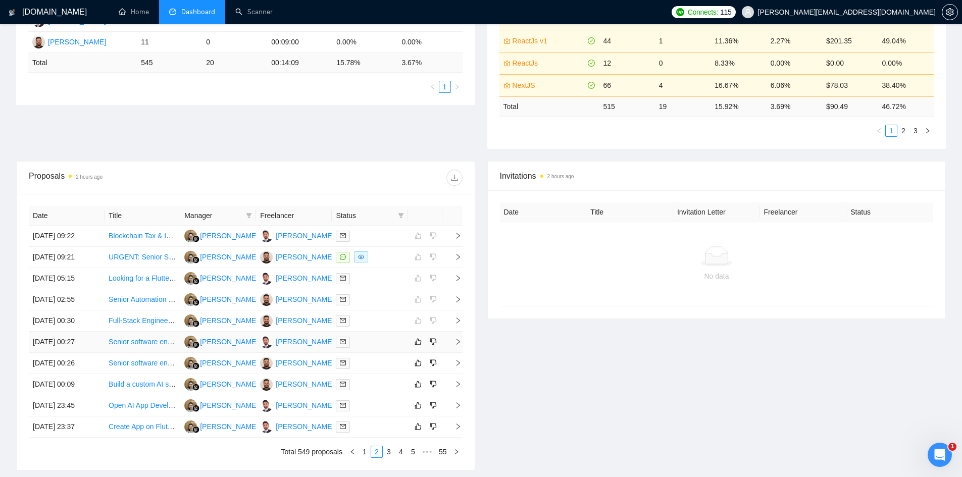
click at [457, 344] on icon "right" at bounding box center [458, 342] width 4 height 6
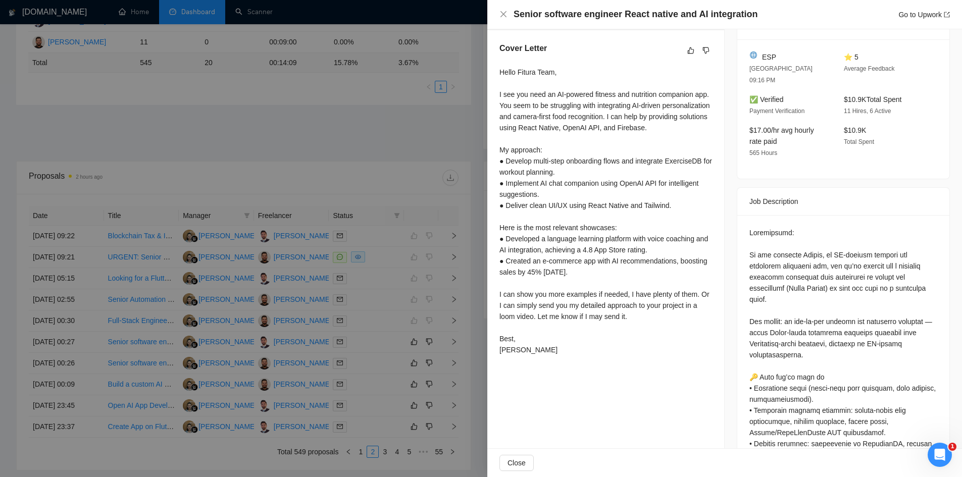
scroll to position [0, 0]
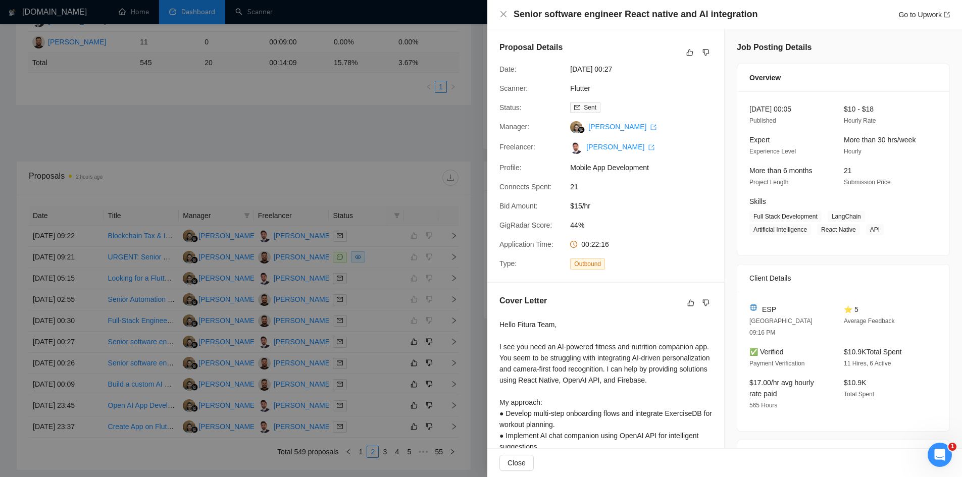
click at [369, 146] on div at bounding box center [481, 238] width 962 height 477
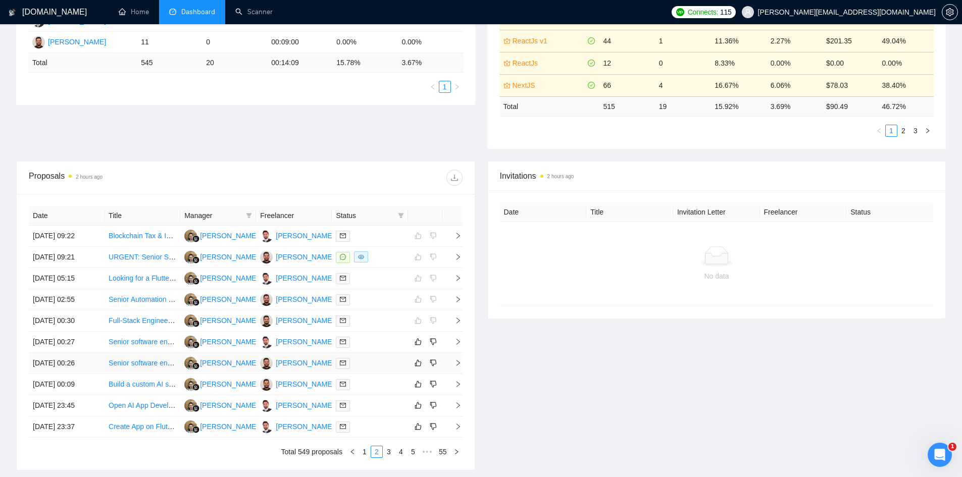
click at [457, 363] on icon "right" at bounding box center [458, 363] width 7 height 7
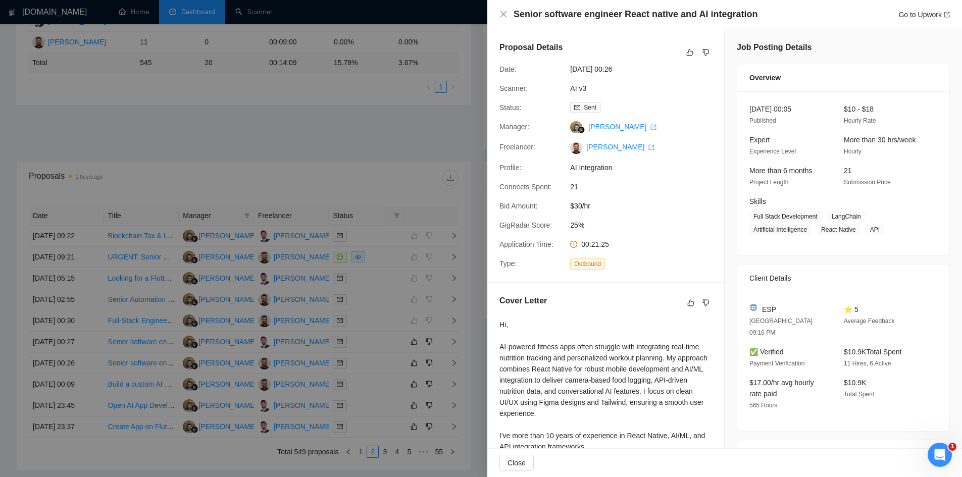
click at [437, 265] on div at bounding box center [481, 238] width 962 height 477
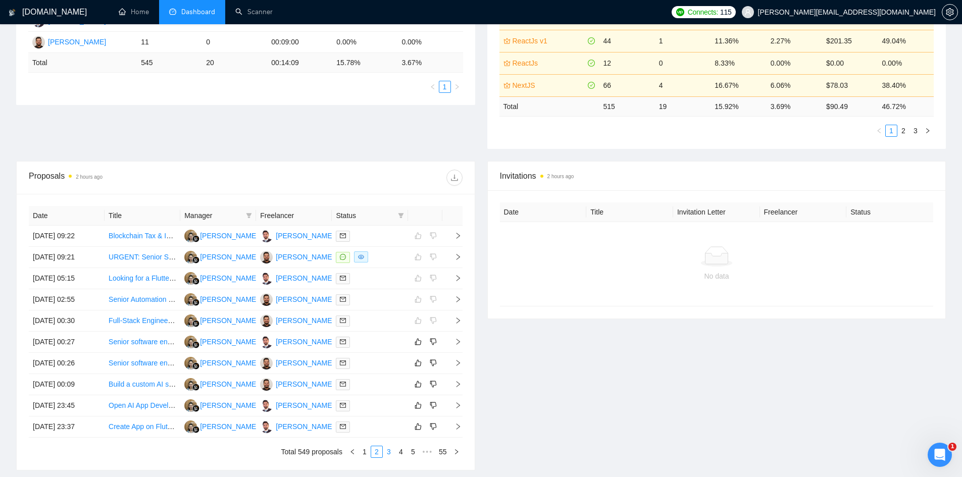
click at [389, 453] on link "3" at bounding box center [388, 451] width 11 height 11
click at [378, 449] on link "2" at bounding box center [376, 451] width 11 height 11
click at [458, 408] on icon "right" at bounding box center [458, 406] width 4 height 6
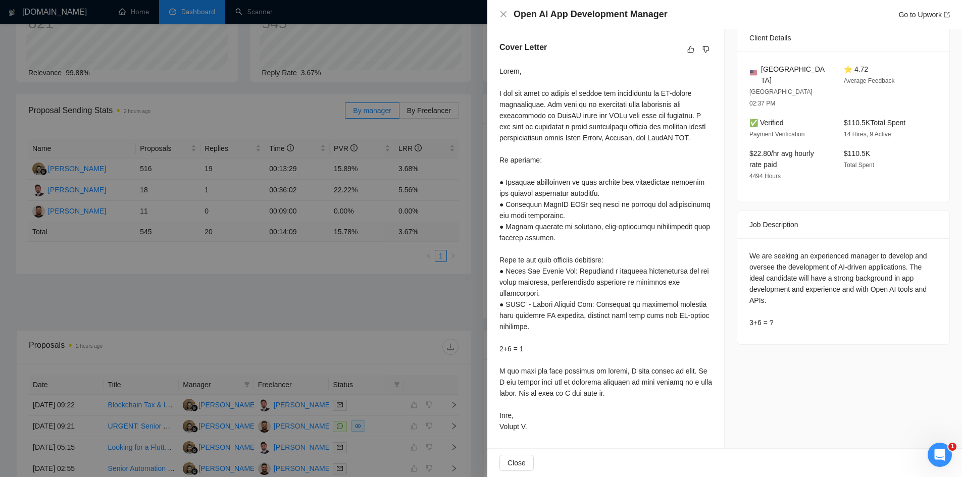
scroll to position [12, 0]
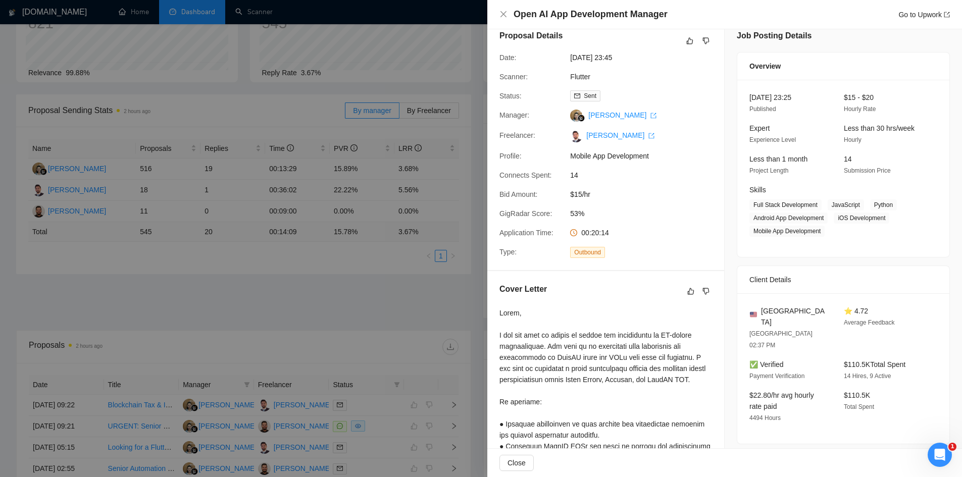
click at [405, 313] on div at bounding box center [481, 238] width 962 height 477
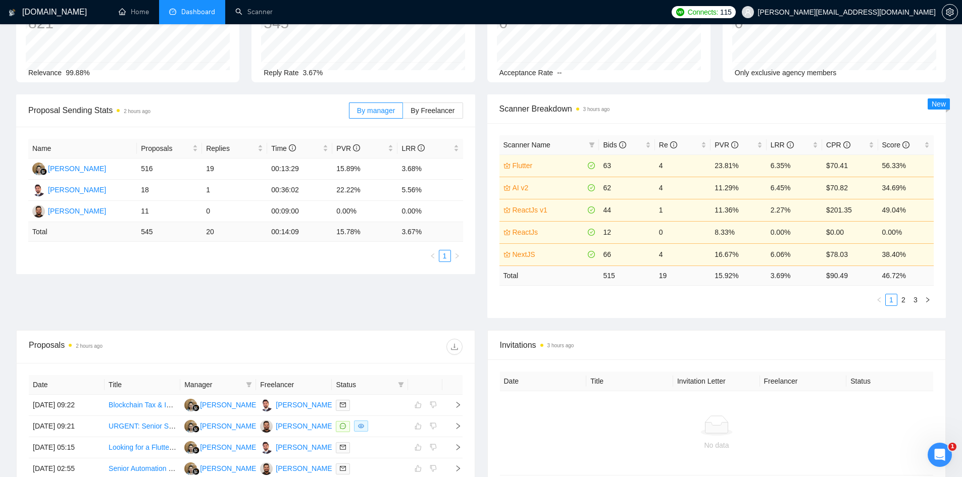
scroll to position [336, 0]
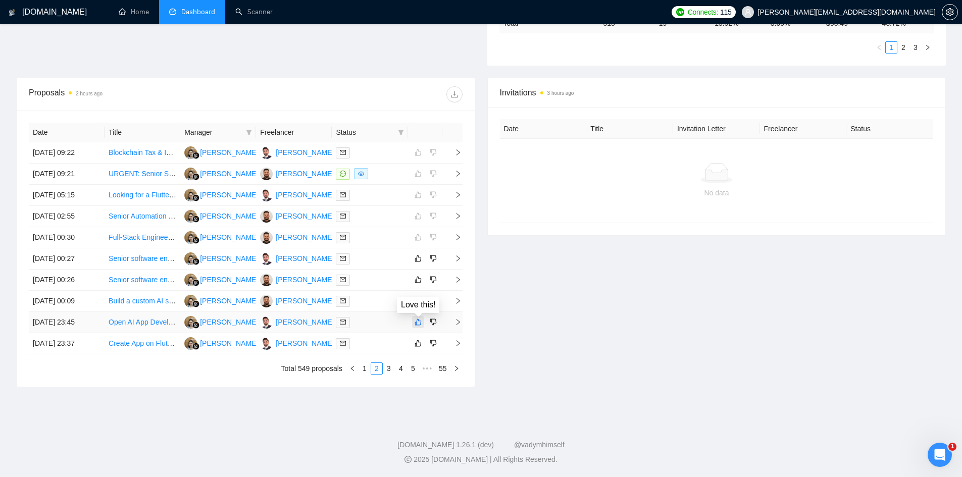
click at [415, 320] on icon "like" at bounding box center [418, 322] width 7 height 8
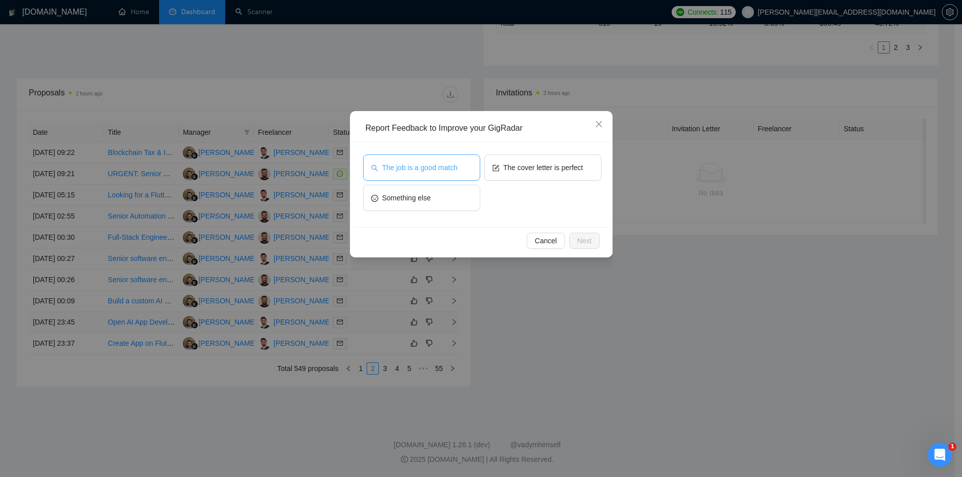
scroll to position [2309, 0]
click at [603, 124] on icon "close" at bounding box center [599, 124] width 8 height 8
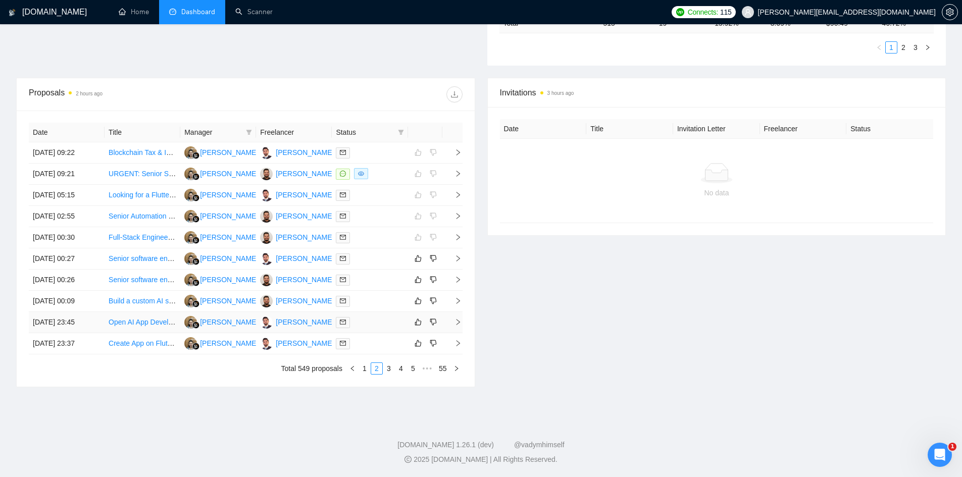
click at [455, 323] on icon "right" at bounding box center [458, 322] width 7 height 7
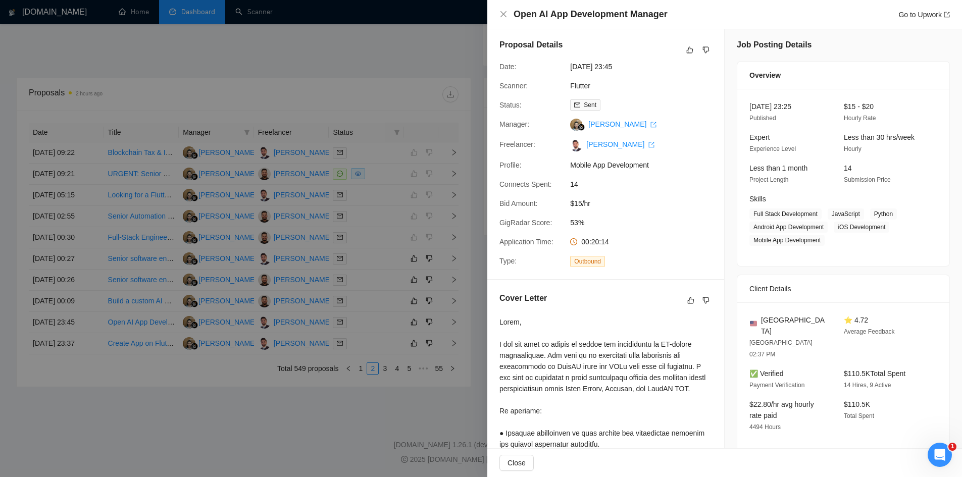
scroll to position [0, 0]
click at [401, 250] on div at bounding box center [481, 238] width 962 height 477
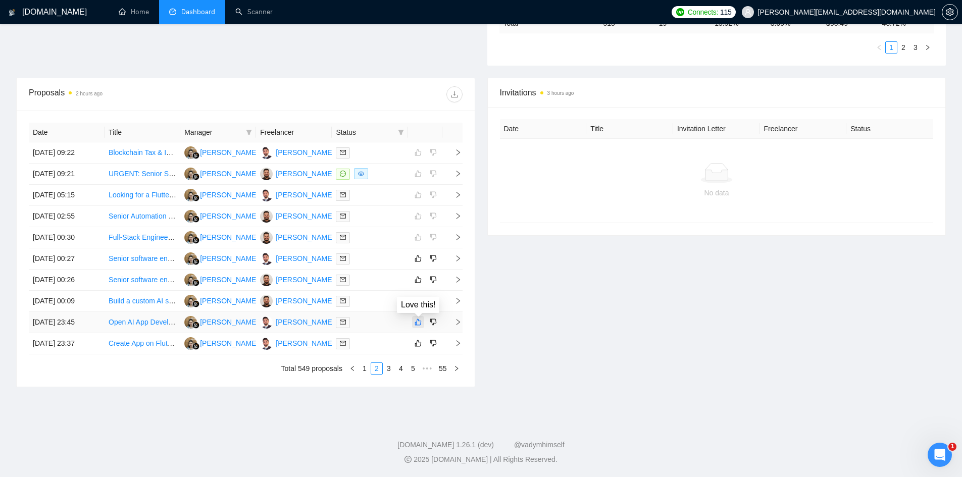
click at [422, 323] on button "button" at bounding box center [418, 322] width 12 height 12
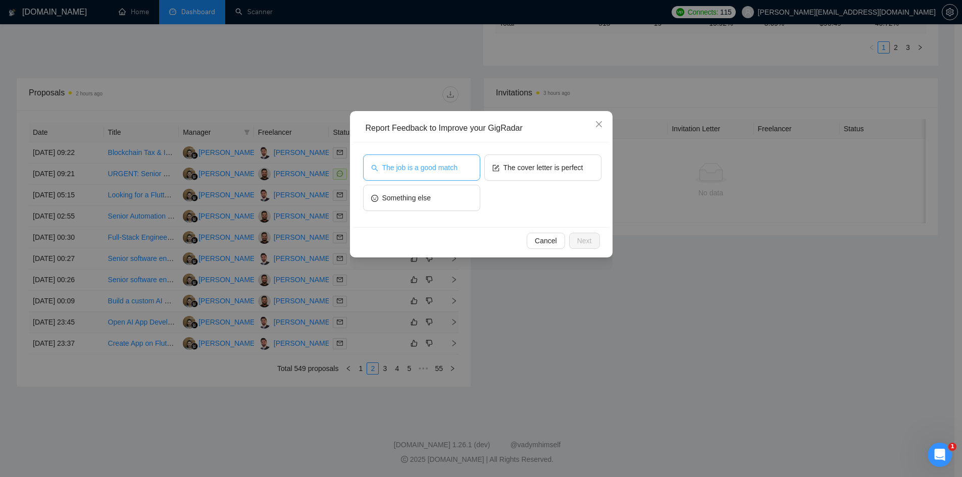
click at [434, 170] on span "The job is a good match" at bounding box center [419, 167] width 75 height 11
click at [580, 236] on span "Next" at bounding box center [584, 240] width 15 height 11
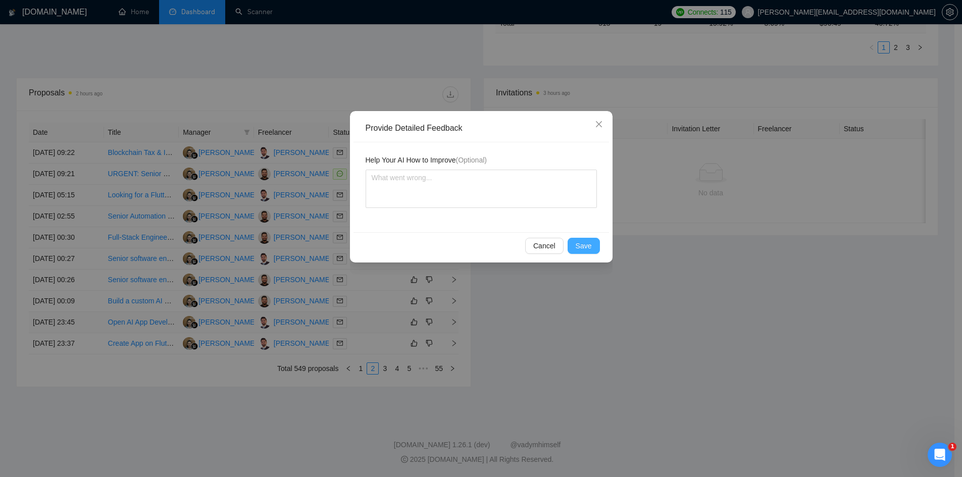
click at [589, 240] on span "Save" at bounding box center [584, 245] width 16 height 11
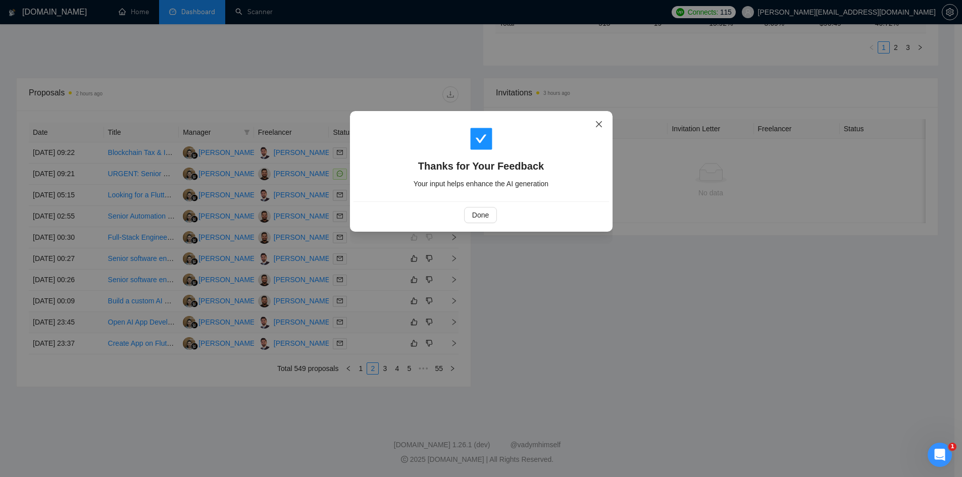
click at [600, 125] on icon "close" at bounding box center [599, 124] width 8 height 8
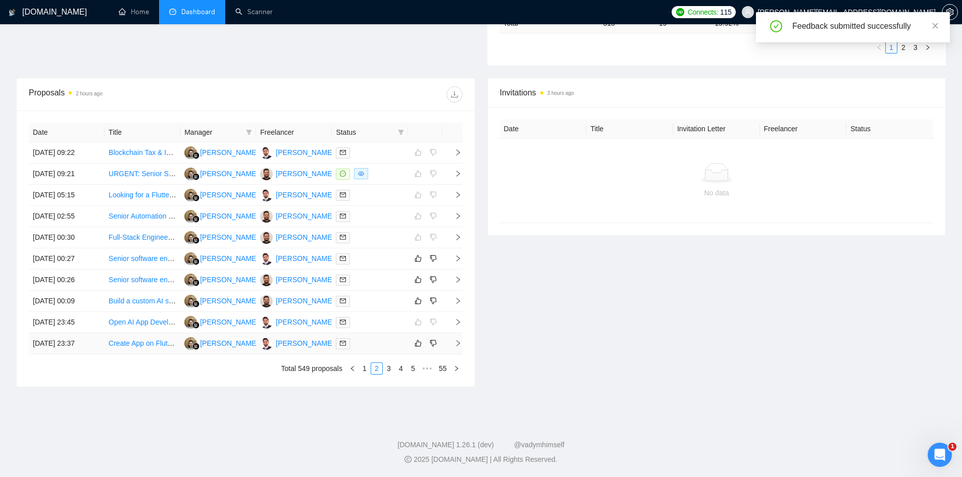
click at [457, 341] on icon "right" at bounding box center [458, 343] width 7 height 7
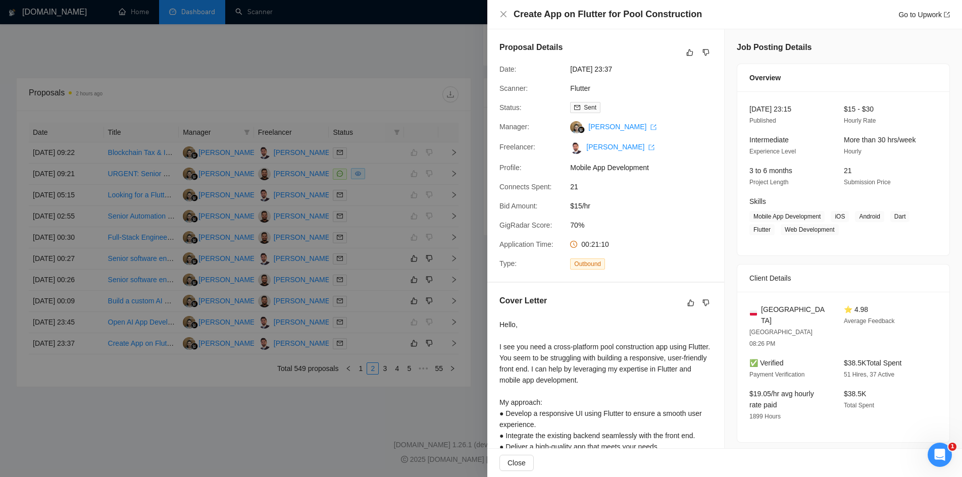
click at [429, 382] on div at bounding box center [481, 238] width 962 height 477
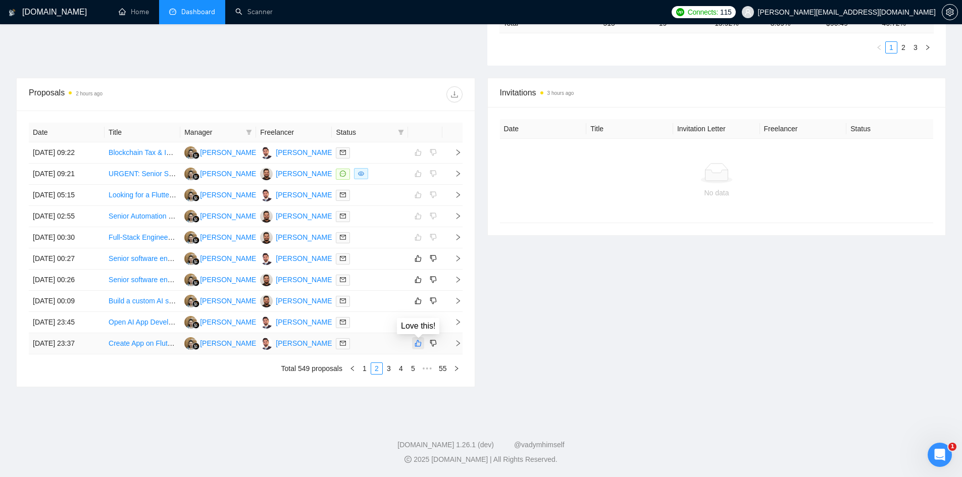
click at [420, 339] on button "button" at bounding box center [418, 343] width 12 height 12
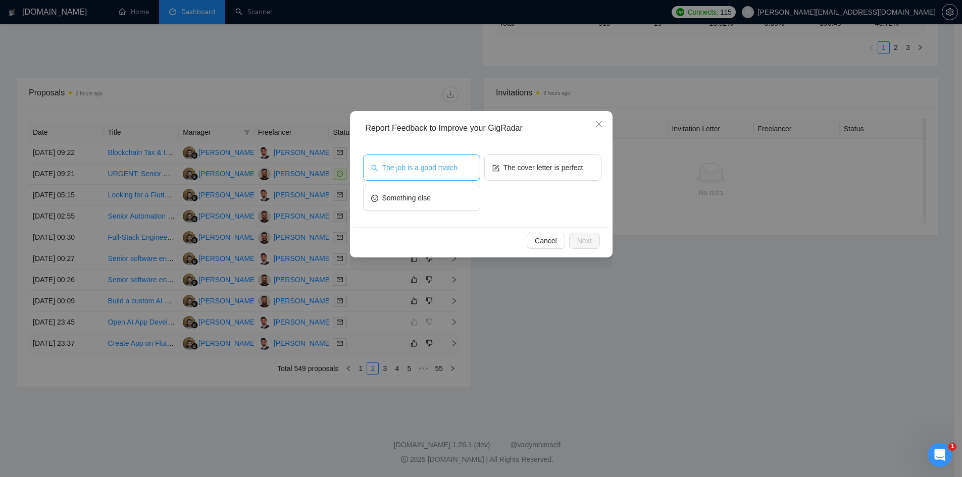
click at [435, 162] on span "The job is a good match" at bounding box center [419, 167] width 75 height 11
click at [571, 242] on button "Next" at bounding box center [584, 241] width 31 height 16
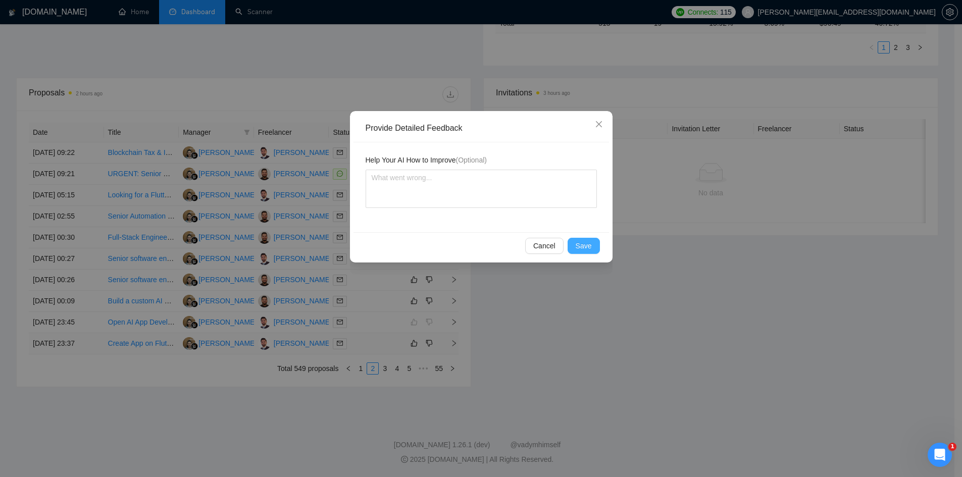
click at [580, 240] on button "Save" at bounding box center [584, 246] width 32 height 16
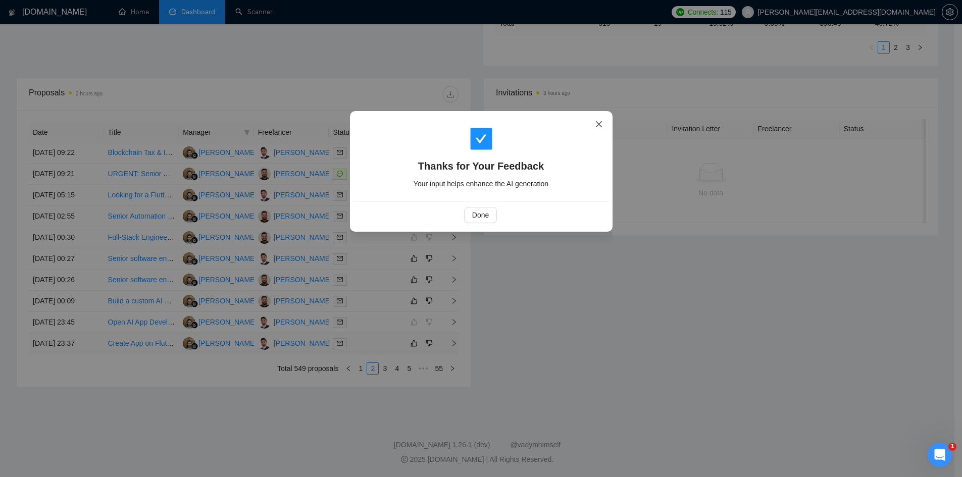
click at [597, 126] on icon "close" at bounding box center [598, 124] width 6 height 6
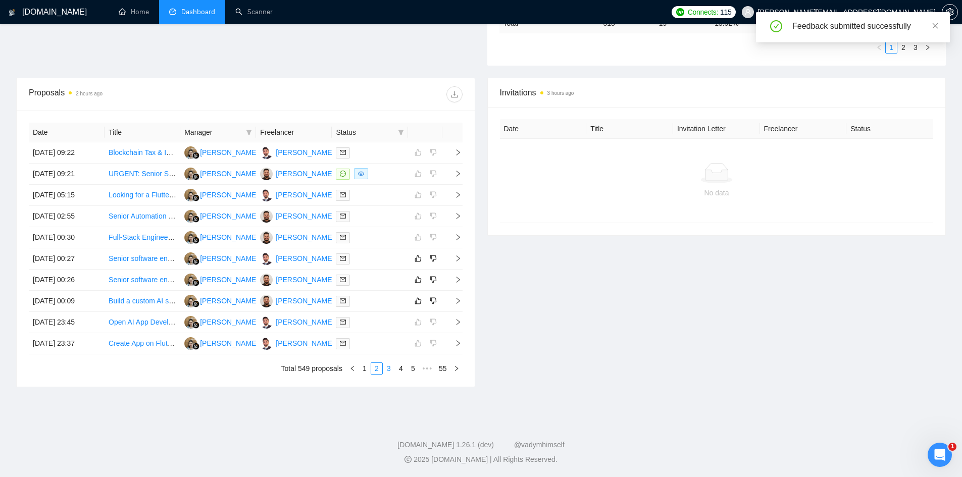
scroll to position [2270, 0]
drag, startPoint x: 388, startPoint y: 366, endPoint x: 415, endPoint y: 362, distance: 27.0
click at [388, 366] on link "3" at bounding box center [388, 368] width 11 height 11
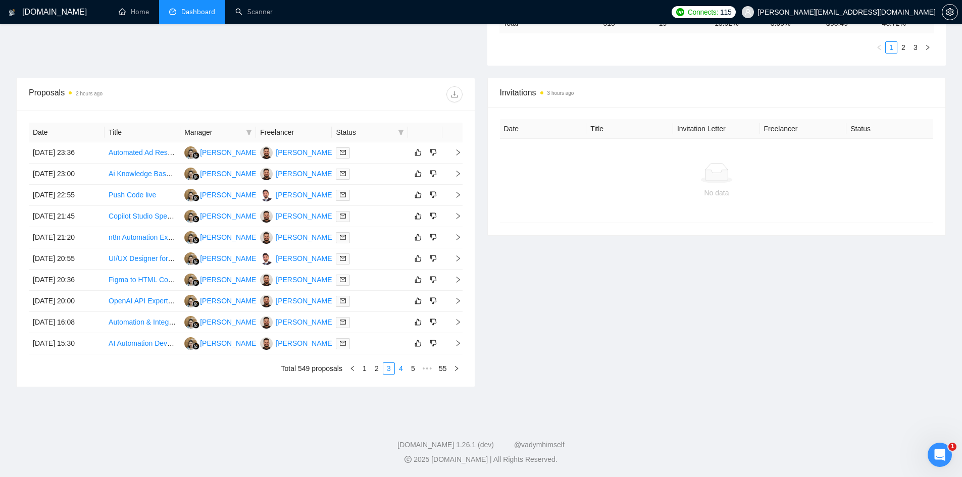
click at [401, 369] on link "4" at bounding box center [400, 368] width 11 height 11
click at [455, 279] on icon "right" at bounding box center [458, 279] width 7 height 7
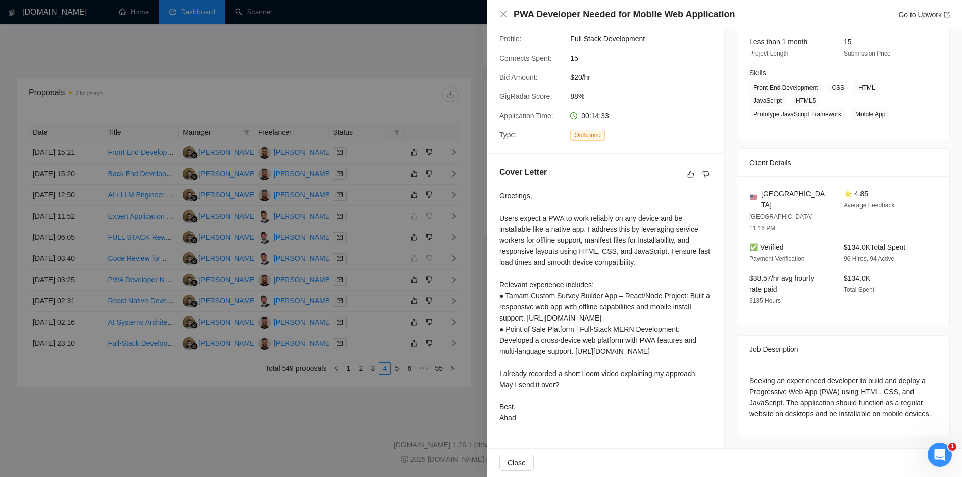
click at [186, 462] on div at bounding box center [481, 238] width 962 height 477
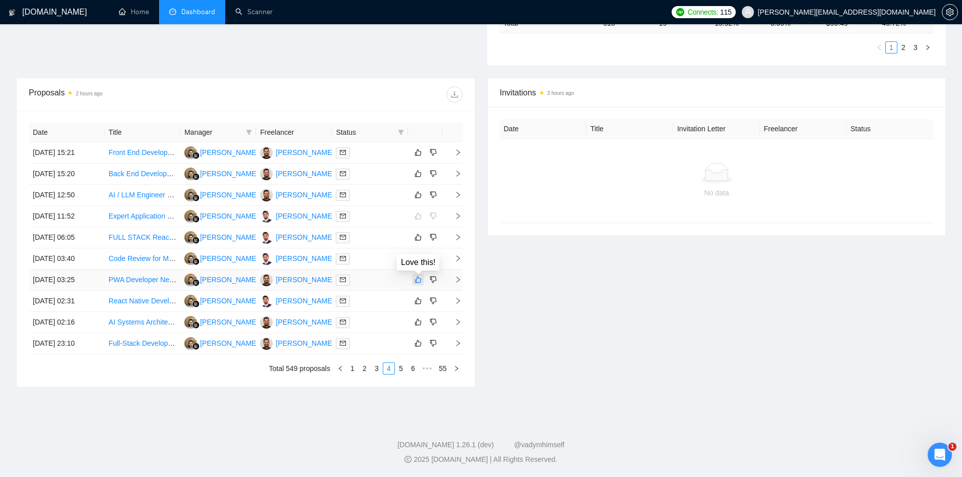
click at [416, 282] on icon "like" at bounding box center [418, 280] width 7 height 7
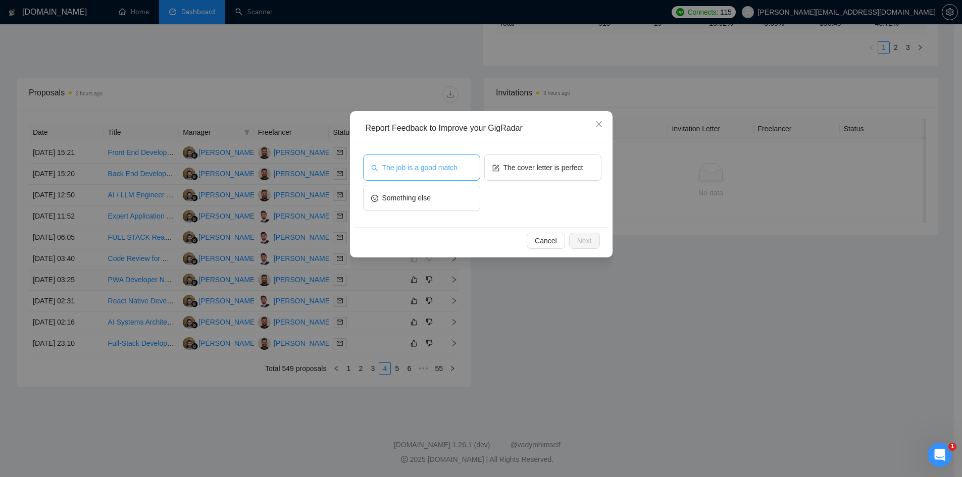
click at [458, 167] on button "The job is a good match" at bounding box center [421, 168] width 117 height 26
click at [543, 243] on span "Cancel" at bounding box center [546, 240] width 22 height 11
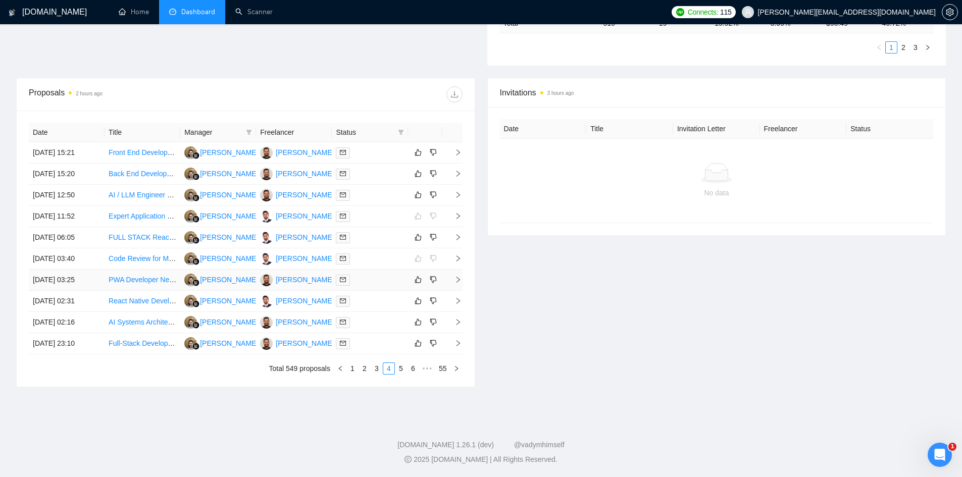
click at [460, 279] on icon "right" at bounding box center [458, 279] width 7 height 7
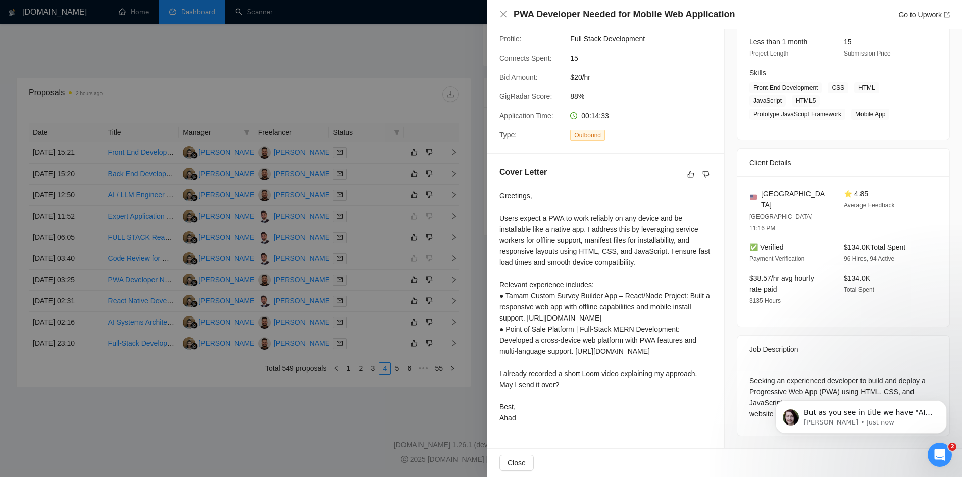
scroll to position [2399, 0]
click at [866, 414] on span "But as you see in title we have "AI" which you have in your search query for AI…" at bounding box center [868, 473] width 128 height 129
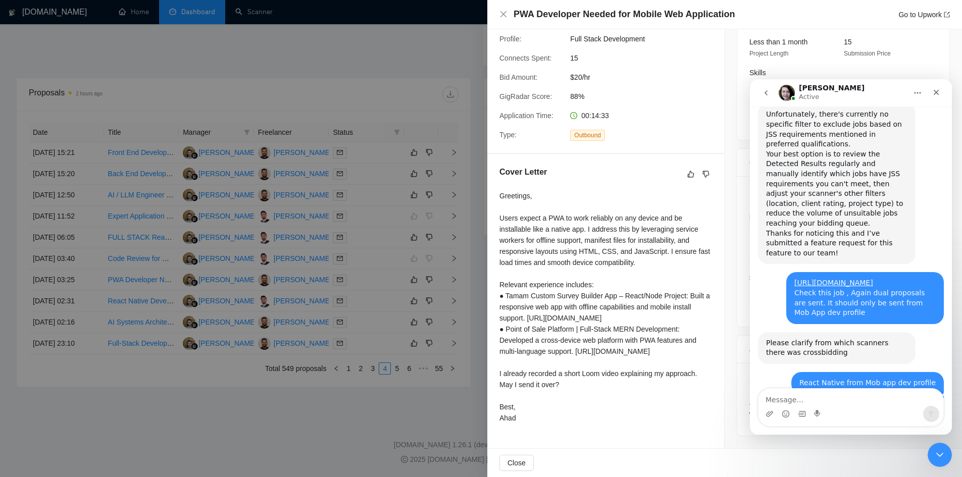
scroll to position [2416, 0]
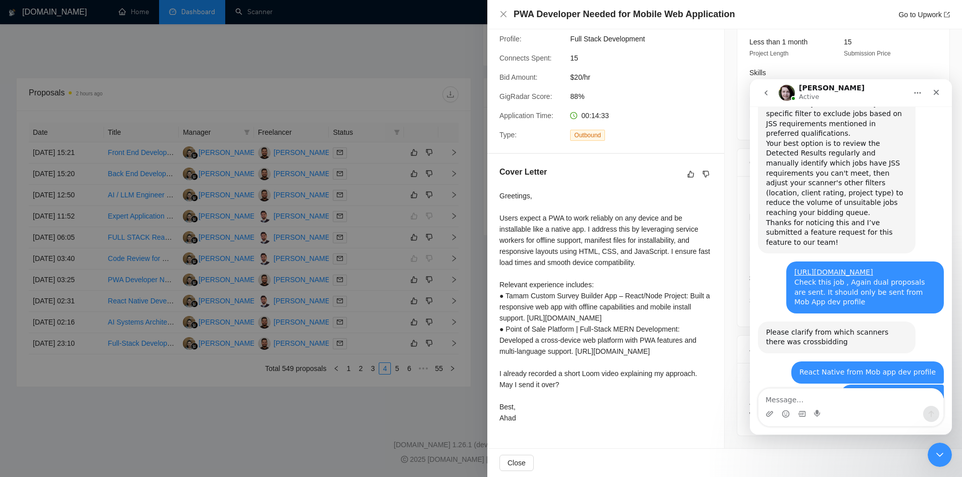
click at [813, 394] on textarea "Message…" at bounding box center [851, 397] width 185 height 17
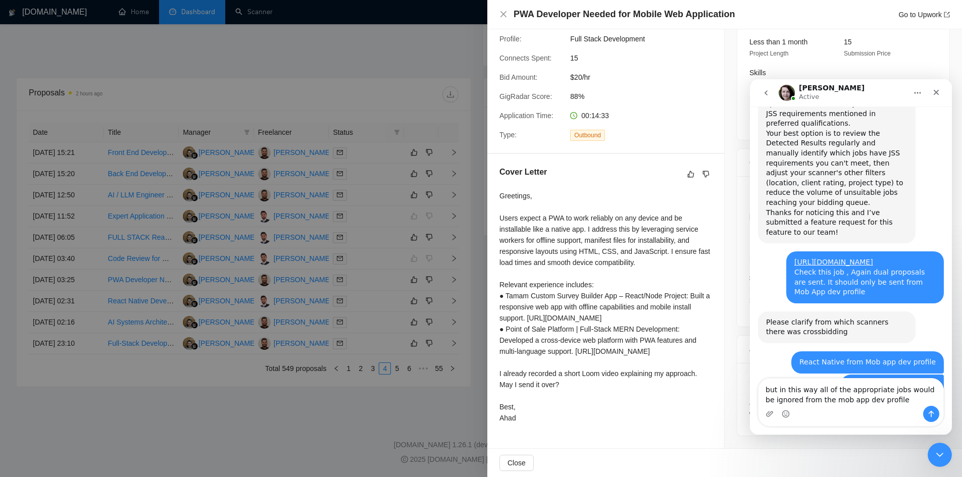
type textarea "but in this way all of the appropriate jobs would be ignored from the mob app d…"
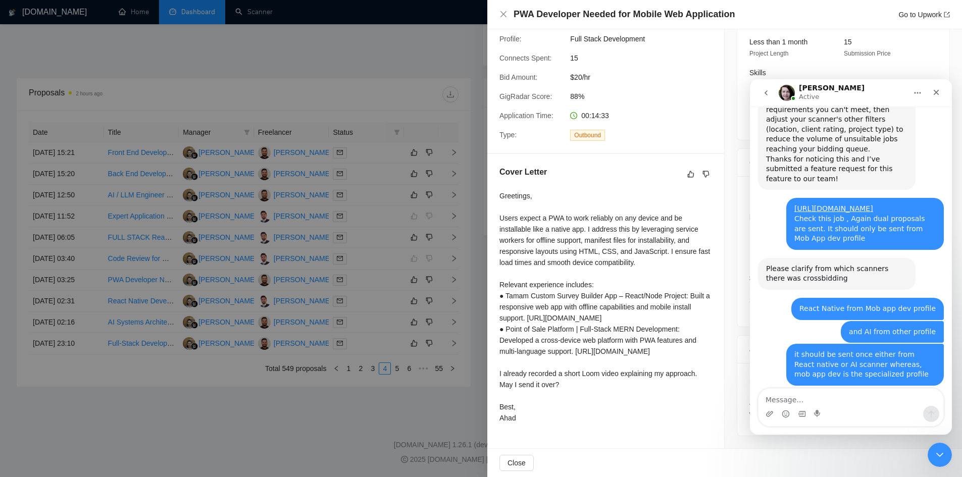
scroll to position [2479, 0]
type textarea "yes thats what i am saying"
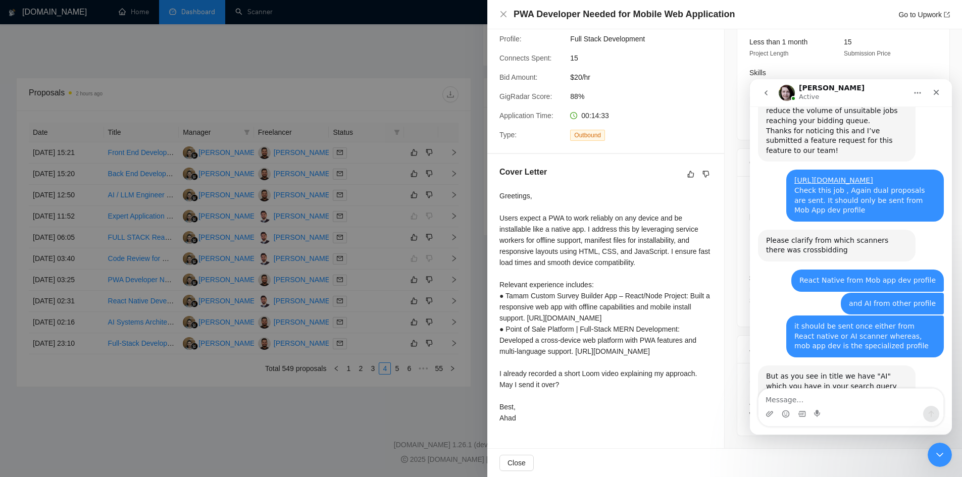
scroll to position [2509, 0]
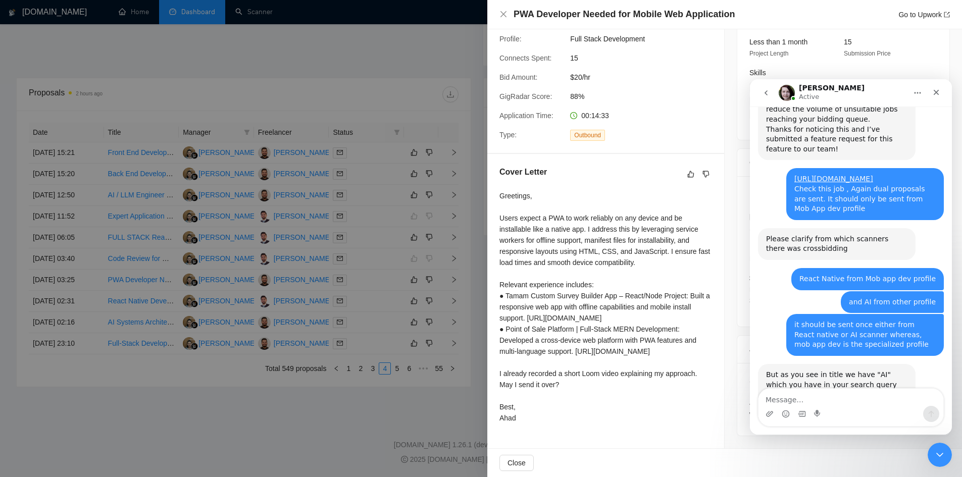
type textarea "i"
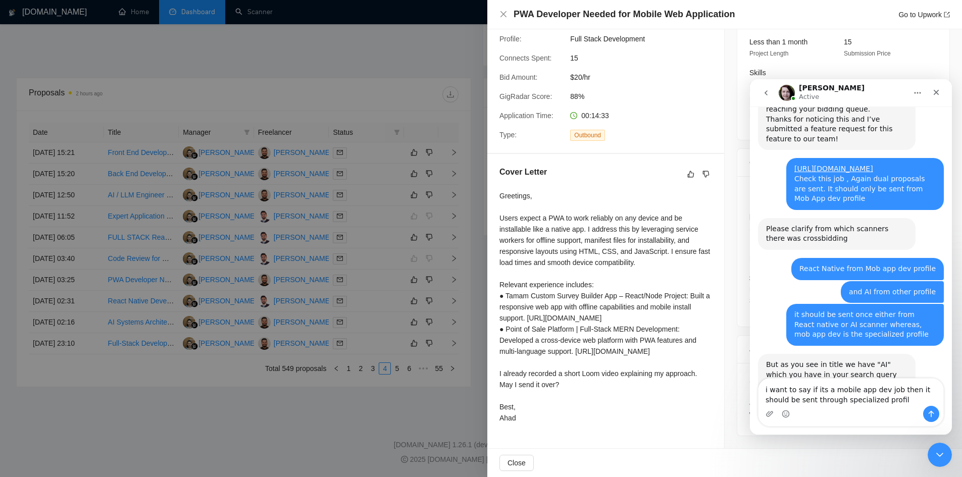
type textarea "i want to say if its a mobile app dev job then it should be sent through specia…"
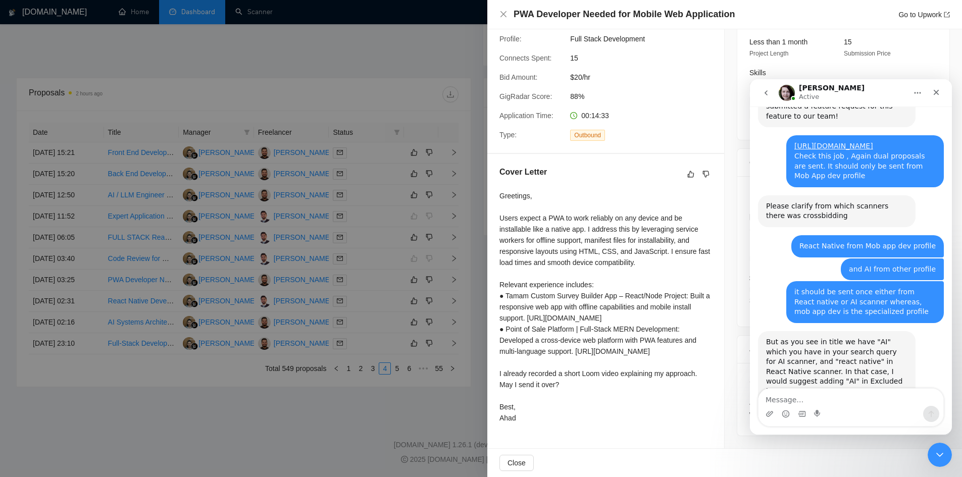
click at [815, 18] on div "PWA Developer Needed for Mobile Web Application Go to Upwork" at bounding box center [732, 14] width 436 height 13
click at [939, 96] on icon "Close" at bounding box center [936, 92] width 8 height 8
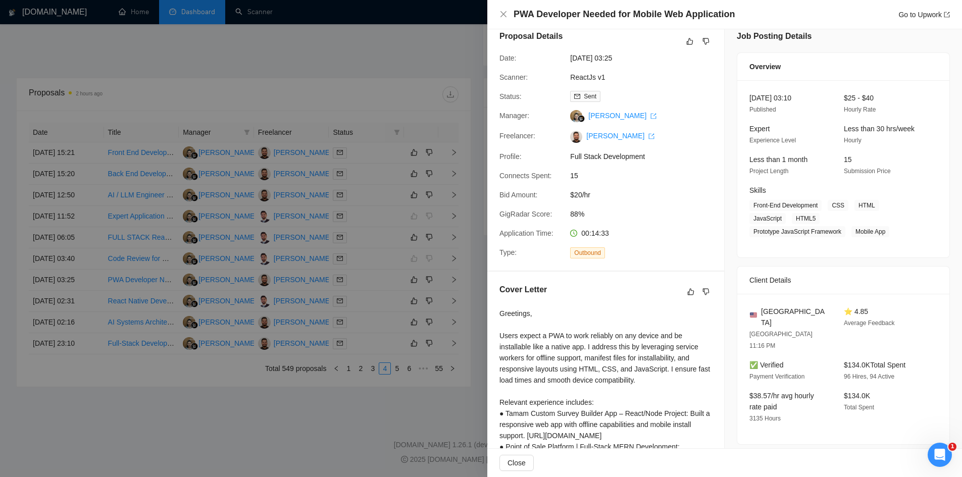
scroll to position [0, 0]
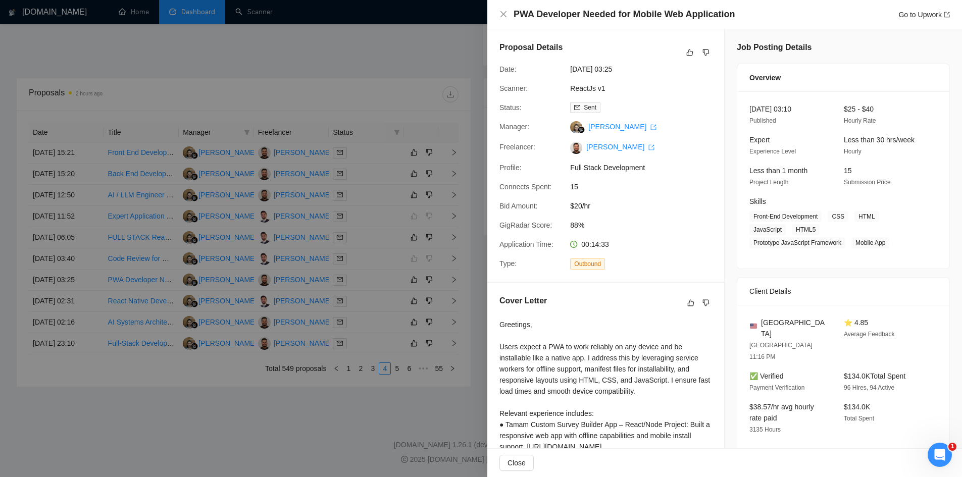
click at [371, 431] on div at bounding box center [481, 238] width 962 height 477
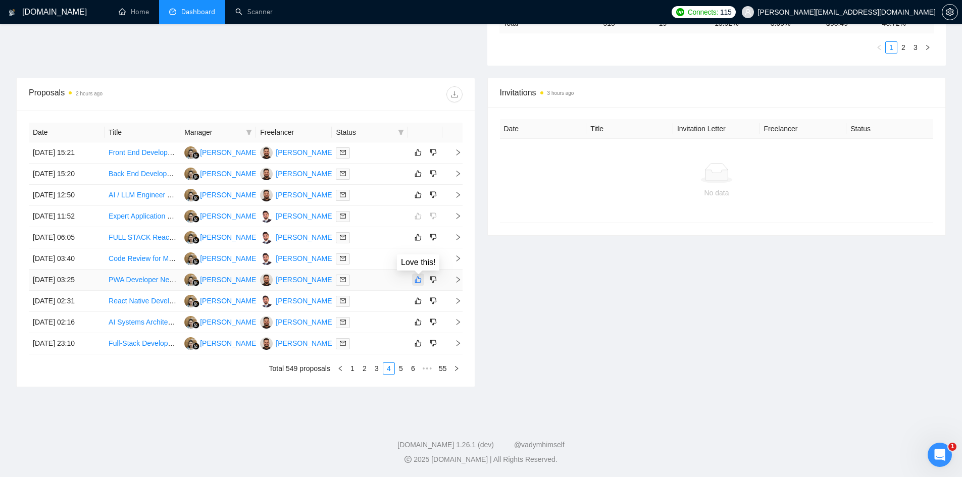
click at [419, 276] on icon "like" at bounding box center [418, 280] width 7 height 8
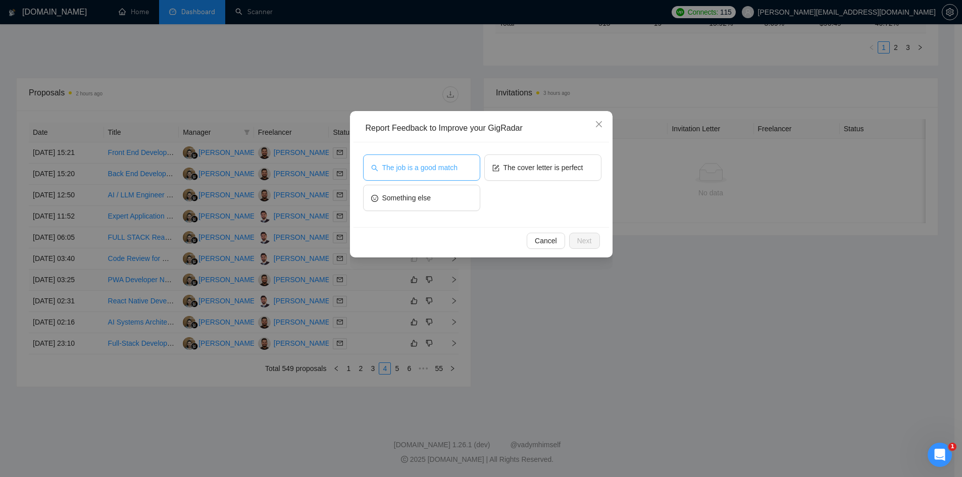
click at [424, 173] on span "The job is a good match" at bounding box center [419, 167] width 75 height 11
click at [574, 241] on button "Next" at bounding box center [584, 241] width 31 height 16
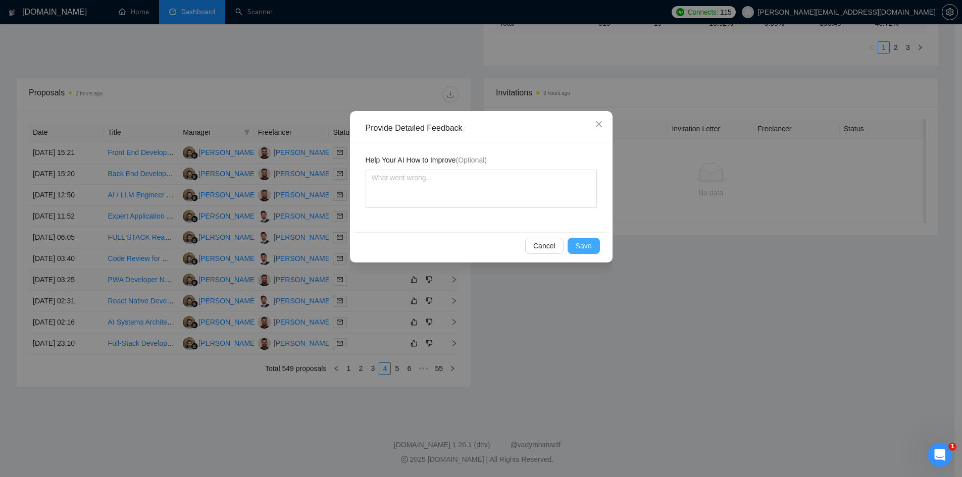
click at [574, 241] on button "Save" at bounding box center [584, 246] width 32 height 16
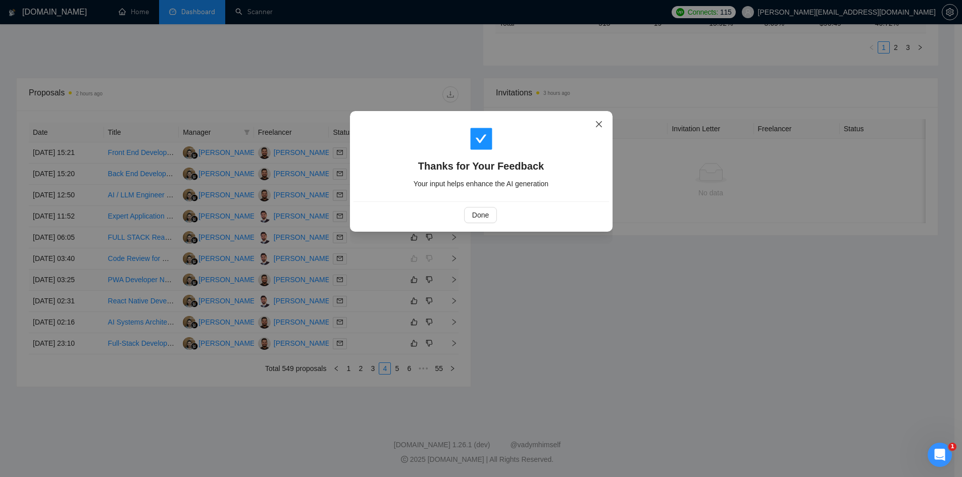
click at [597, 123] on icon "close" at bounding box center [598, 124] width 6 height 6
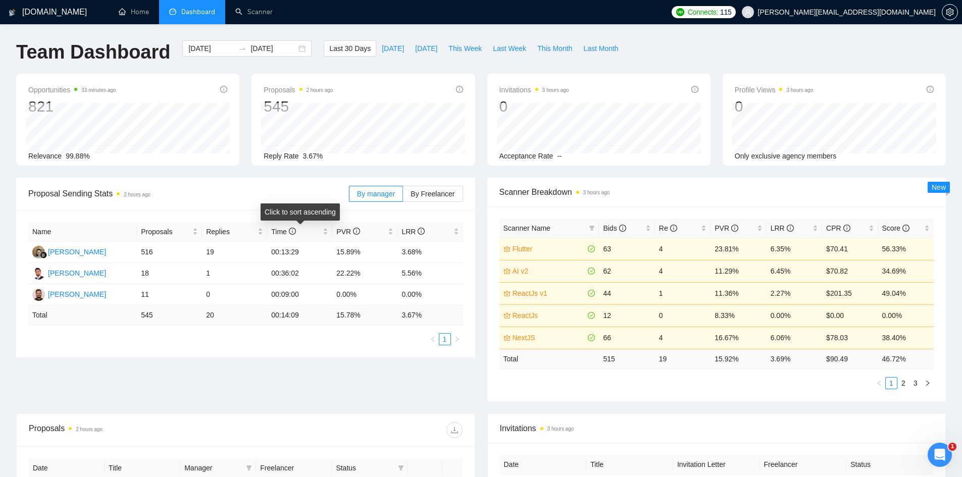
scroll to position [253, 0]
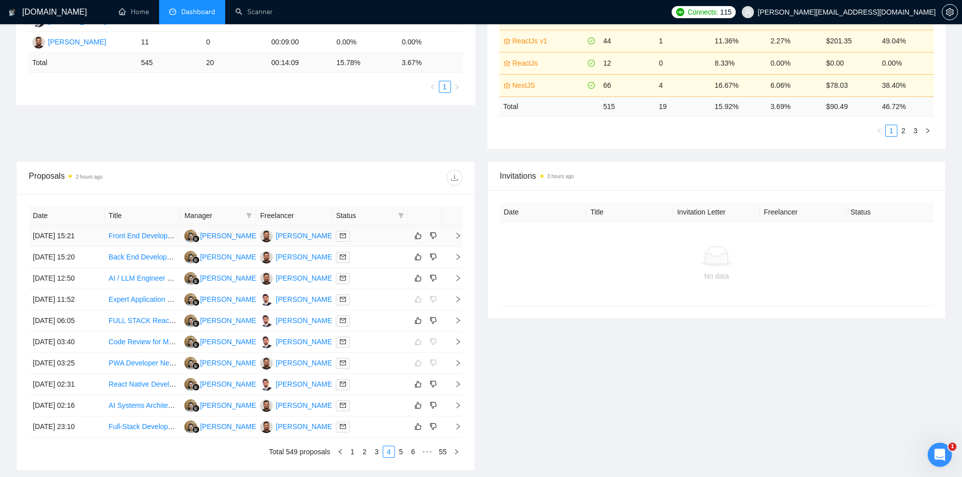
click at [459, 234] on icon "right" at bounding box center [458, 235] width 7 height 7
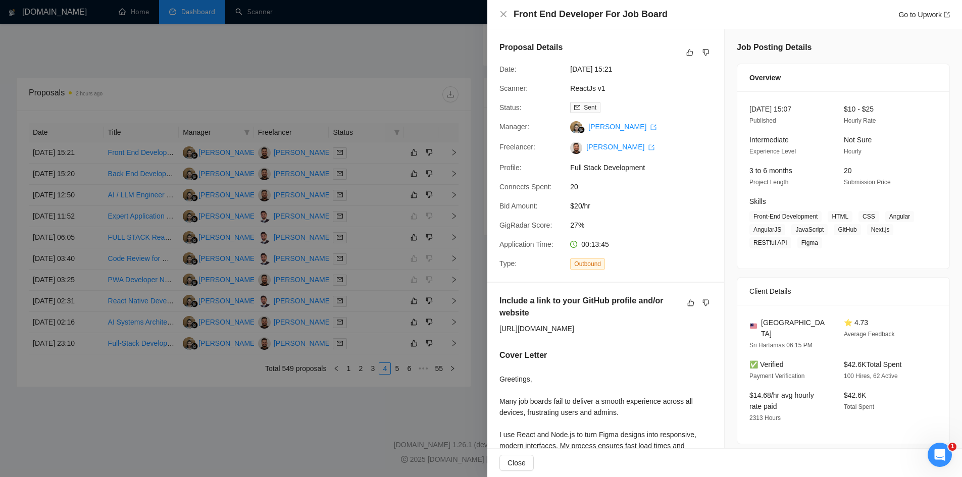
scroll to position [83, 0]
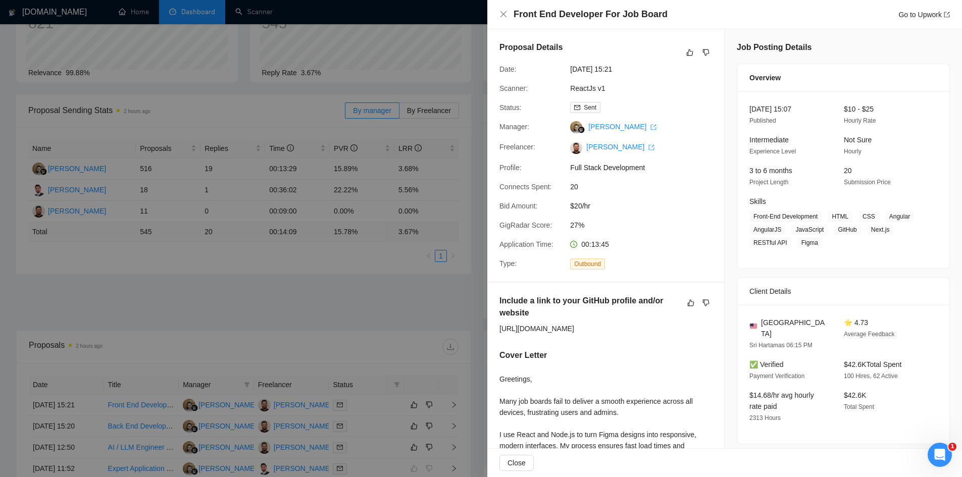
click at [369, 224] on div at bounding box center [481, 238] width 962 height 477
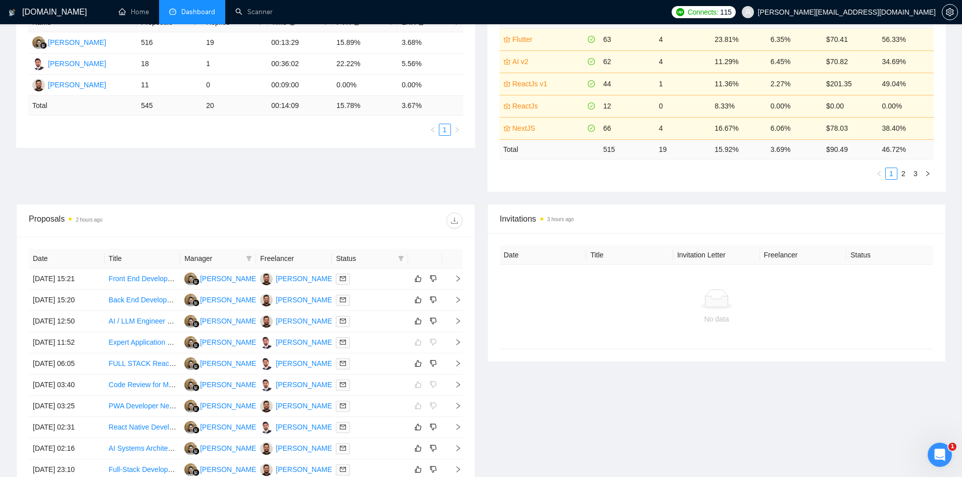
scroll to position [336, 0]
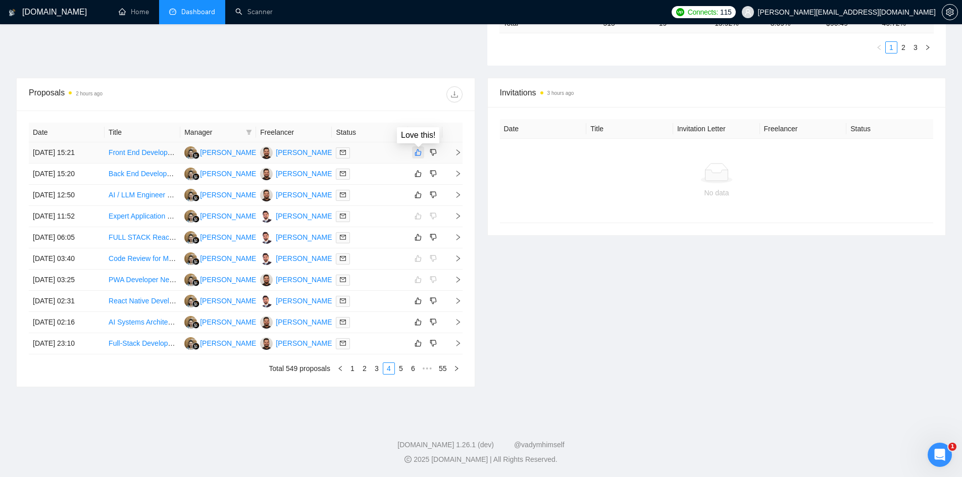
click at [418, 157] on button "button" at bounding box center [418, 152] width 12 height 12
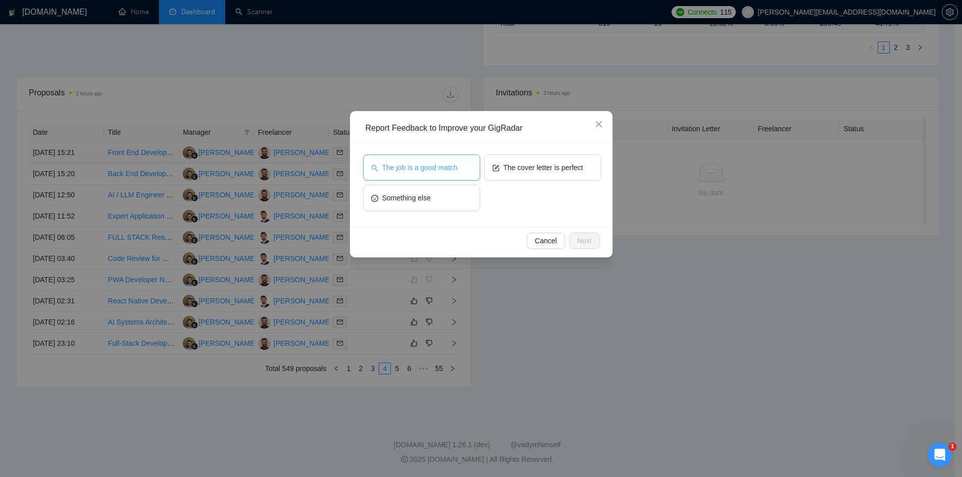
click at [424, 174] on button "The job is a good match" at bounding box center [421, 168] width 117 height 26
click at [571, 242] on button "Next" at bounding box center [584, 241] width 31 height 16
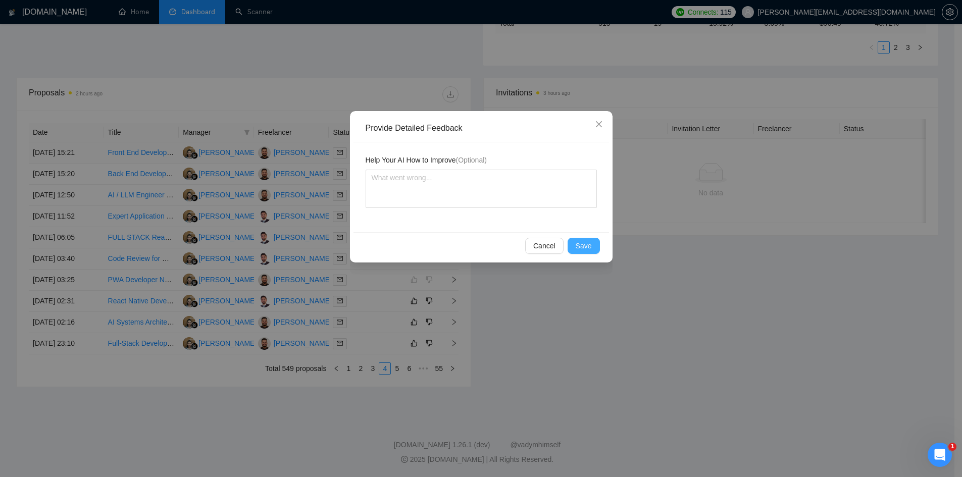
click at [571, 242] on button "Save" at bounding box center [584, 246] width 32 height 16
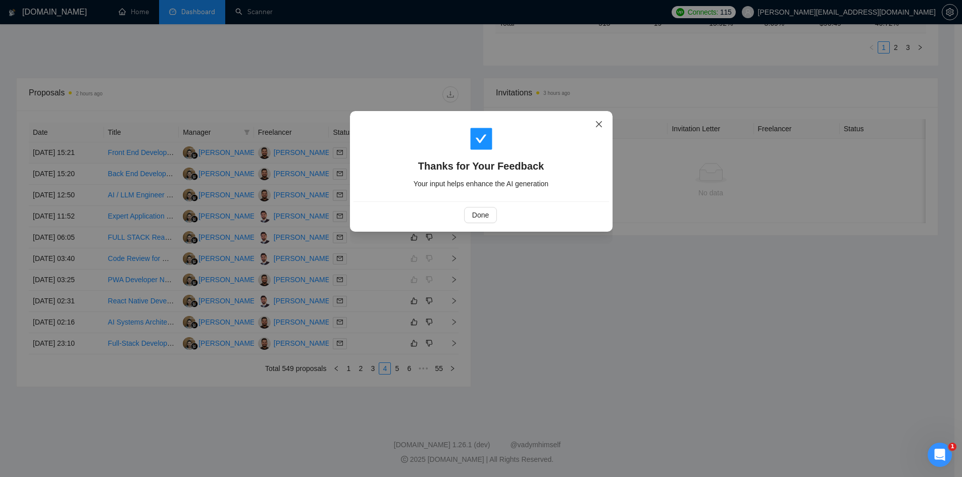
click at [602, 120] on span "Close" at bounding box center [598, 124] width 27 height 27
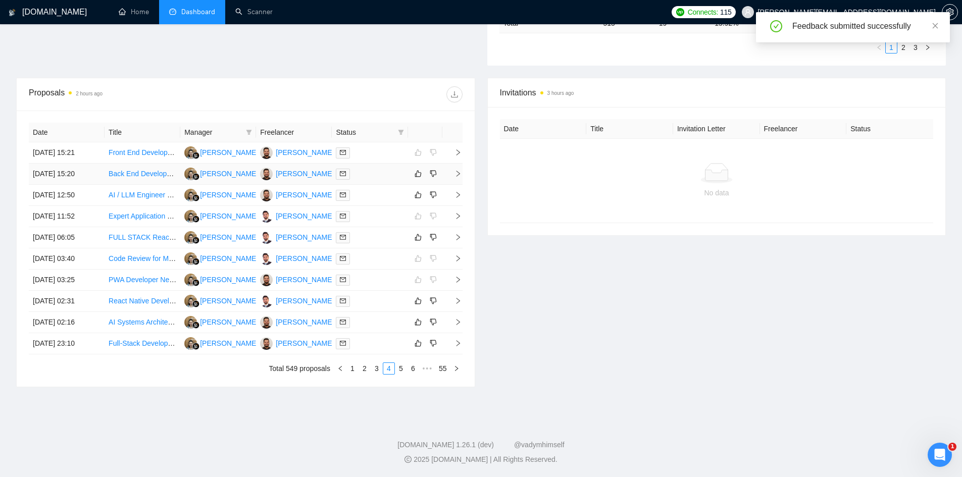
click at [459, 173] on icon "right" at bounding box center [458, 174] width 4 height 6
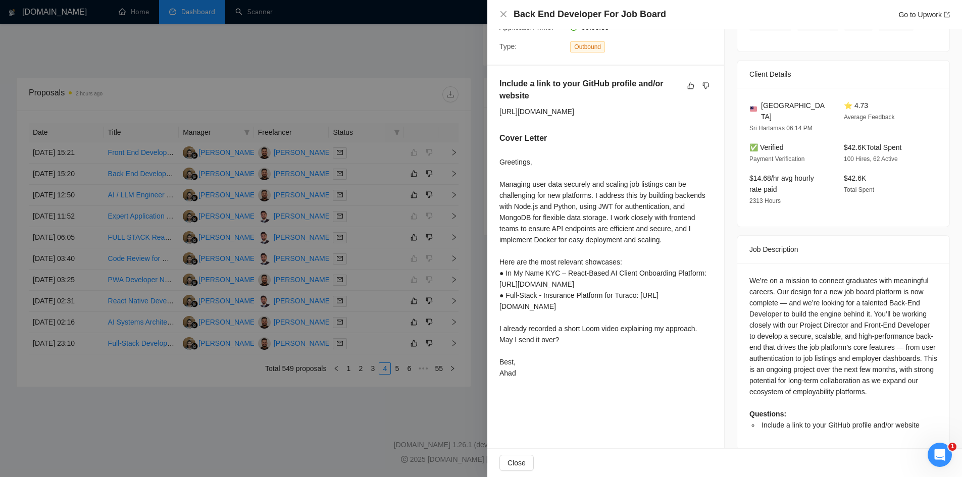
scroll to position [0, 0]
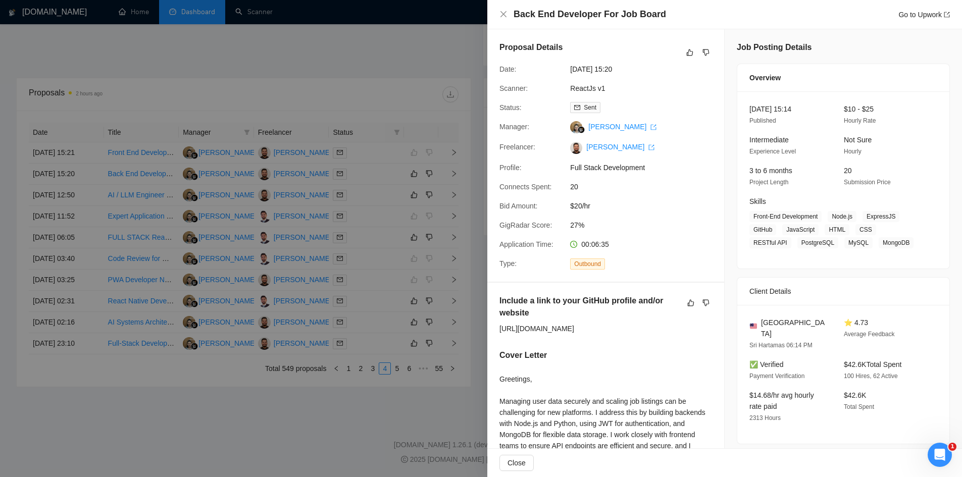
click at [339, 433] on div at bounding box center [481, 238] width 962 height 477
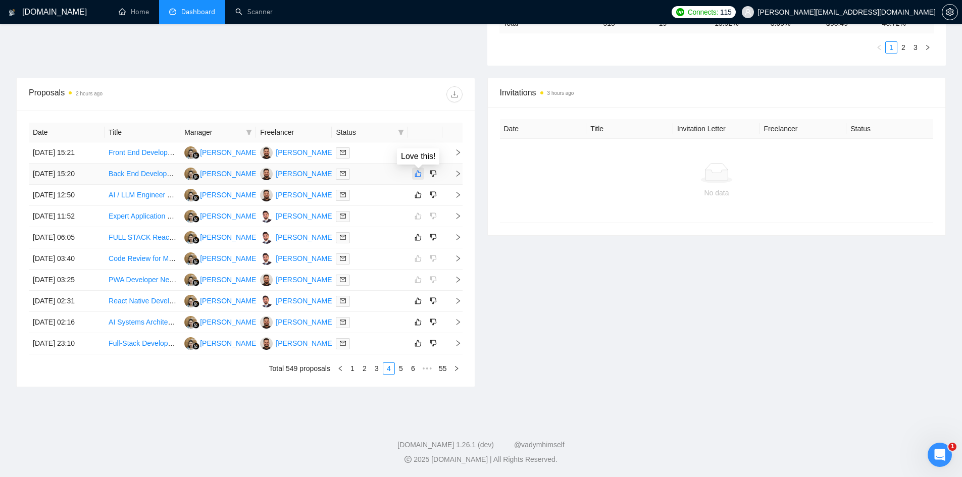
click at [415, 175] on icon "like" at bounding box center [418, 174] width 7 height 8
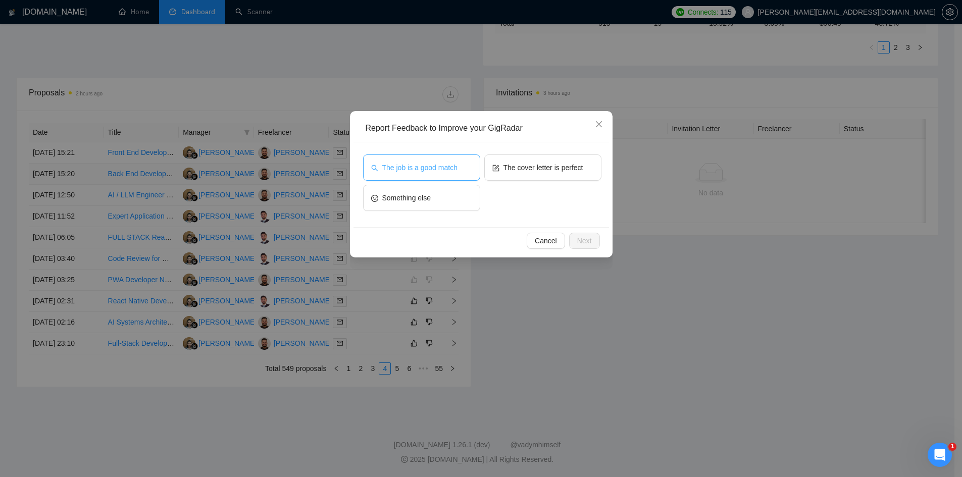
click at [419, 172] on span "The job is a good match" at bounding box center [419, 167] width 75 height 11
click at [594, 243] on button "Next" at bounding box center [584, 241] width 31 height 16
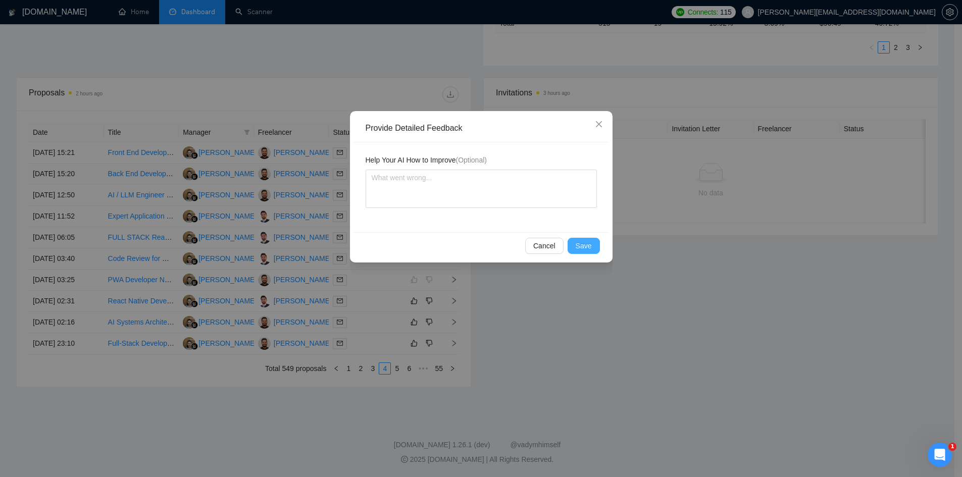
click at [594, 243] on button "Save" at bounding box center [584, 246] width 32 height 16
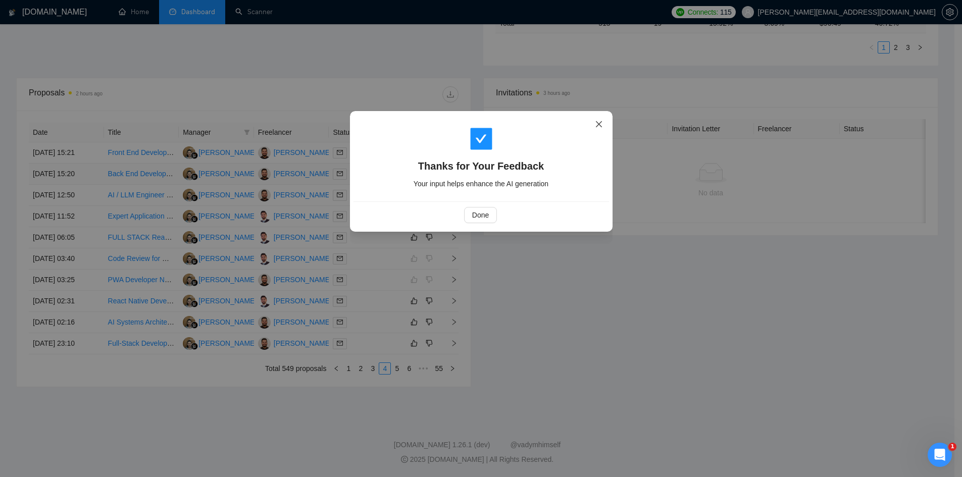
click at [595, 123] on icon "close" at bounding box center [599, 124] width 8 height 8
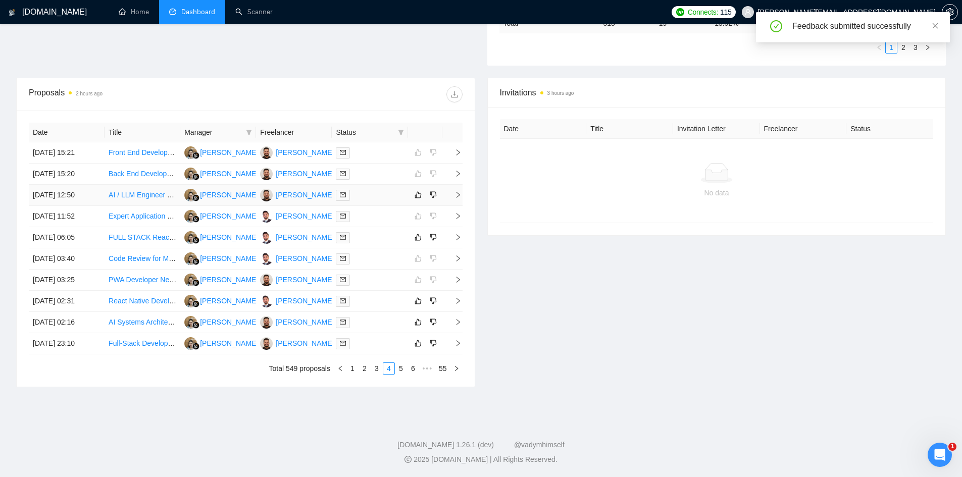
click at [456, 191] on icon "right" at bounding box center [458, 194] width 7 height 7
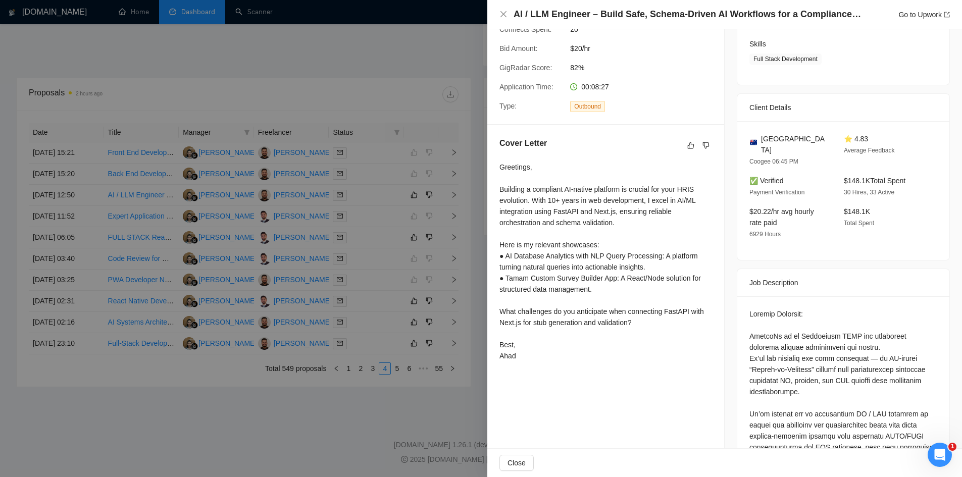
scroll to position [410, 0]
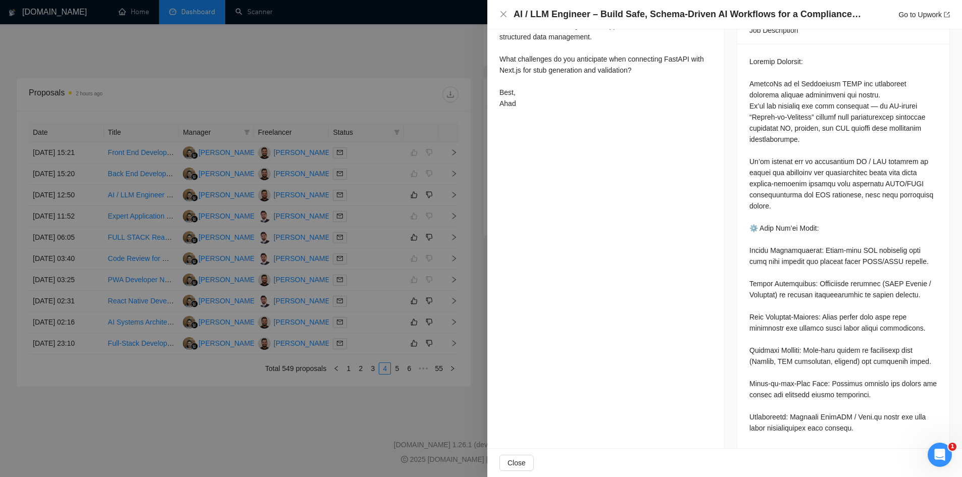
click at [331, 453] on div at bounding box center [481, 238] width 962 height 477
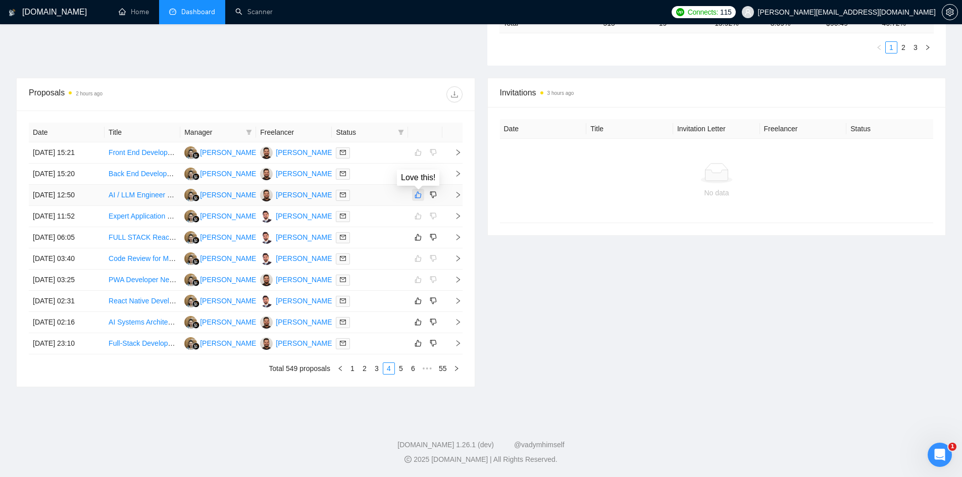
click at [415, 191] on icon "like" at bounding box center [418, 195] width 7 height 8
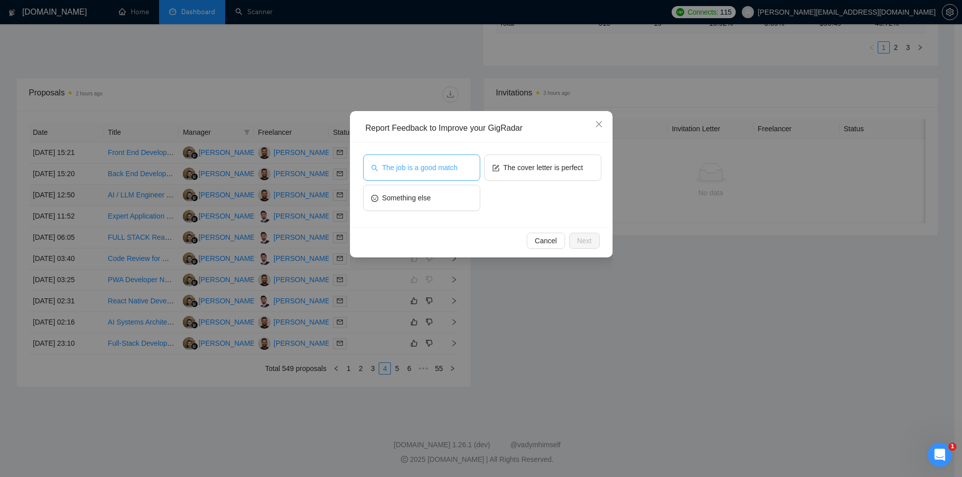
click at [426, 176] on button "The job is a good match" at bounding box center [421, 168] width 117 height 26
click at [591, 242] on span "Next" at bounding box center [584, 240] width 15 height 11
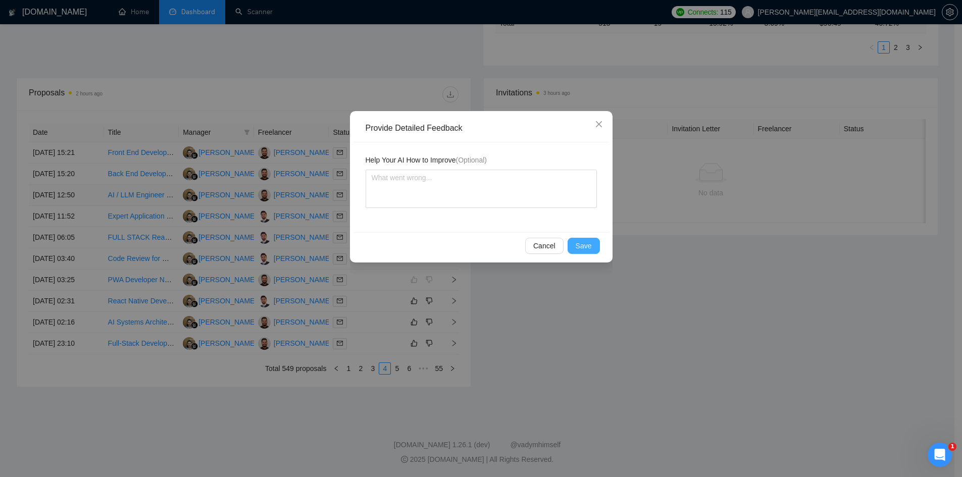
click at [591, 242] on span "Save" at bounding box center [584, 245] width 16 height 11
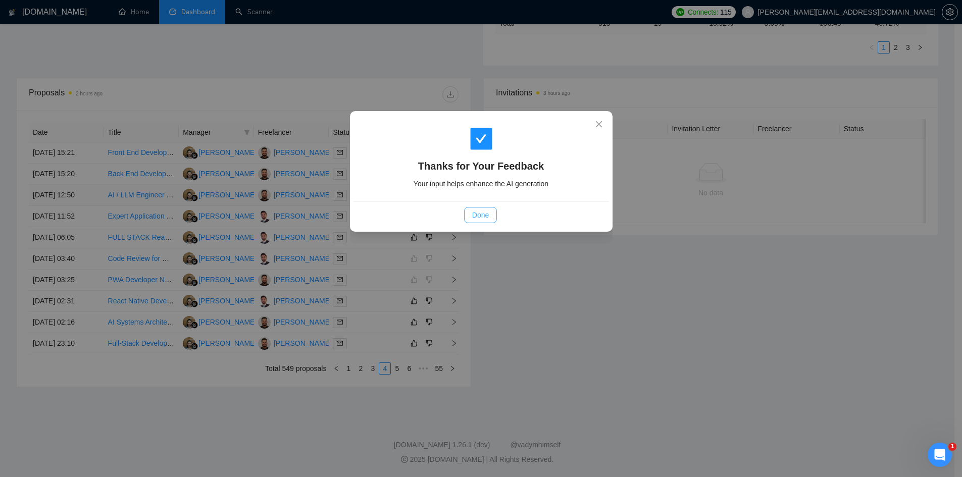
click at [494, 218] on button "Done" at bounding box center [480, 215] width 33 height 16
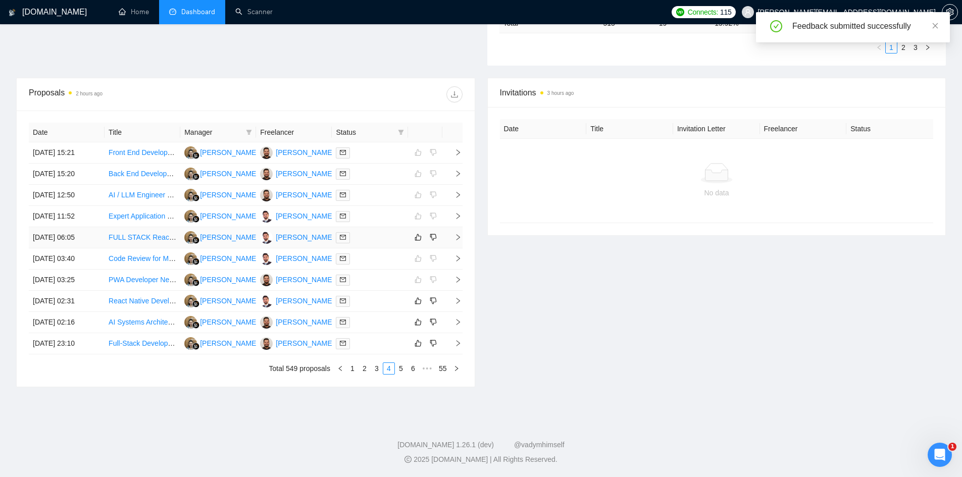
click at [456, 234] on icon "right" at bounding box center [458, 237] width 7 height 7
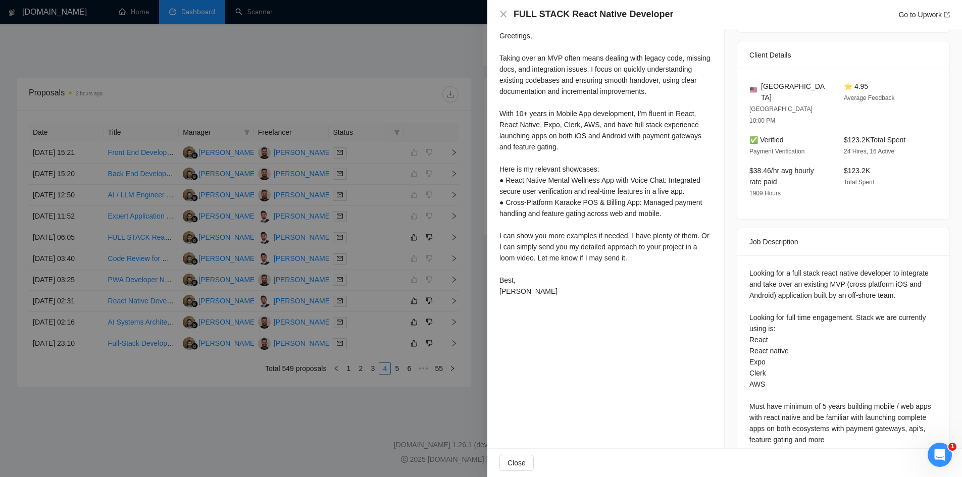
scroll to position [2542, 0]
click at [301, 457] on div at bounding box center [481, 238] width 962 height 477
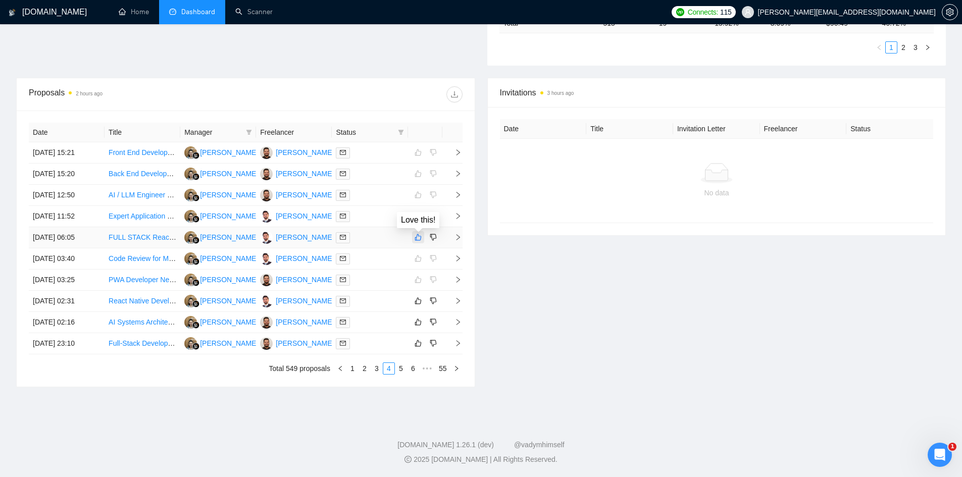
click at [414, 236] on button "button" at bounding box center [418, 237] width 12 height 12
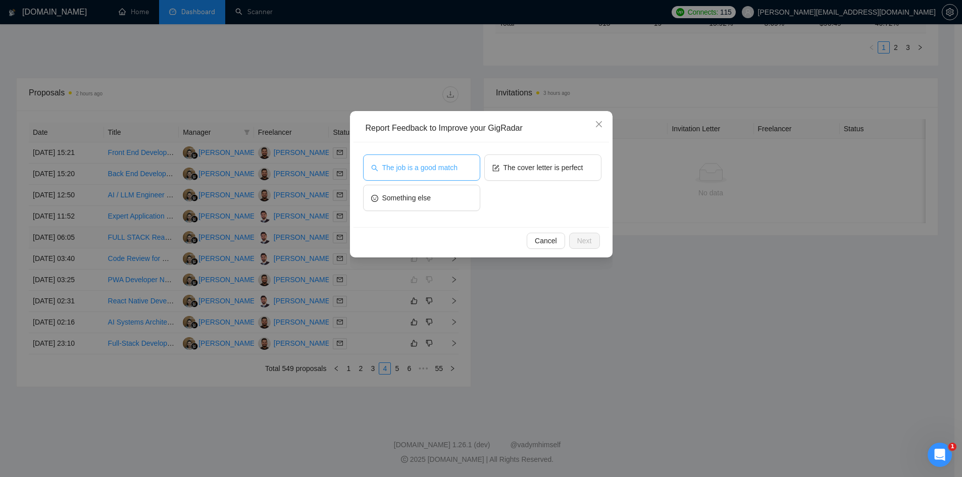
click at [449, 171] on span "The job is a good match" at bounding box center [419, 167] width 75 height 11
click at [572, 159] on button "The cover letter is perfect" at bounding box center [542, 168] width 117 height 26
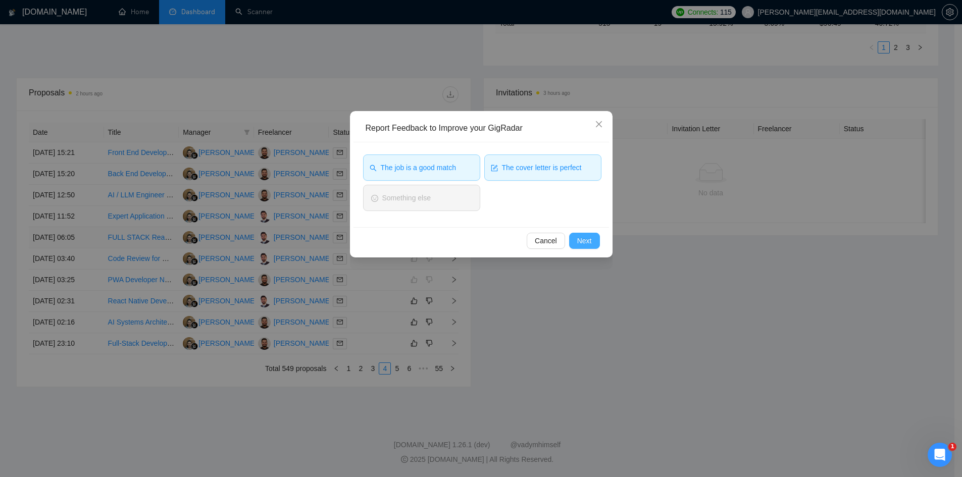
click at [594, 240] on button "Next" at bounding box center [584, 241] width 31 height 16
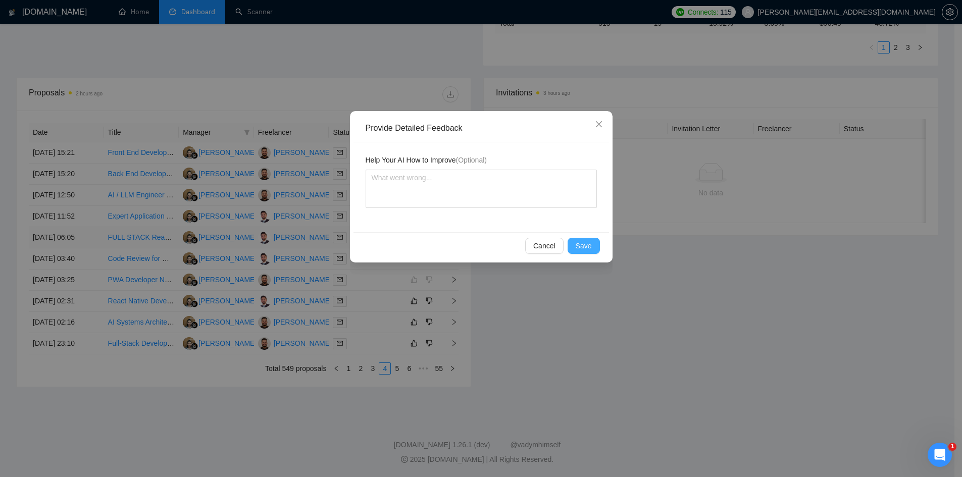
click at [587, 243] on span "Save" at bounding box center [584, 245] width 16 height 11
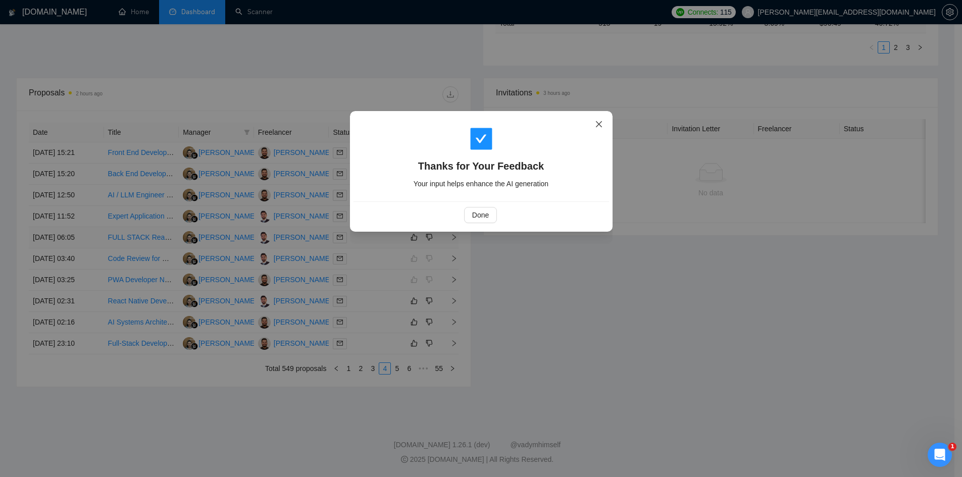
click at [598, 124] on icon "close" at bounding box center [599, 124] width 8 height 8
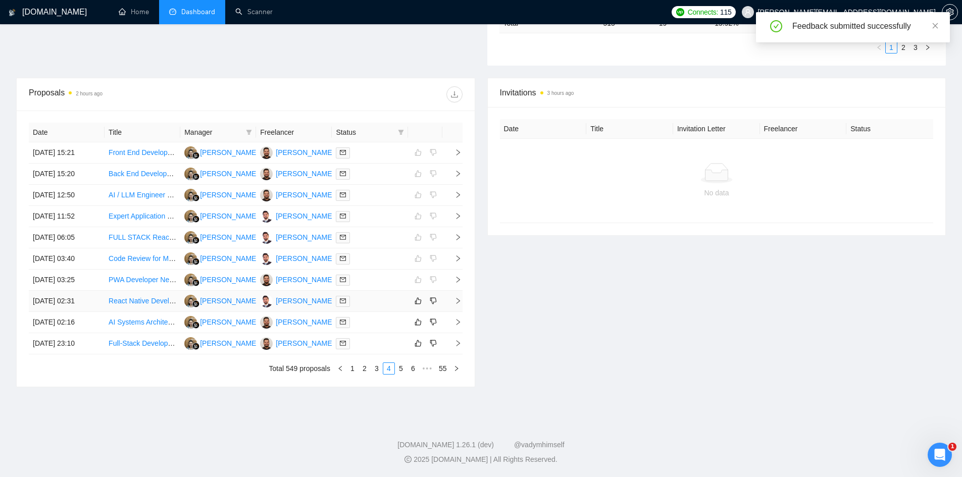
click at [459, 301] on icon "right" at bounding box center [458, 301] width 4 height 6
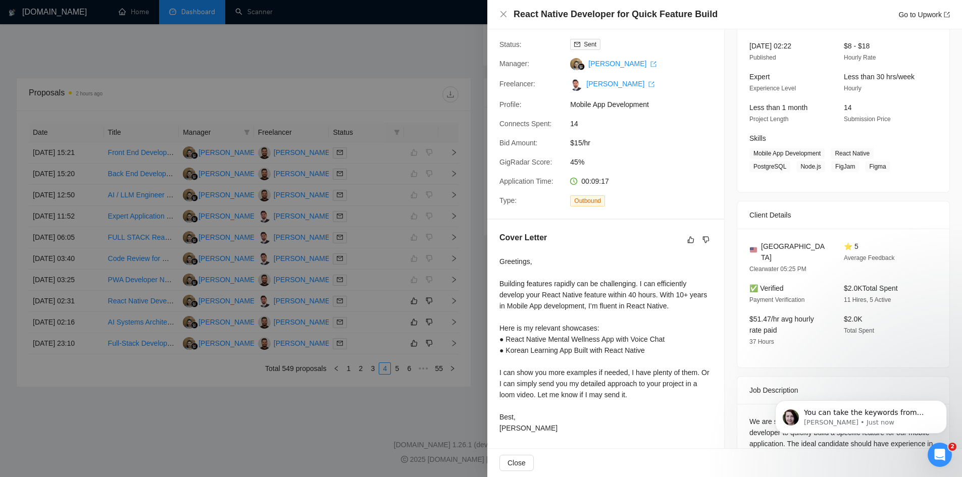
scroll to position [101, 0]
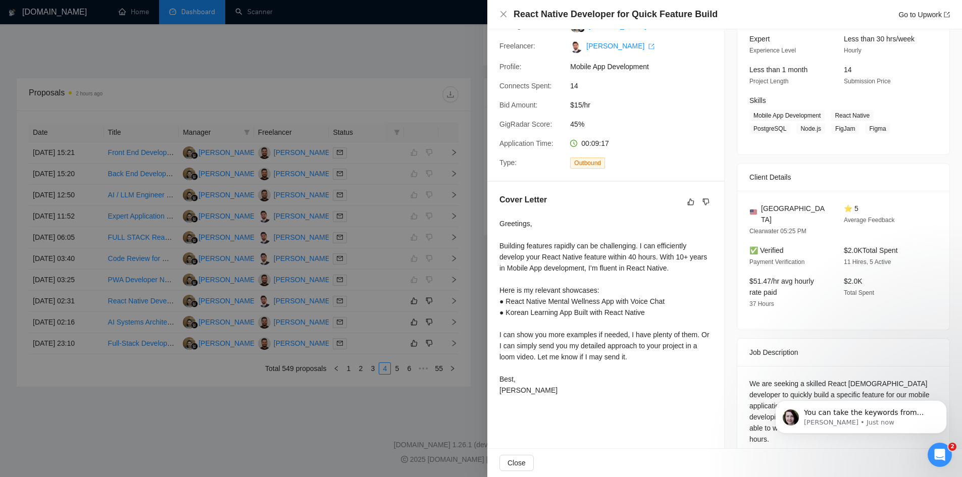
click at [453, 401] on div at bounding box center [481, 238] width 962 height 477
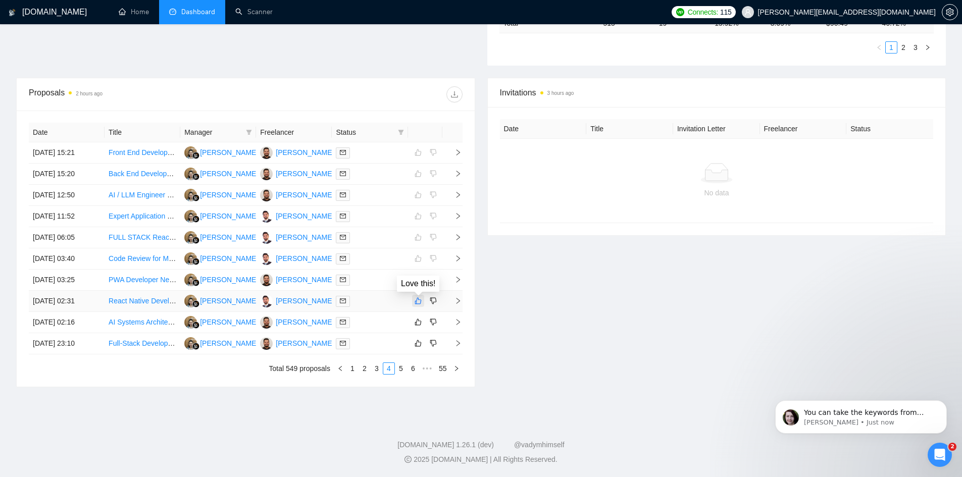
click at [415, 304] on icon "like" at bounding box center [418, 301] width 7 height 8
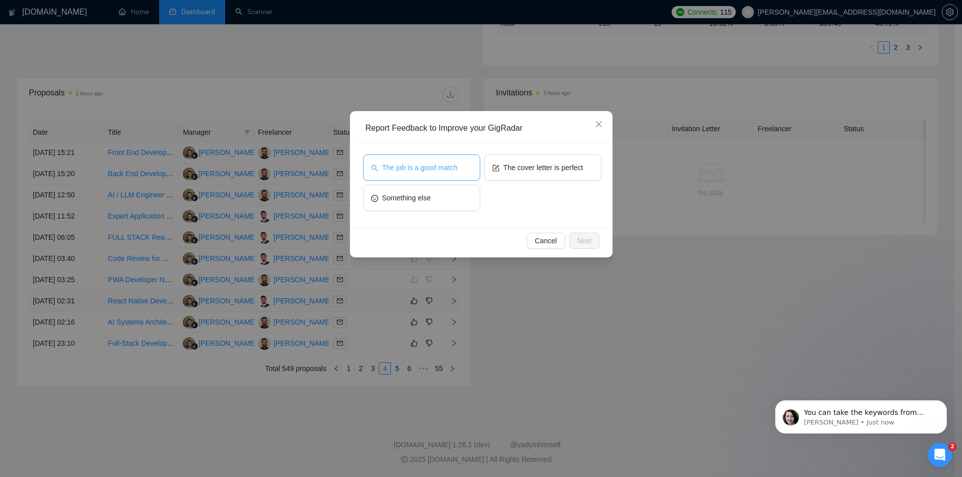
click at [431, 168] on span "The job is a good match" at bounding box center [419, 167] width 75 height 11
click at [555, 169] on span "The cover letter is perfect" at bounding box center [544, 167] width 80 height 11
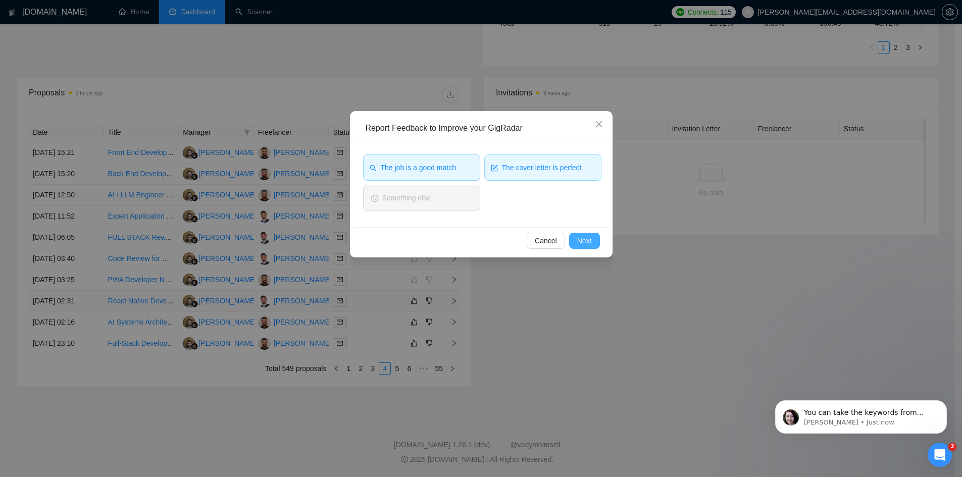
click at [586, 240] on span "Next" at bounding box center [584, 240] width 15 height 11
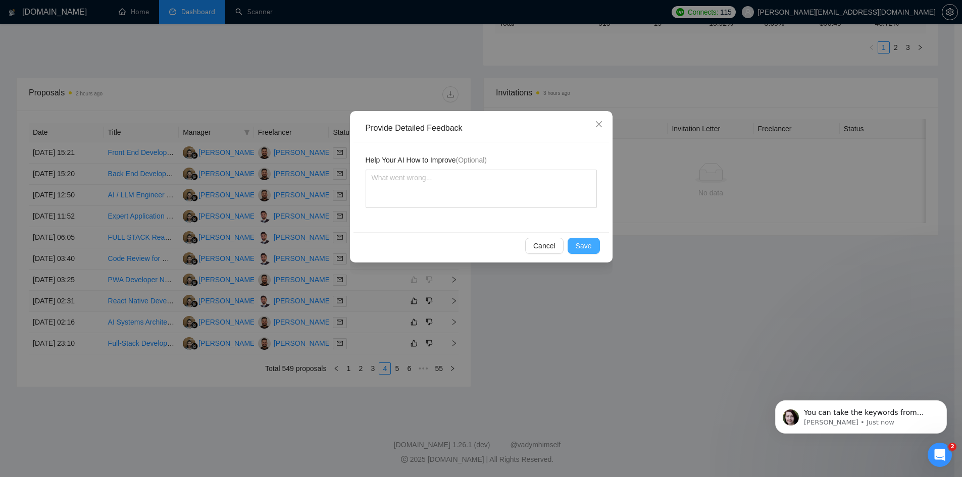
click at [572, 243] on button "Save" at bounding box center [584, 246] width 32 height 16
click at [572, 243] on div "Provide Detailed Feedback Help Your AI How to Improve (Optional) Cancel Save" at bounding box center [481, 238] width 962 height 477
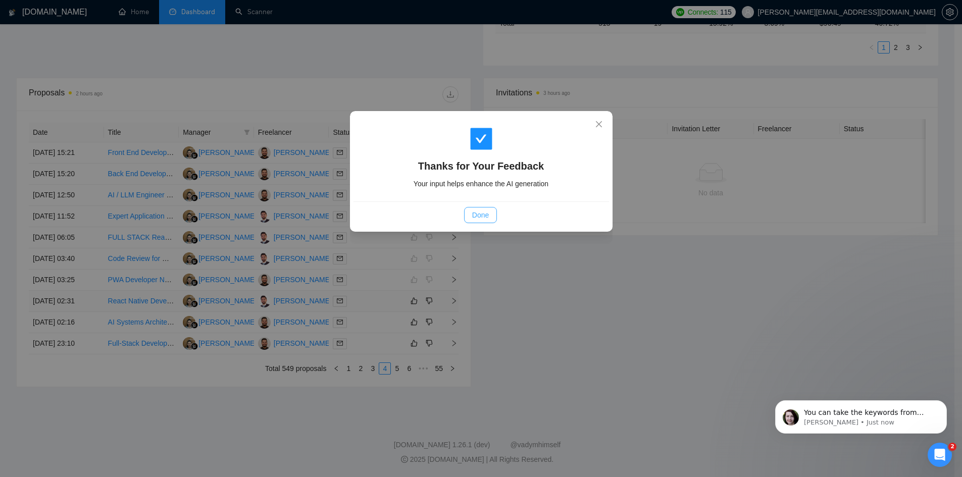
click at [479, 215] on span "Done" at bounding box center [480, 215] width 17 height 11
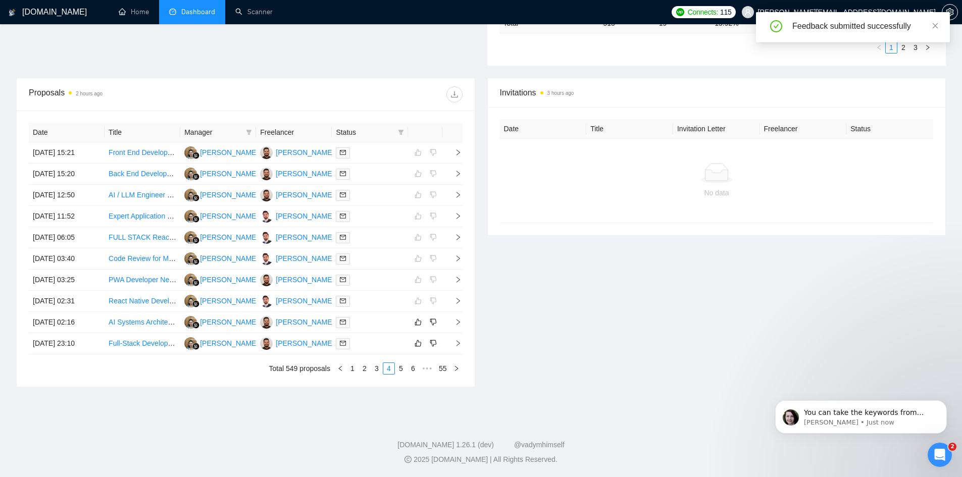
click at [943, 468] on footer "[DOMAIN_NAME] 1.26.1 (dev) @vadymhimself 2025 [DOMAIN_NAME] | All Rights Reserv…" at bounding box center [481, 447] width 962 height 62
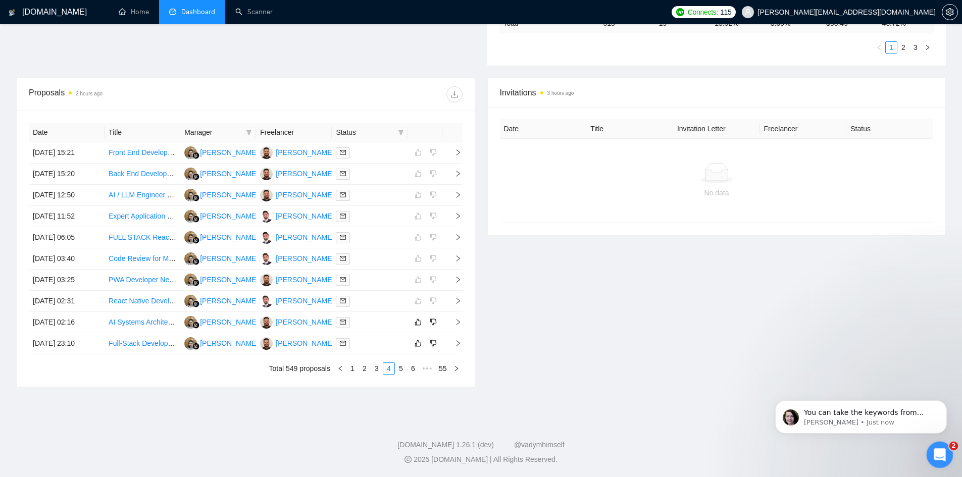
click at [941, 451] on icon "Open Intercom Messenger" at bounding box center [938, 453] width 17 height 17
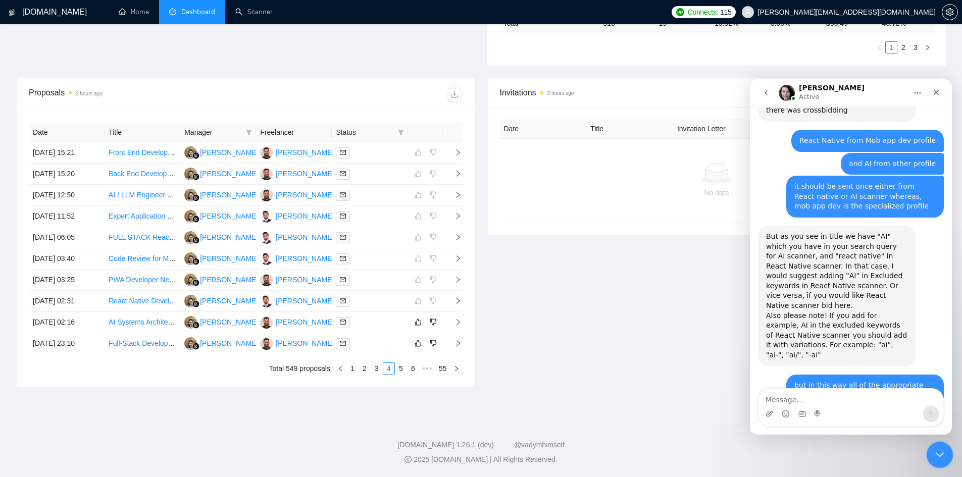
scroll to position [2648, 0]
click at [450, 321] on span "right" at bounding box center [453, 322] width 15 height 7
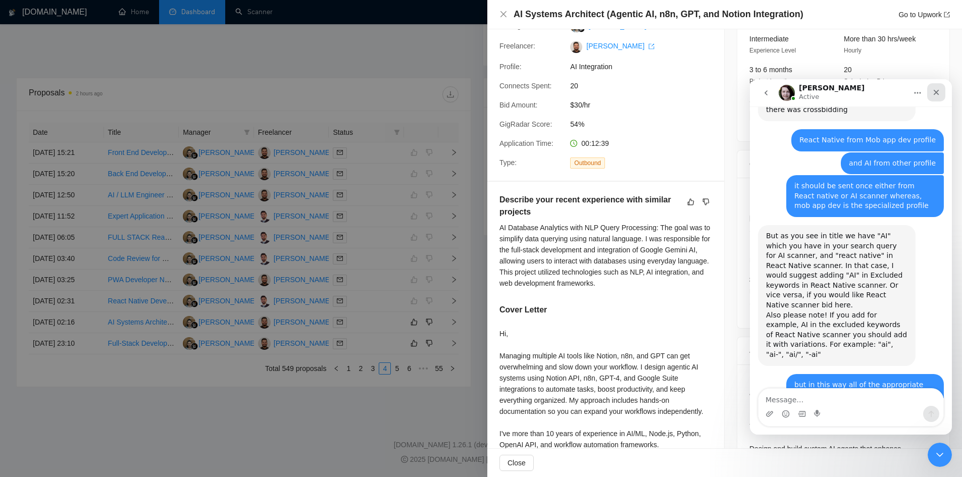
click at [935, 93] on icon "Close" at bounding box center [936, 92] width 8 height 8
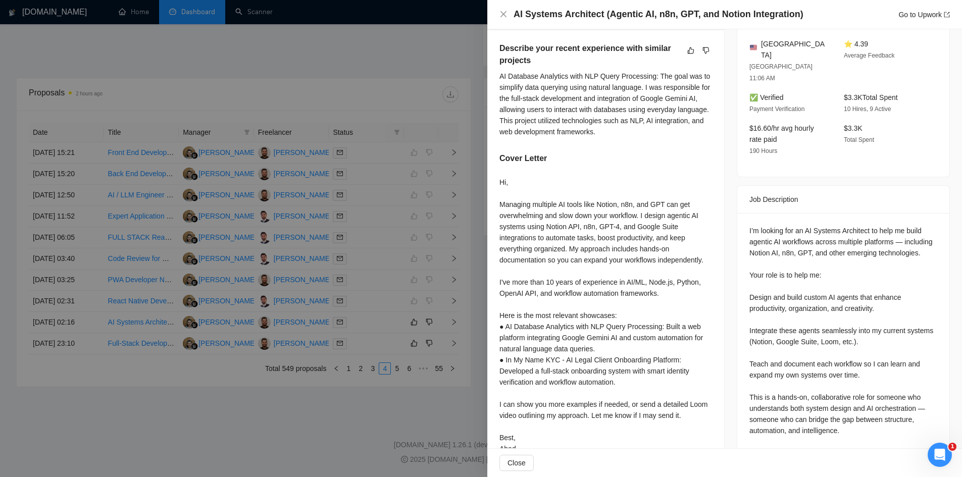
scroll to position [291, 0]
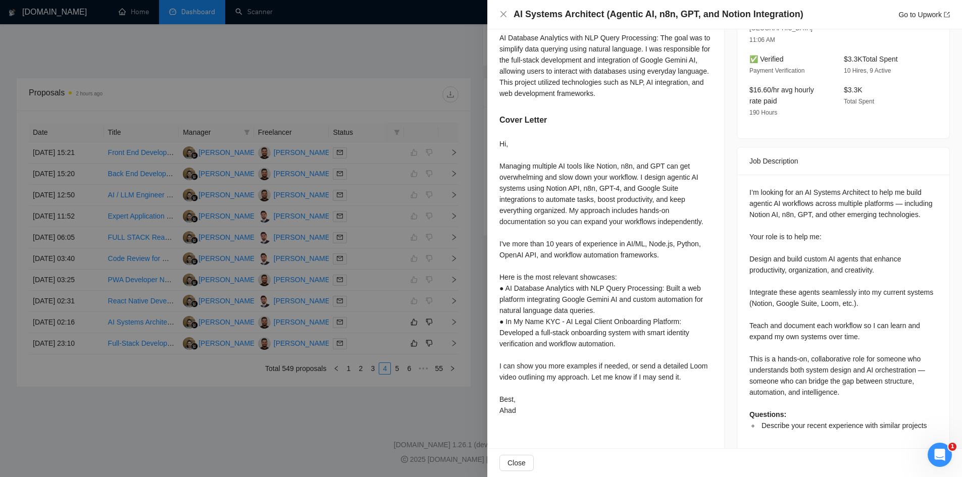
drag, startPoint x: 215, startPoint y: 380, endPoint x: 230, endPoint y: 371, distance: 17.4
click at [215, 380] on div at bounding box center [481, 238] width 962 height 477
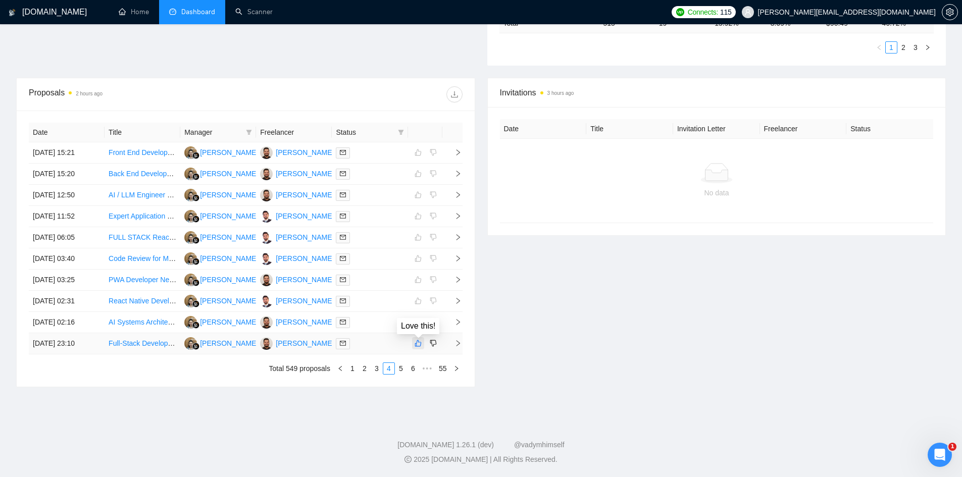
click at [417, 341] on icon "like" at bounding box center [418, 343] width 7 height 7
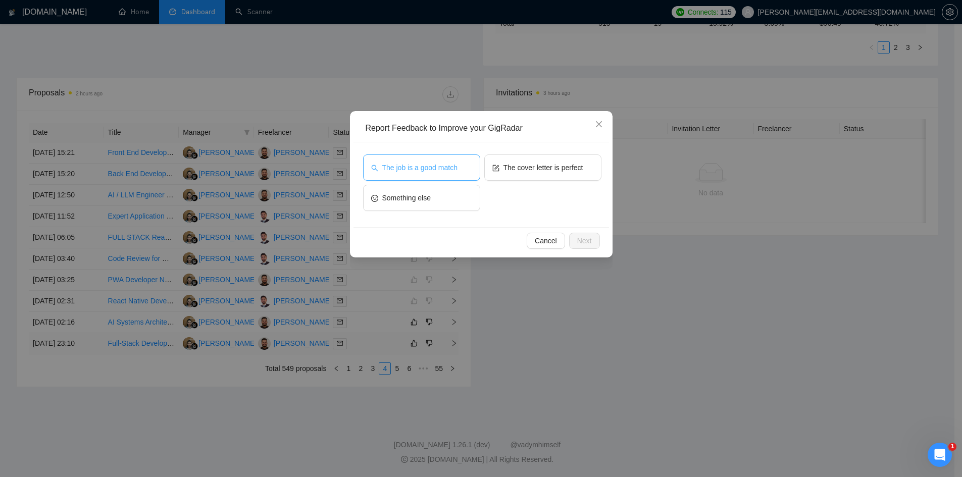
click at [428, 169] on span "The job is a good match" at bounding box center [419, 167] width 75 height 11
click at [535, 160] on button "The cover letter is perfect" at bounding box center [542, 168] width 117 height 26
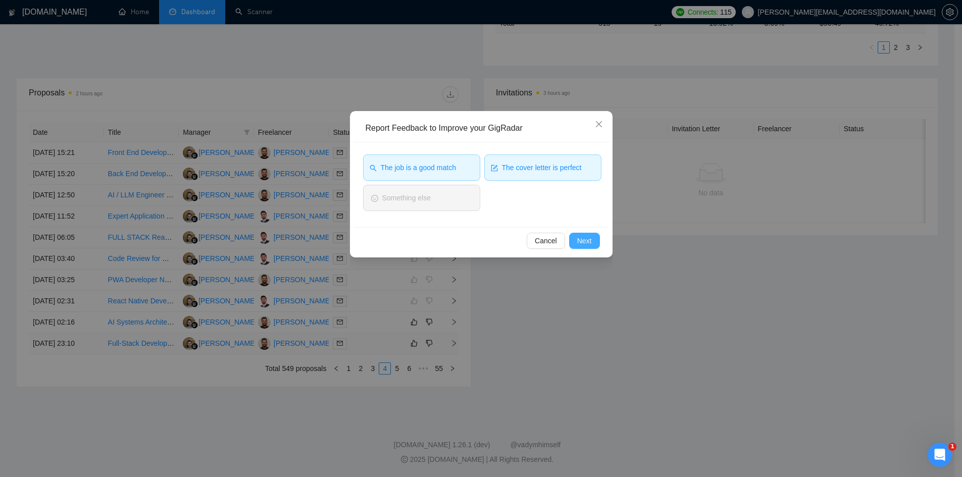
click at [577, 244] on span "Next" at bounding box center [584, 240] width 15 height 11
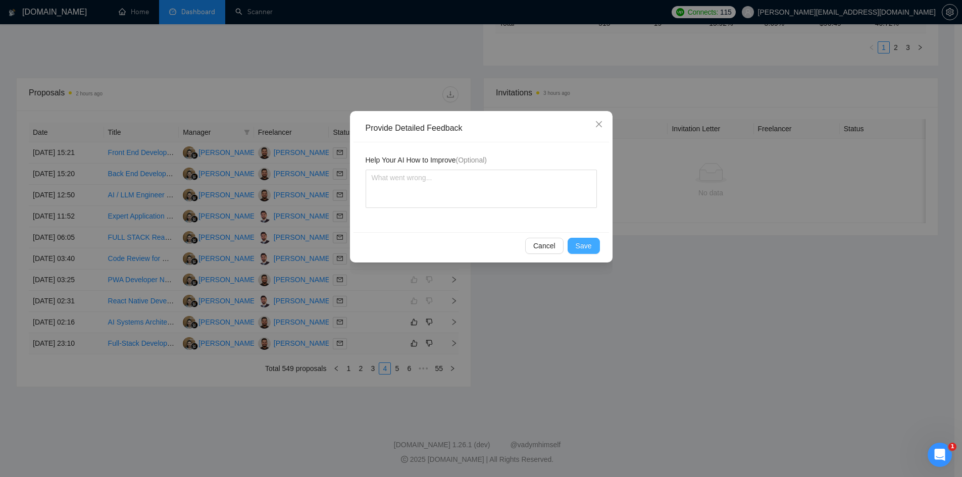
click at [584, 247] on span "Save" at bounding box center [584, 245] width 16 height 11
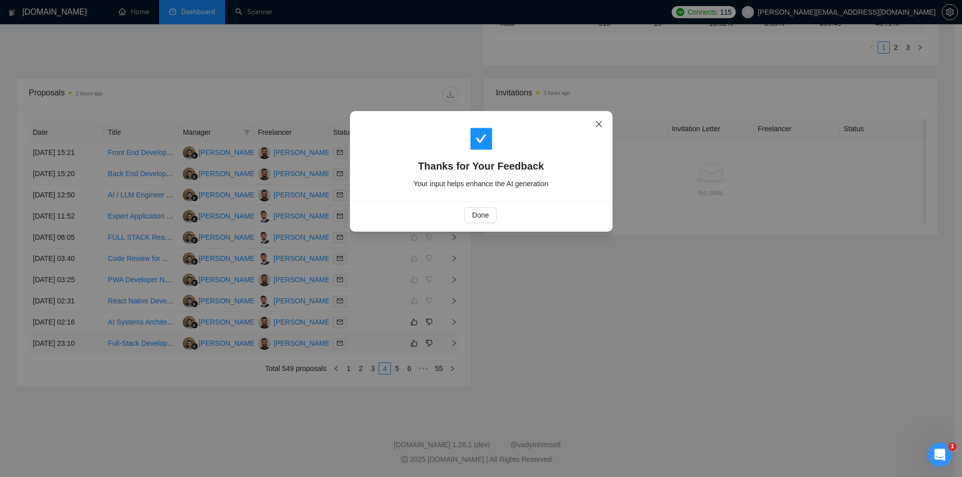
click at [597, 119] on span "Close" at bounding box center [598, 124] width 27 height 27
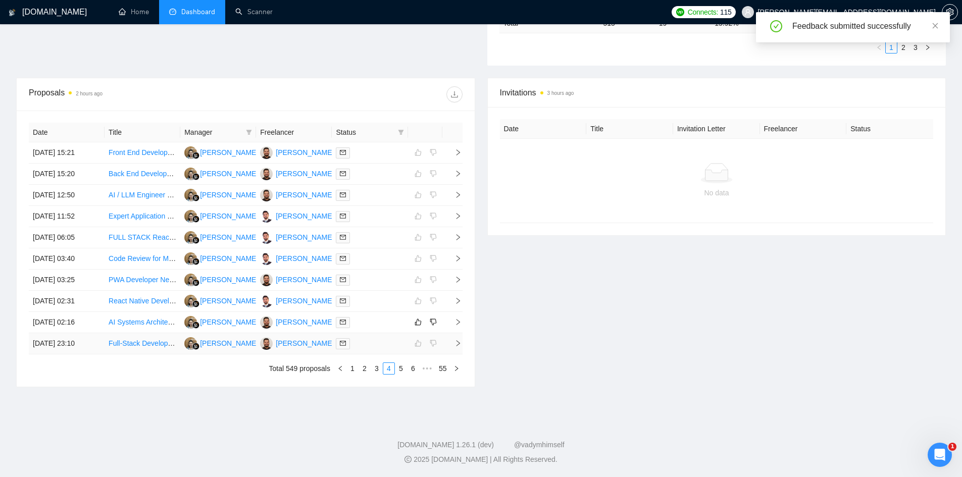
click at [456, 344] on icon "right" at bounding box center [458, 343] width 7 height 7
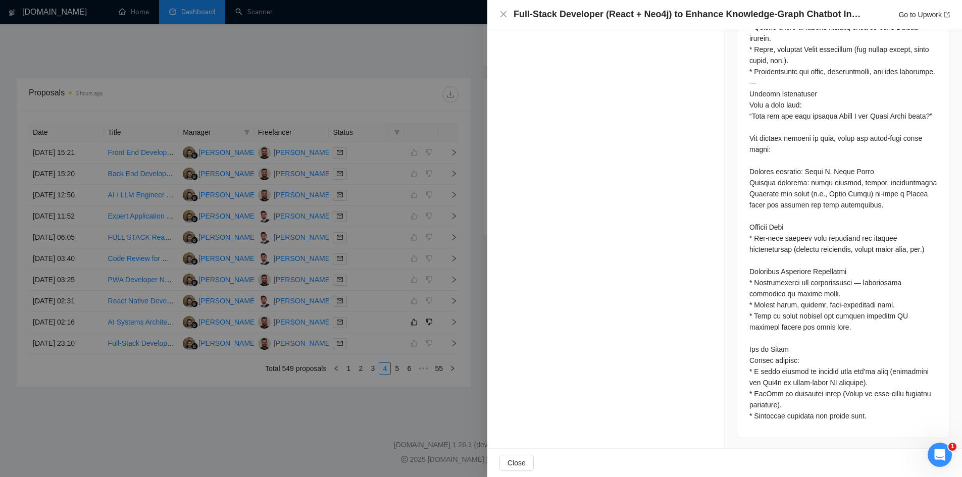
scroll to position [1077, 0]
click at [392, 240] on div at bounding box center [481, 238] width 962 height 477
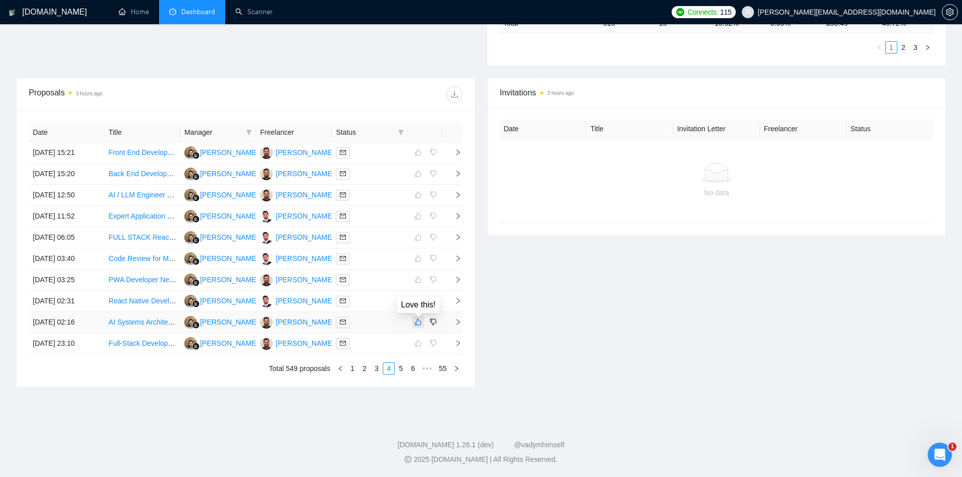
click at [416, 321] on icon "like" at bounding box center [418, 322] width 7 height 8
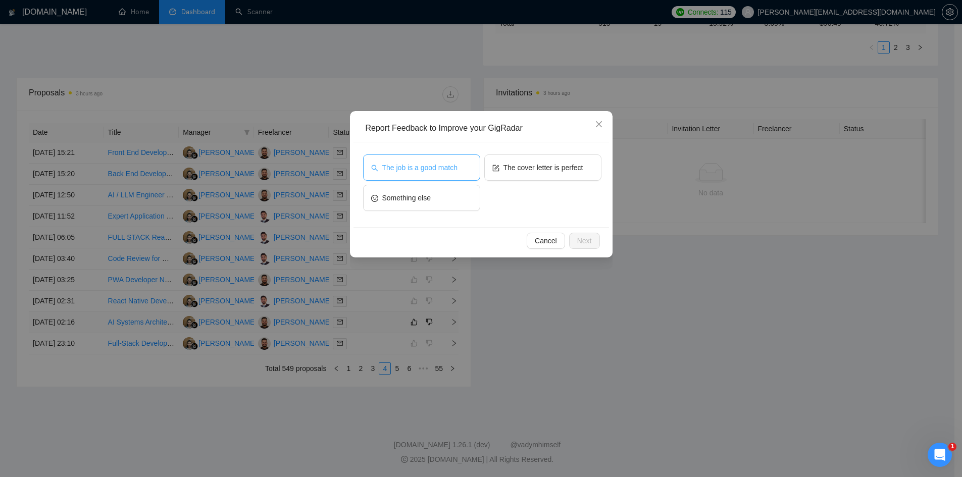
click at [442, 172] on span "The job is a good match" at bounding box center [419, 167] width 75 height 11
click at [584, 243] on span "Next" at bounding box center [584, 240] width 15 height 11
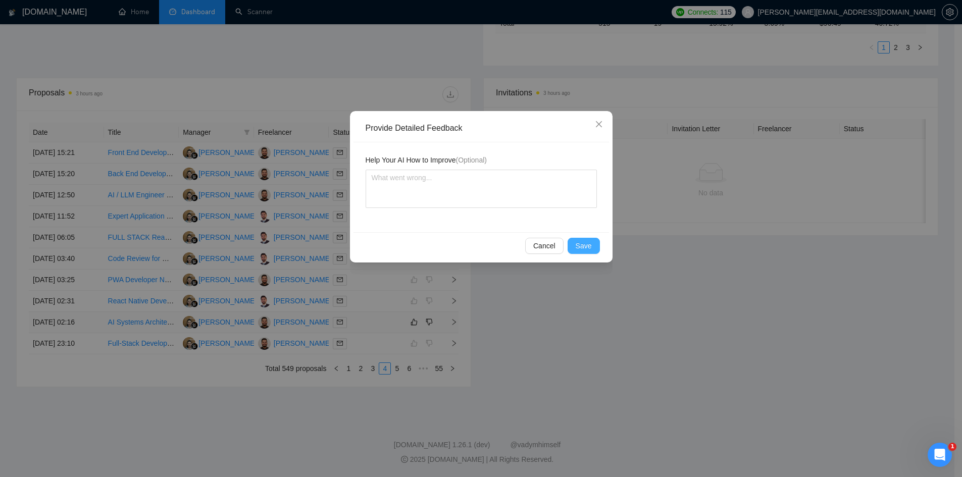
click at [586, 248] on span "Save" at bounding box center [584, 245] width 16 height 11
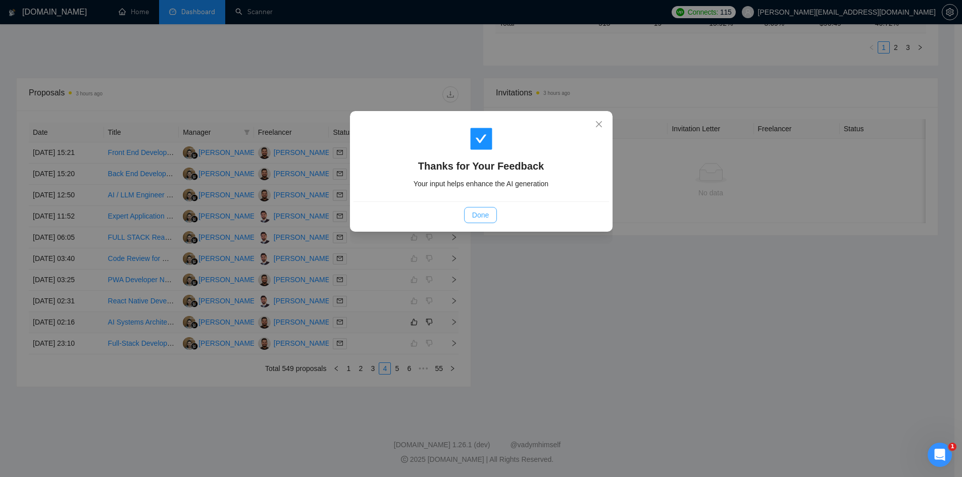
click at [490, 217] on button "Done" at bounding box center [480, 215] width 33 height 16
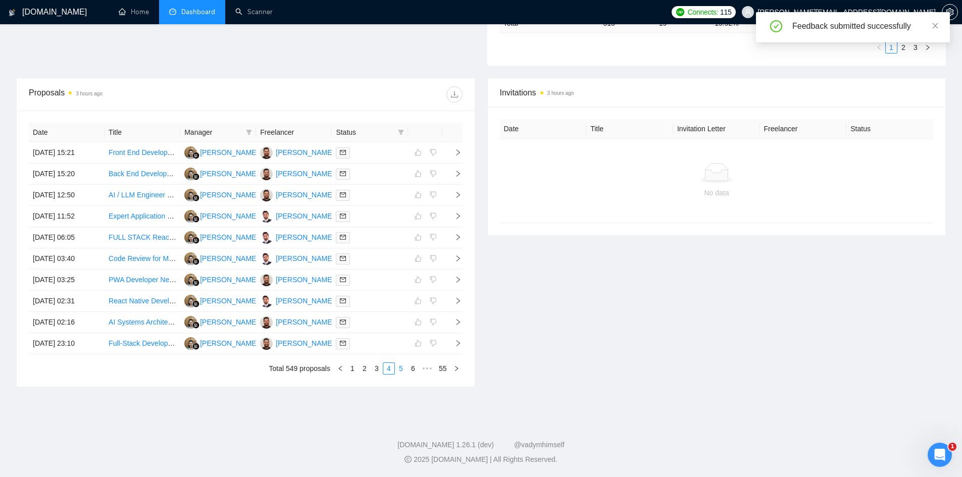
click at [405, 365] on link "5" at bounding box center [400, 368] width 11 height 11
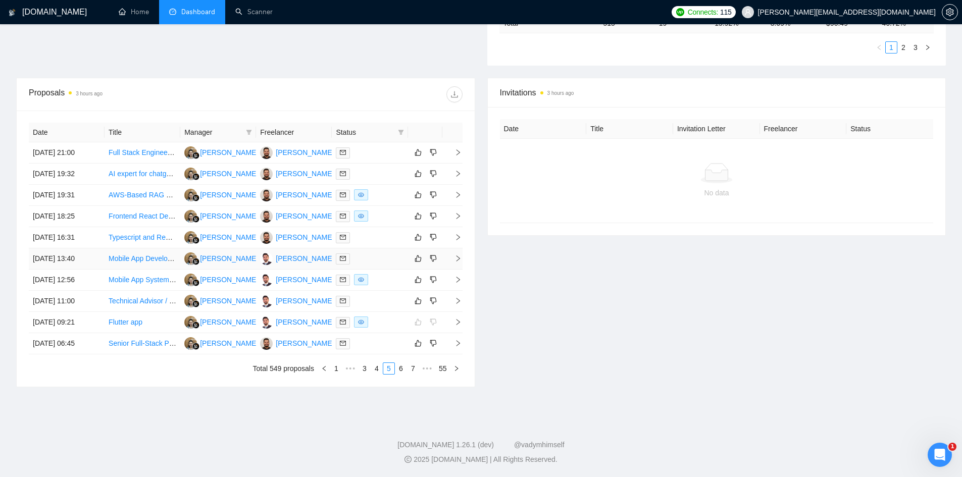
click at [459, 260] on icon "right" at bounding box center [458, 258] width 7 height 7
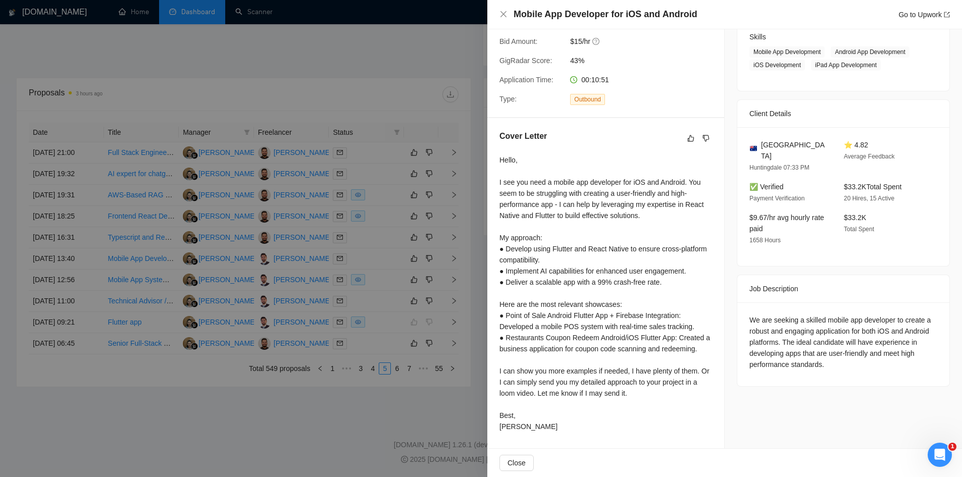
scroll to position [164, 0]
click at [405, 394] on div at bounding box center [481, 238] width 962 height 477
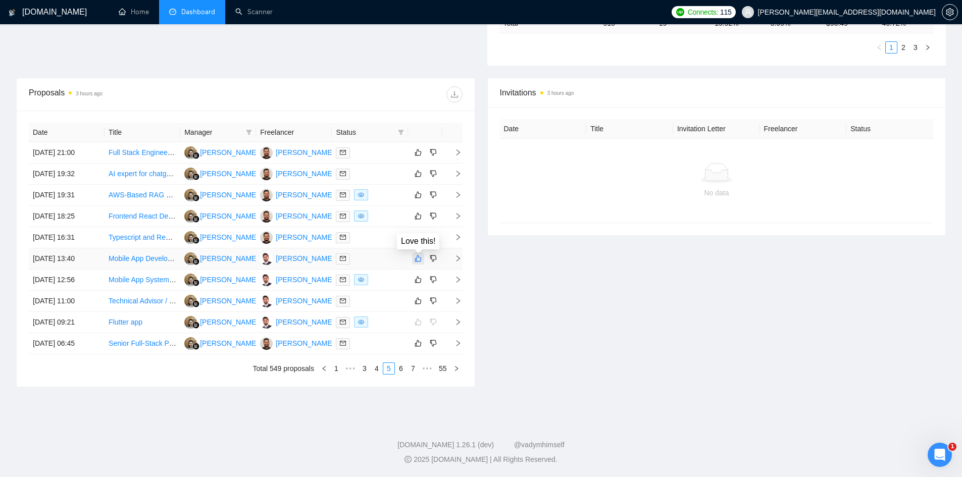
click at [418, 258] on icon "like" at bounding box center [418, 259] width 7 height 8
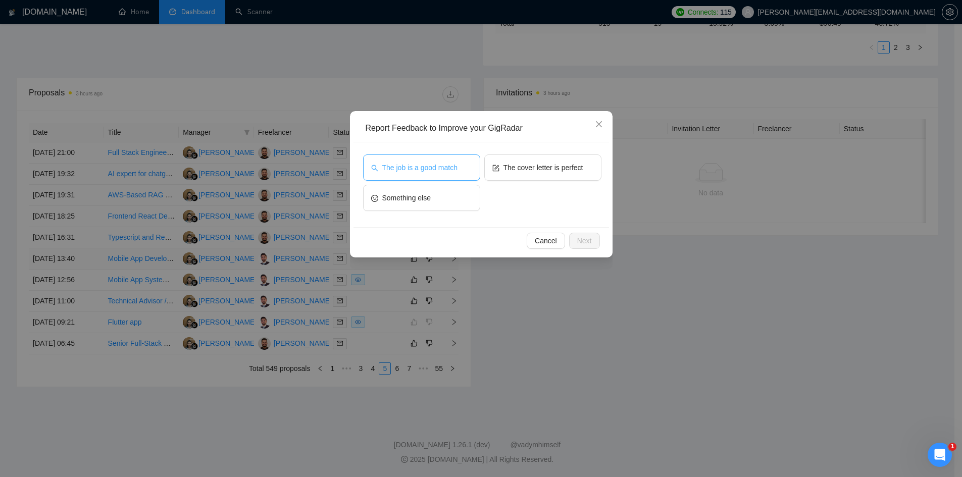
click at [445, 177] on button "The job is a good match" at bounding box center [421, 168] width 117 height 26
click at [584, 241] on span "Next" at bounding box center [584, 240] width 15 height 11
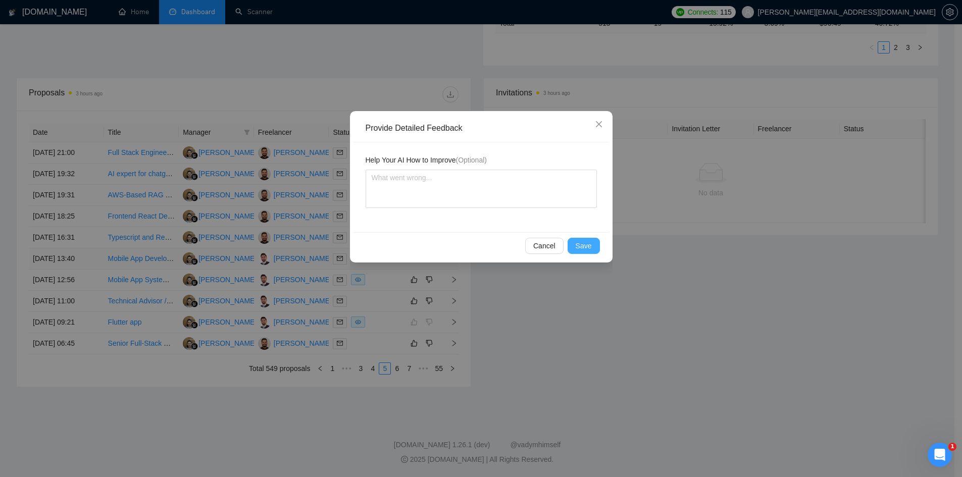
click at [597, 247] on button "Save" at bounding box center [584, 246] width 32 height 16
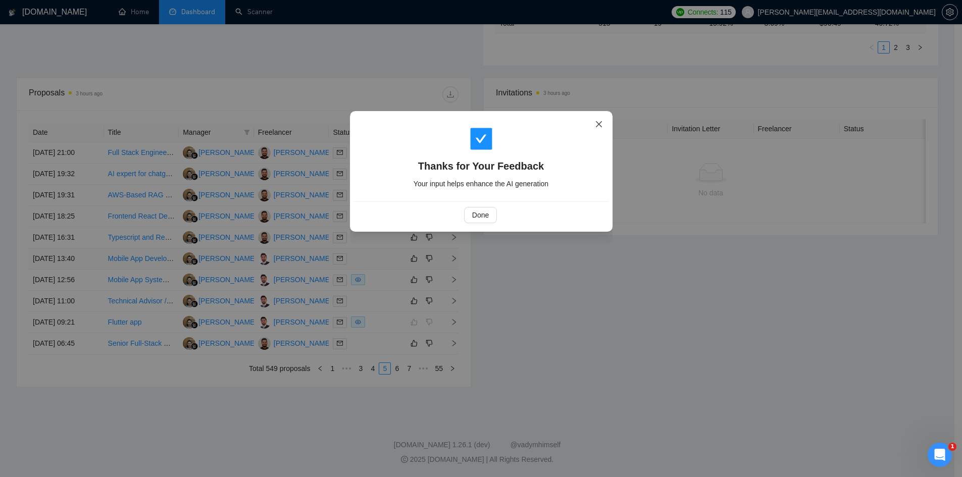
click at [597, 123] on icon "close" at bounding box center [598, 124] width 6 height 6
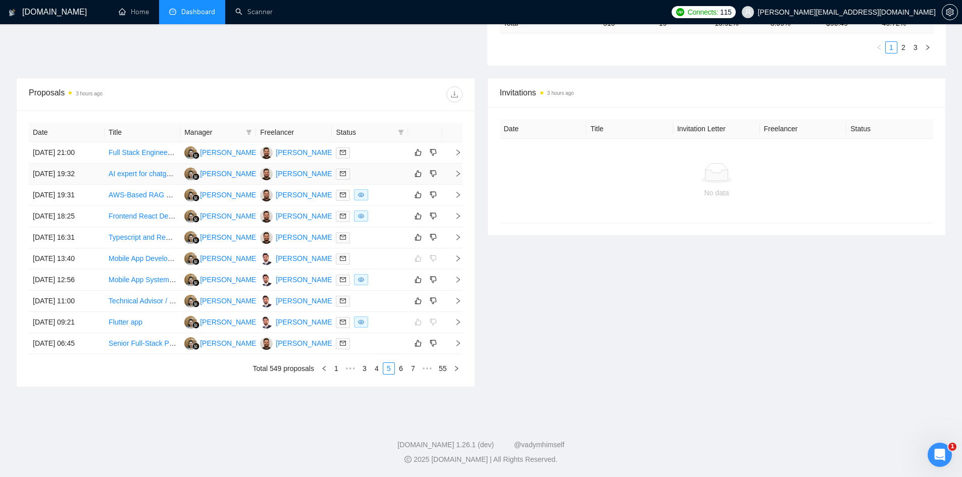
click at [461, 176] on icon "right" at bounding box center [458, 173] width 7 height 7
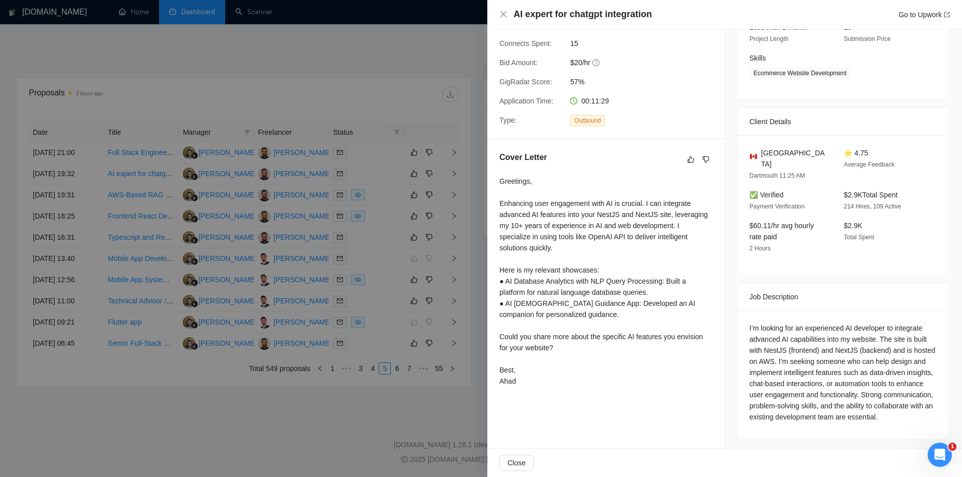
scroll to position [0, 0]
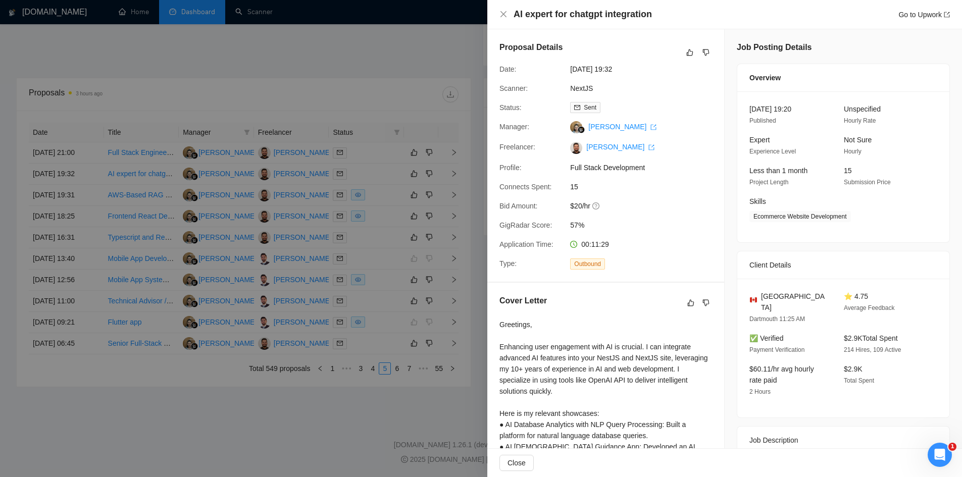
click at [412, 465] on div at bounding box center [481, 238] width 962 height 477
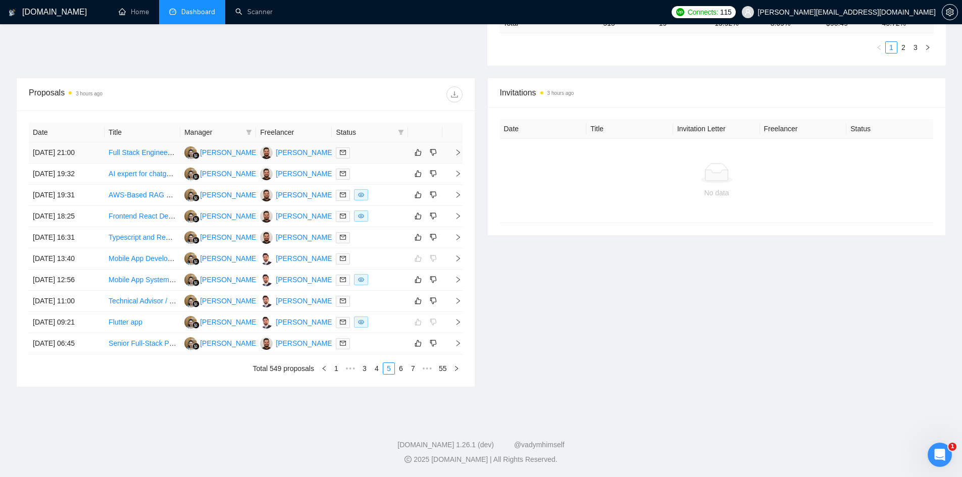
click at [456, 150] on icon "right" at bounding box center [458, 152] width 7 height 7
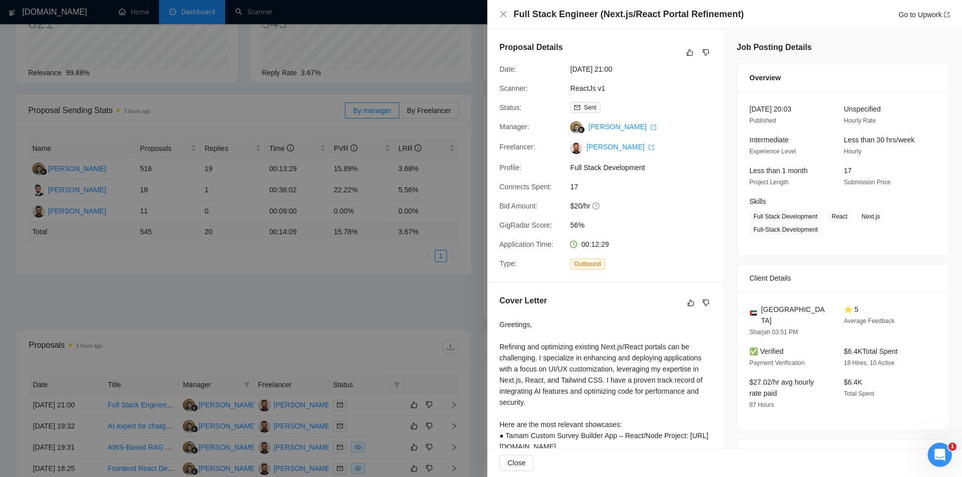
scroll to position [253, 0]
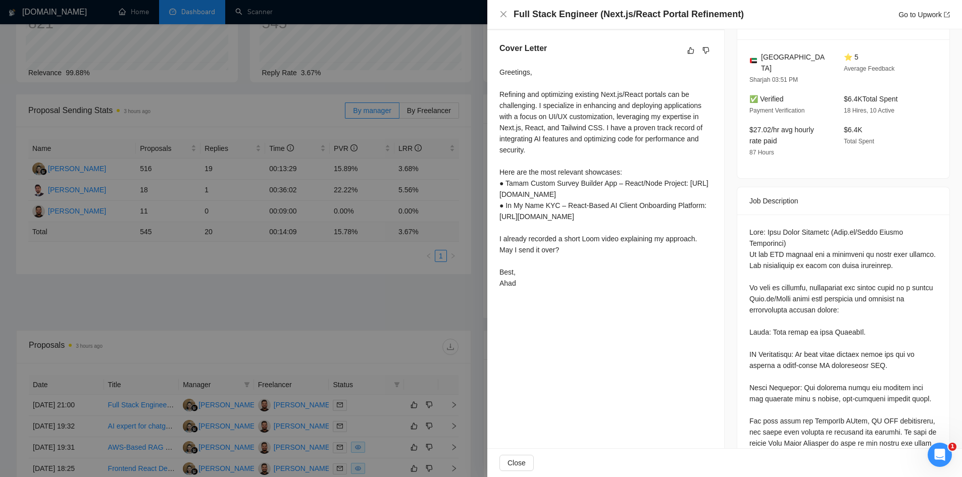
click at [359, 298] on div at bounding box center [481, 238] width 962 height 477
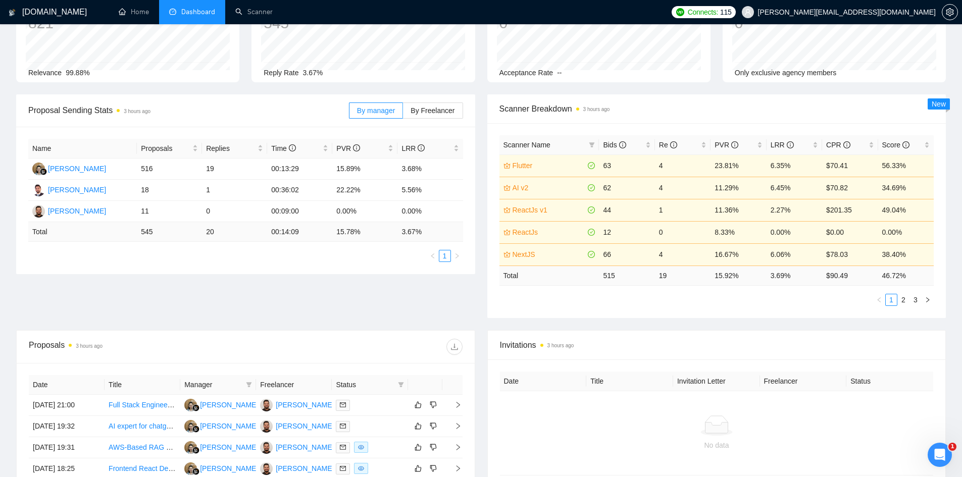
scroll to position [336, 0]
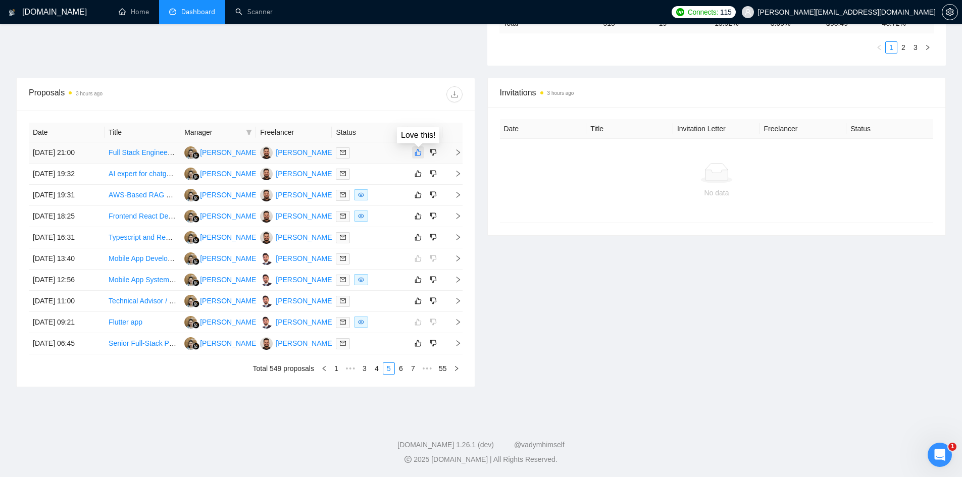
click at [419, 156] on icon "like" at bounding box center [418, 152] width 7 height 7
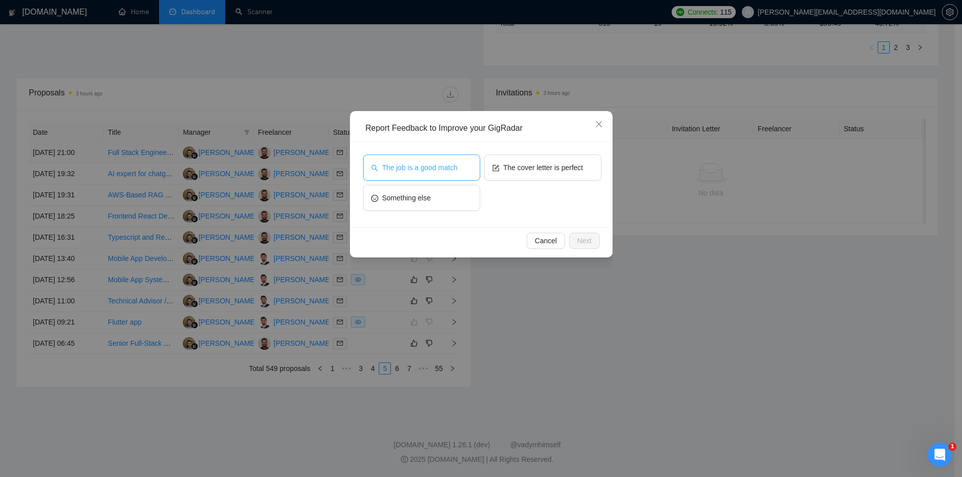
click at [439, 163] on span "The job is a good match" at bounding box center [419, 167] width 75 height 11
click at [534, 163] on span "The cover letter is perfect" at bounding box center [544, 167] width 80 height 11
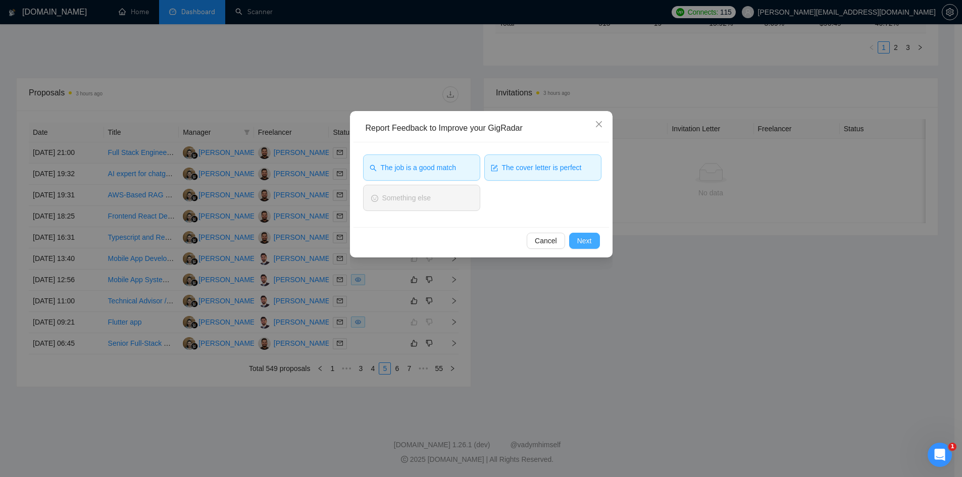
click at [592, 244] on button "Next" at bounding box center [584, 241] width 31 height 16
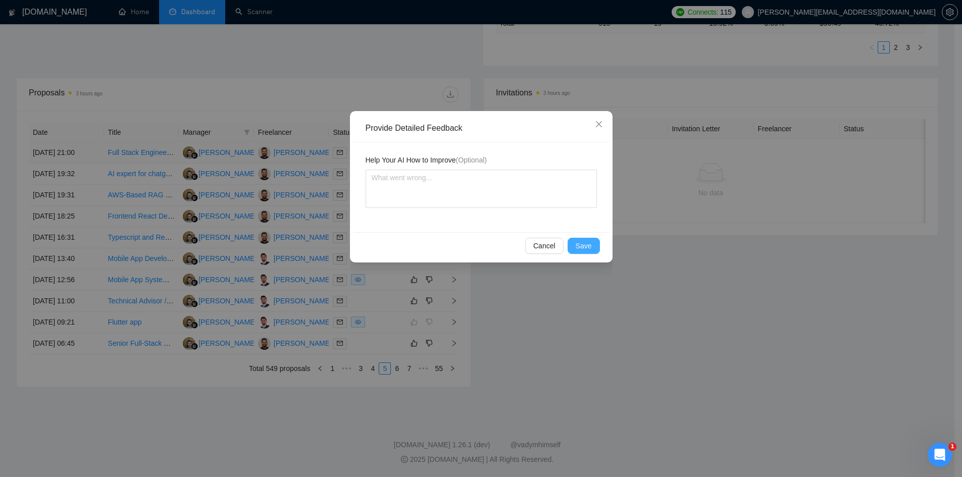
drag, startPoint x: 588, startPoint y: 246, endPoint x: 547, endPoint y: 242, distance: 41.6
click at [588, 246] on span "Save" at bounding box center [584, 245] width 16 height 11
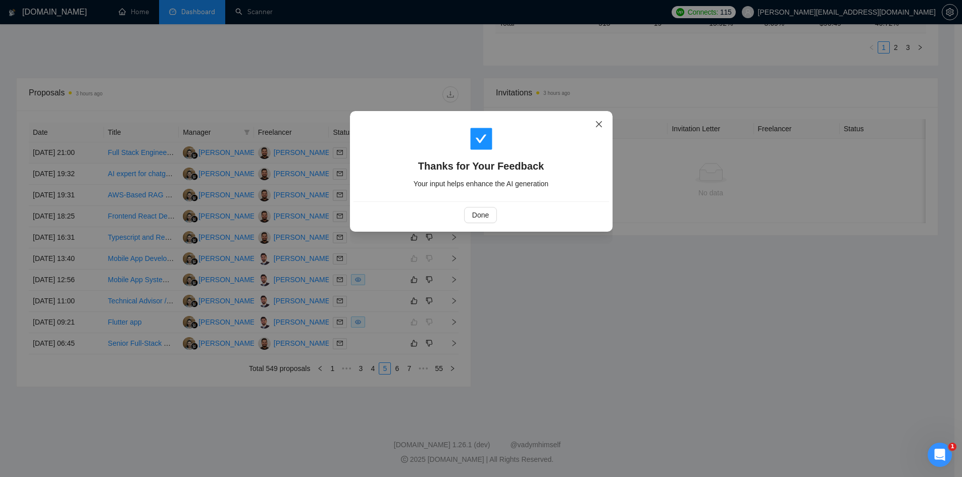
click at [601, 123] on icon "close" at bounding box center [599, 124] width 8 height 8
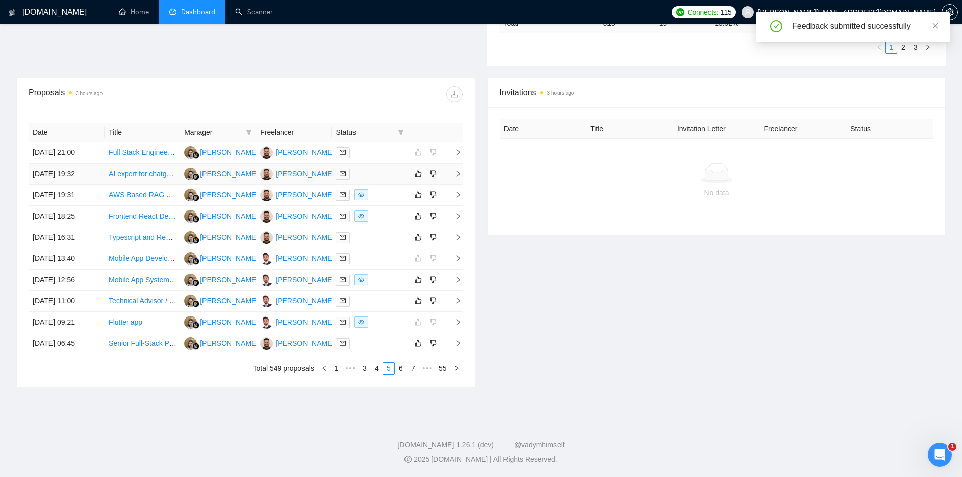
click at [457, 173] on icon "right" at bounding box center [458, 173] width 7 height 7
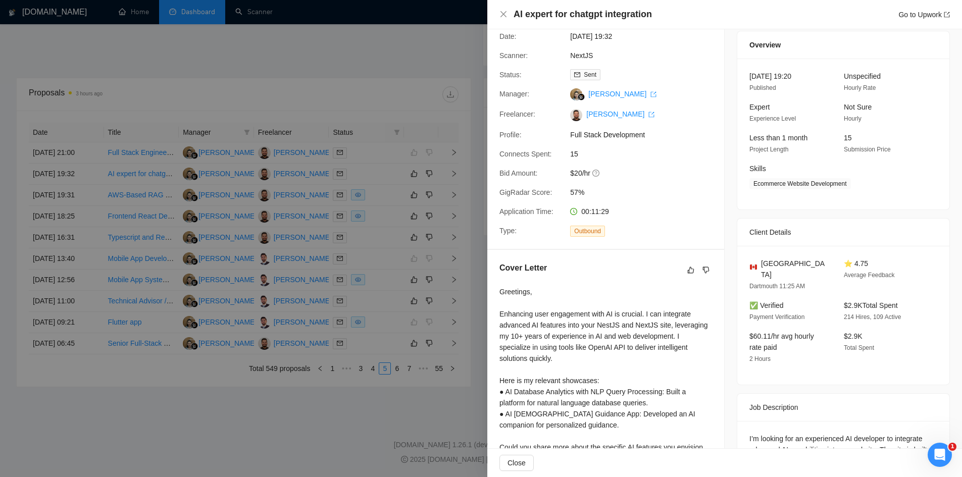
scroll to position [0, 0]
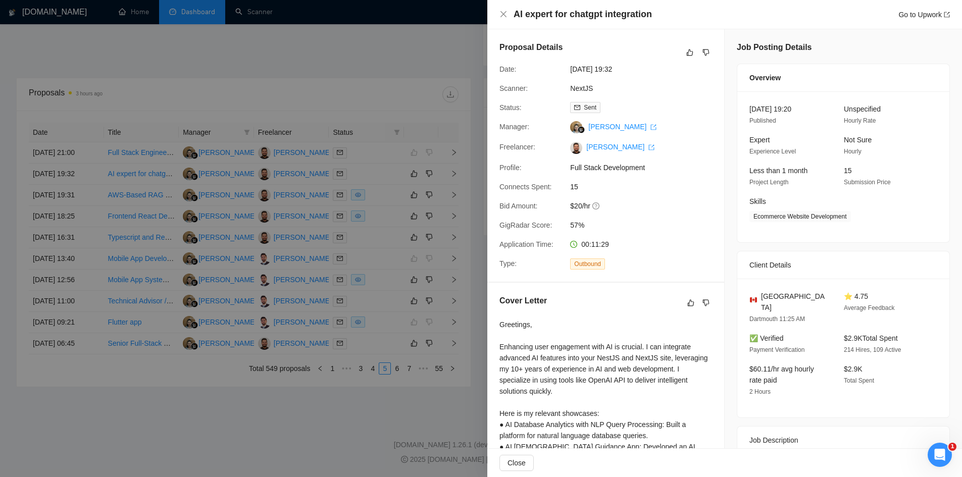
click at [390, 408] on div at bounding box center [481, 238] width 962 height 477
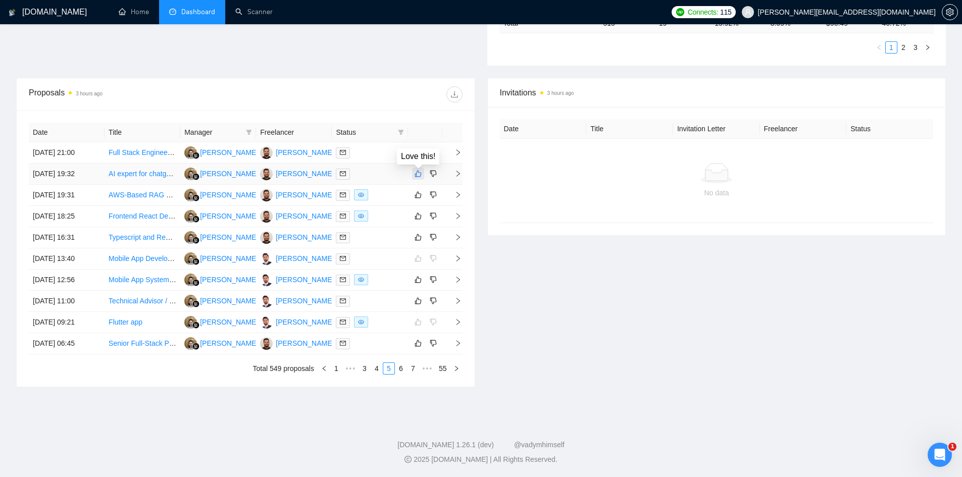
click at [414, 175] on button "button" at bounding box center [418, 174] width 12 height 12
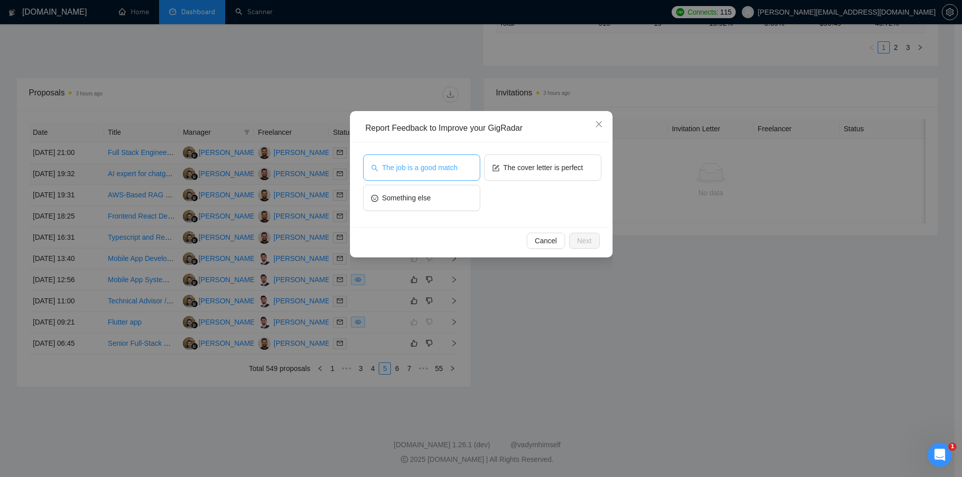
click at [417, 172] on span "The job is a good match" at bounding box center [419, 167] width 75 height 11
click at [525, 158] on button "The cover letter is perfect" at bounding box center [542, 168] width 117 height 26
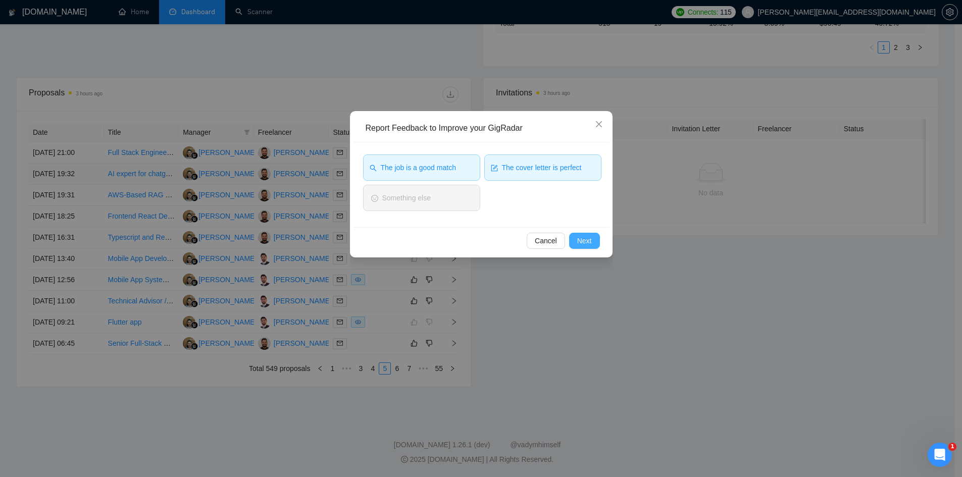
click at [573, 238] on button "Next" at bounding box center [584, 241] width 31 height 16
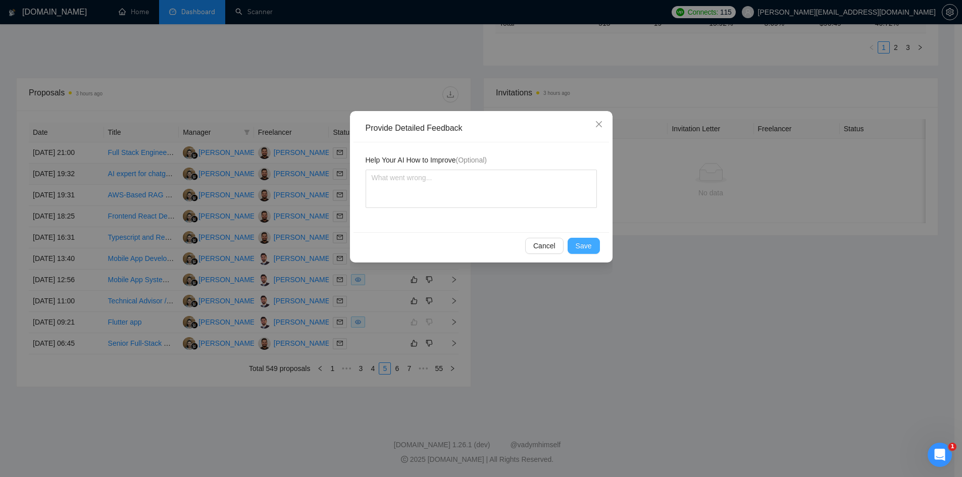
click at [579, 244] on span "Save" at bounding box center [584, 245] width 16 height 11
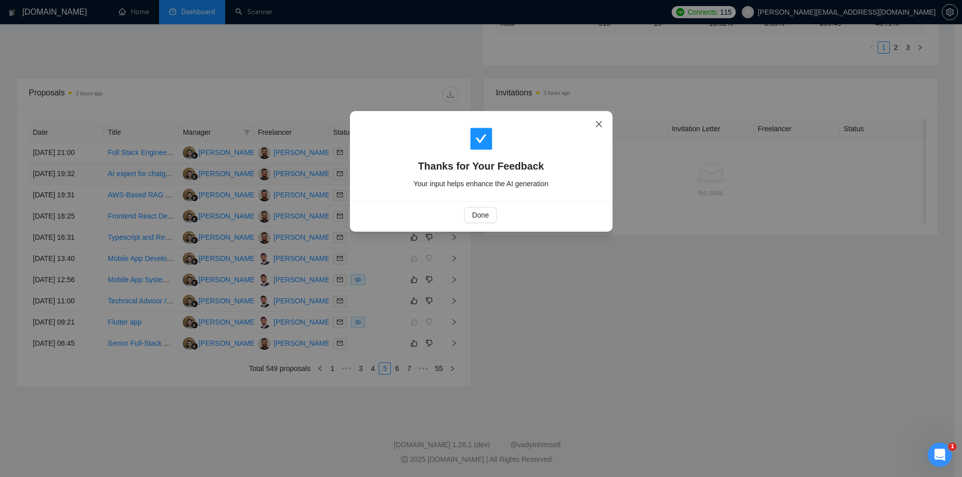
click at [598, 125] on icon "close" at bounding box center [599, 124] width 8 height 8
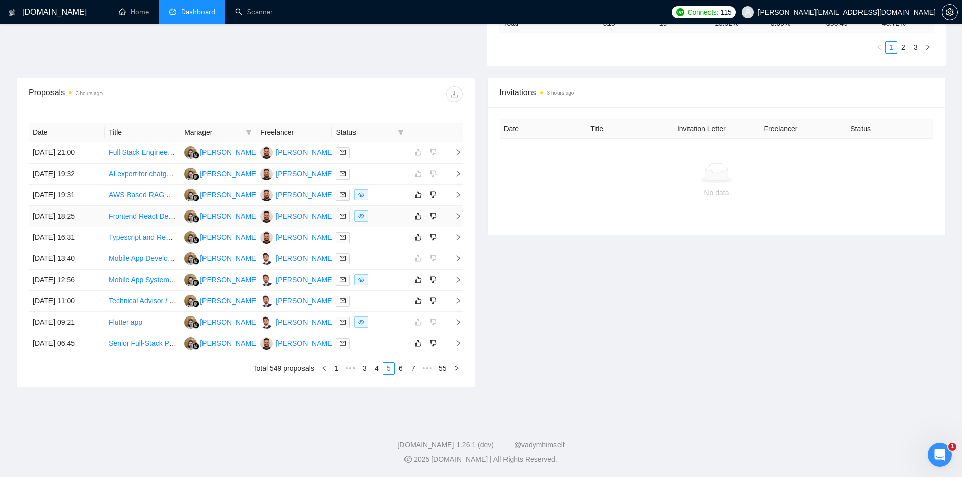
click at [456, 216] on icon "right" at bounding box center [458, 216] width 7 height 7
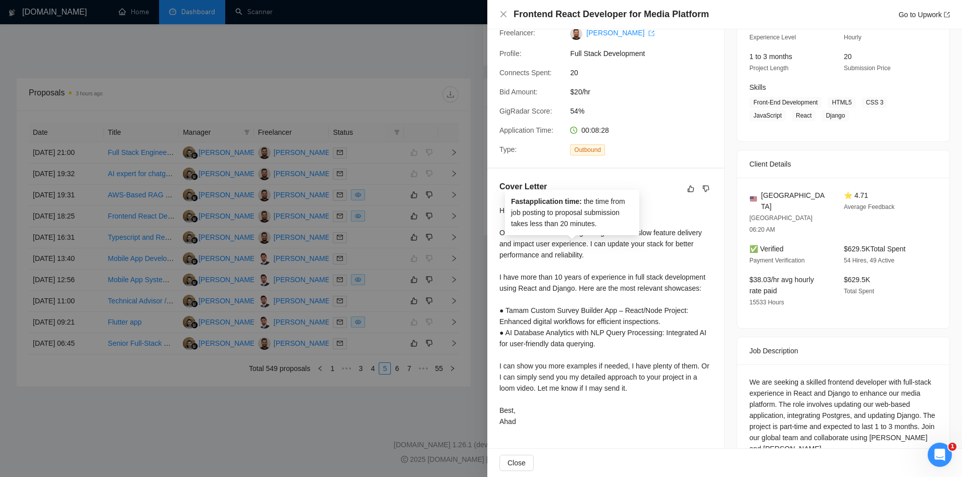
scroll to position [123, 0]
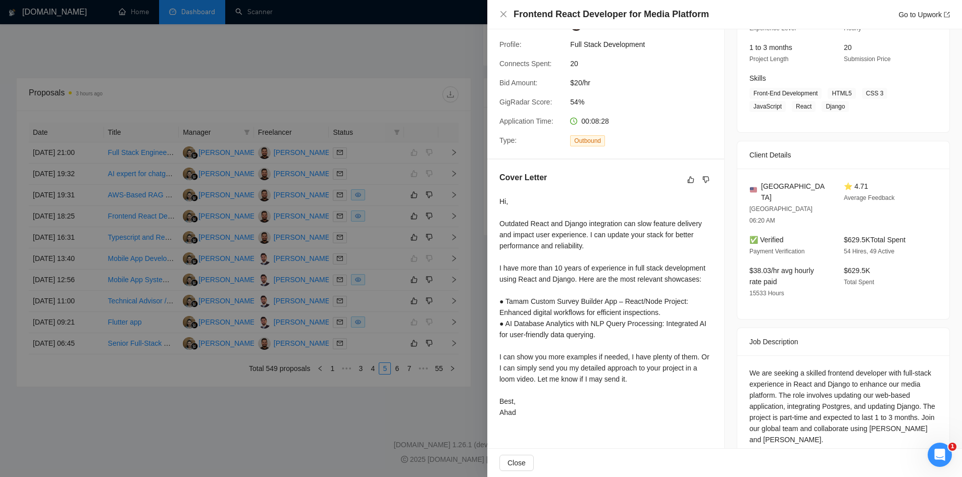
click at [234, 416] on div at bounding box center [481, 238] width 962 height 477
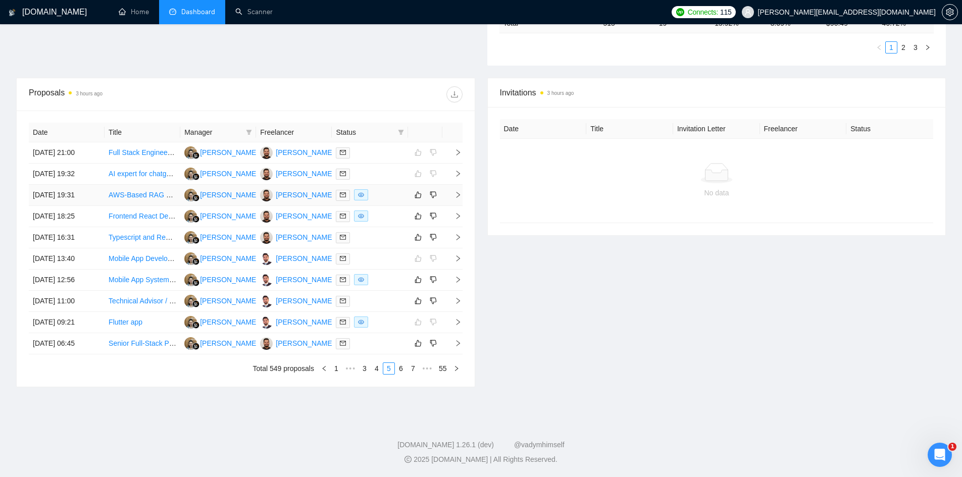
click at [459, 194] on icon "right" at bounding box center [458, 195] width 4 height 6
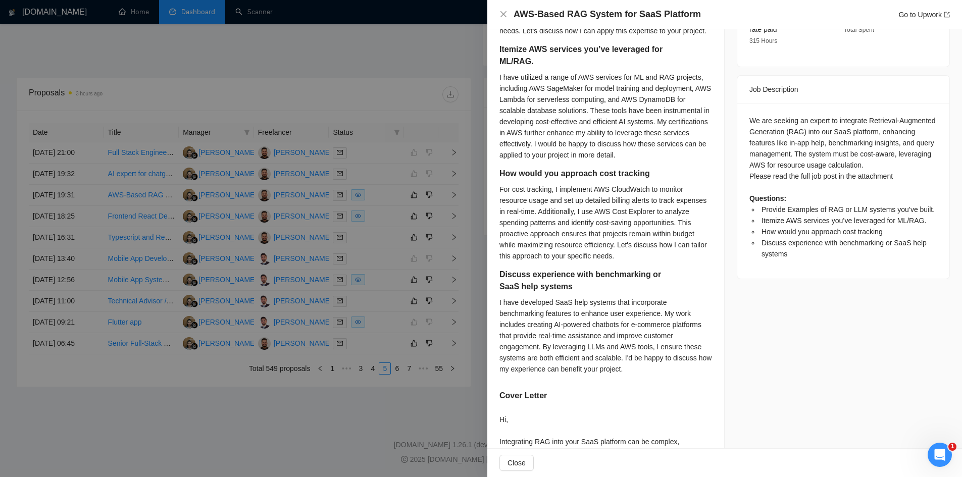
scroll to position [628, 0]
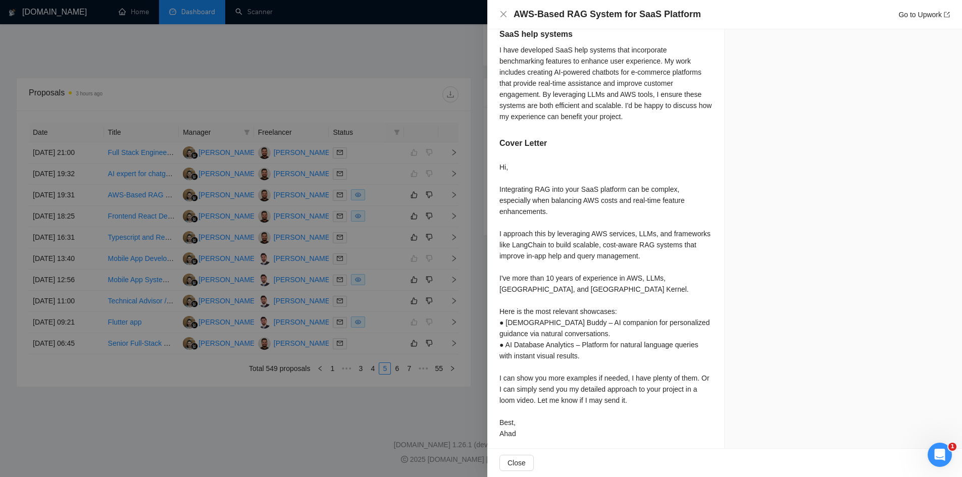
click at [374, 191] on div at bounding box center [481, 238] width 962 height 477
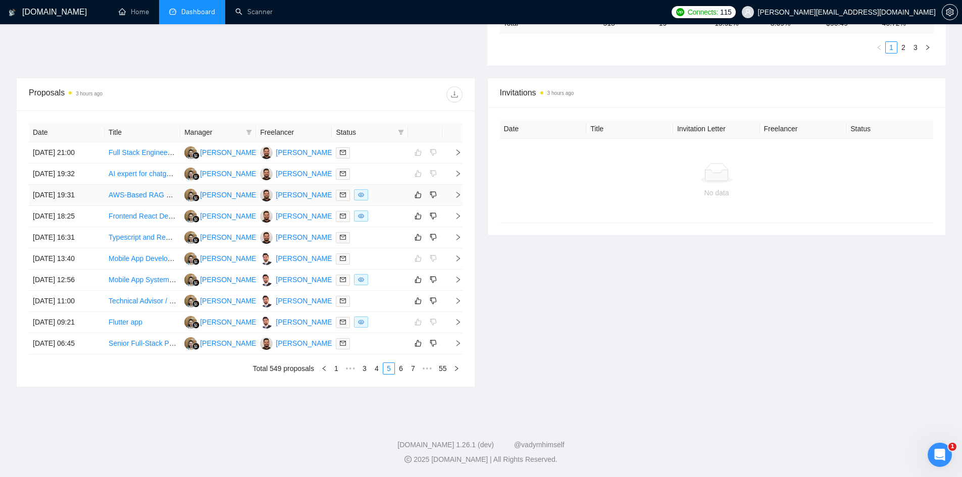
click at [420, 187] on td at bounding box center [425, 195] width 34 height 21
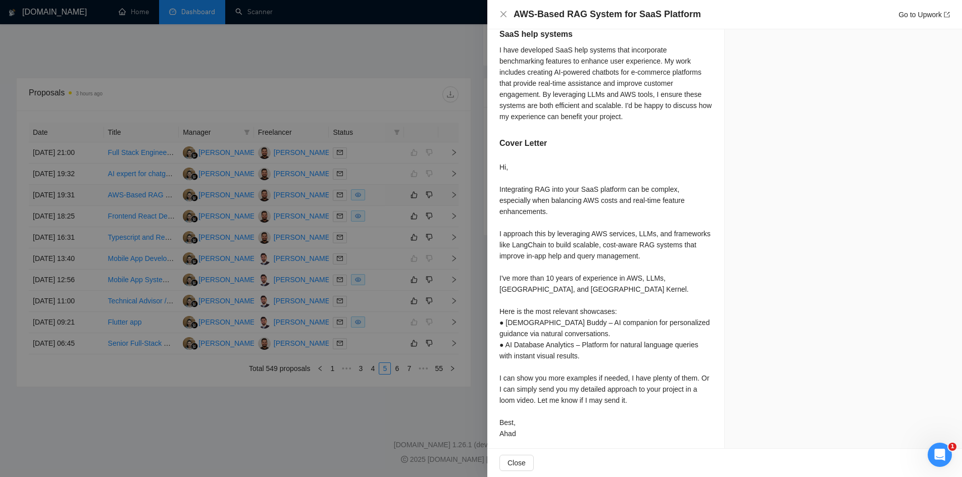
click at [420, 187] on div at bounding box center [481, 238] width 962 height 477
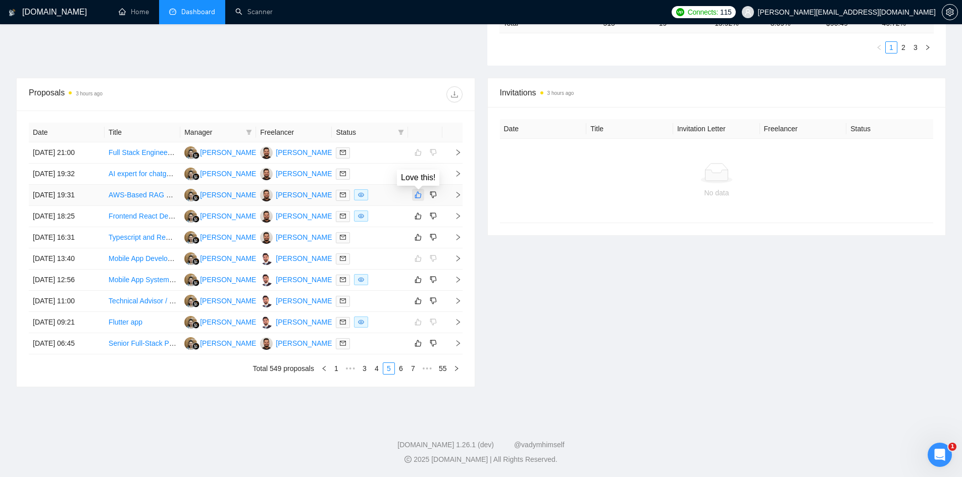
click at [418, 190] on button "button" at bounding box center [418, 195] width 12 height 12
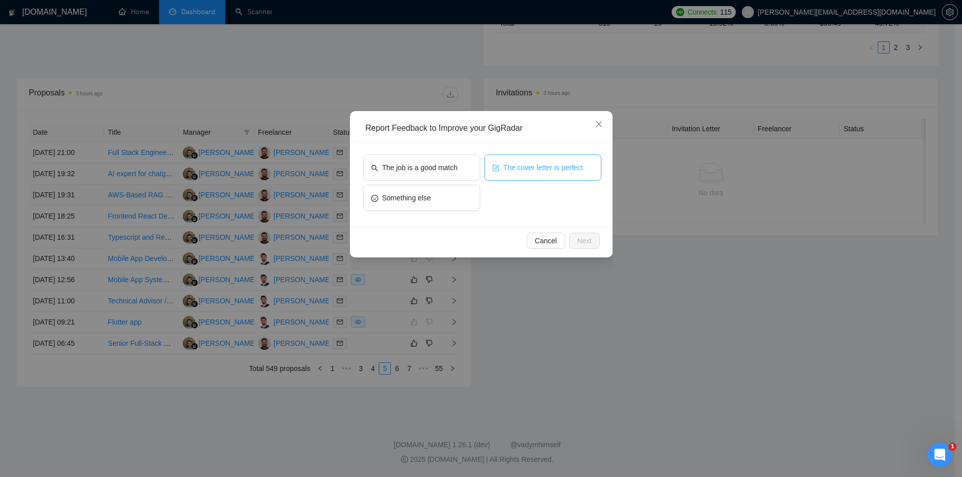
click at [532, 169] on span "The cover letter is perfect" at bounding box center [544, 167] width 80 height 11
click at [398, 175] on button "The job is a good match" at bounding box center [421, 168] width 117 height 26
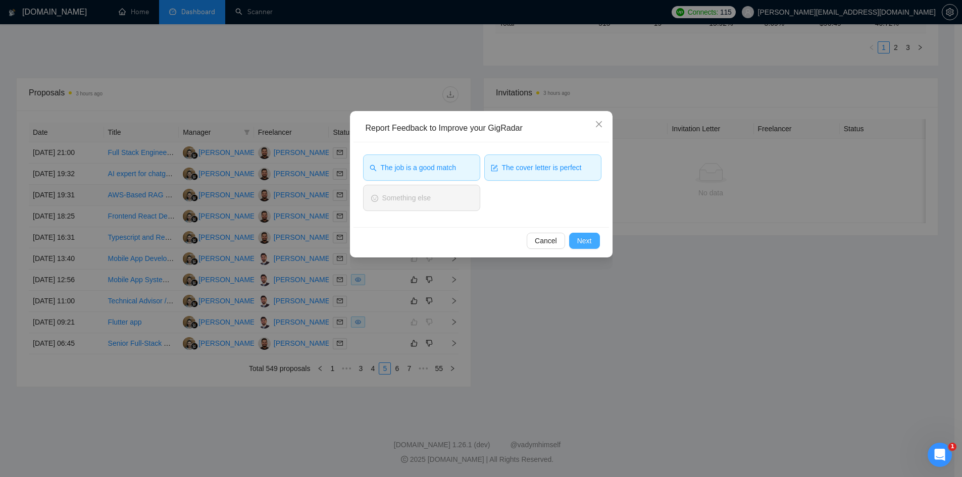
click at [588, 244] on span "Next" at bounding box center [584, 240] width 15 height 11
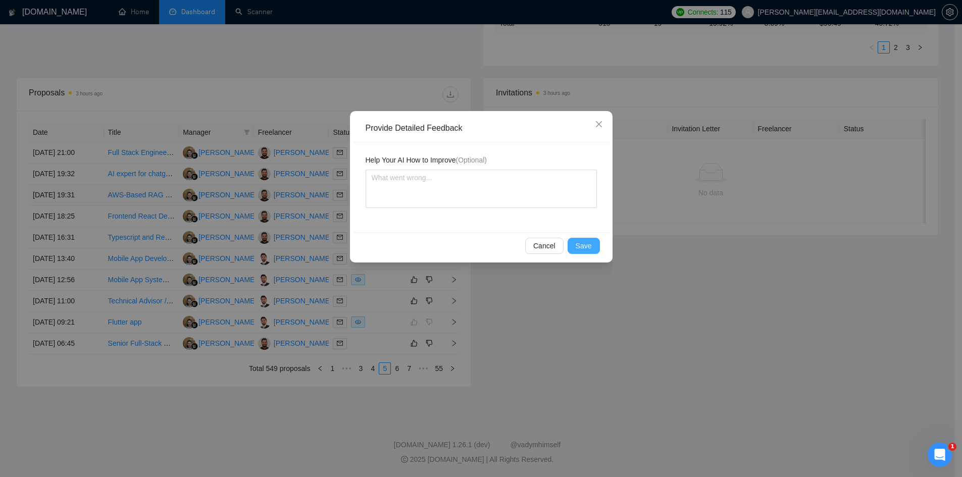
click at [594, 244] on button "Save" at bounding box center [584, 246] width 32 height 16
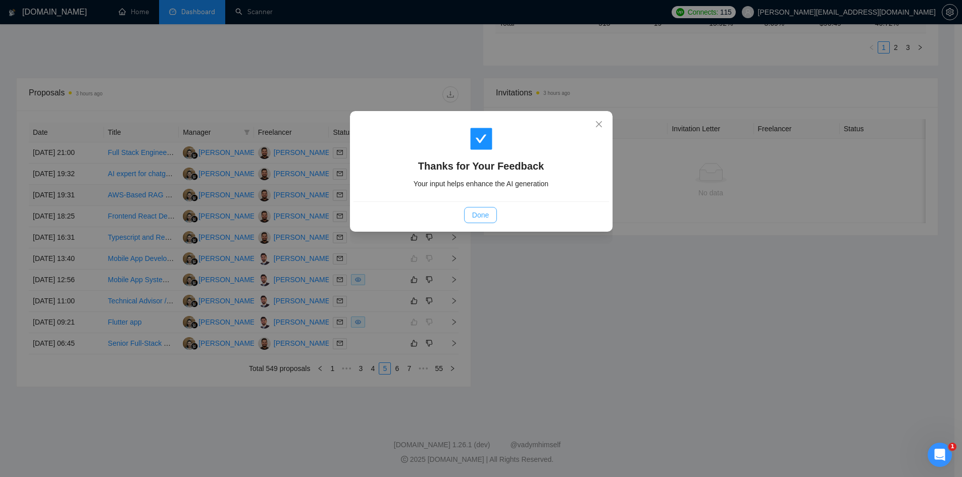
click at [478, 209] on button "Done" at bounding box center [480, 215] width 33 height 16
click at [477, 209] on button "Done" at bounding box center [480, 215] width 33 height 16
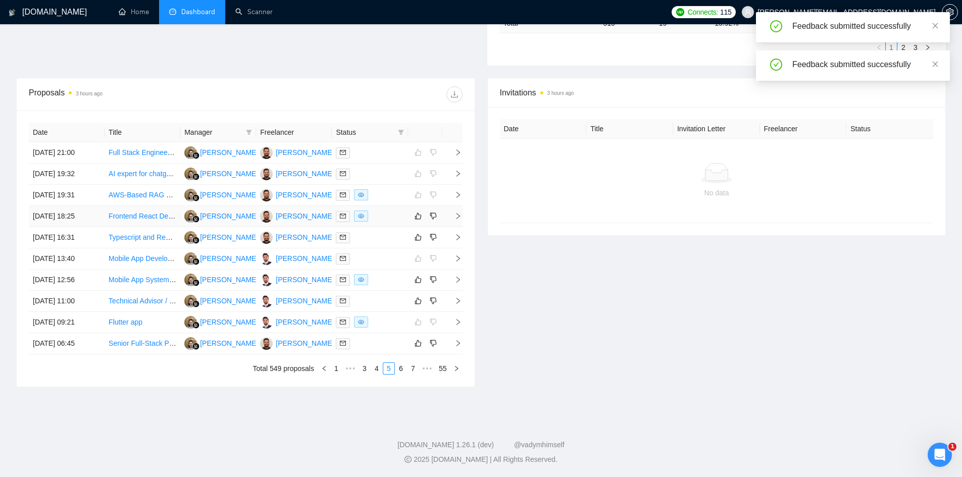
click at [459, 216] on icon "right" at bounding box center [458, 216] width 4 height 6
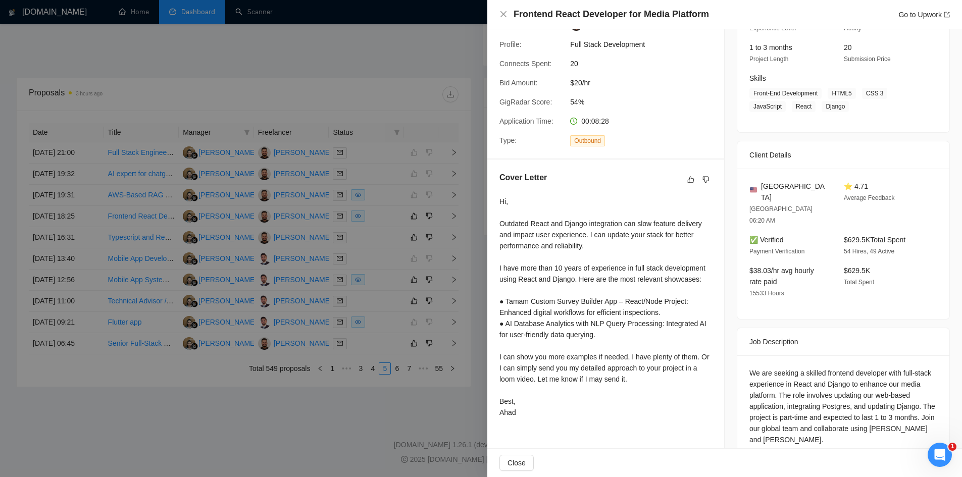
click at [315, 460] on div at bounding box center [481, 238] width 962 height 477
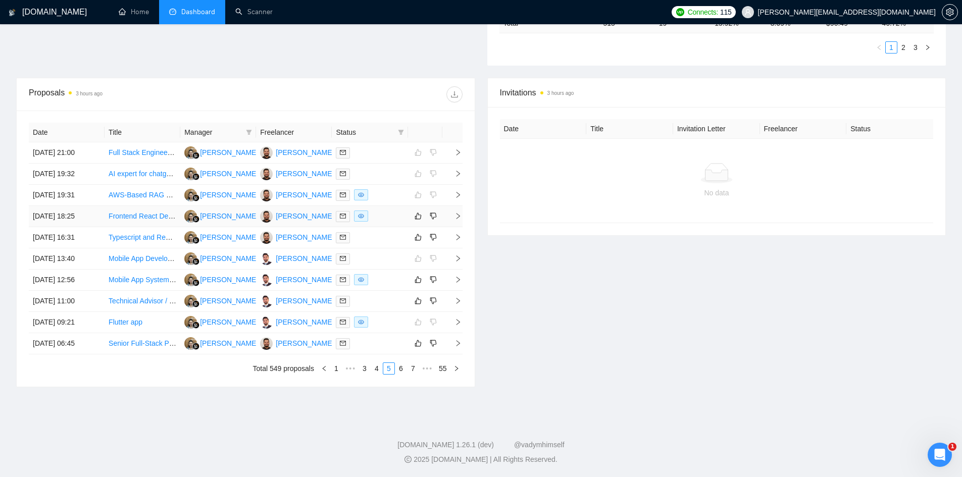
click at [439, 214] on td at bounding box center [425, 216] width 34 height 21
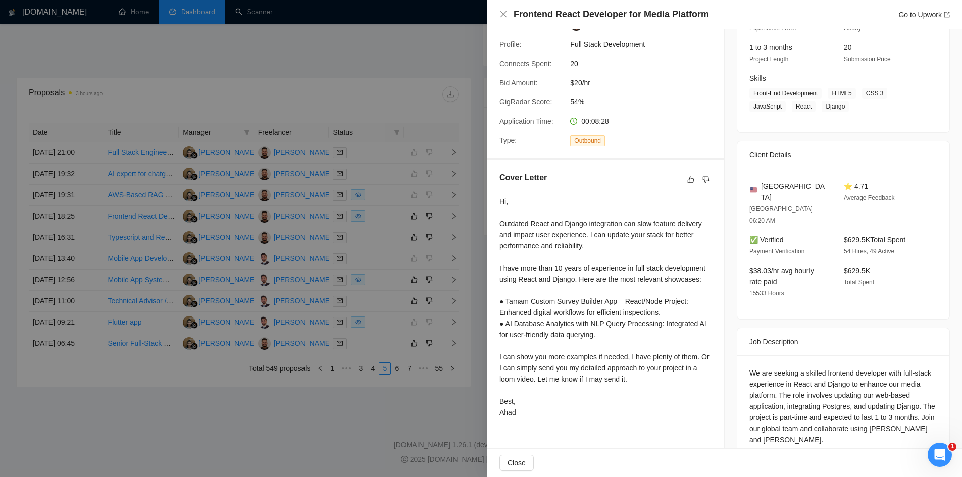
click at [420, 413] on div at bounding box center [481, 238] width 962 height 477
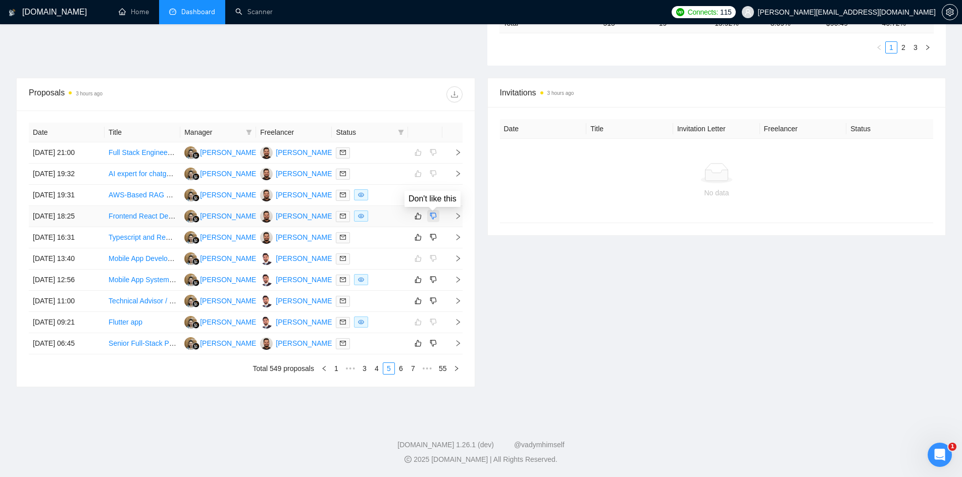
click at [433, 214] on icon "dislike" at bounding box center [433, 216] width 7 height 7
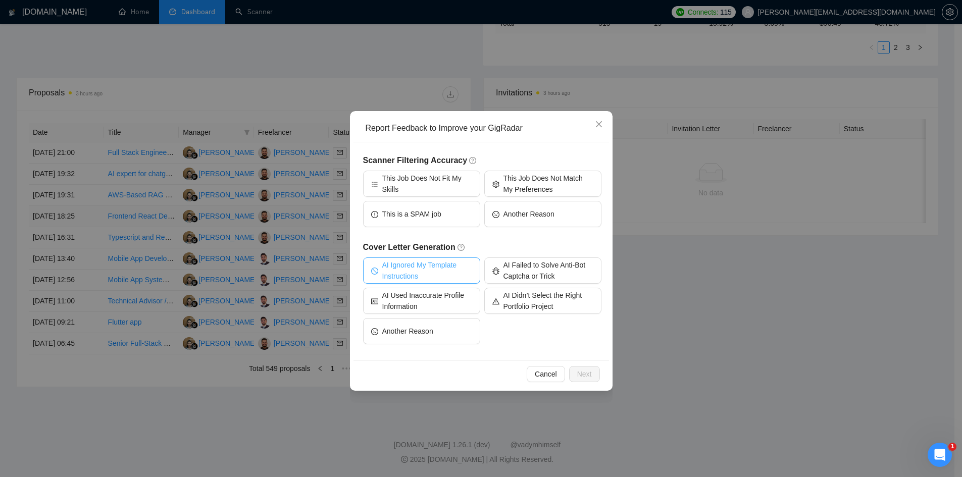
click at [447, 275] on span "AI Ignored My Template Instructions" at bounding box center [427, 271] width 90 height 22
click at [584, 375] on span "Next" at bounding box center [584, 374] width 15 height 11
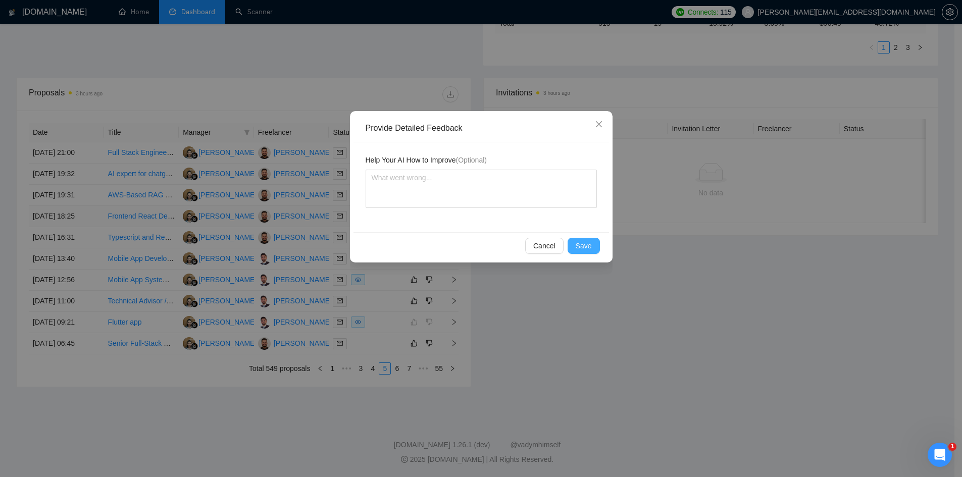
click at [582, 253] on button "Save" at bounding box center [584, 246] width 32 height 16
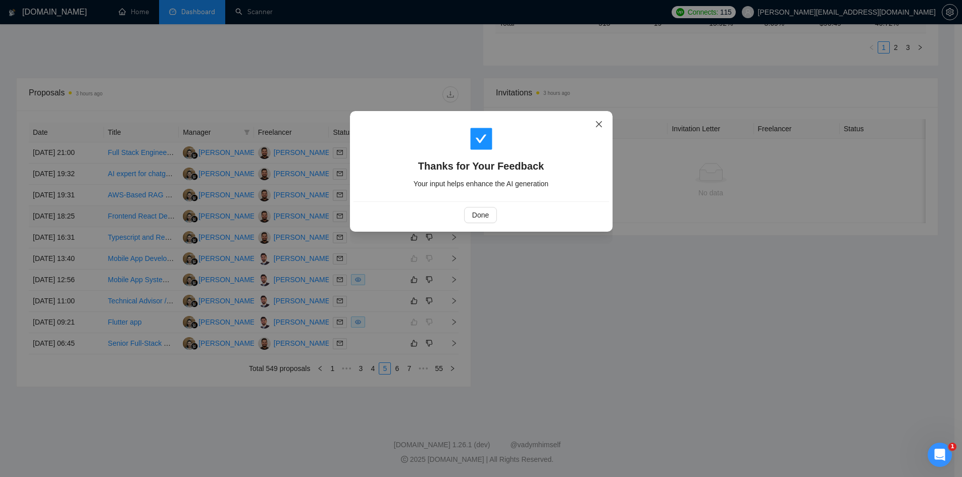
click at [596, 125] on icon "close" at bounding box center [599, 124] width 8 height 8
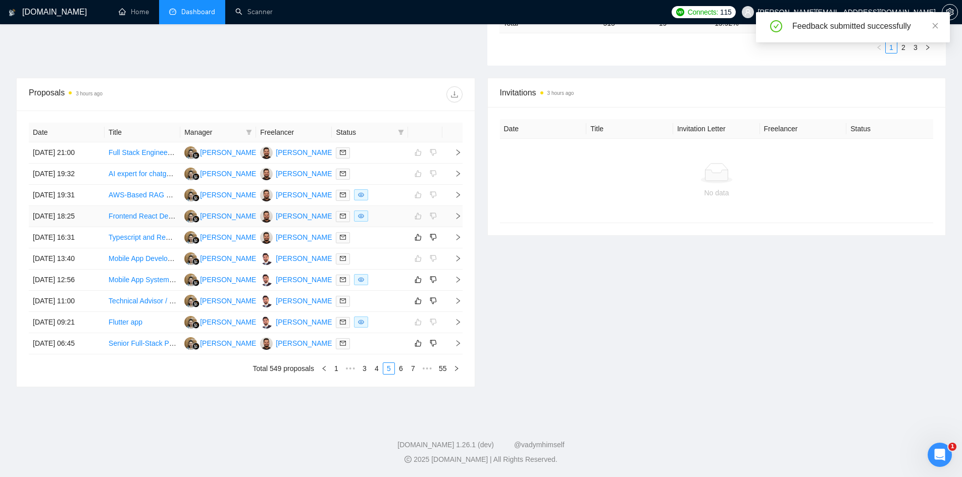
click at [460, 217] on icon "right" at bounding box center [458, 216] width 7 height 7
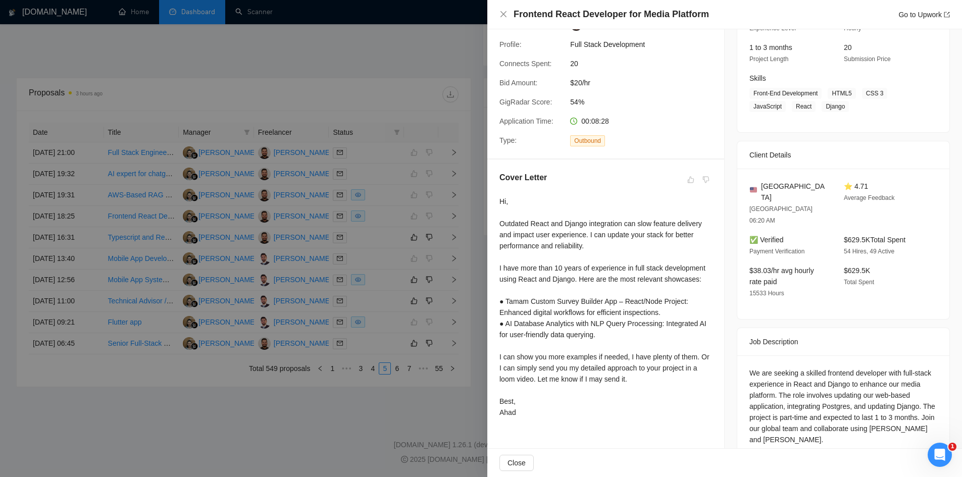
click at [464, 207] on div at bounding box center [481, 238] width 962 height 477
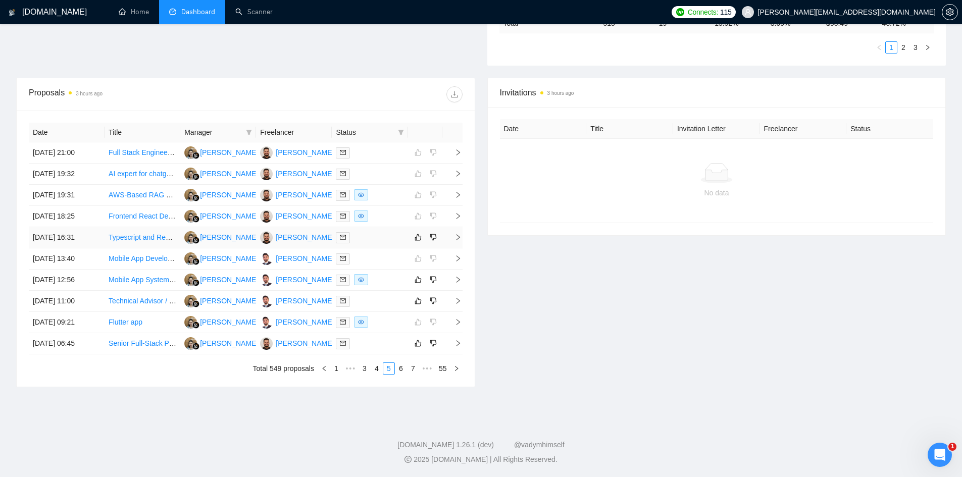
click at [461, 237] on icon "right" at bounding box center [458, 237] width 7 height 7
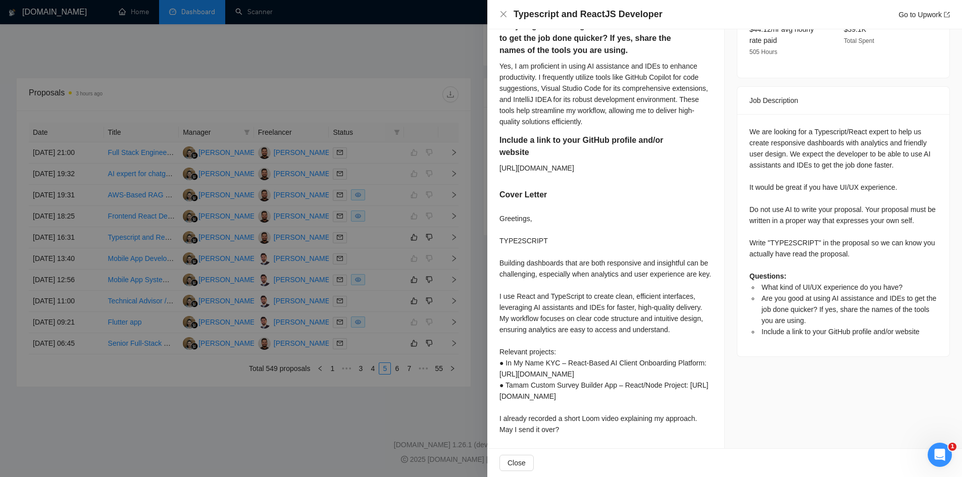
scroll to position [445, 0]
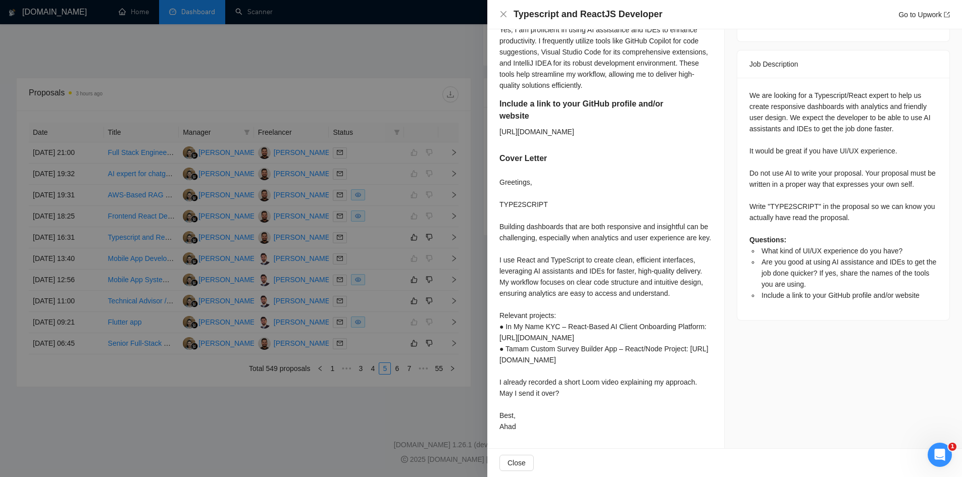
click at [396, 419] on div at bounding box center [481, 238] width 962 height 477
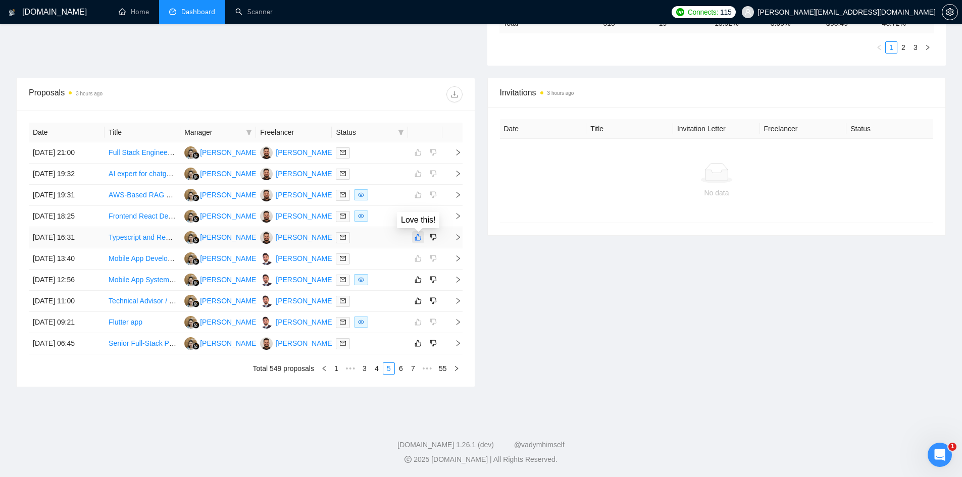
click at [418, 237] on icon "like" at bounding box center [418, 237] width 7 height 8
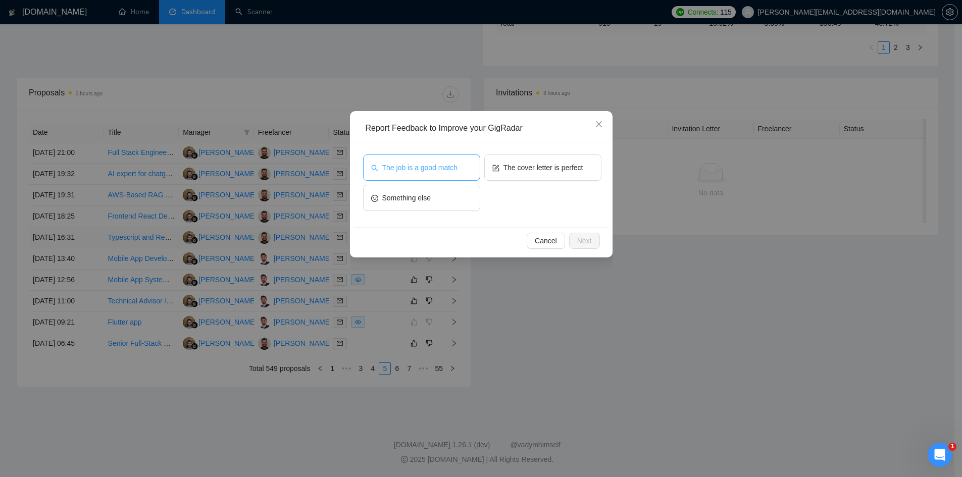
click at [426, 171] on span "The job is a good match" at bounding box center [419, 167] width 75 height 11
click at [531, 158] on button "The cover letter is perfect" at bounding box center [542, 168] width 117 height 26
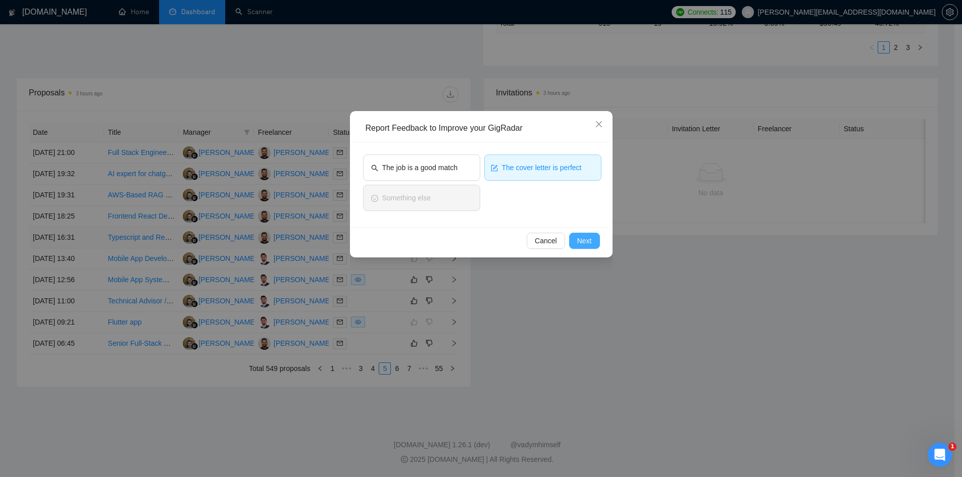
click at [596, 245] on button "Next" at bounding box center [584, 241] width 31 height 16
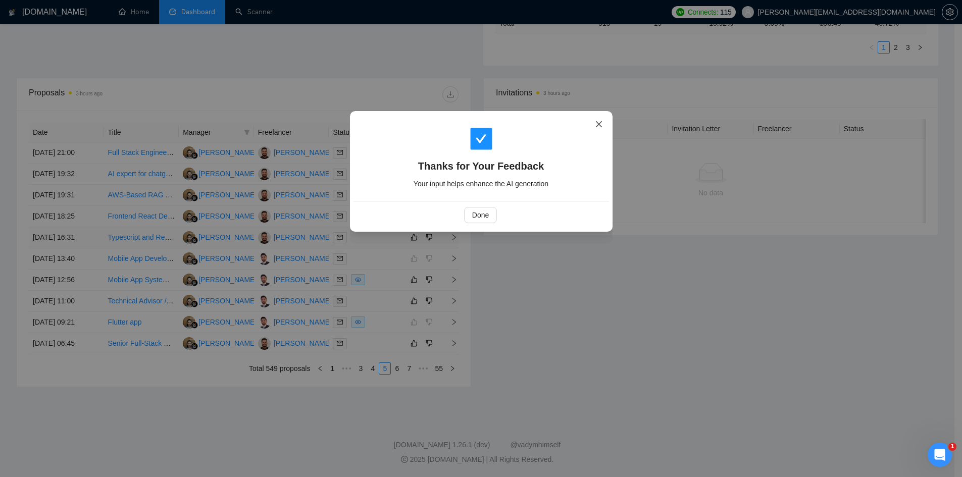
click at [589, 126] on span "Close" at bounding box center [598, 124] width 27 height 27
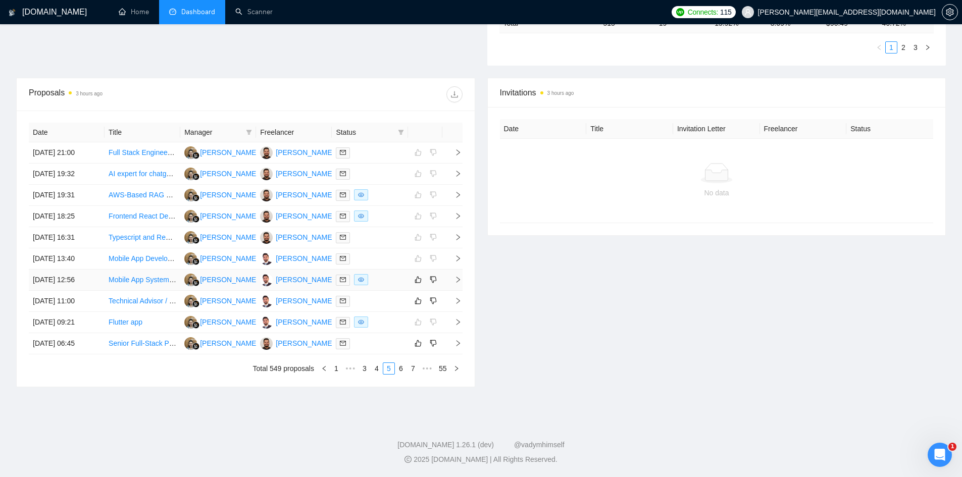
click at [455, 279] on icon "right" at bounding box center [458, 279] width 7 height 7
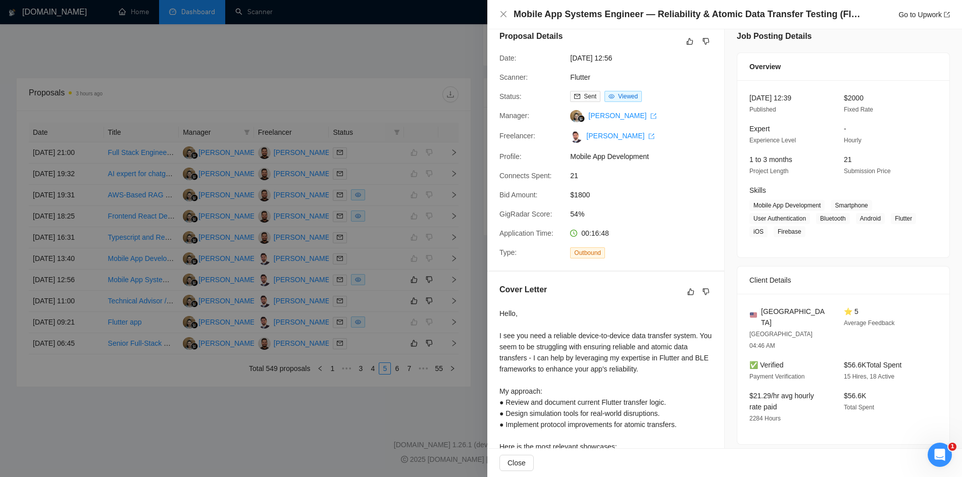
scroll to position [0, 0]
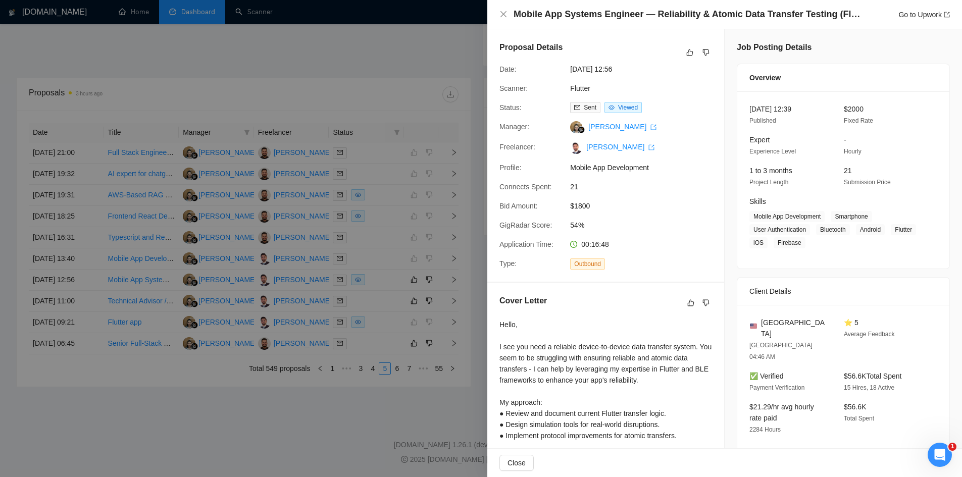
click at [337, 421] on div at bounding box center [481, 238] width 962 height 477
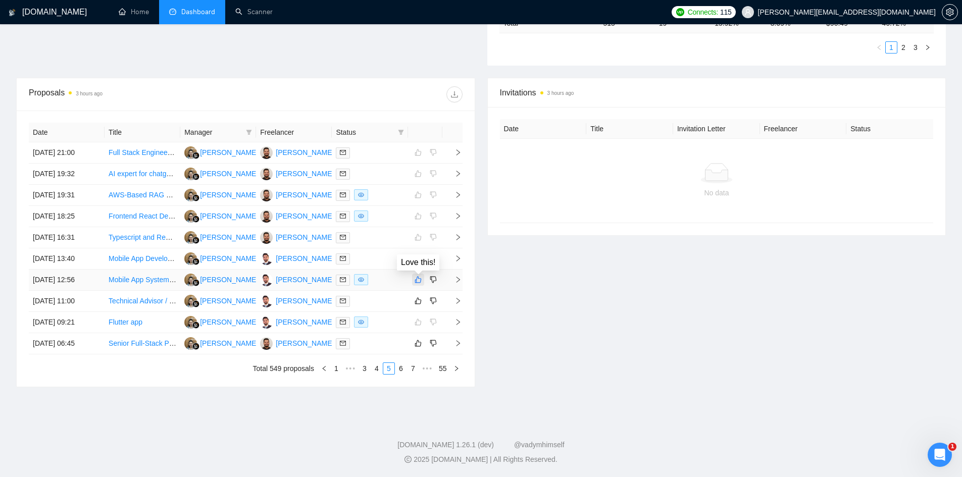
click at [417, 283] on icon "like" at bounding box center [418, 280] width 7 height 7
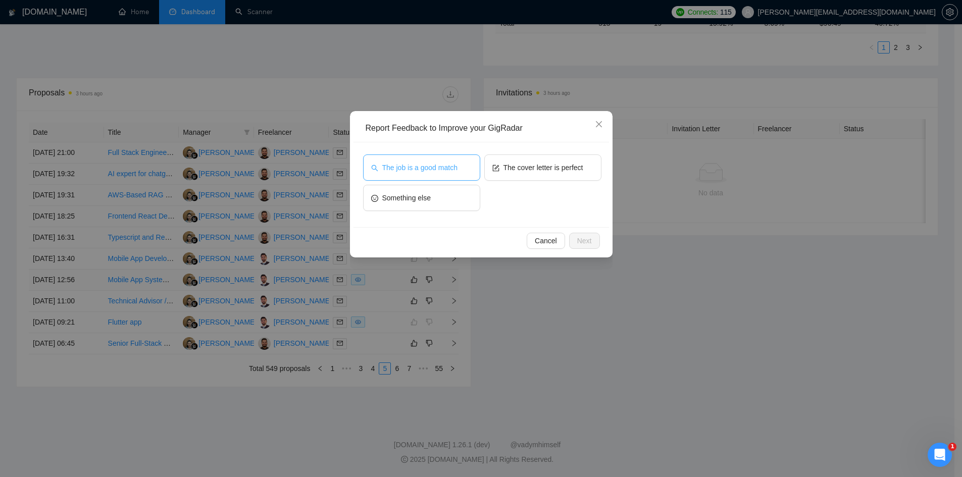
click at [435, 173] on span "The job is a good match" at bounding box center [419, 167] width 75 height 11
click at [577, 238] on span "Next" at bounding box center [584, 240] width 15 height 11
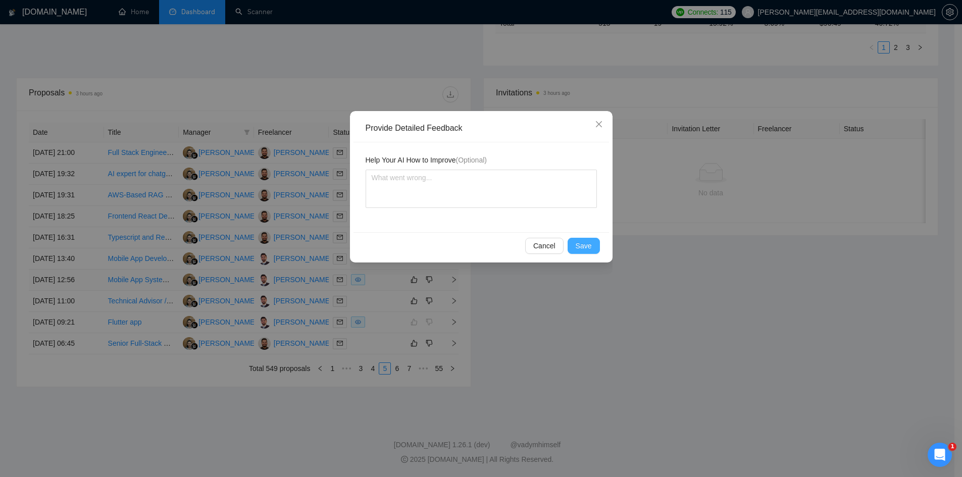
click at [577, 250] on span "Save" at bounding box center [584, 245] width 16 height 11
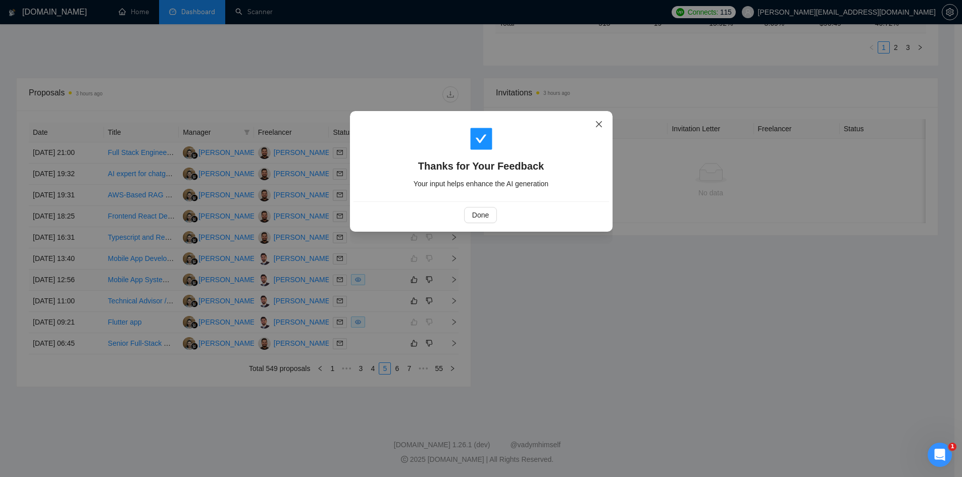
click at [598, 123] on icon "close" at bounding box center [599, 124] width 8 height 8
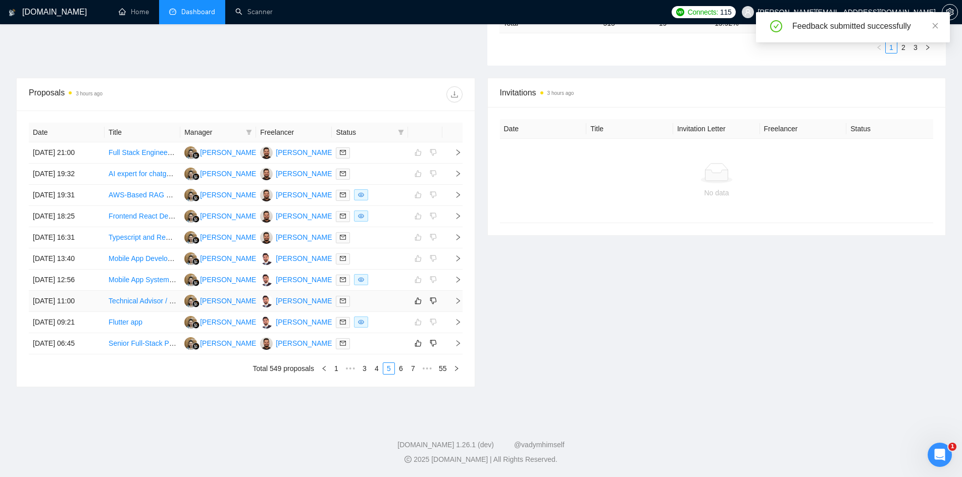
click at [453, 309] on td at bounding box center [452, 301] width 20 height 21
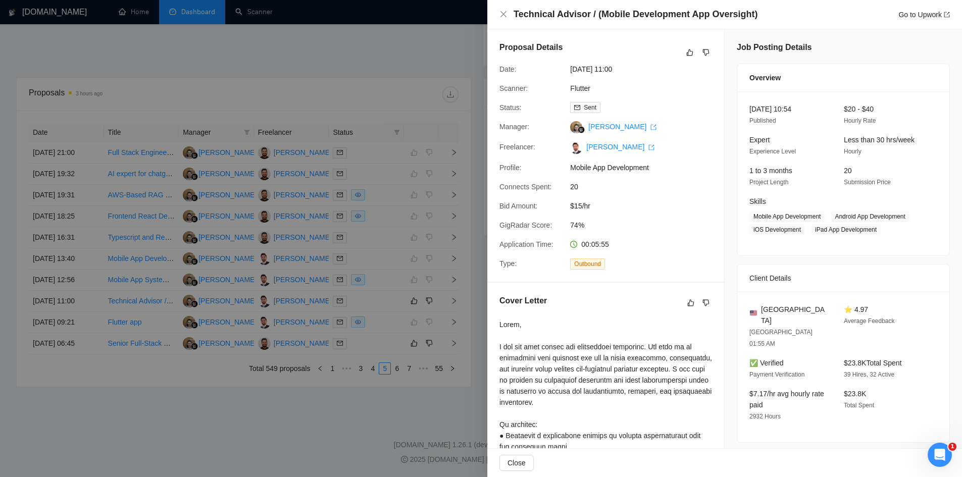
click at [369, 433] on div at bounding box center [481, 238] width 962 height 477
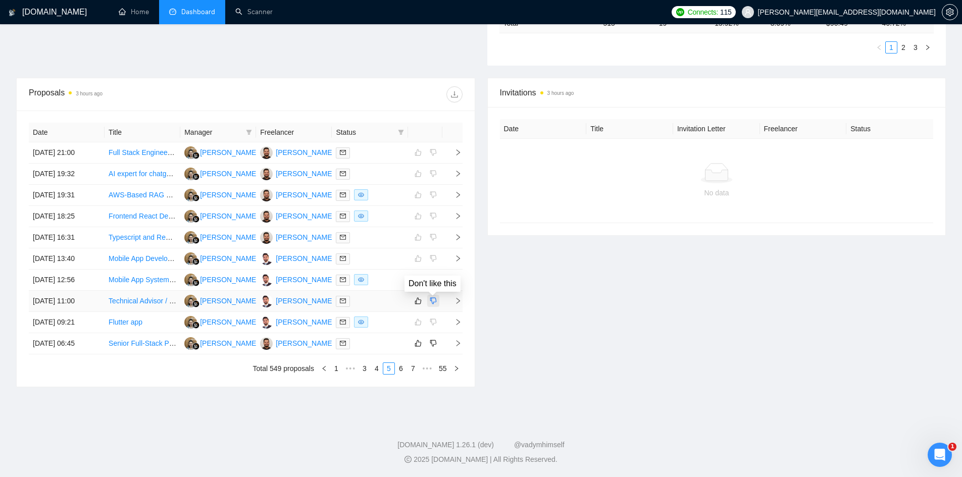
click at [431, 299] on icon "dislike" at bounding box center [433, 301] width 7 height 7
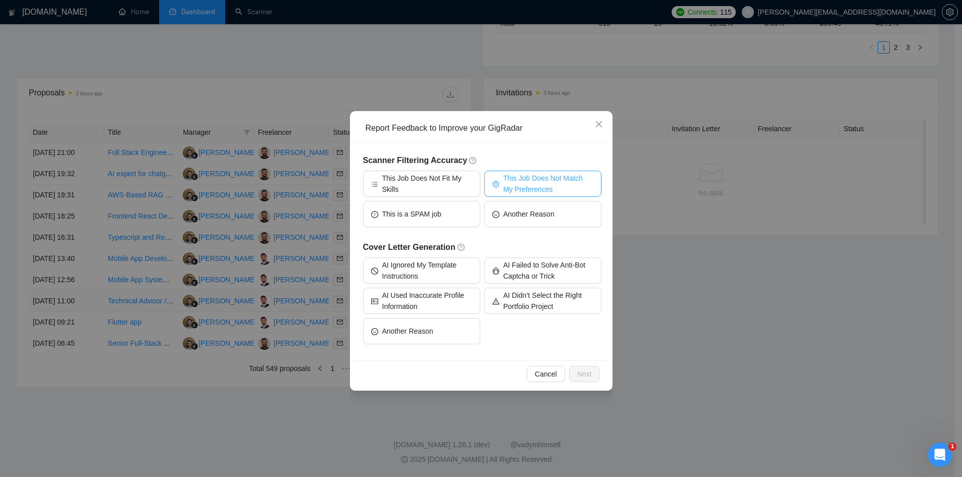
click at [550, 186] on span "This Job Does Not Match My Preferences" at bounding box center [549, 184] width 90 height 22
click at [420, 187] on span "This Job Does Not Fit My Skills" at bounding box center [427, 184] width 90 height 22
click at [521, 185] on span "This Job Does Not Match My Preferences" at bounding box center [549, 184] width 90 height 22
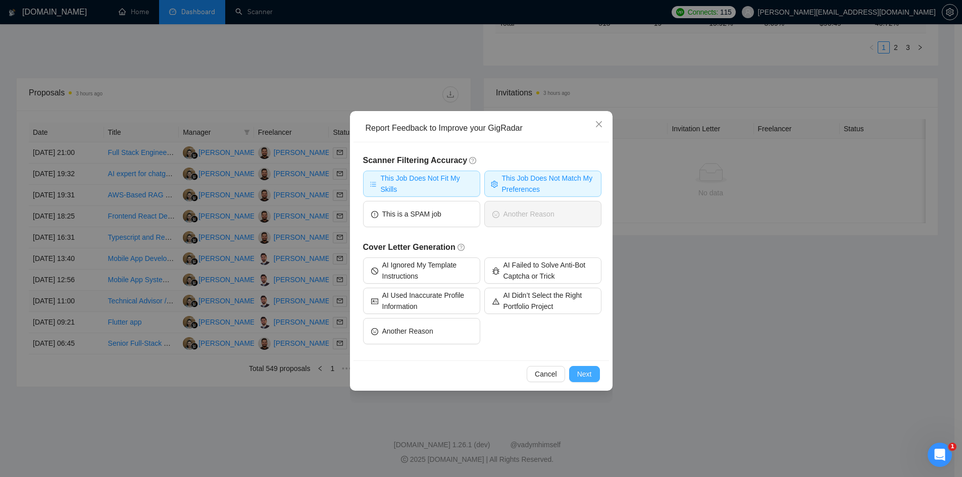
click at [581, 371] on span "Next" at bounding box center [584, 374] width 15 height 11
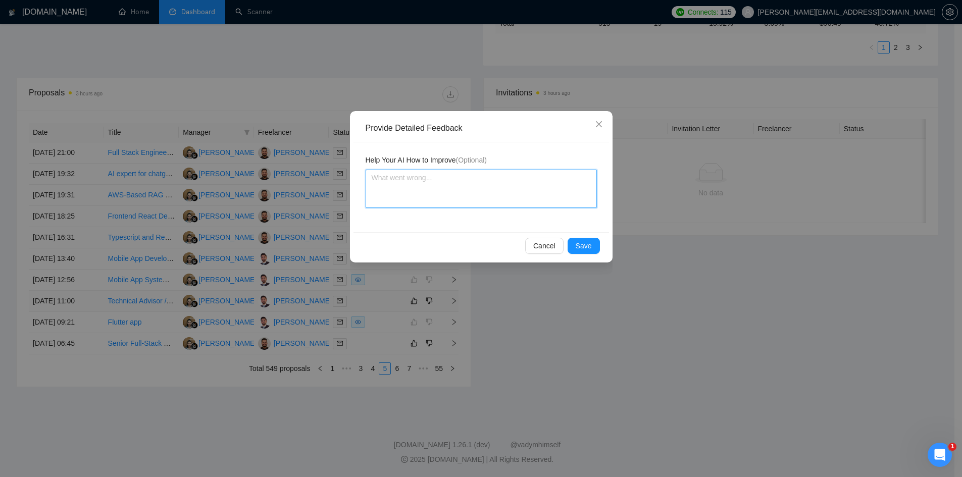
click at [519, 188] on textarea at bounding box center [481, 189] width 231 height 38
type textarea "t"
type textarea "th"
type textarea "ths"
type textarea "th"
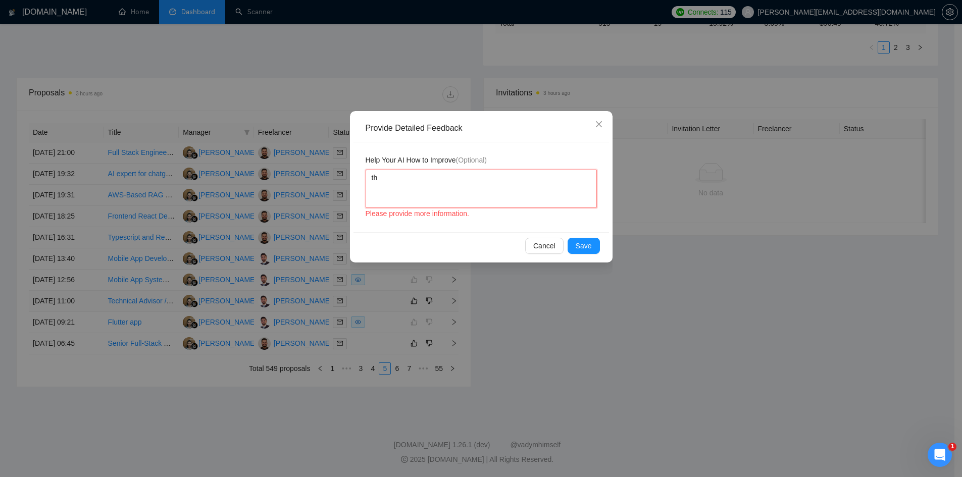
type textarea "thi"
type textarea "this"
type textarea "this is"
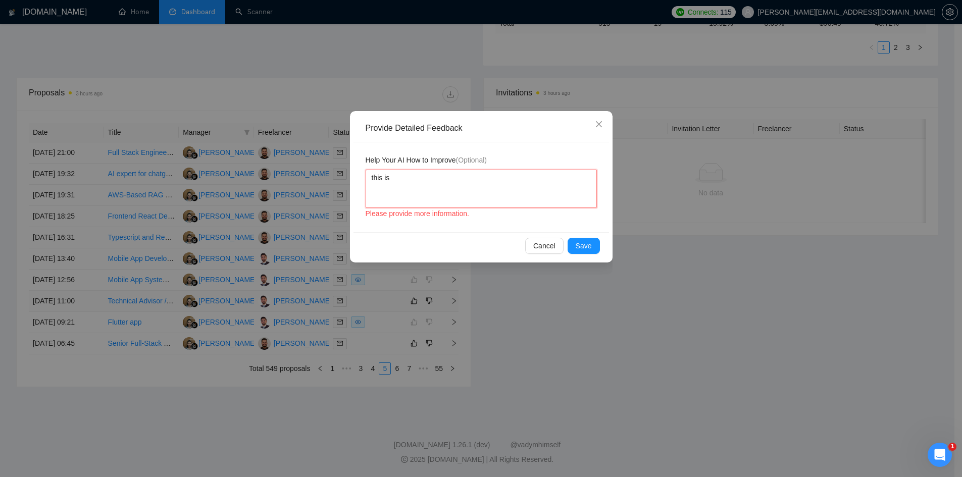
type textarea "this is n"
type textarea "this is no"
type textarea "this is not"
type textarea "this is not m"
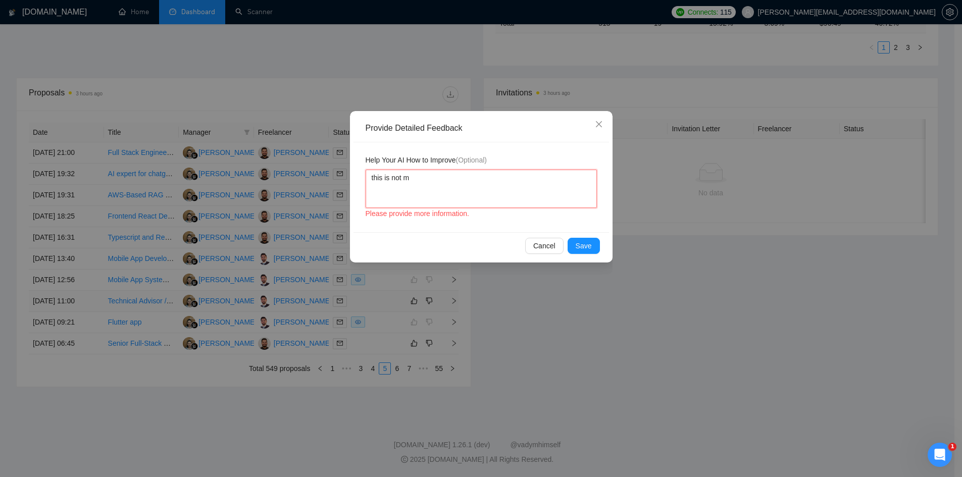
type textarea "this is not my"
type textarea "this is not m"
type textarea "this is not"
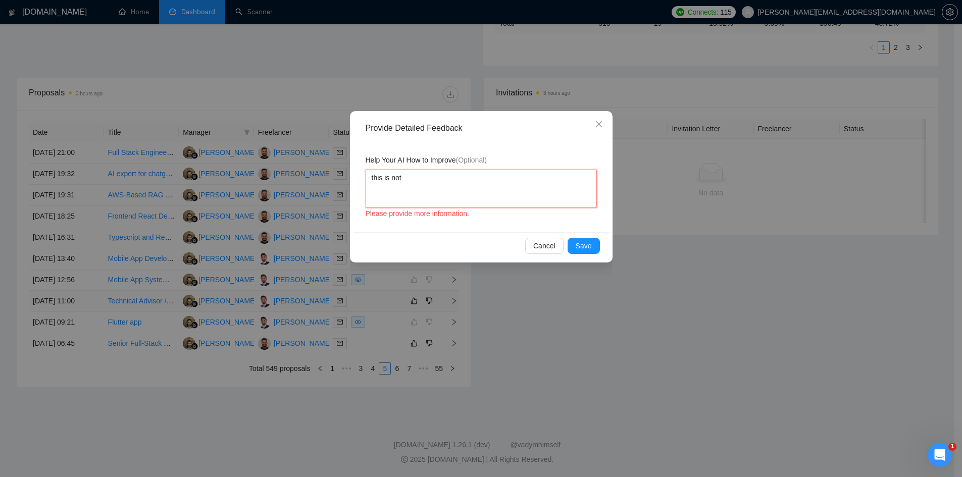
type textarea "this is no"
type textarea "this is n"
type textarea "this is"
type textarea "this i"
type textarea "this"
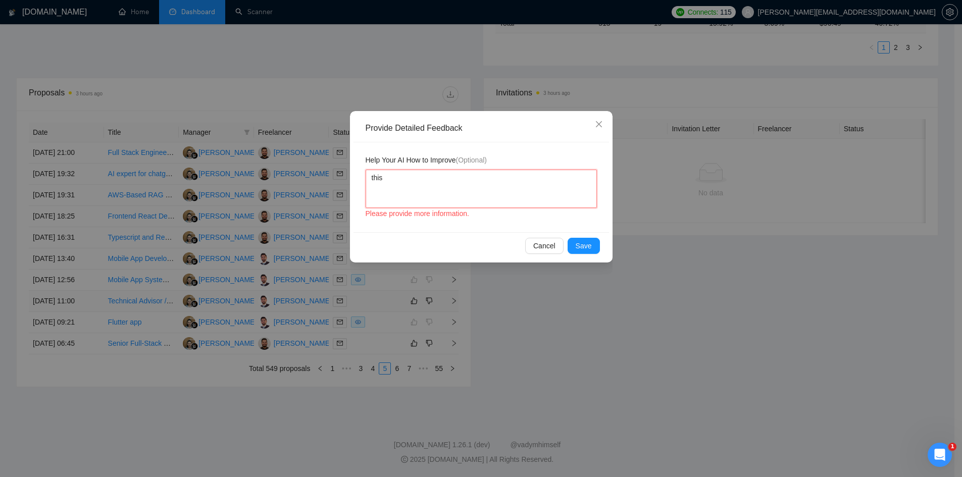
type textarea "this k"
type textarea "this ki"
type textarea "this kin"
type textarea "this kind"
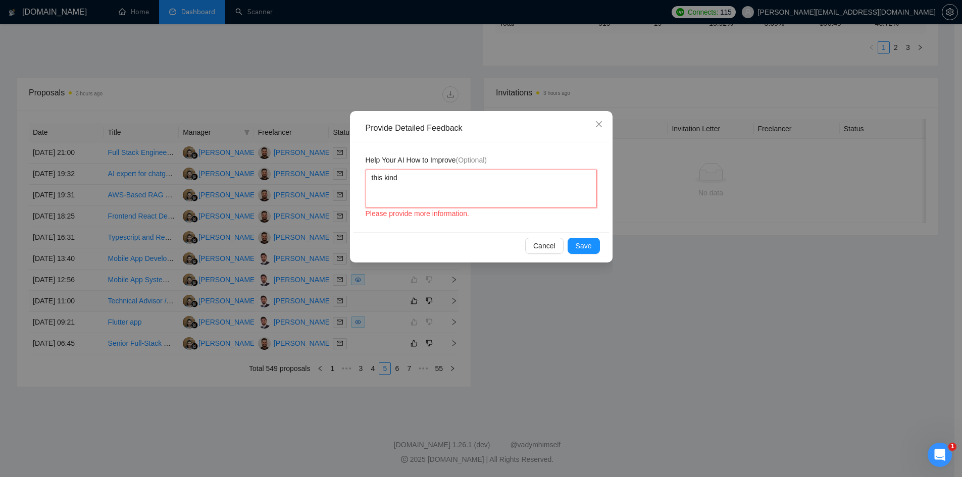
type textarea "this kind o"
type textarea "this kind of"
type textarea "this kind of k"
type textarea "this kind of"
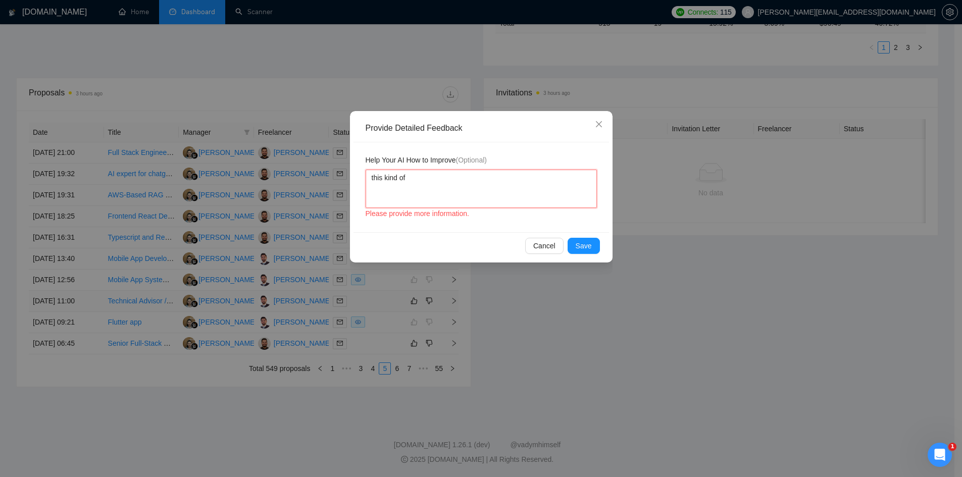
type textarea "this kind of j"
type textarea "this kind of [PERSON_NAME]"
type textarea "this kind of job"
type textarea "this kind of job i"
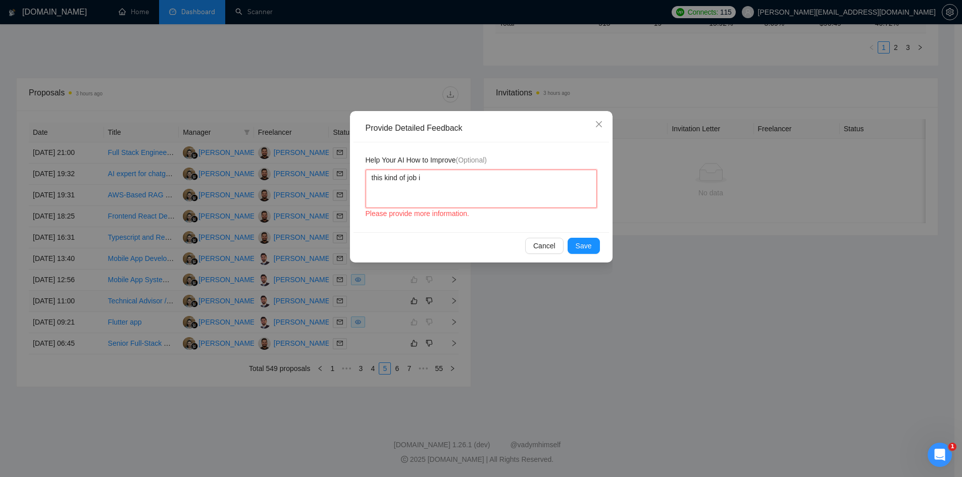
type textarea "this kind of job is"
type textarea "this kind of job is n"
type textarea "this kind of job is no"
type textarea "this kind of job is not"
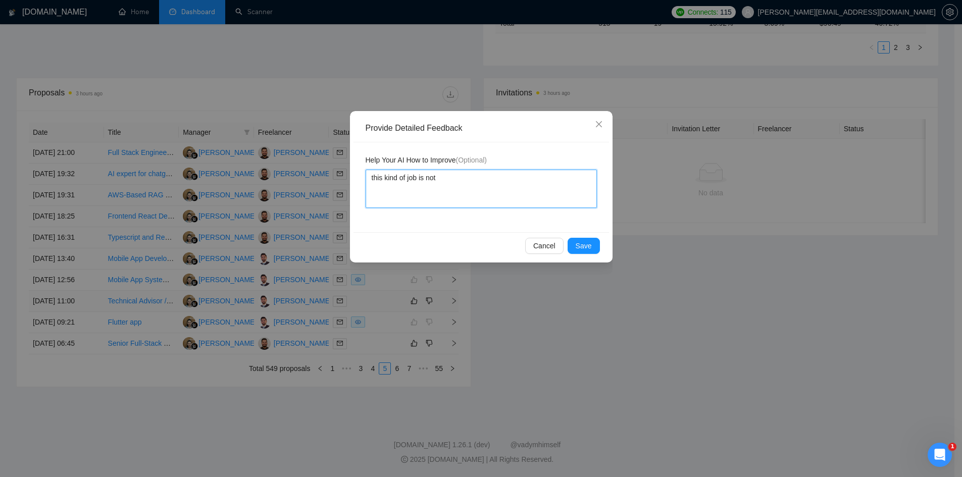
type textarea "this kind of job is not"
type textarea "this kind of job is not m"
type textarea "this kind of job is not my"
type textarea "this kind of job is not my pr"
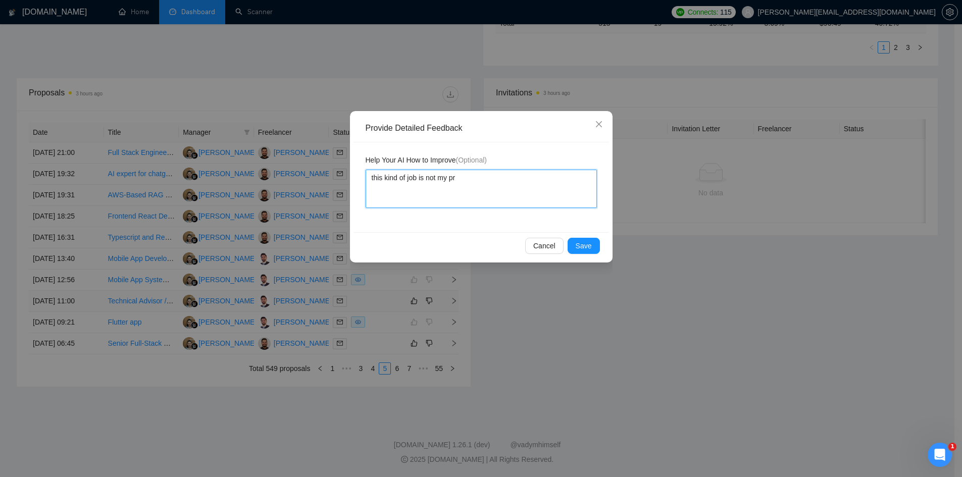
type textarea "this kind of job is not my pri"
type textarea "this kind of job is not my prio"
type textarea "this kind of job is not my prior"
type textarea "this kind of job is not my priori"
type textarea "this kind of job is not my priorit"
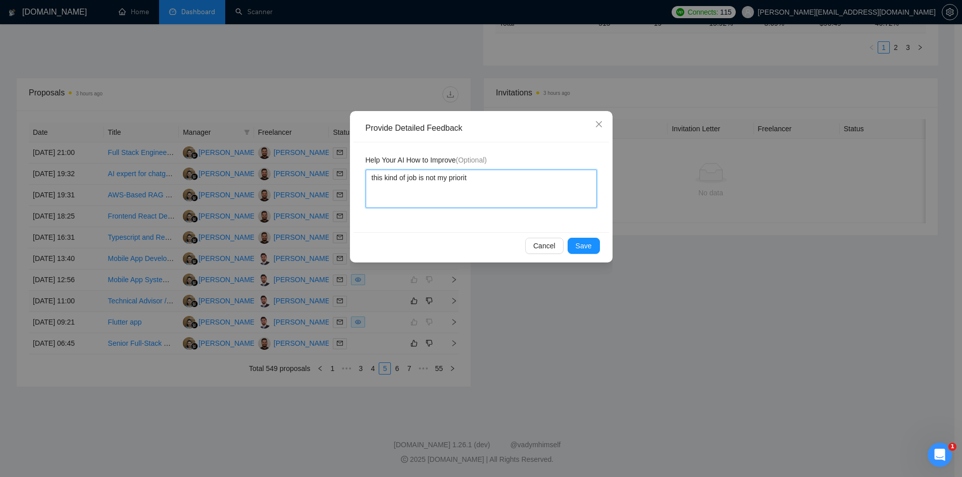
type textarea "this kind of job is not my priority"
type textarea "this kind of job is not my priority."
click at [374, 180] on textarea "this kind of job is not my priority." at bounding box center [481, 189] width 231 height 38
type textarea "his kind of job is not my priority."
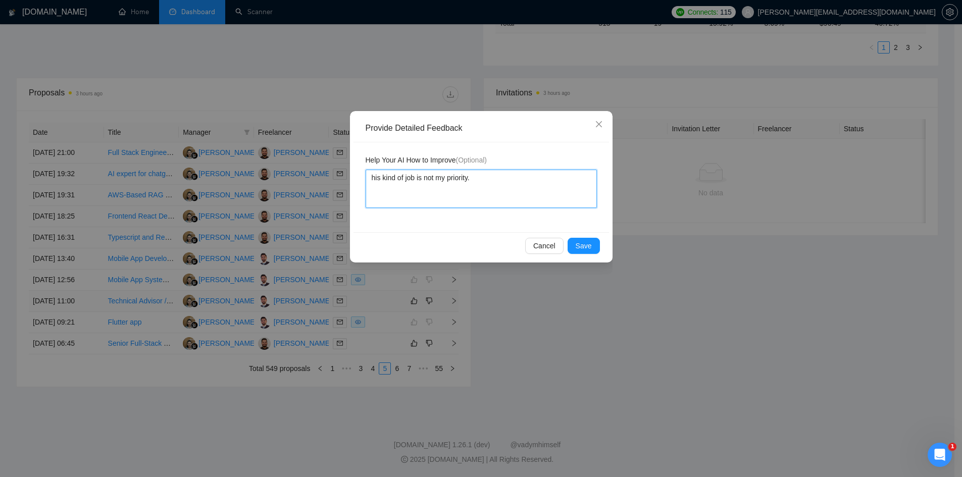
type textarea "This kind of job is not my priority."
click at [499, 184] on textarea "This kind of job is not my priority." at bounding box center [481, 189] width 231 height 38
type textarea "This kind of job is not my priority."
type textarea "This kind of job is not my priority"
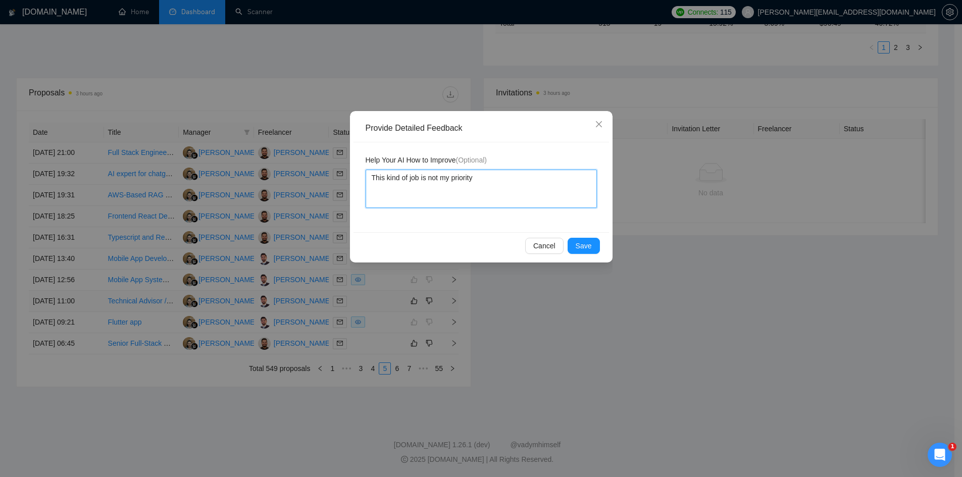
type textarea "This kind of job is not my priority a"
type textarea "This kind of job is not my priority an"
type textarea "This kind of job is not my priority and"
type textarea "This kind of job is not my priority and i"
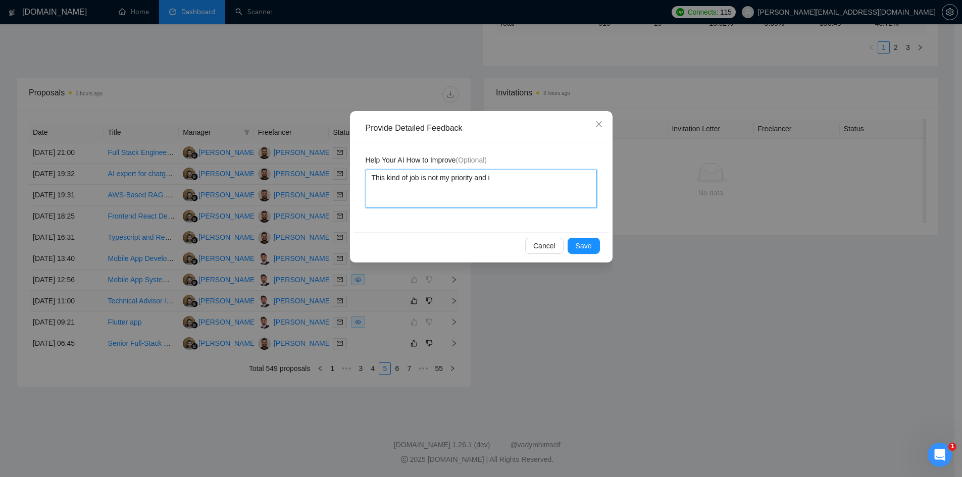
type textarea "This kind of job is not my priority and is"
type textarea "This kind of job is not my priority and is a"
type textarea "This kind of job is not my priority and is al"
type textarea "This kind of job is not my priority and is alos"
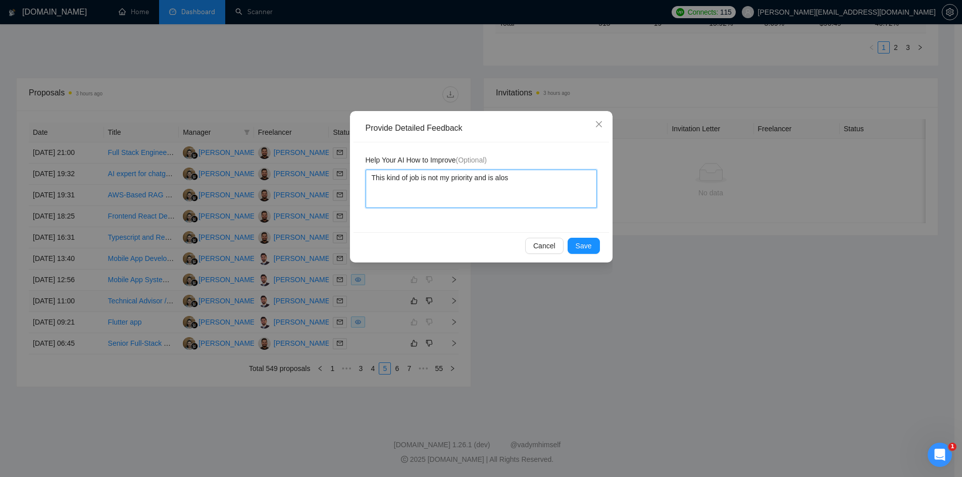
type textarea "This kind of job is not my priority and is alos"
type textarea "This kind of job is not my priority and is alos n"
type textarea "This kind of job is not my priority and is alos no"
type textarea "This kind of job is not my priority and is alos not"
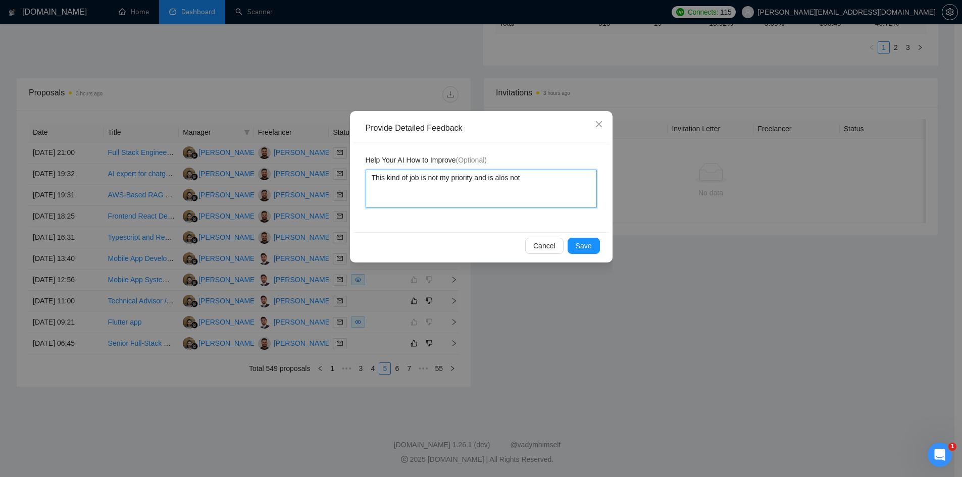
type textarea "This kind of job is not my priority and is alos not r"
type textarea "This kind of job is not my priority and is alos not re"
type textarea "This kind of job is not my priority and is alos not rel"
type textarea "This kind of job is not my priority and is alos not rele"
type textarea "This kind of job is not my priority and is alos not relev"
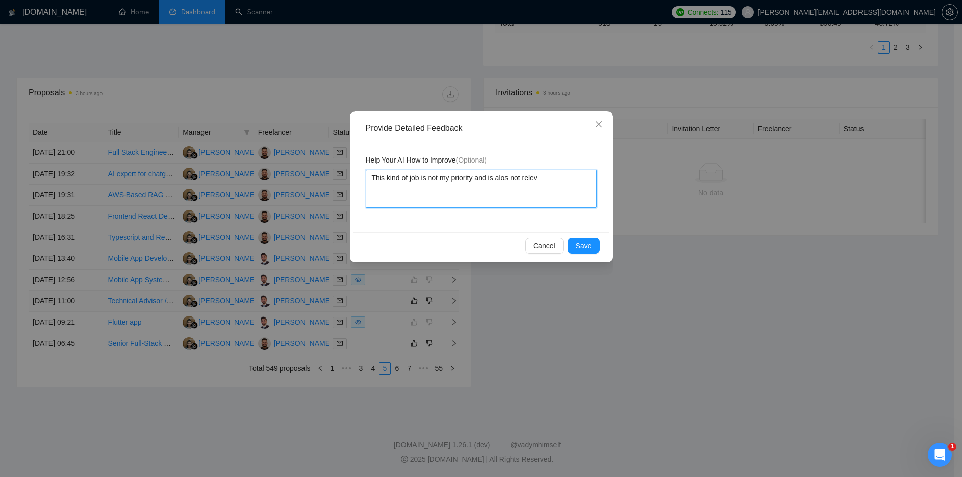
type textarea "This kind of job is not my priority and is alos not releva"
type textarea "This kind of job is not my priority and is alos not relevan"
type textarea "This kind of job is not my priority and is alos not relevant"
type textarea "This kind of job is not my priority and is alos not relevant t"
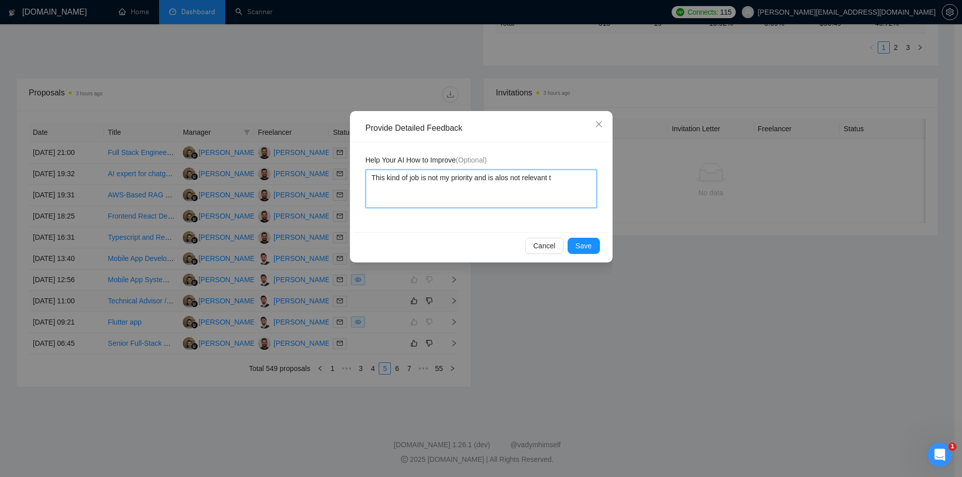
type textarea "This kind of job is not my priority and is alos not relevant to"
type textarea "This kind of job is not my priority and is alos not relevant to t"
type textarea "This kind of job is not my priority and is alos not relevant to te"
type textarea "This kind of job is not my priority and is alos not relevant to tec"
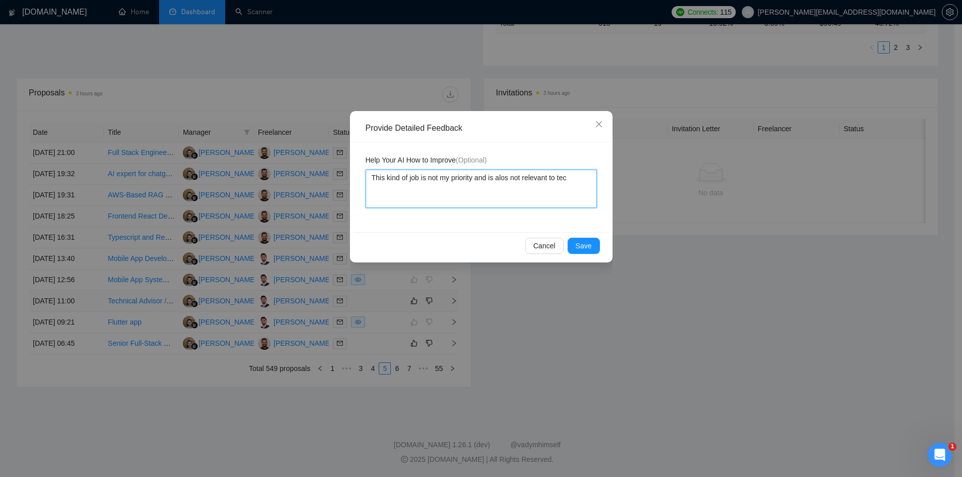
type textarea "This kind of job is not my priority and is alos not relevant to tech"
type textarea "This kind of job is not my priority and is alos not relevant to techn"
click at [579, 243] on span "Save" at bounding box center [584, 245] width 16 height 11
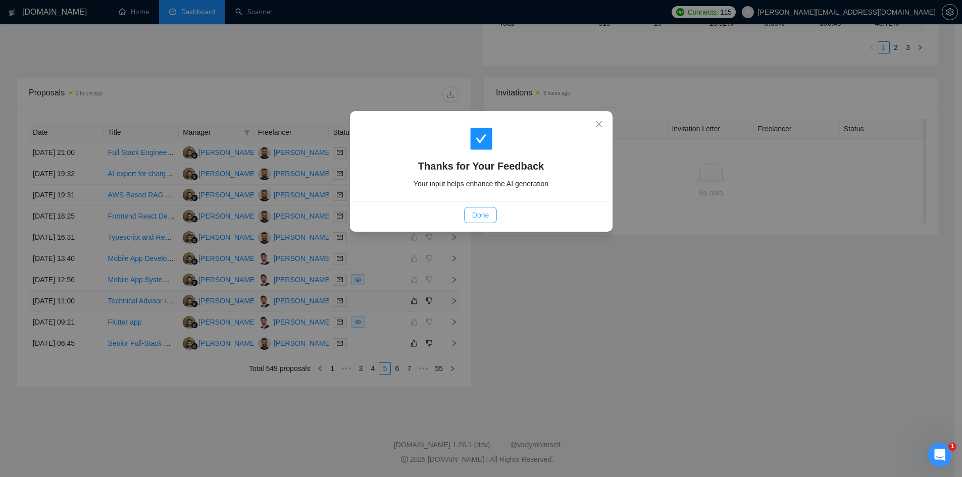
click at [491, 217] on button "Done" at bounding box center [480, 215] width 33 height 16
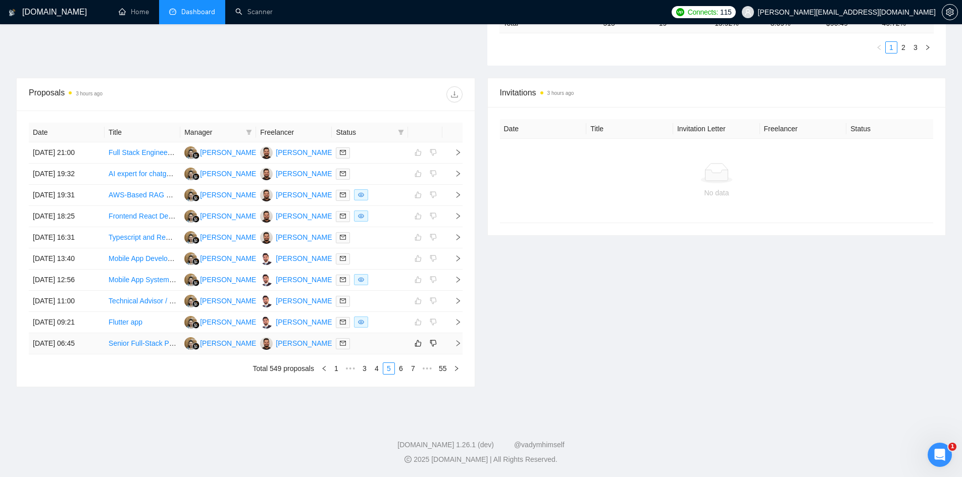
click at [456, 345] on icon "right" at bounding box center [458, 343] width 7 height 7
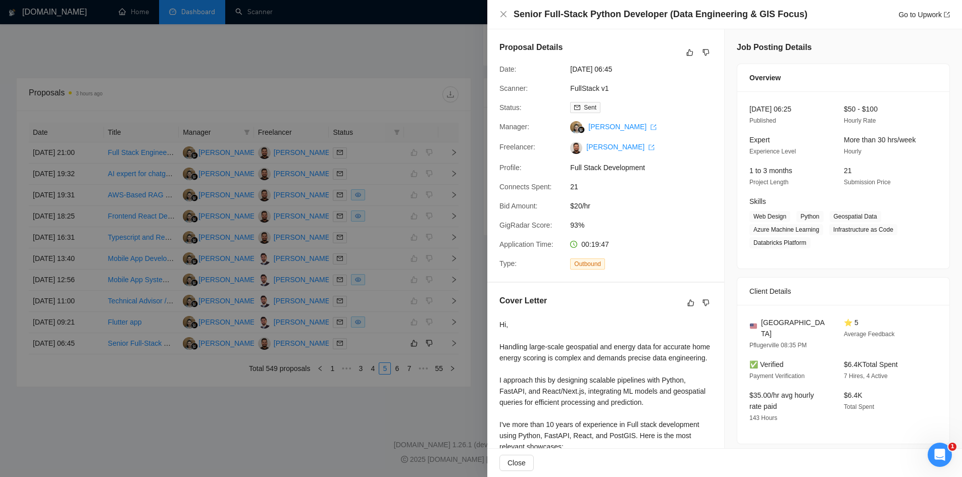
scroll to position [253, 0]
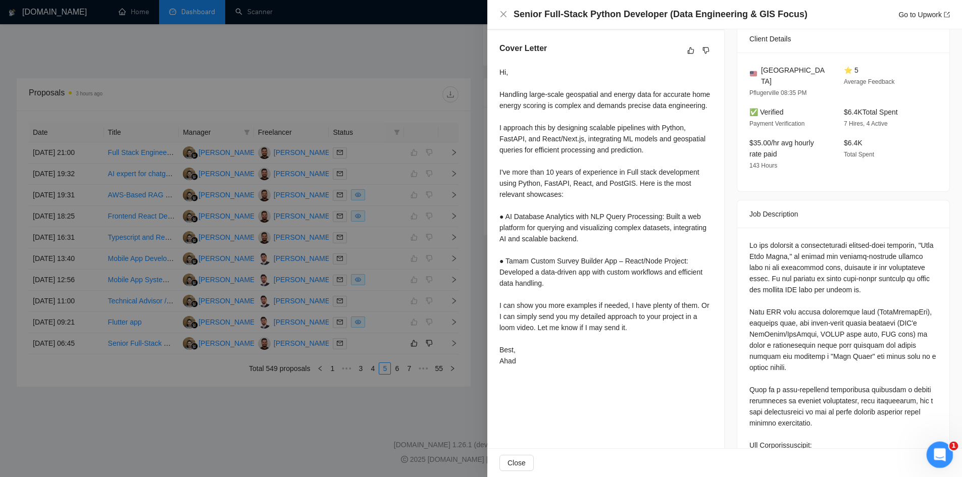
click at [937, 448] on icon "Open Intercom Messenger" at bounding box center [938, 453] width 17 height 17
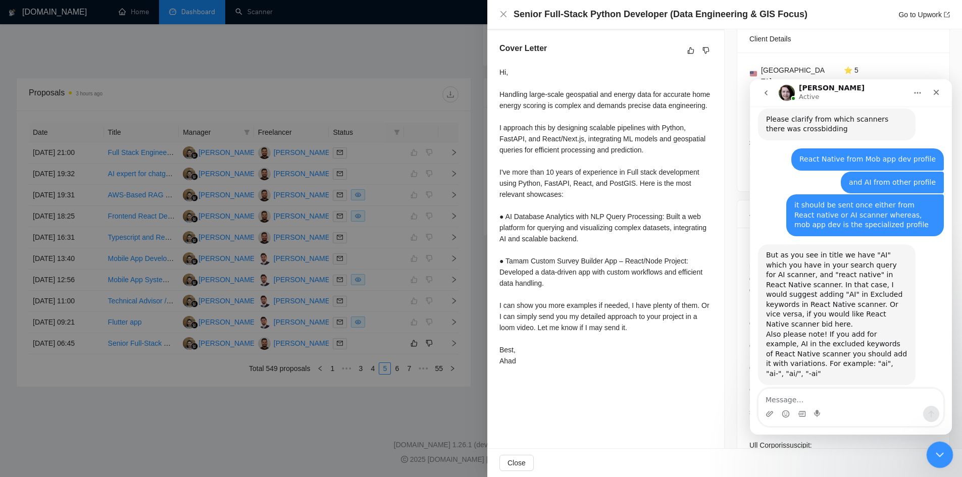
scroll to position [2632, 0]
click at [936, 99] on div "Close" at bounding box center [936, 92] width 18 height 18
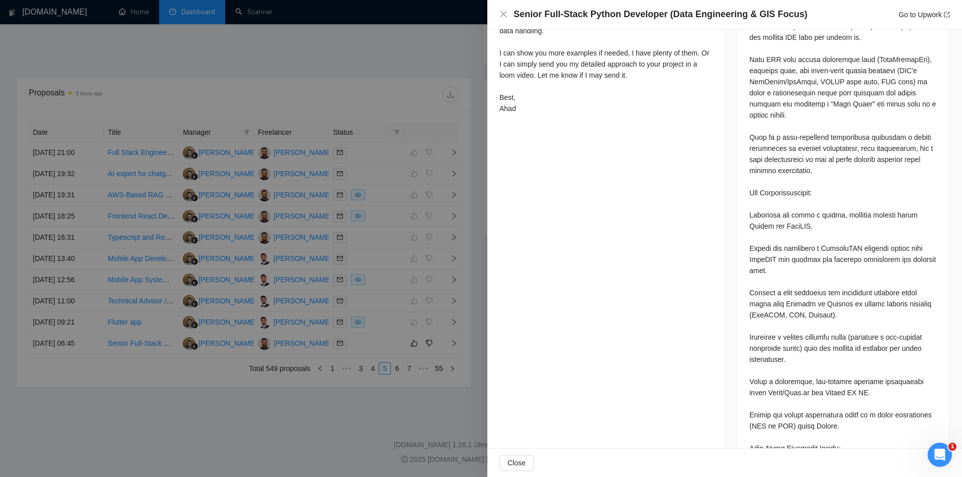
scroll to position [253, 0]
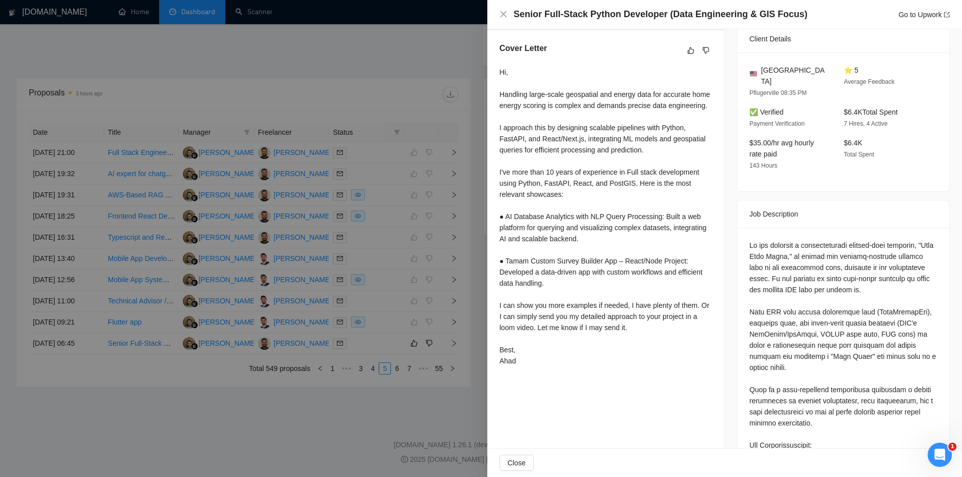
click at [170, 426] on div at bounding box center [481, 238] width 962 height 477
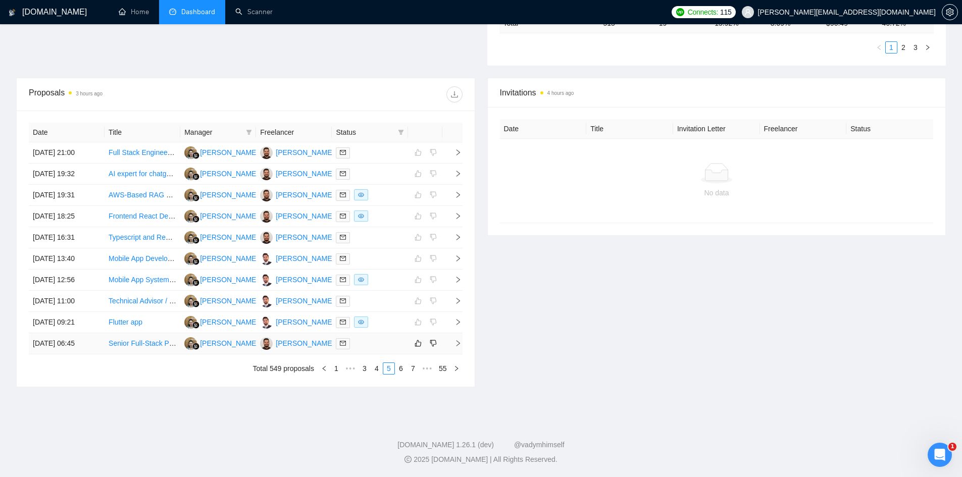
click at [456, 342] on icon "right" at bounding box center [458, 343] width 7 height 7
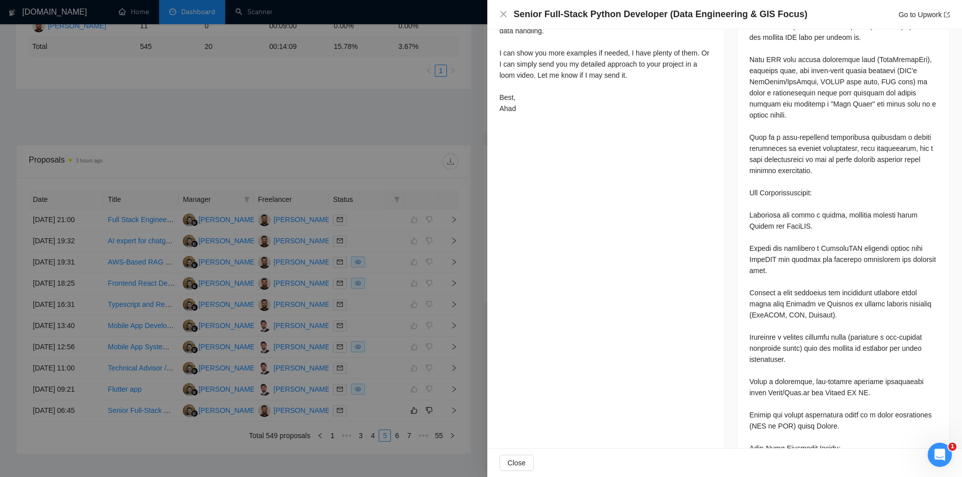
scroll to position [336, 0]
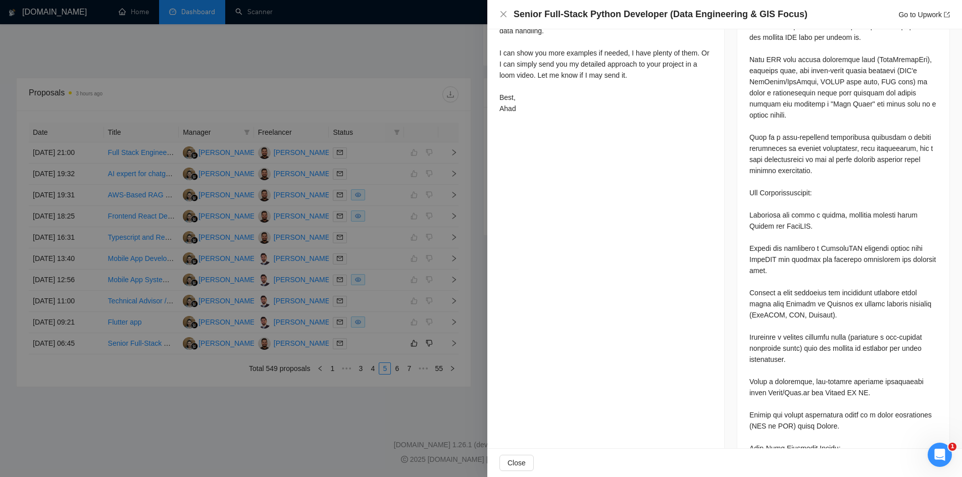
click at [406, 252] on div at bounding box center [481, 238] width 962 height 477
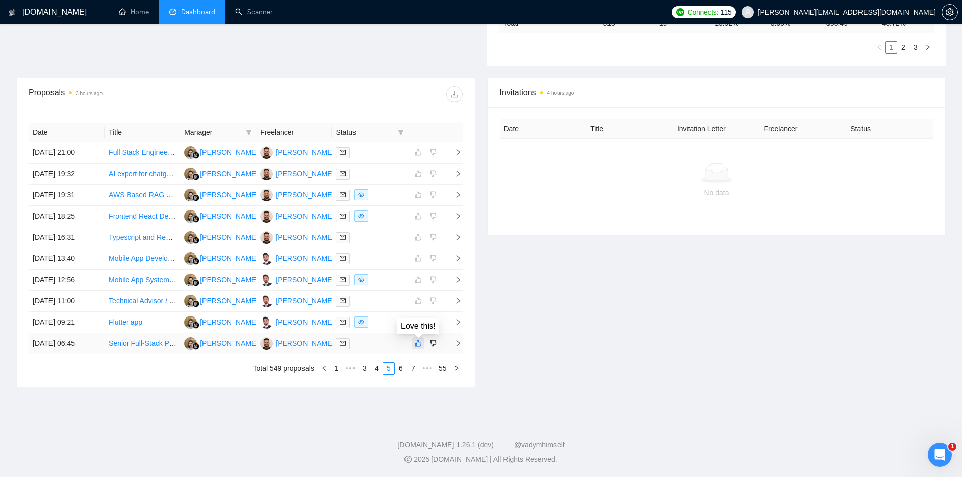
click at [421, 343] on icon "like" at bounding box center [418, 343] width 7 height 8
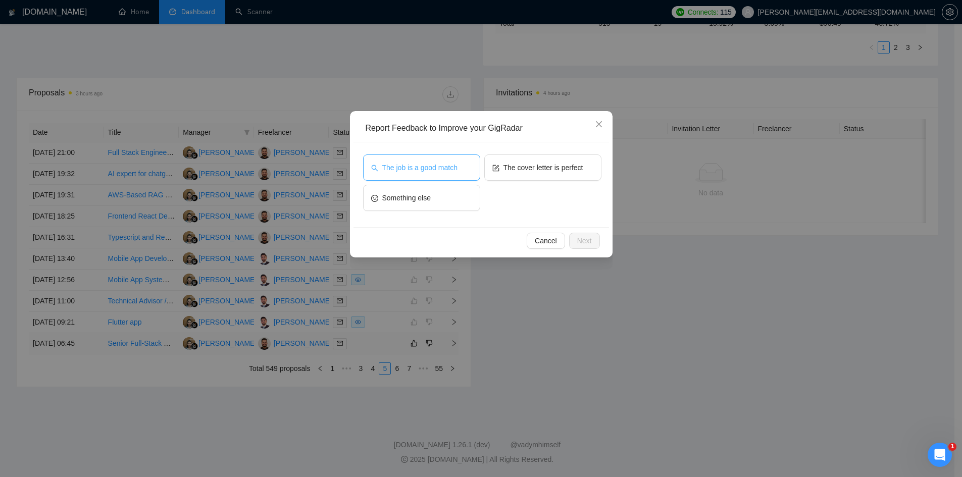
click at [456, 169] on span "The job is a good match" at bounding box center [419, 167] width 75 height 11
click at [584, 240] on span "Next" at bounding box center [584, 240] width 15 height 11
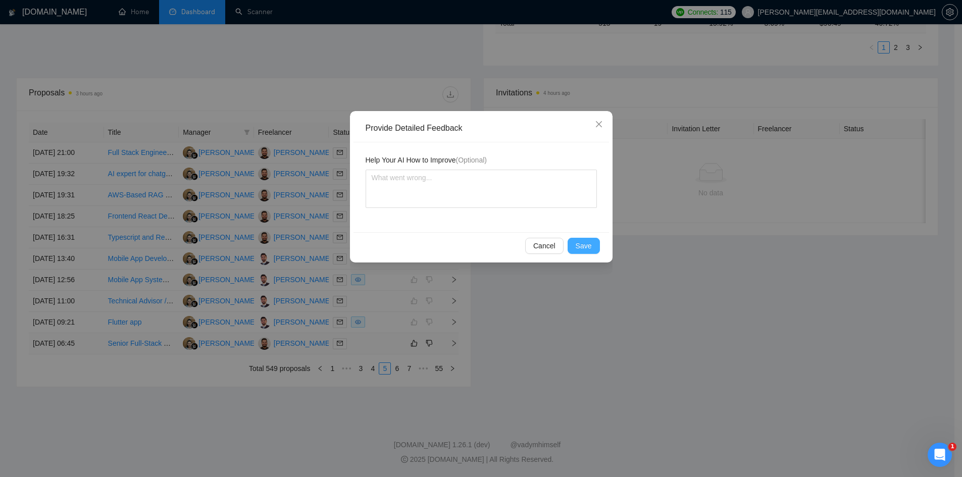
click at [583, 242] on span "Save" at bounding box center [584, 245] width 16 height 11
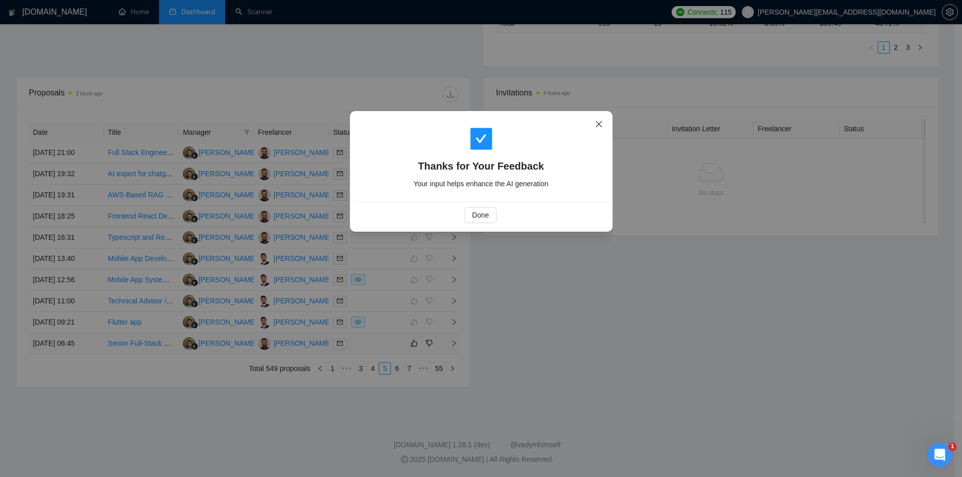
click at [598, 122] on icon "close" at bounding box center [599, 124] width 8 height 8
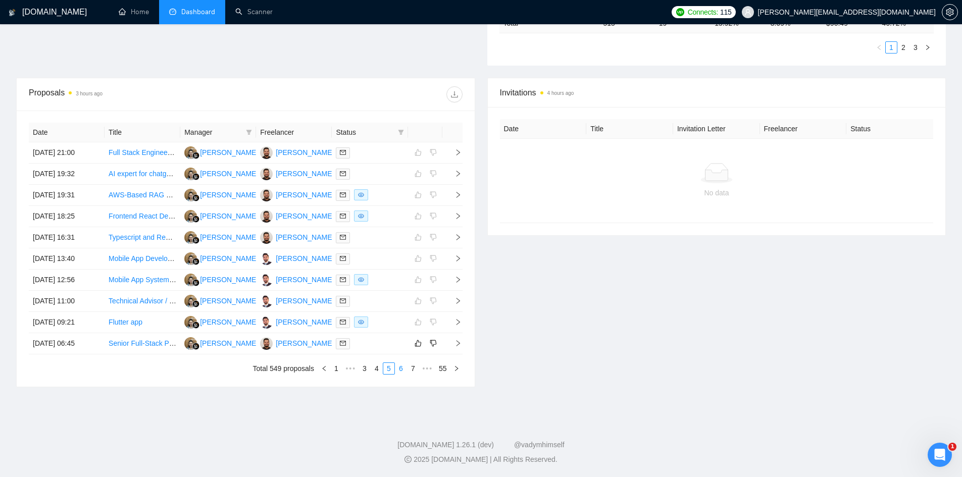
click at [403, 368] on link "6" at bounding box center [400, 368] width 11 height 11
click at [398, 370] on link "7" at bounding box center [400, 368] width 11 height 11
click at [462, 150] on td at bounding box center [452, 152] width 20 height 21
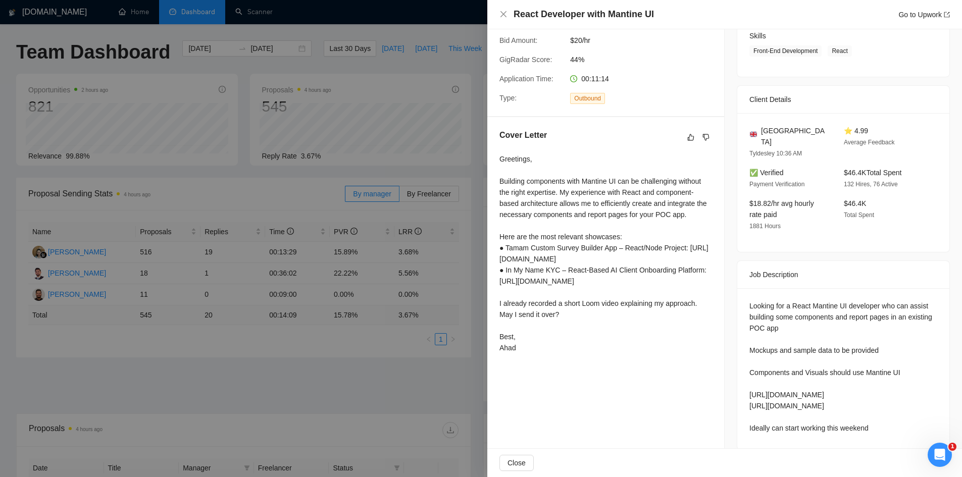
scroll to position [0, 0]
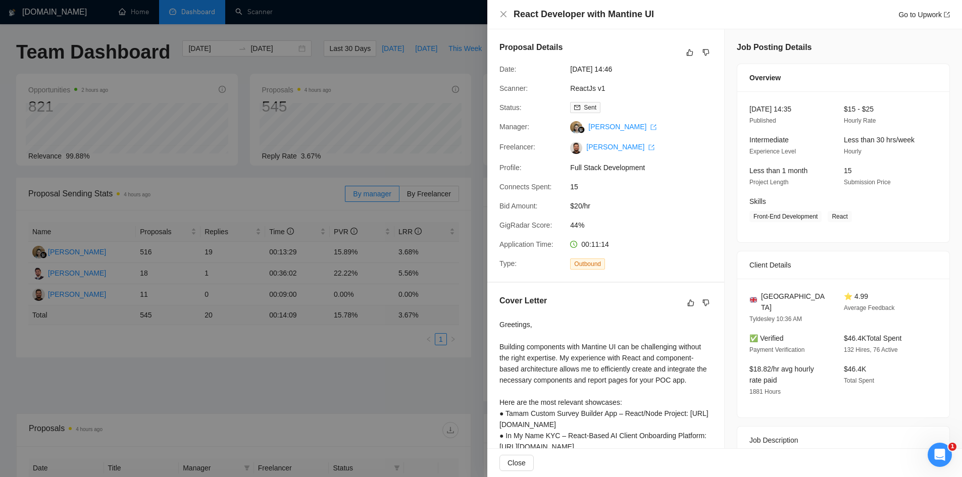
click at [403, 388] on div at bounding box center [481, 238] width 962 height 477
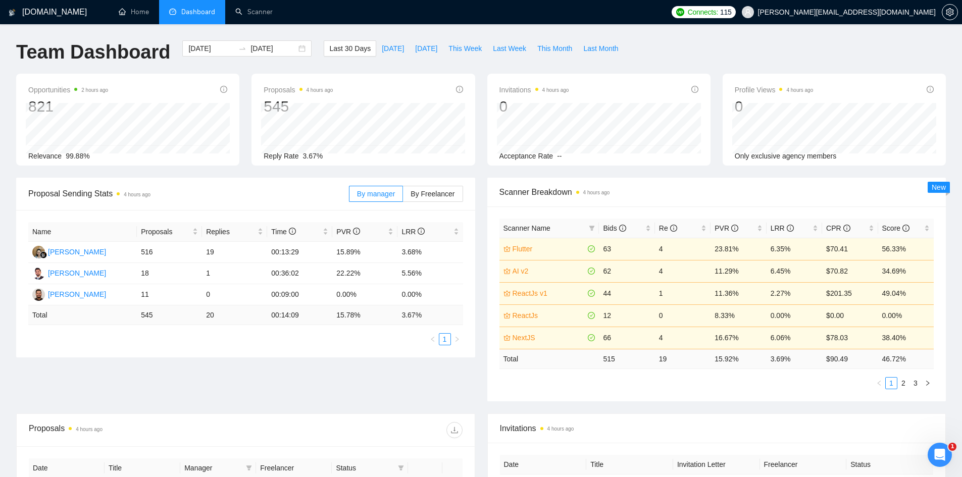
scroll to position [253, 0]
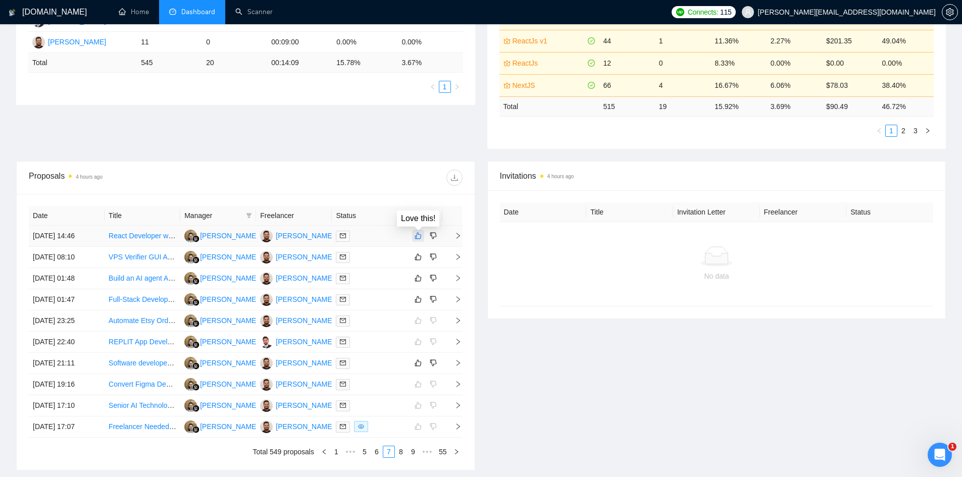
click at [420, 235] on icon "like" at bounding box center [418, 236] width 7 height 8
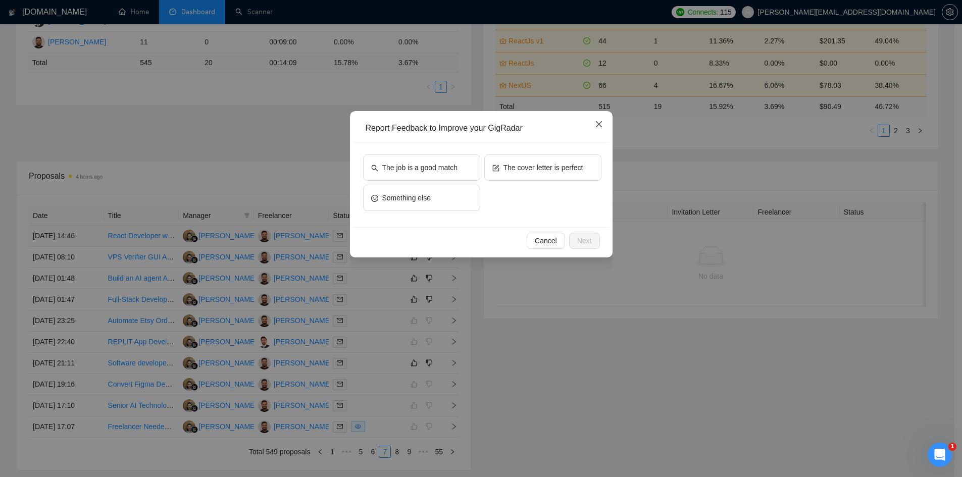
click at [604, 121] on span "Close" at bounding box center [598, 124] width 27 height 27
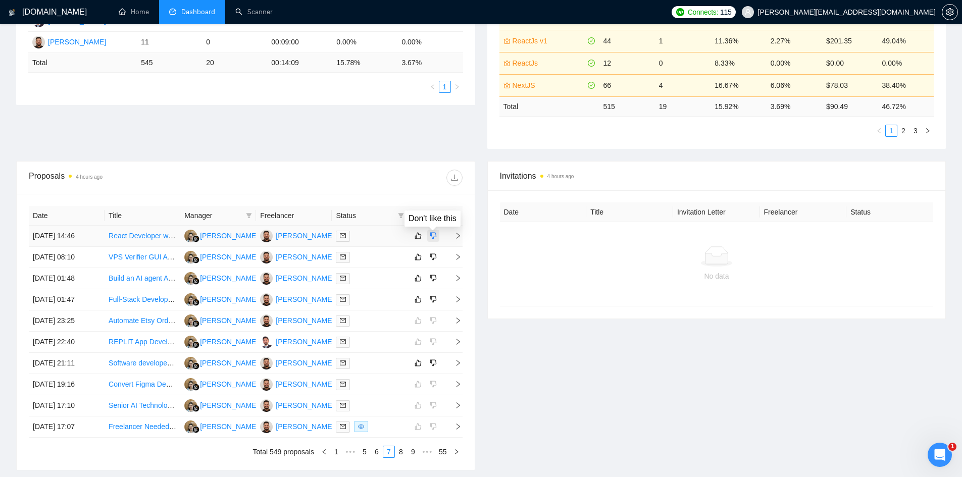
click at [431, 234] on icon "dislike" at bounding box center [433, 236] width 7 height 7
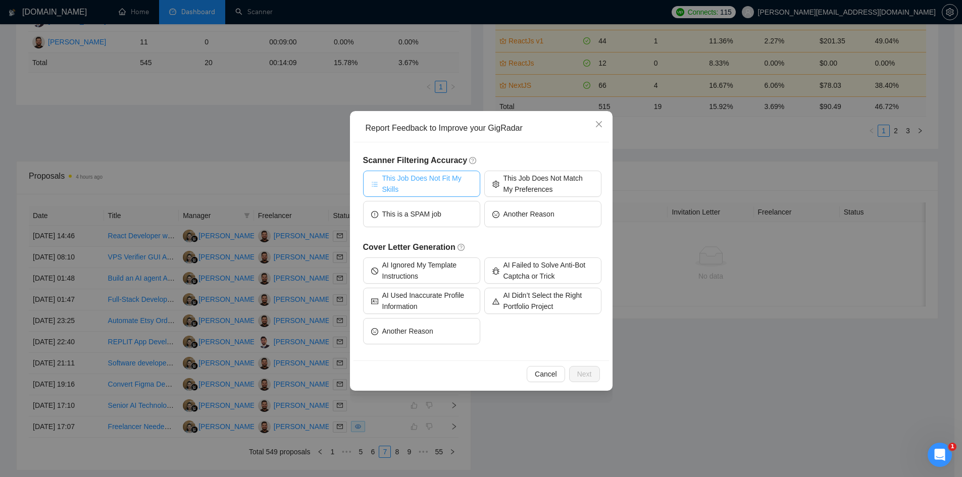
click at [435, 186] on span "This Job Does Not Fit My Skills" at bounding box center [427, 184] width 90 height 22
click at [435, 186] on span "This Job Does Not Fit My Skills" at bounding box center [427, 184] width 93 height 22
click at [435, 186] on span "This Job Does Not Fit My Skills" at bounding box center [427, 184] width 90 height 22
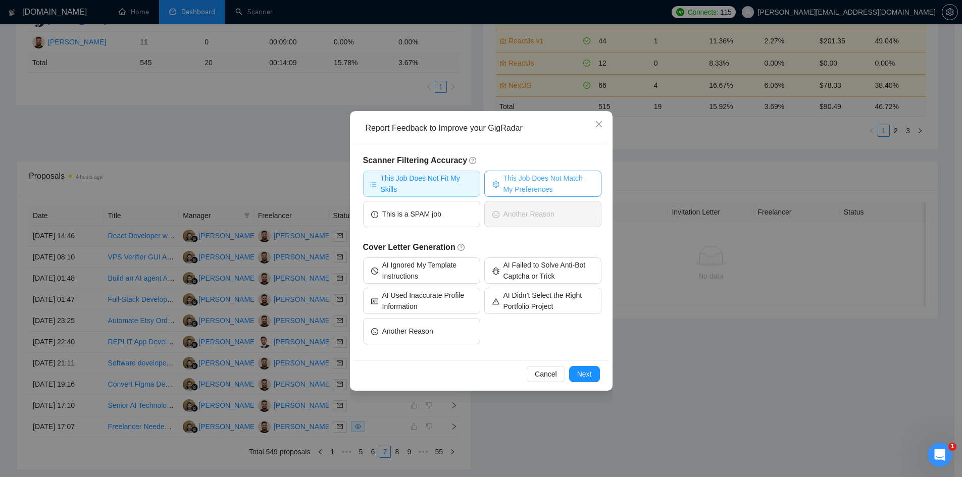
click at [515, 183] on span "This Job Does Not Match My Preferences" at bounding box center [549, 184] width 90 height 22
click at [430, 185] on span "This Job Does Not Fit My Skills" at bounding box center [427, 184] width 93 height 22
click at [430, 185] on span "This Job Does Not Fit My Skills" at bounding box center [427, 184] width 90 height 22
click at [445, 190] on span "This Job Does Not Fit My Skills" at bounding box center [427, 184] width 93 height 22
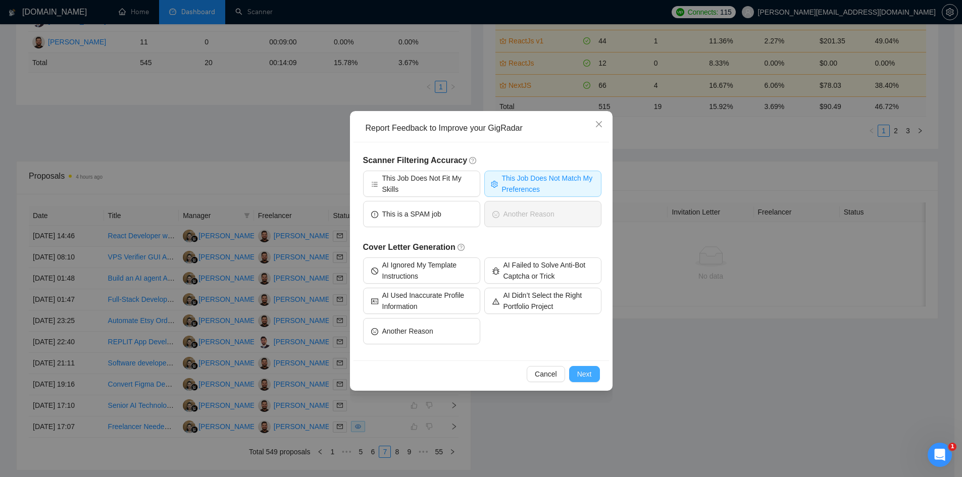
click at [581, 377] on span "Next" at bounding box center [584, 374] width 15 height 11
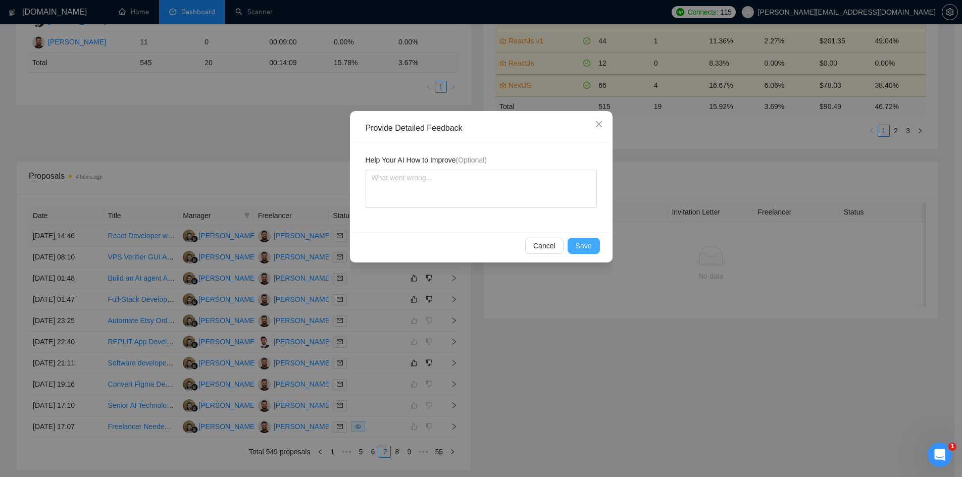
click at [584, 244] on span "Save" at bounding box center [584, 245] width 16 height 11
click at [584, 244] on div "Provide Detailed Feedback Help Your AI How to Improve (Optional) Cancel Save" at bounding box center [481, 238] width 962 height 477
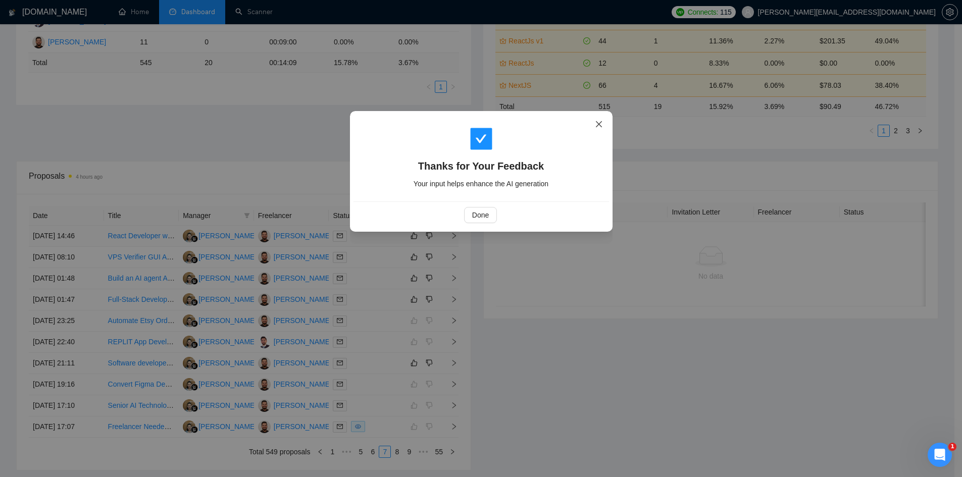
click at [602, 122] on icon "close" at bounding box center [599, 124] width 8 height 8
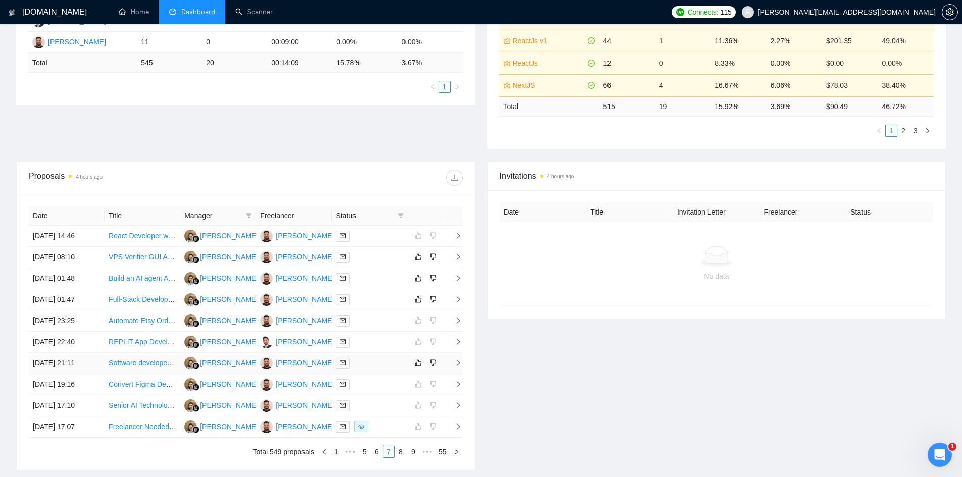
click at [459, 362] on icon "right" at bounding box center [458, 363] width 7 height 7
click at [460, 364] on icon "right" at bounding box center [458, 363] width 7 height 7
click at [454, 363] on span "right" at bounding box center [453, 363] width 15 height 7
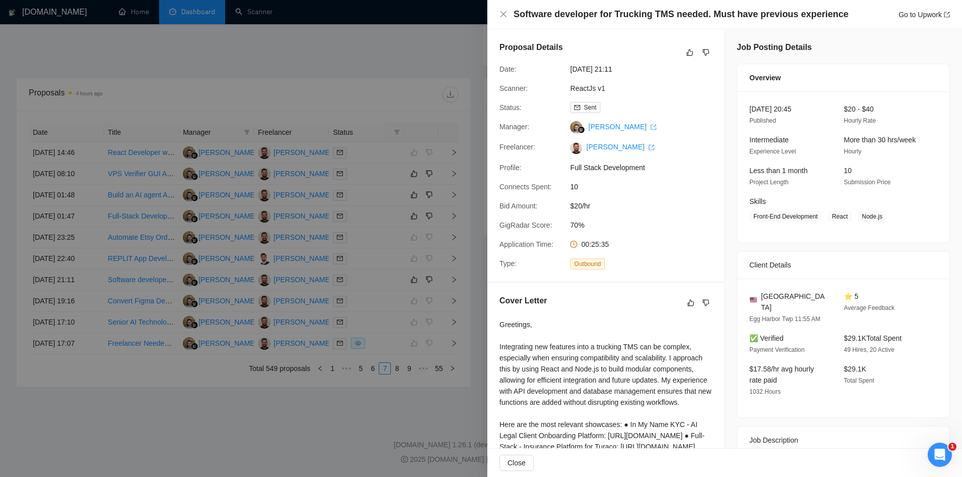
scroll to position [142, 0]
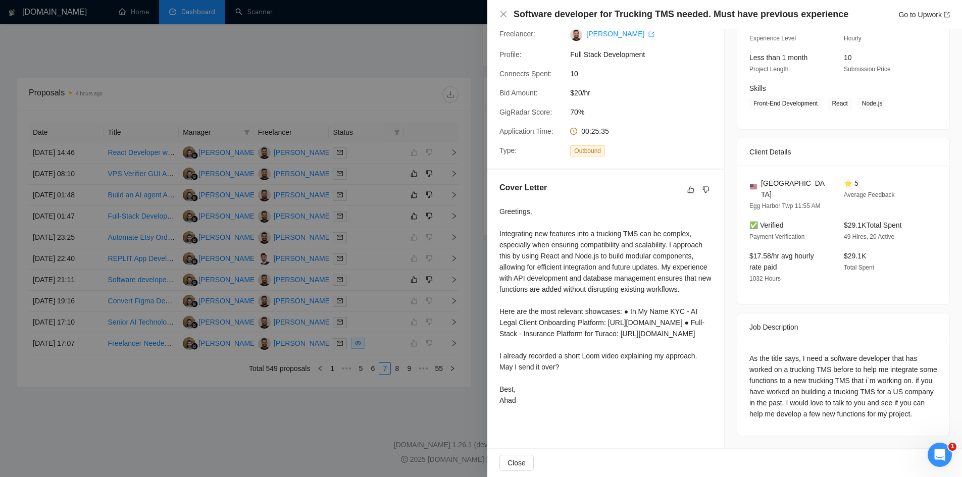
click at [339, 414] on div at bounding box center [481, 238] width 962 height 477
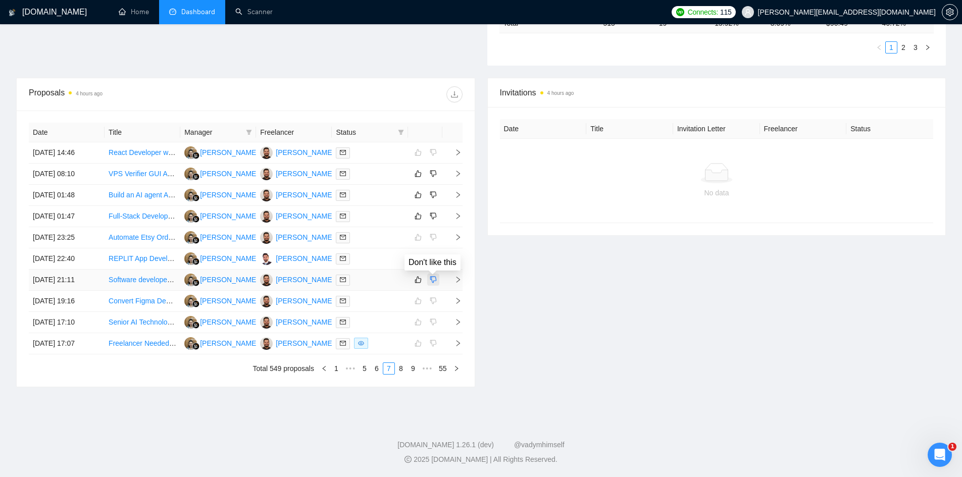
click at [434, 281] on icon "dislike" at bounding box center [433, 280] width 7 height 8
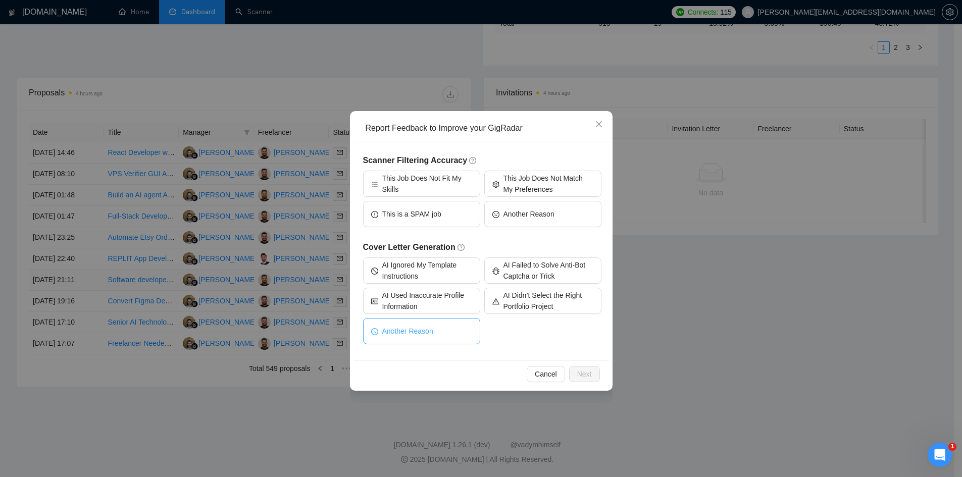
click at [444, 332] on button "Another Reason" at bounding box center [421, 331] width 117 height 26
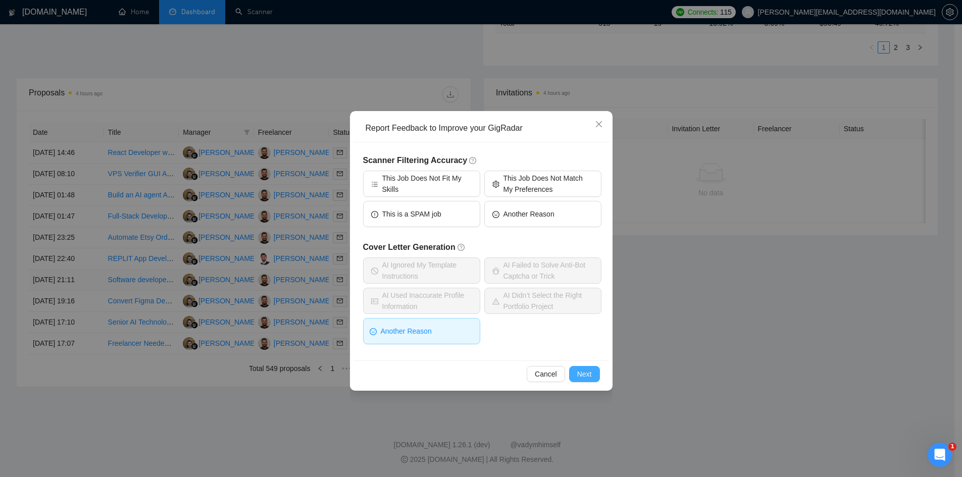
click at [587, 377] on span "Next" at bounding box center [584, 374] width 15 height 11
click at [587, 377] on div "Report Feedback to Improve your GigRadar Scanner Filtering Accuracy This Job Do…" at bounding box center [481, 238] width 962 height 477
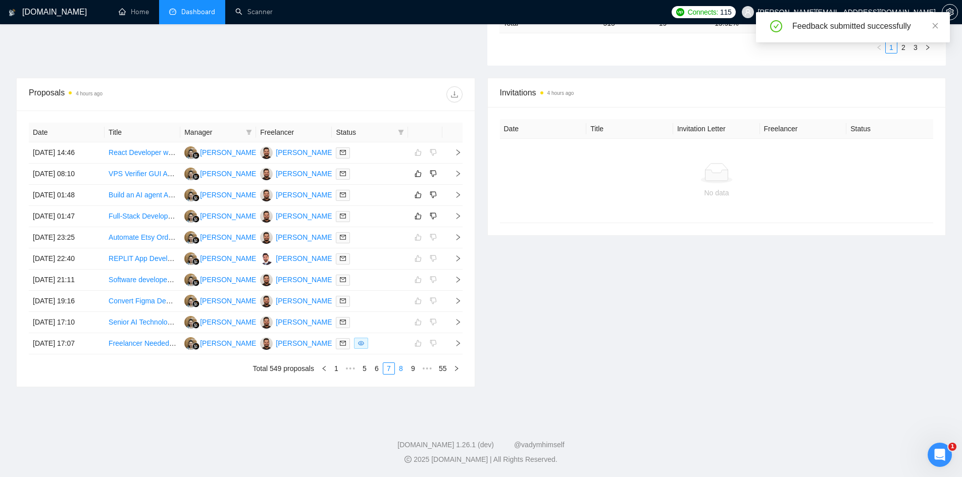
click at [400, 369] on link "8" at bounding box center [400, 368] width 11 height 11
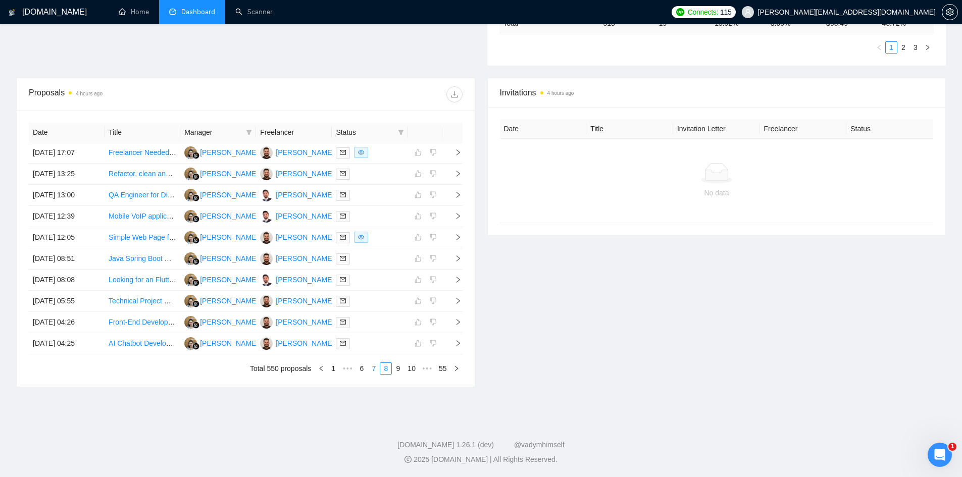
click at [375, 367] on link "7" at bounding box center [373, 368] width 11 height 11
click at [455, 152] on icon "right" at bounding box center [458, 152] width 7 height 7
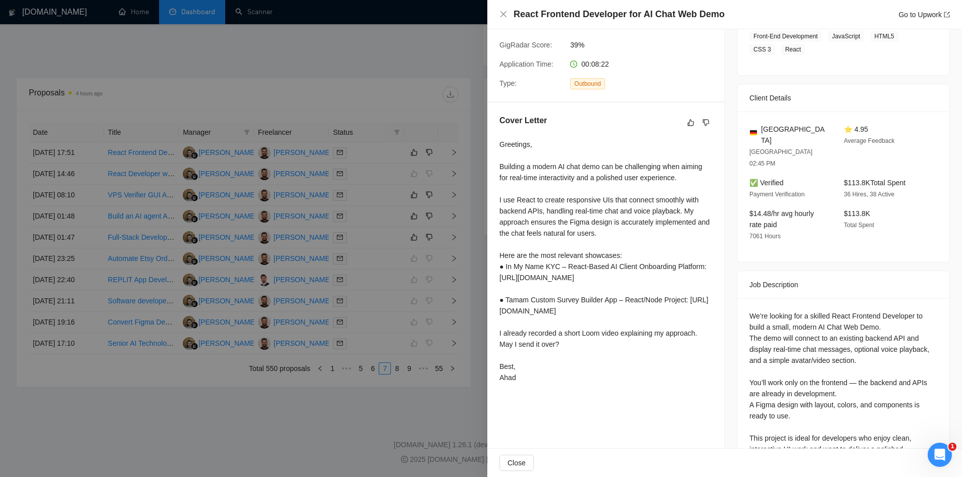
scroll to position [201, 0]
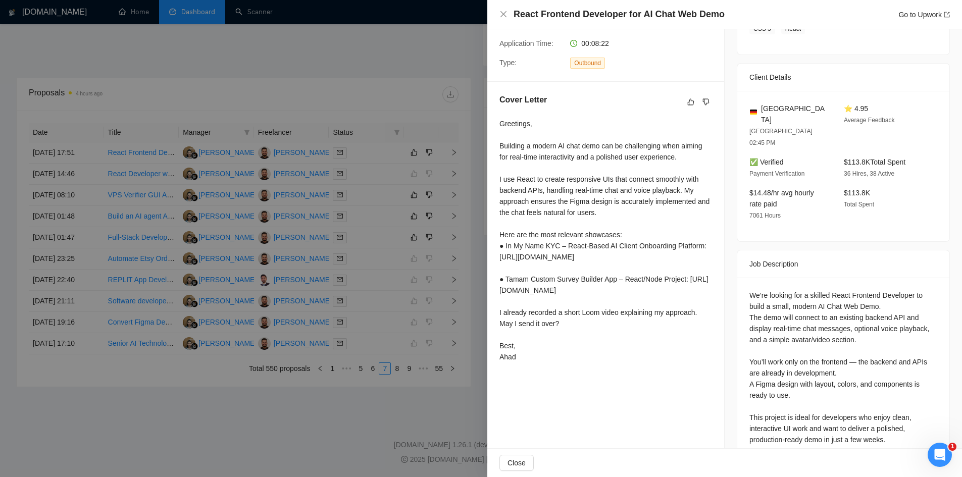
click at [450, 404] on div at bounding box center [481, 238] width 962 height 477
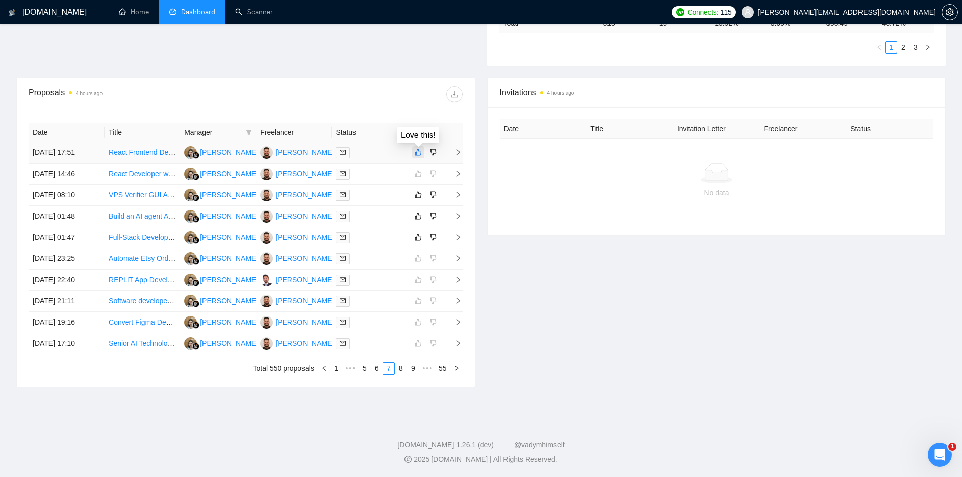
click at [420, 149] on icon "like" at bounding box center [418, 152] width 7 height 8
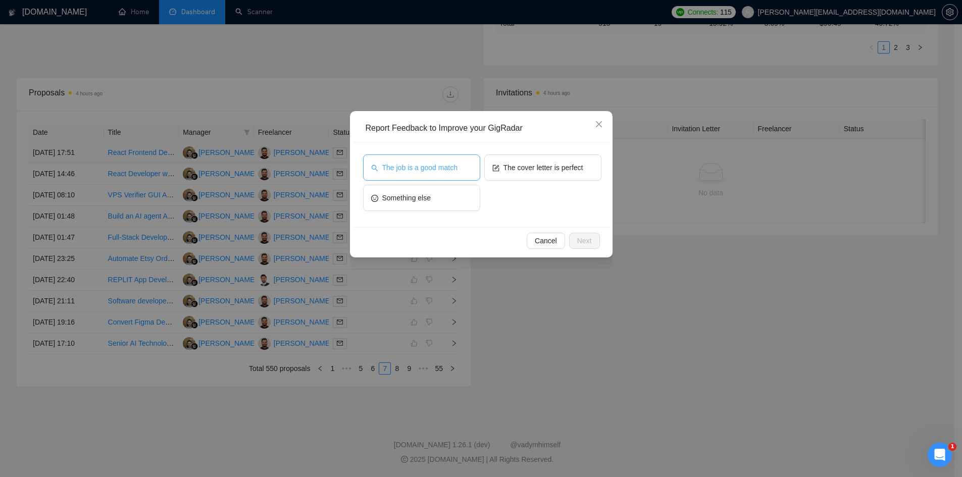
click at [425, 171] on span "The job is a good match" at bounding box center [419, 167] width 75 height 11
click at [575, 240] on button "Next" at bounding box center [584, 241] width 31 height 16
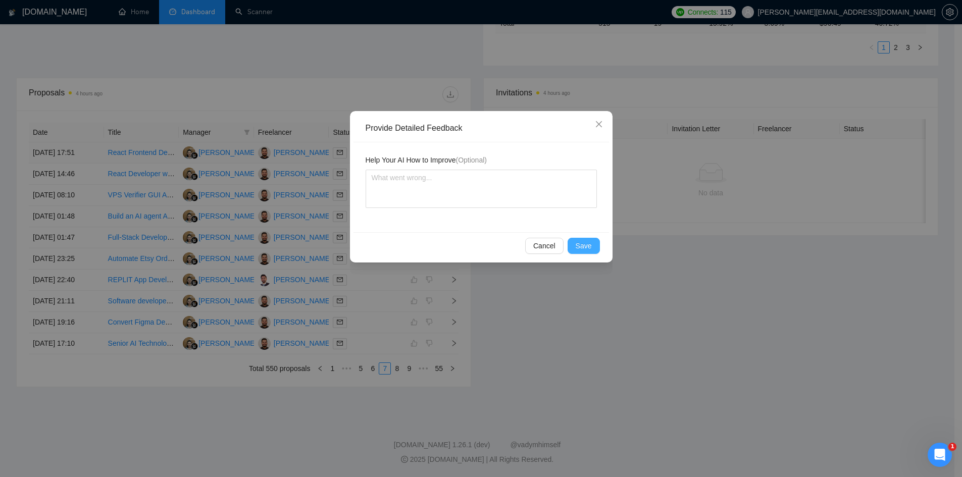
click at [580, 243] on span "Save" at bounding box center [584, 245] width 16 height 11
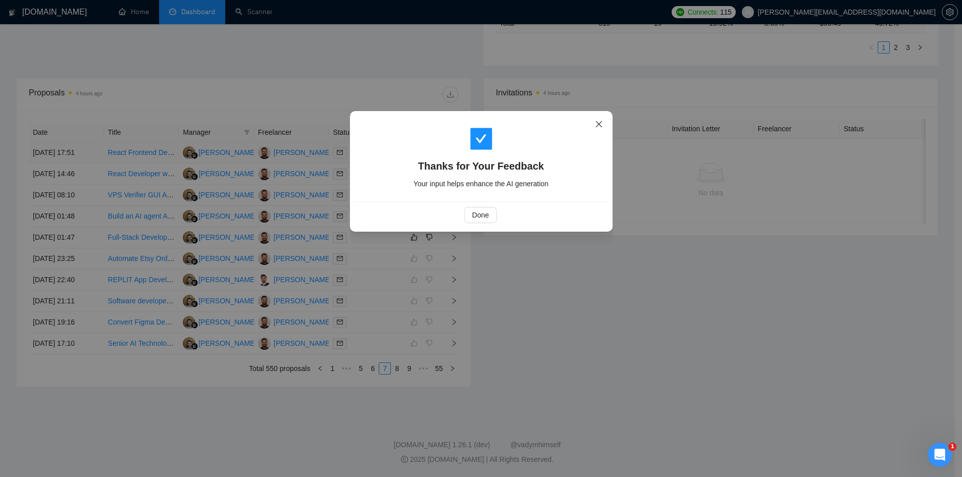
click at [600, 126] on icon "close" at bounding box center [599, 124] width 8 height 8
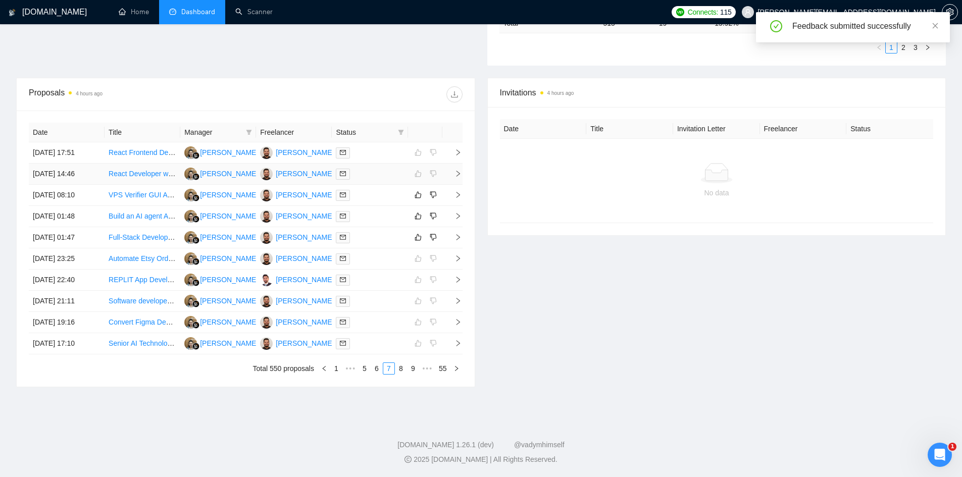
click at [455, 175] on icon "right" at bounding box center [458, 173] width 7 height 7
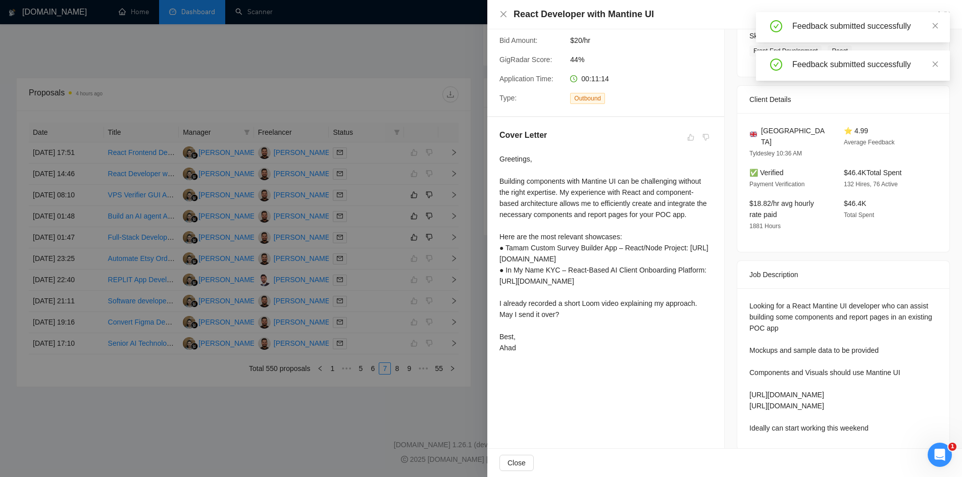
click at [356, 415] on div at bounding box center [481, 238] width 962 height 477
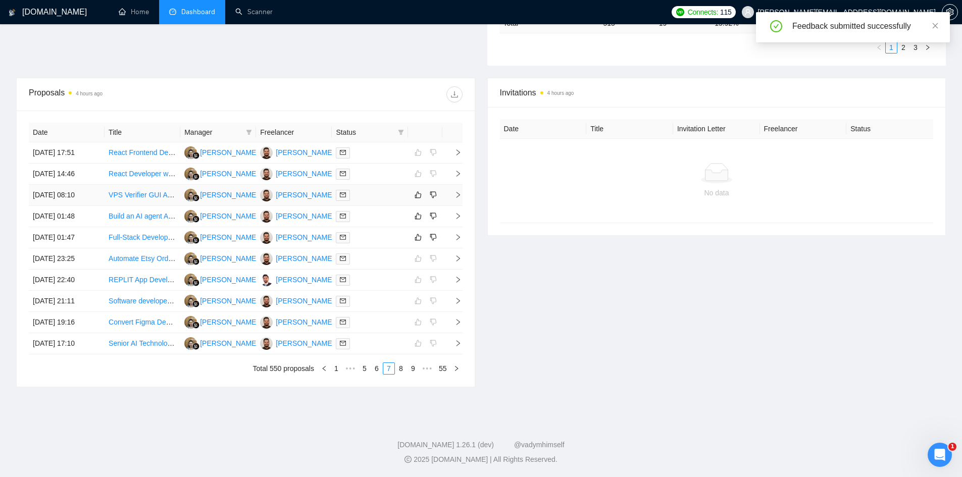
click at [456, 196] on icon "right" at bounding box center [458, 194] width 7 height 7
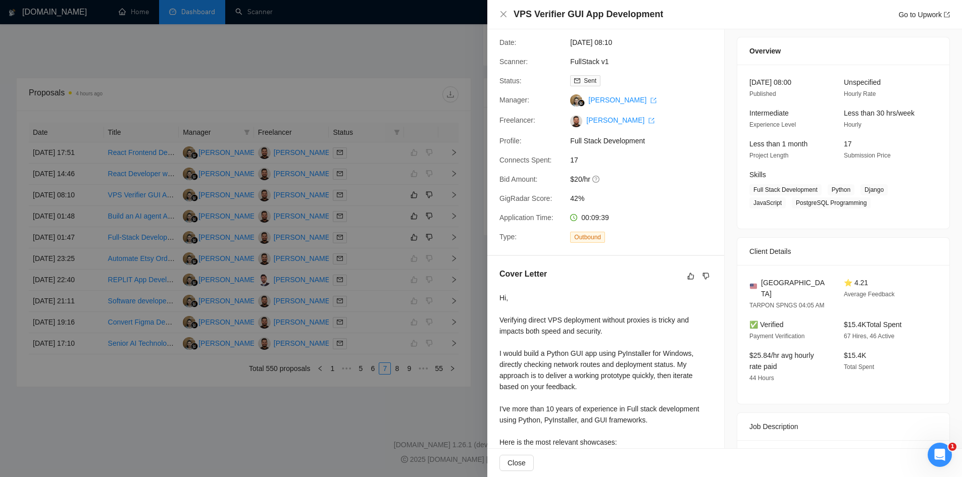
scroll to position [0, 0]
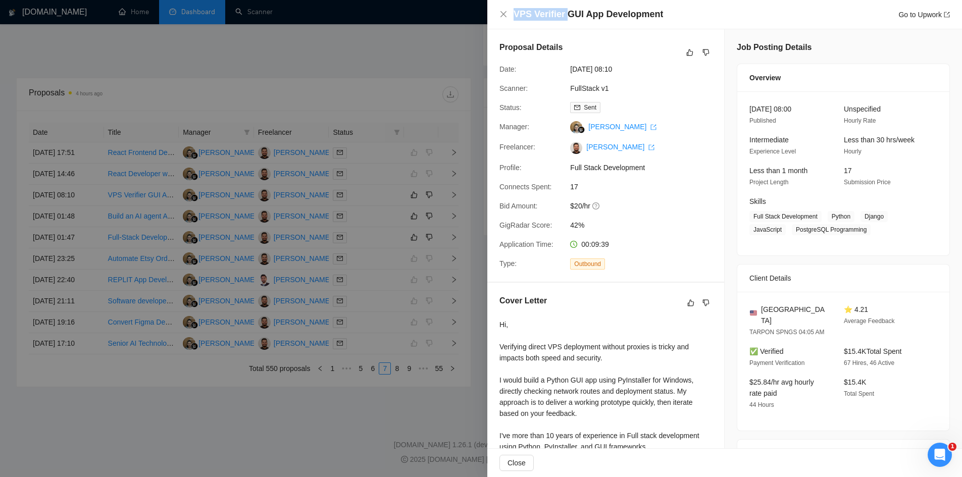
drag, startPoint x: 514, startPoint y: 12, endPoint x: 567, endPoint y: 14, distance: 52.6
click at [567, 14] on h4 "VPS Verifier GUI App Development" at bounding box center [588, 14] width 149 height 13
drag, startPoint x: 510, startPoint y: 11, endPoint x: 571, endPoint y: 13, distance: 61.1
click at [571, 13] on div "VPS Verifier GUI App Development Go to Upwork" at bounding box center [724, 14] width 450 height 13
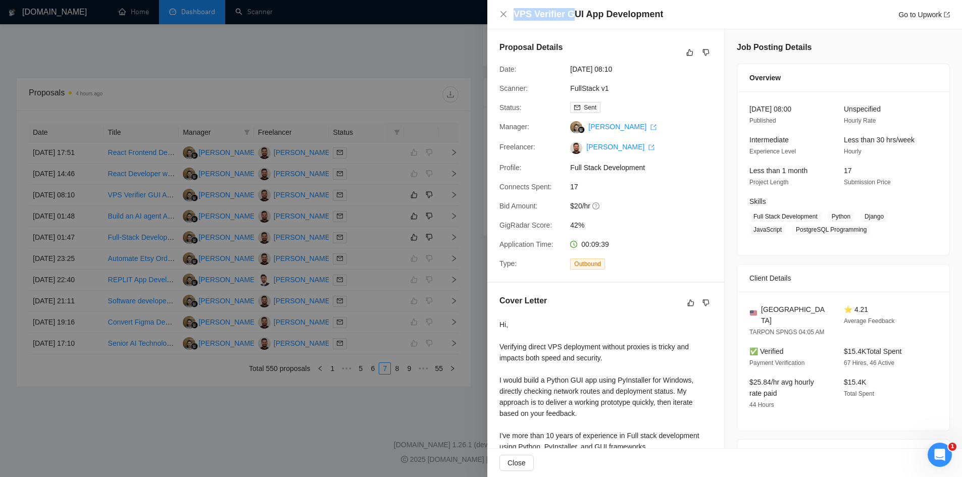
click at [571, 13] on h4 "VPS Verifier GUI App Development" at bounding box center [588, 14] width 149 height 13
drag, startPoint x: 512, startPoint y: 13, endPoint x: 571, endPoint y: 14, distance: 58.6
click at [571, 14] on div "VPS Verifier GUI App Development Go to Upwork" at bounding box center [724, 14] width 450 height 13
click at [571, 14] on h4 "VPS Verifier GUI App Development" at bounding box center [588, 14] width 149 height 13
click at [547, 14] on h4 "VPS Verifier GUI App Development" at bounding box center [588, 14] width 149 height 13
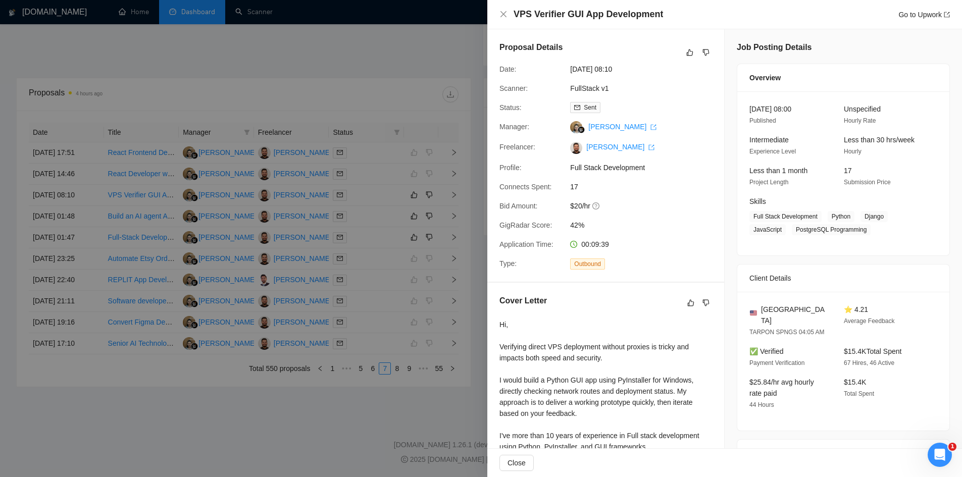
scroll to position [164, 0]
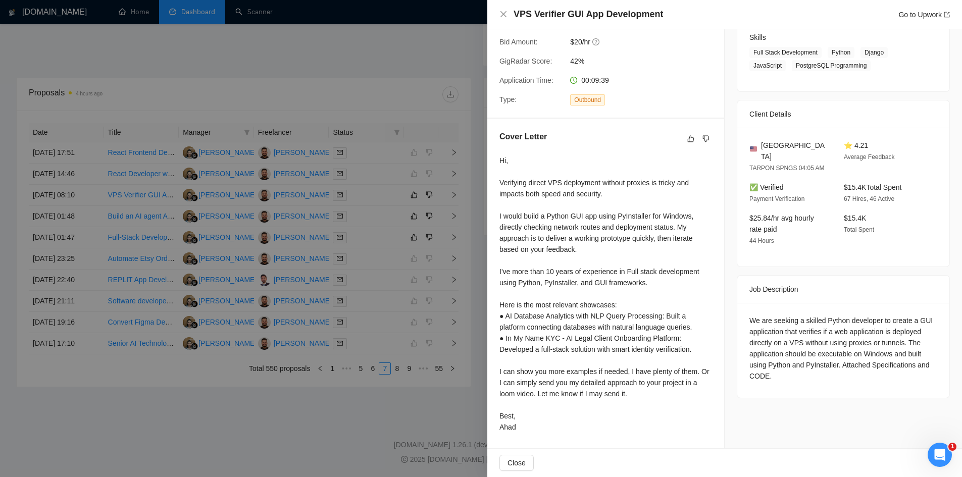
click at [788, 329] on div "We are seeking a skilled Python developer to create a GUI application that veri…" at bounding box center [843, 348] width 188 height 67
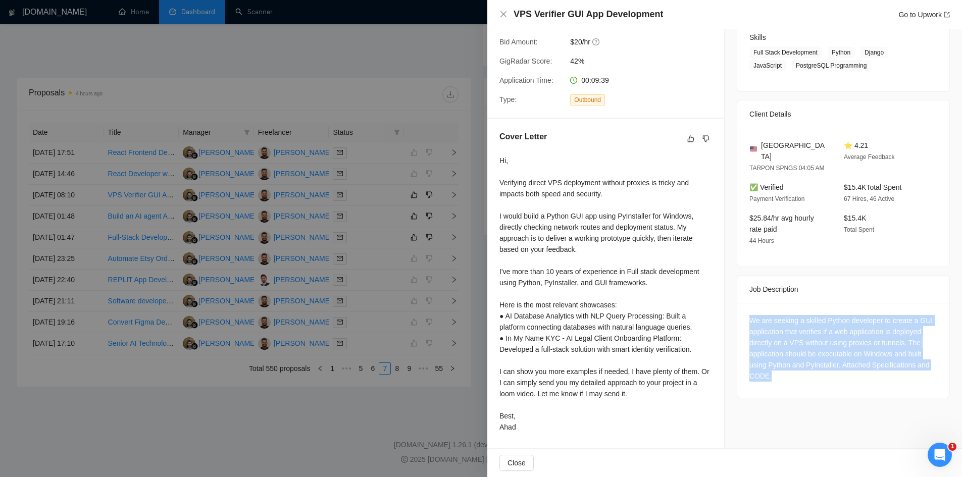
click at [788, 329] on div "We are seeking a skilled Python developer to create a GUI application that veri…" at bounding box center [843, 348] width 188 height 67
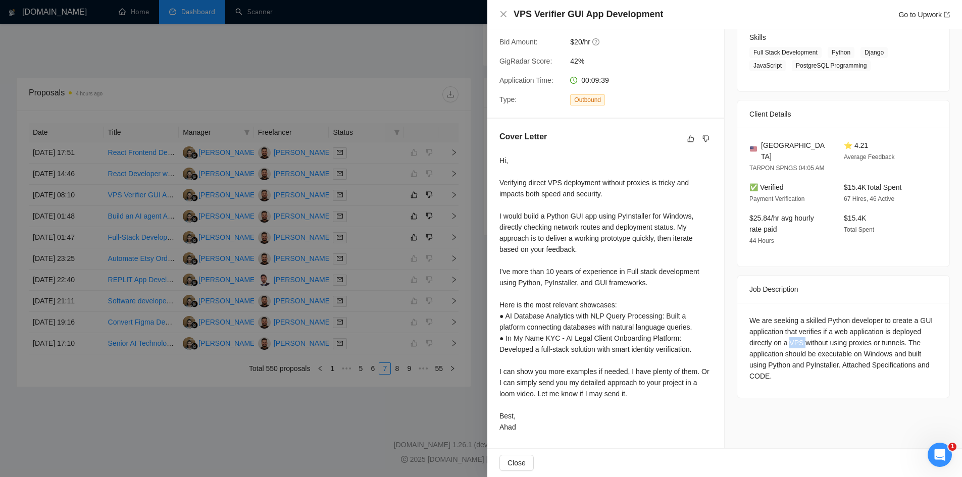
click at [788, 329] on div "We are seeking a skilled Python developer to create a GUI application that veri…" at bounding box center [843, 348] width 188 height 67
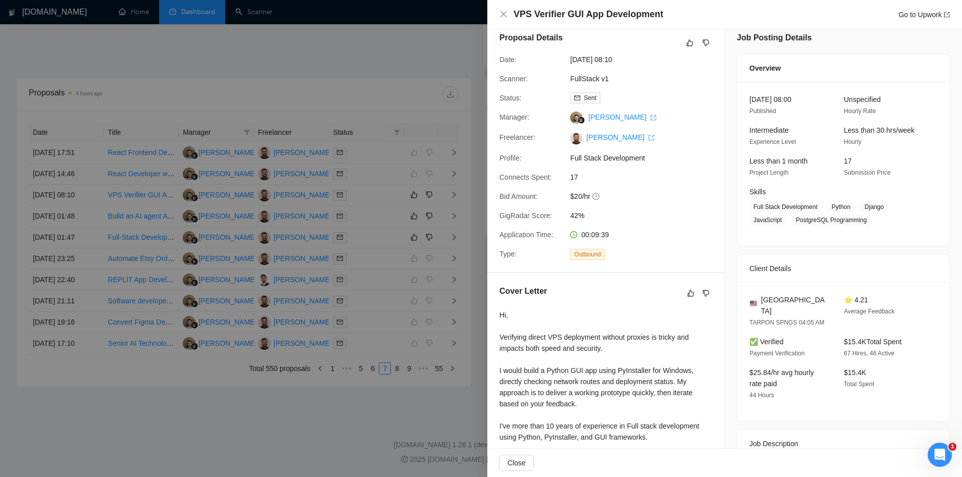
scroll to position [0, 0]
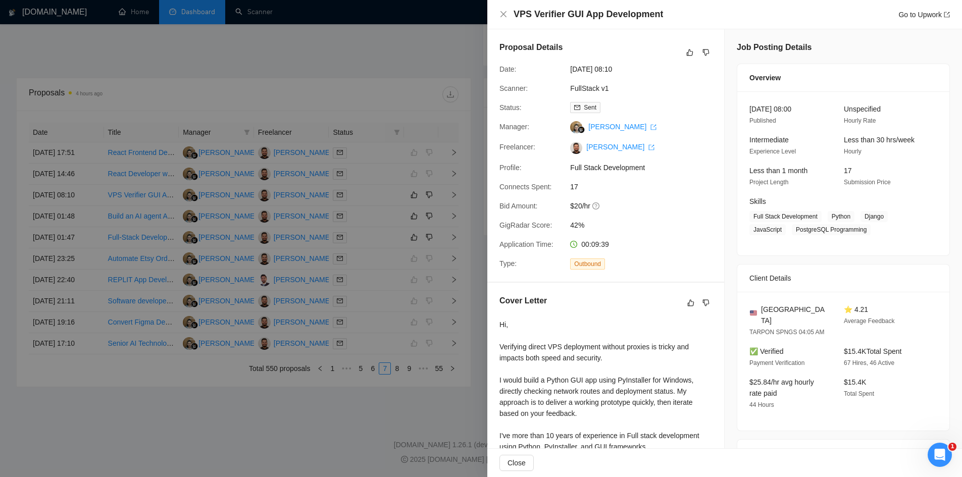
click at [338, 411] on div at bounding box center [481, 238] width 962 height 477
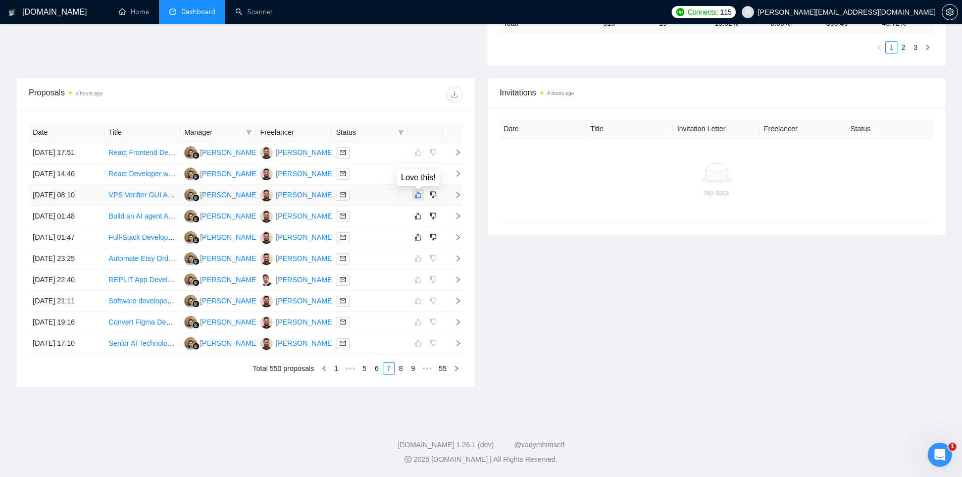
click at [415, 194] on icon "like" at bounding box center [418, 195] width 7 height 8
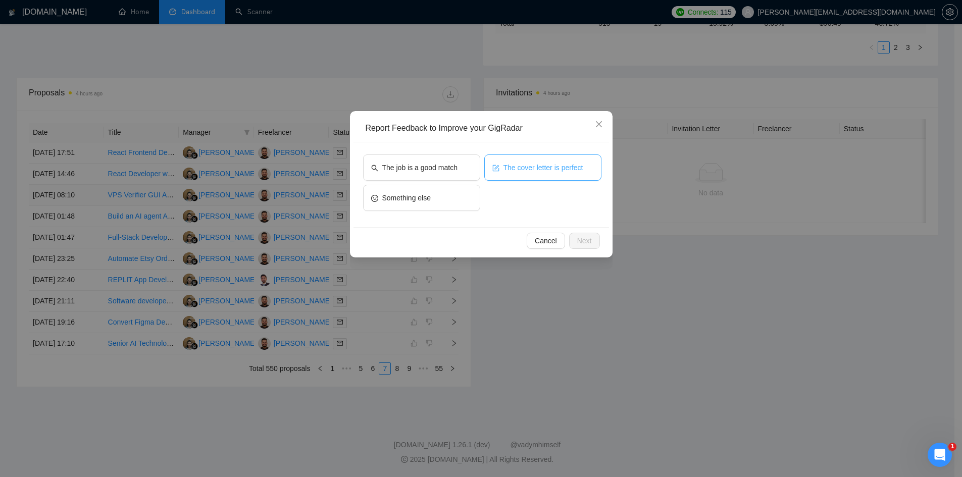
click at [498, 170] on icon "form" at bounding box center [495, 168] width 7 height 7
click at [546, 174] on button "The cover letter is perfect" at bounding box center [542, 168] width 117 height 26
click at [585, 233] on button "Next" at bounding box center [584, 241] width 31 height 16
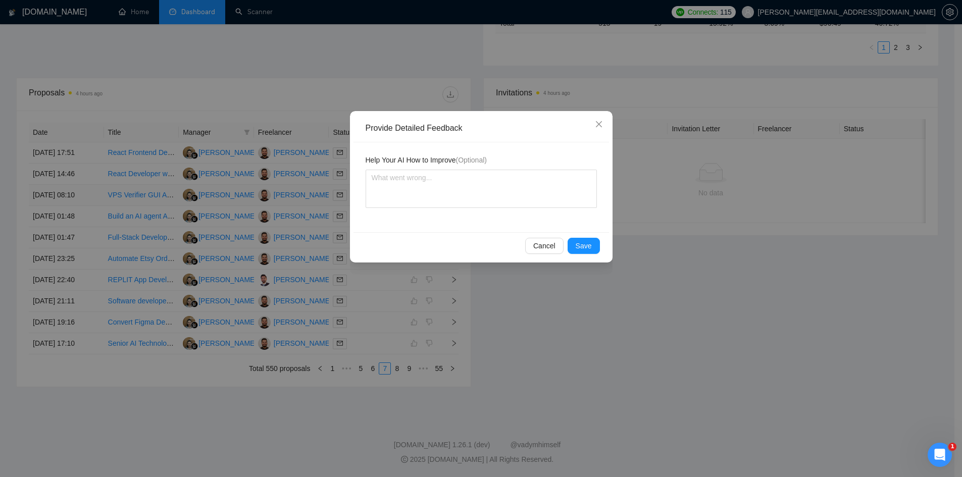
click at [585, 233] on div "Cancel Save" at bounding box center [482, 245] width 256 height 27
click at [585, 247] on span "Save" at bounding box center [584, 245] width 16 height 11
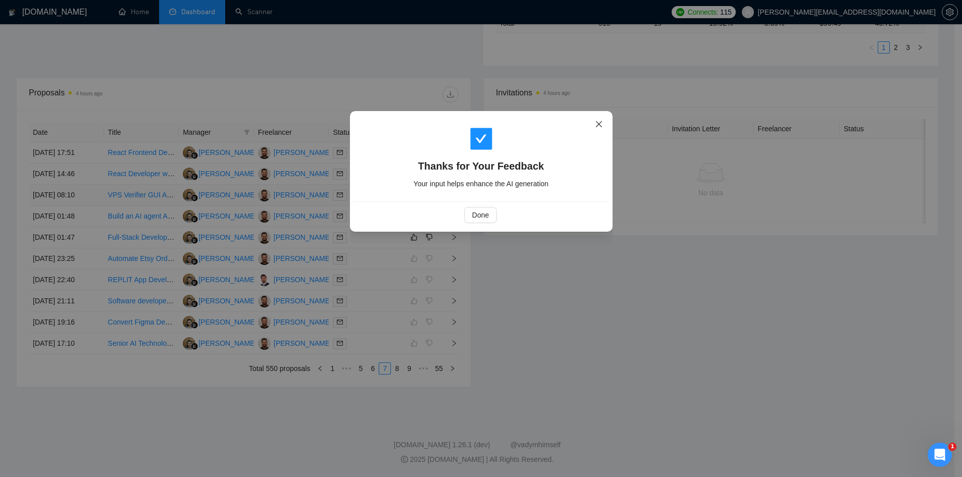
click at [599, 123] on icon "close" at bounding box center [599, 124] width 8 height 8
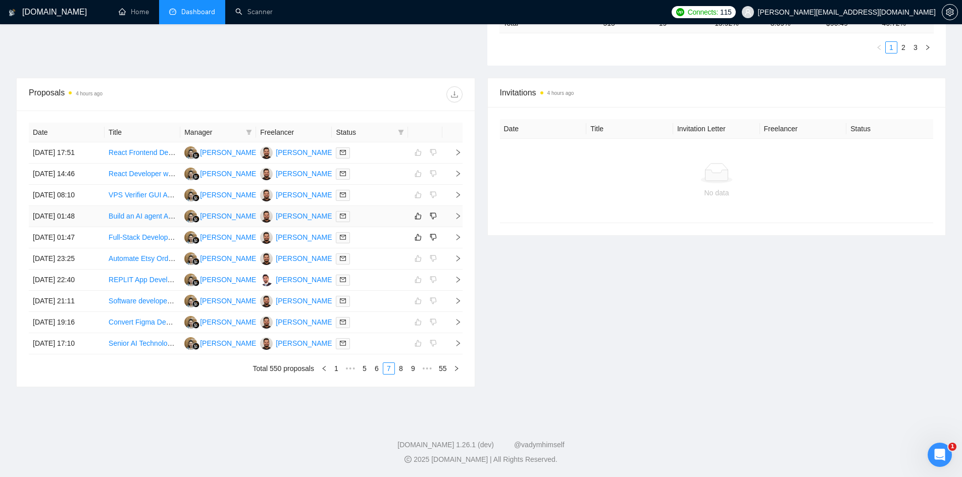
click at [459, 216] on icon "right" at bounding box center [458, 216] width 4 height 6
click at [455, 217] on icon "right" at bounding box center [458, 216] width 7 height 7
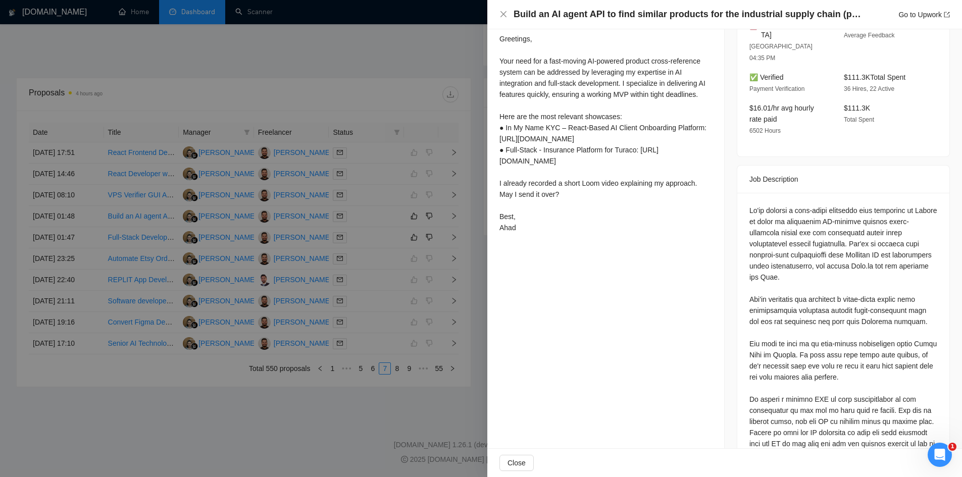
scroll to position [301, 0]
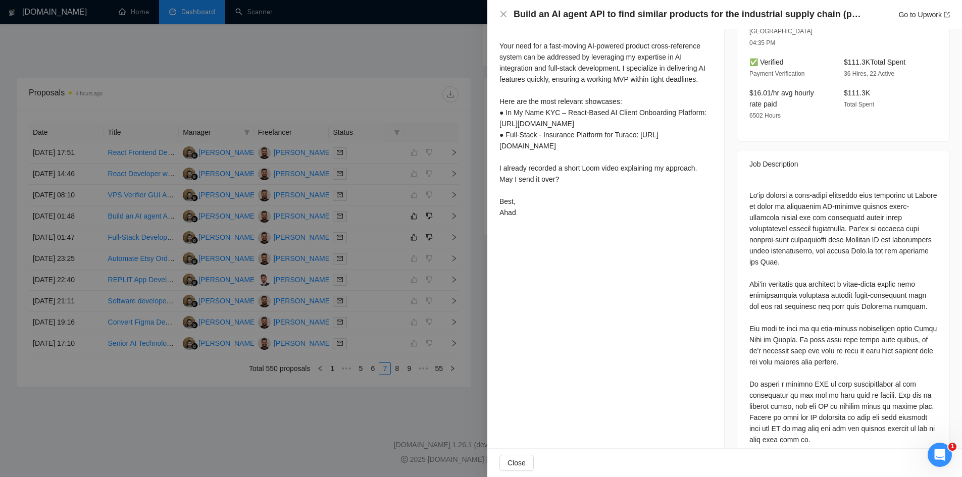
click at [427, 406] on div at bounding box center [481, 238] width 962 height 477
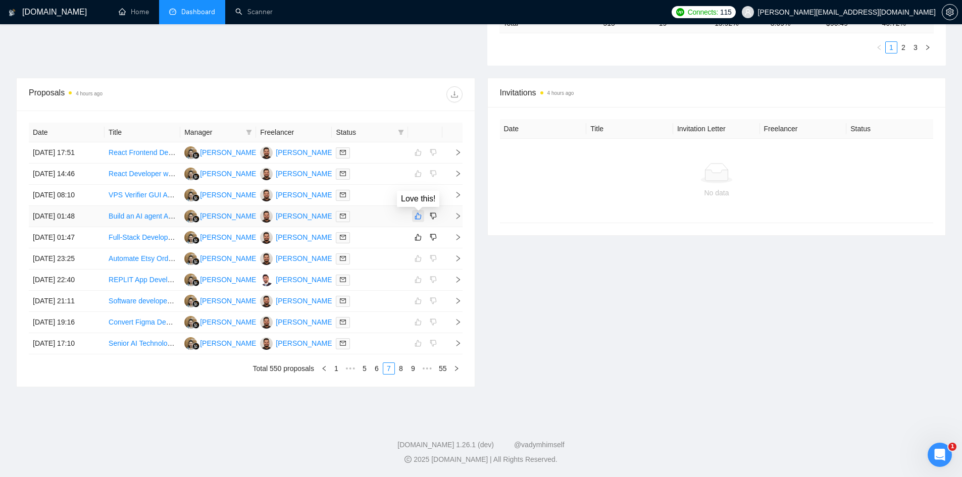
click at [415, 218] on icon "like" at bounding box center [418, 216] width 7 height 8
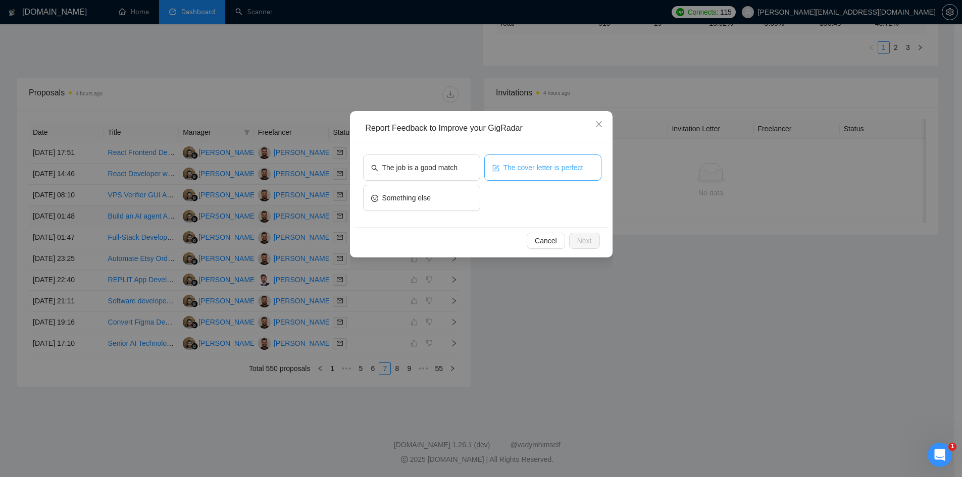
click at [528, 170] on span "The cover letter is perfect" at bounding box center [544, 167] width 80 height 11
click at [407, 172] on span "The job is a good match" at bounding box center [419, 167] width 75 height 11
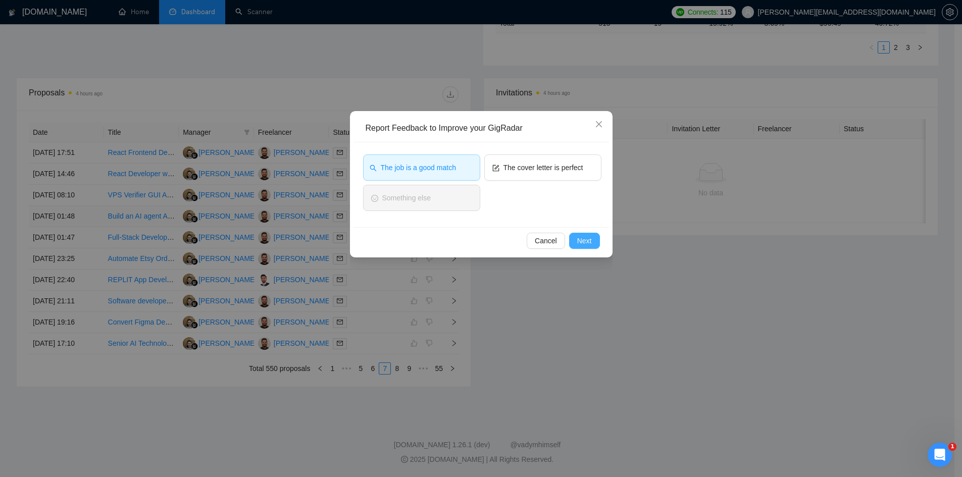
click at [593, 240] on button "Next" at bounding box center [584, 241] width 31 height 16
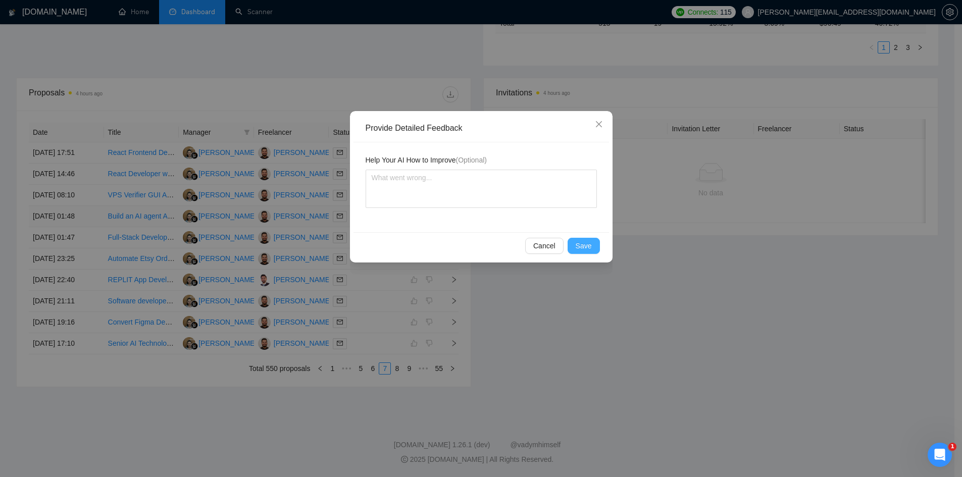
click at [588, 242] on span "Save" at bounding box center [584, 245] width 16 height 11
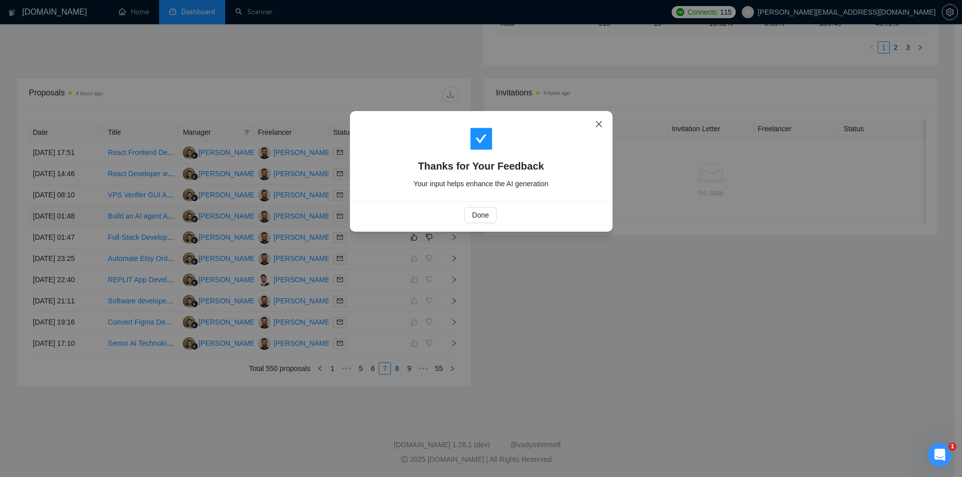
click at [603, 123] on icon "close" at bounding box center [599, 124] width 8 height 8
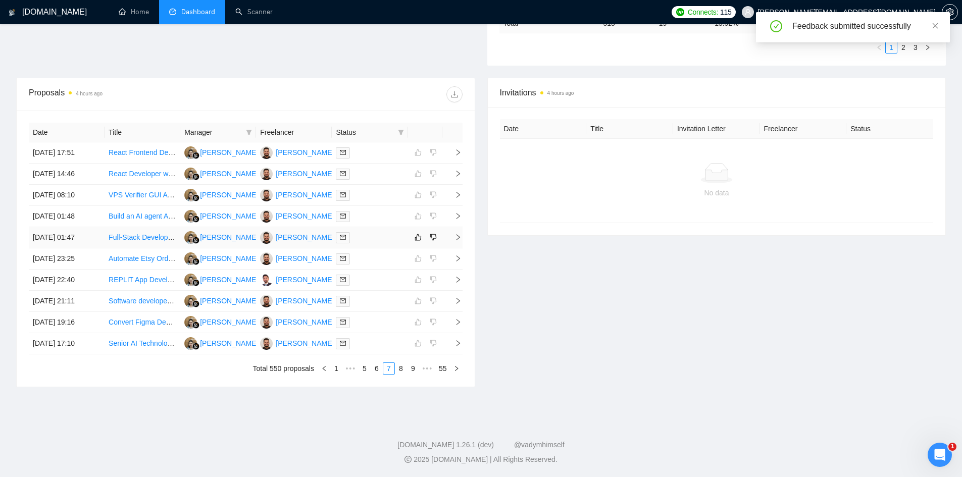
click at [457, 238] on icon "right" at bounding box center [458, 237] width 7 height 7
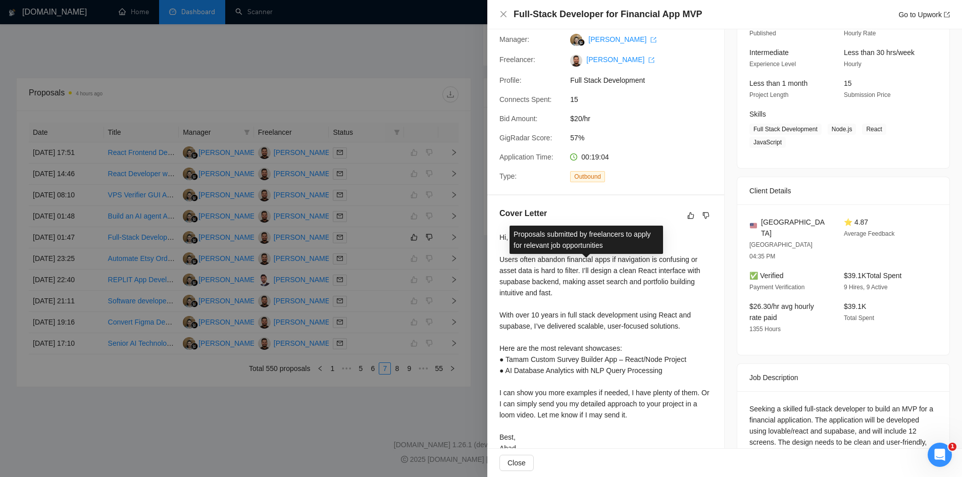
scroll to position [123, 0]
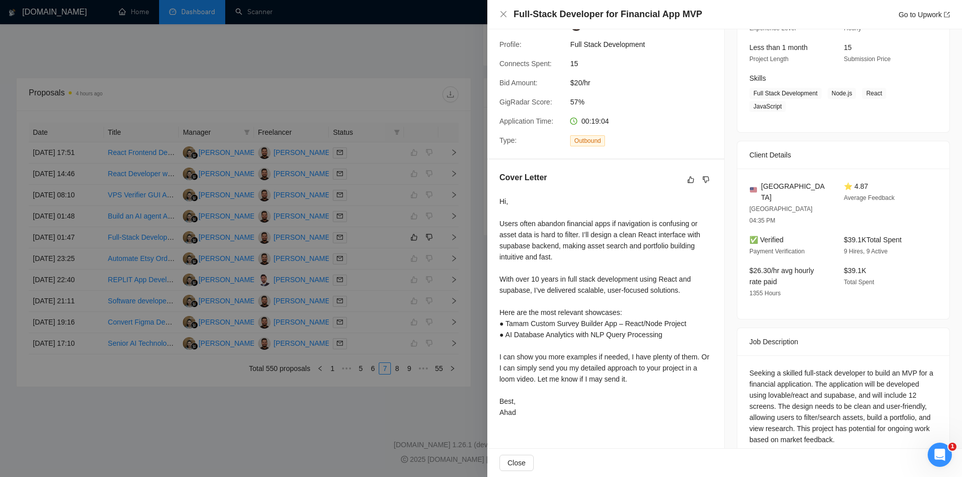
click at [406, 347] on div at bounding box center [481, 238] width 962 height 477
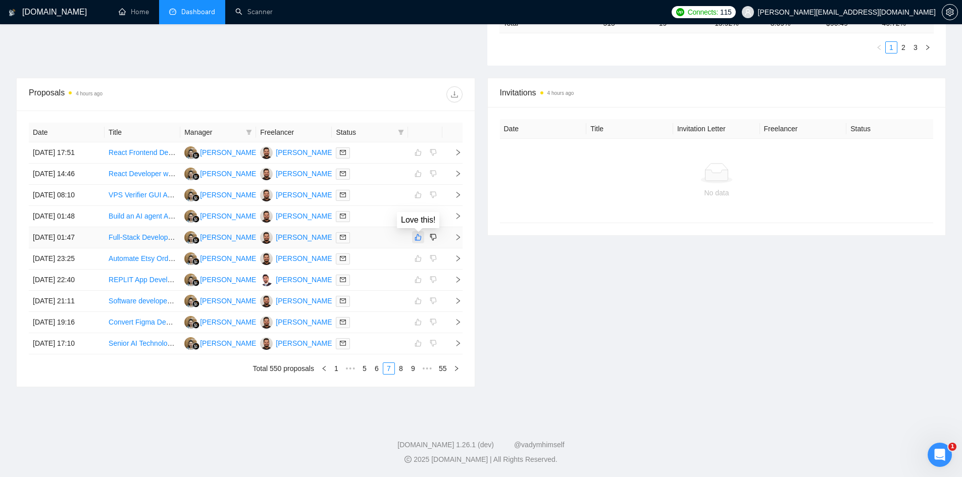
click at [415, 236] on icon "like" at bounding box center [418, 237] width 7 height 8
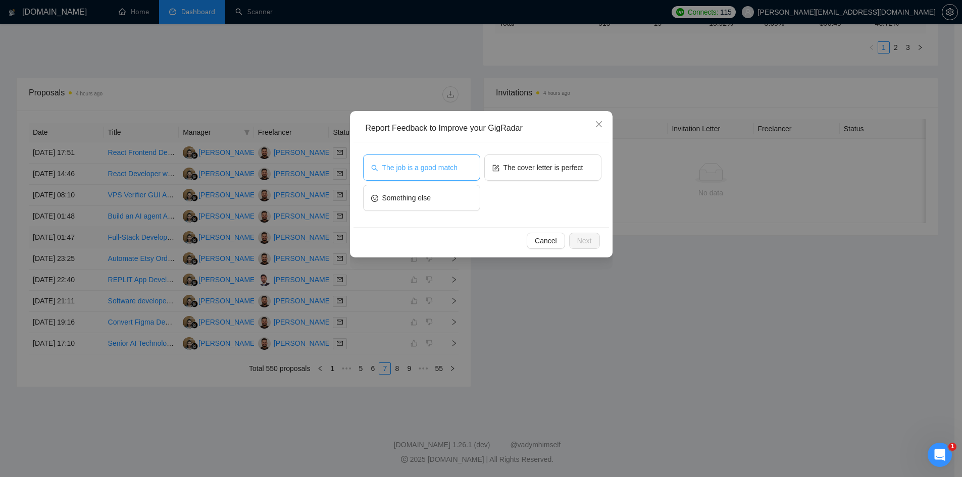
click at [435, 169] on span "The job is a good match" at bounding box center [419, 167] width 75 height 11
drag, startPoint x: 435, startPoint y: 169, endPoint x: 486, endPoint y: 167, distance: 50.5
click at [435, 169] on span "The job is a good match" at bounding box center [418, 167] width 75 height 11
click at [514, 162] on span "The cover letter is perfect" at bounding box center [544, 167] width 80 height 11
click at [432, 170] on span "The job is a good match" at bounding box center [419, 167] width 75 height 11
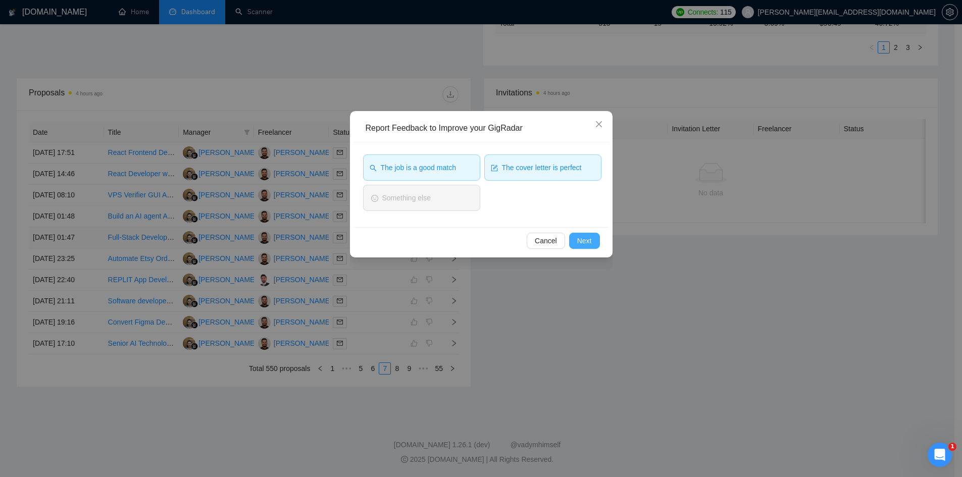
click at [588, 243] on span "Next" at bounding box center [584, 240] width 15 height 11
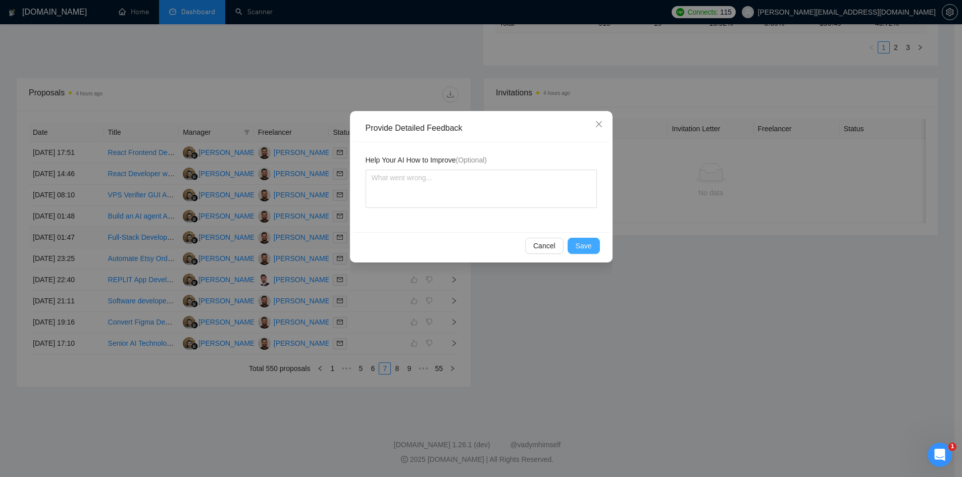
click at [588, 243] on span "Save" at bounding box center [584, 245] width 16 height 11
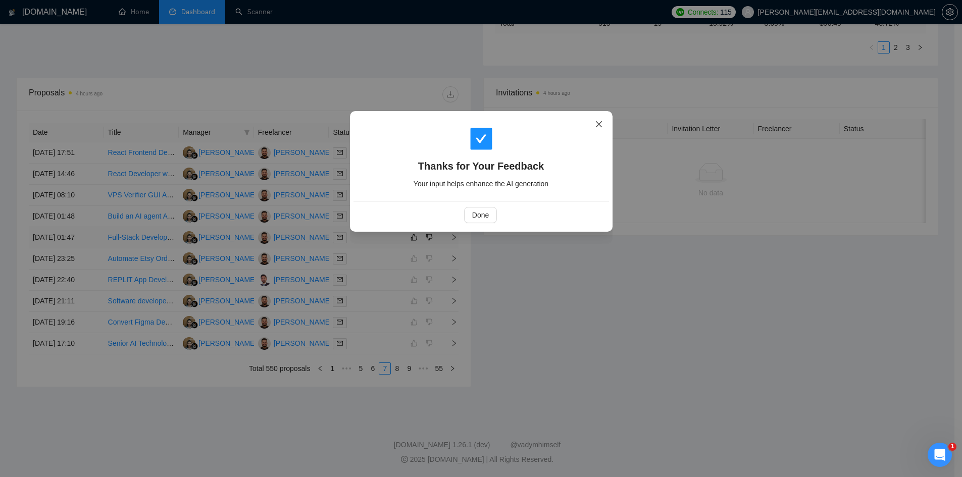
click at [597, 126] on icon "close" at bounding box center [598, 124] width 6 height 6
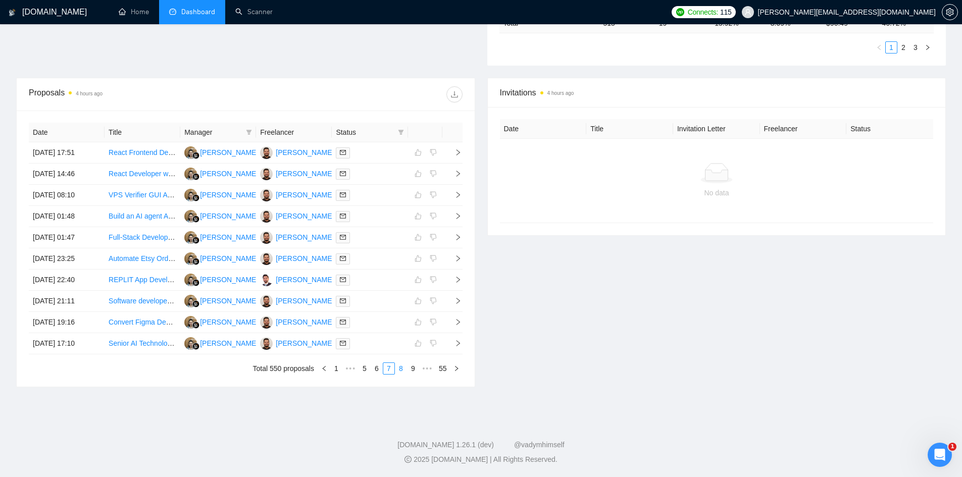
click at [402, 372] on link "8" at bounding box center [400, 368] width 11 height 11
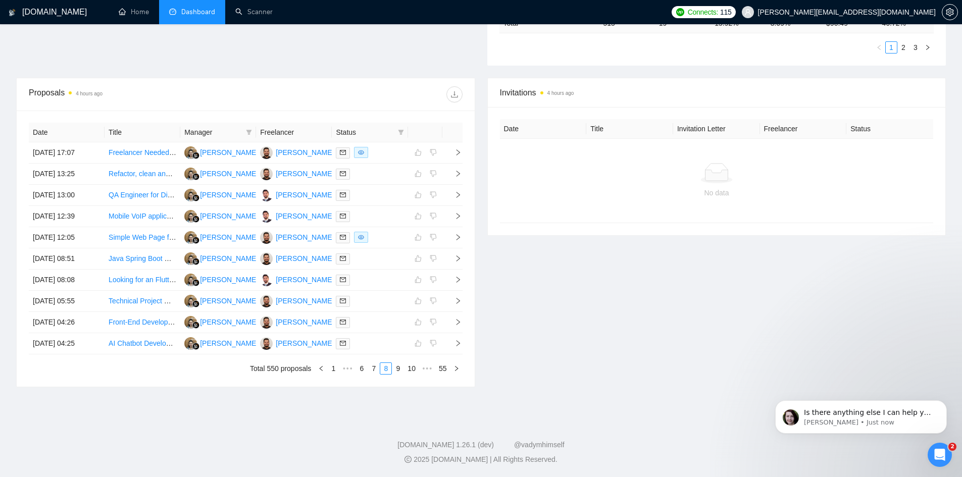
scroll to position [0, 0]
click at [331, 367] on link "1" at bounding box center [333, 368] width 11 height 11
drag, startPoint x: 789, startPoint y: 27, endPoint x: 730, endPoint y: 23, distance: 59.7
click at [666, 23] on ul "Home Dashboard Scanner" at bounding box center [385, 12] width 561 height 24
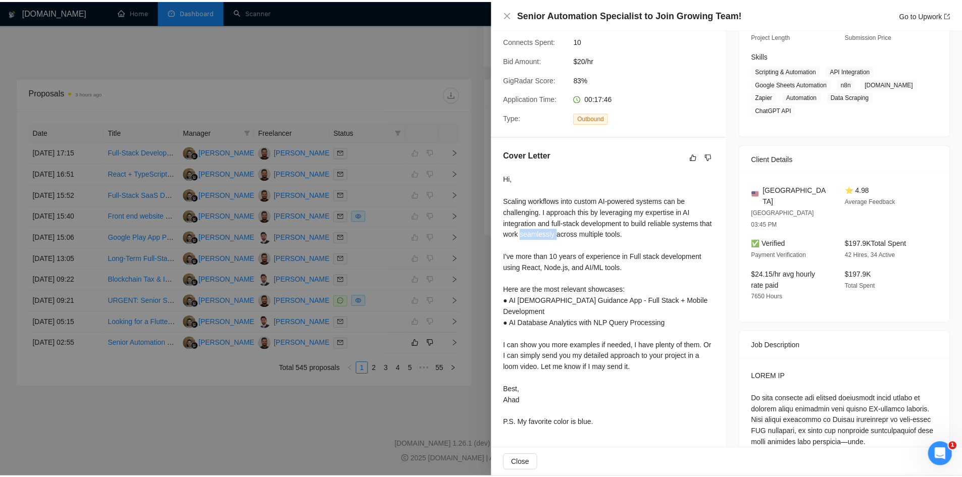
scroll to position [81, 0]
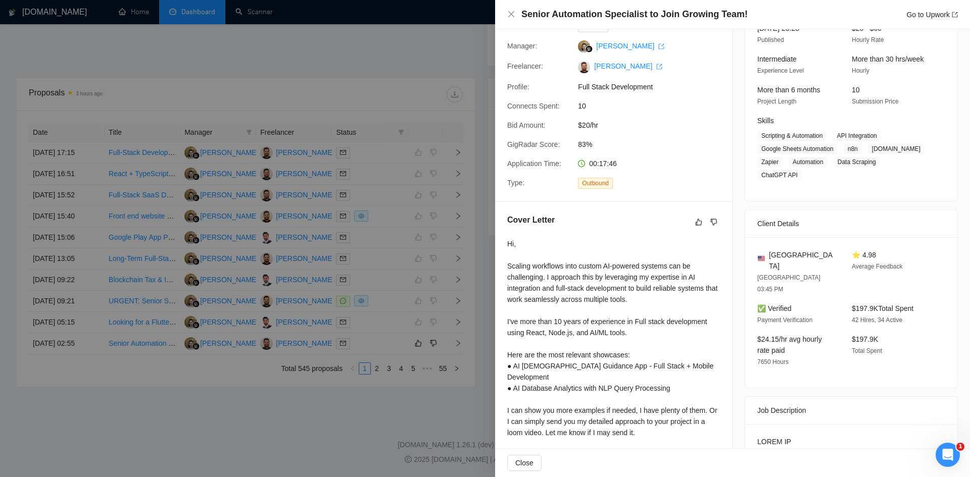
click at [393, 419] on div at bounding box center [485, 238] width 970 height 477
